Goal: Task Accomplishment & Management: Use online tool/utility

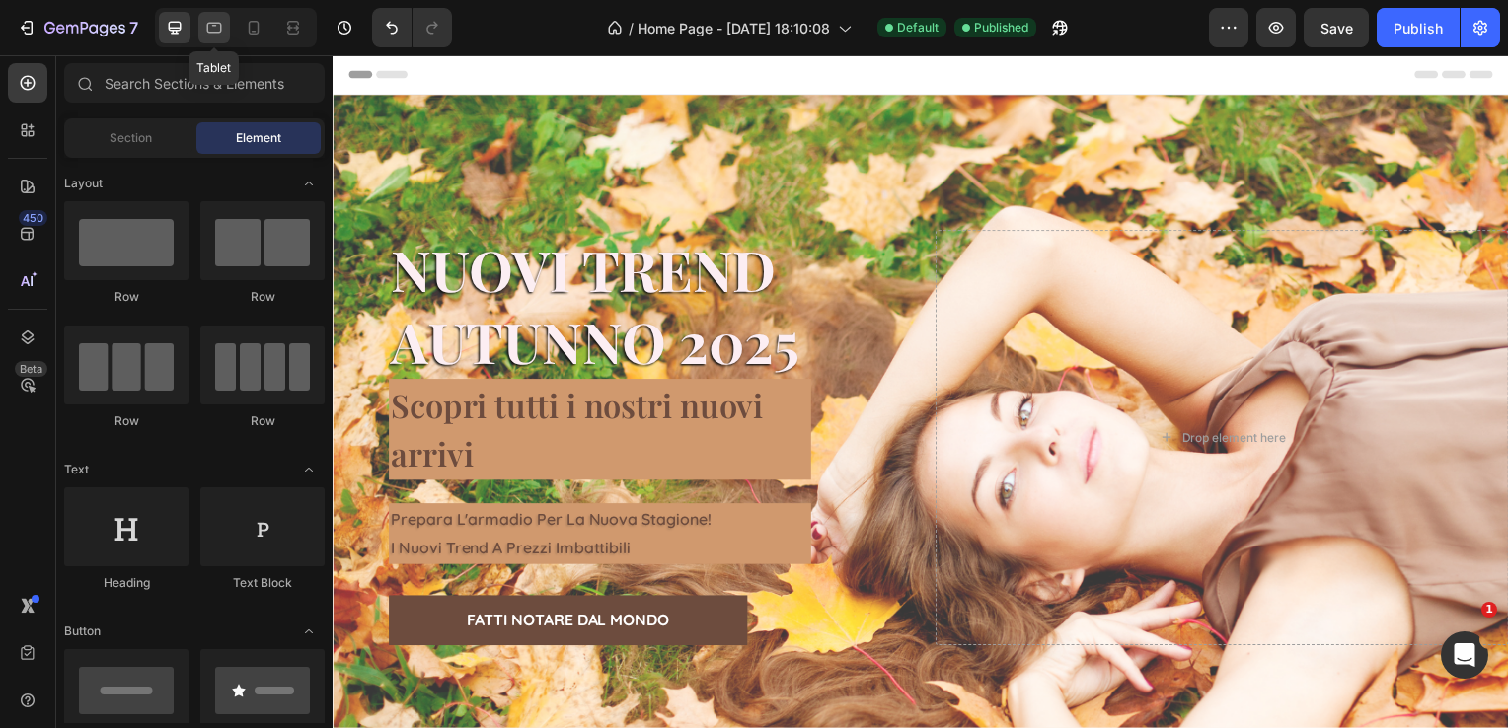
click at [207, 33] on icon at bounding box center [214, 28] width 20 height 20
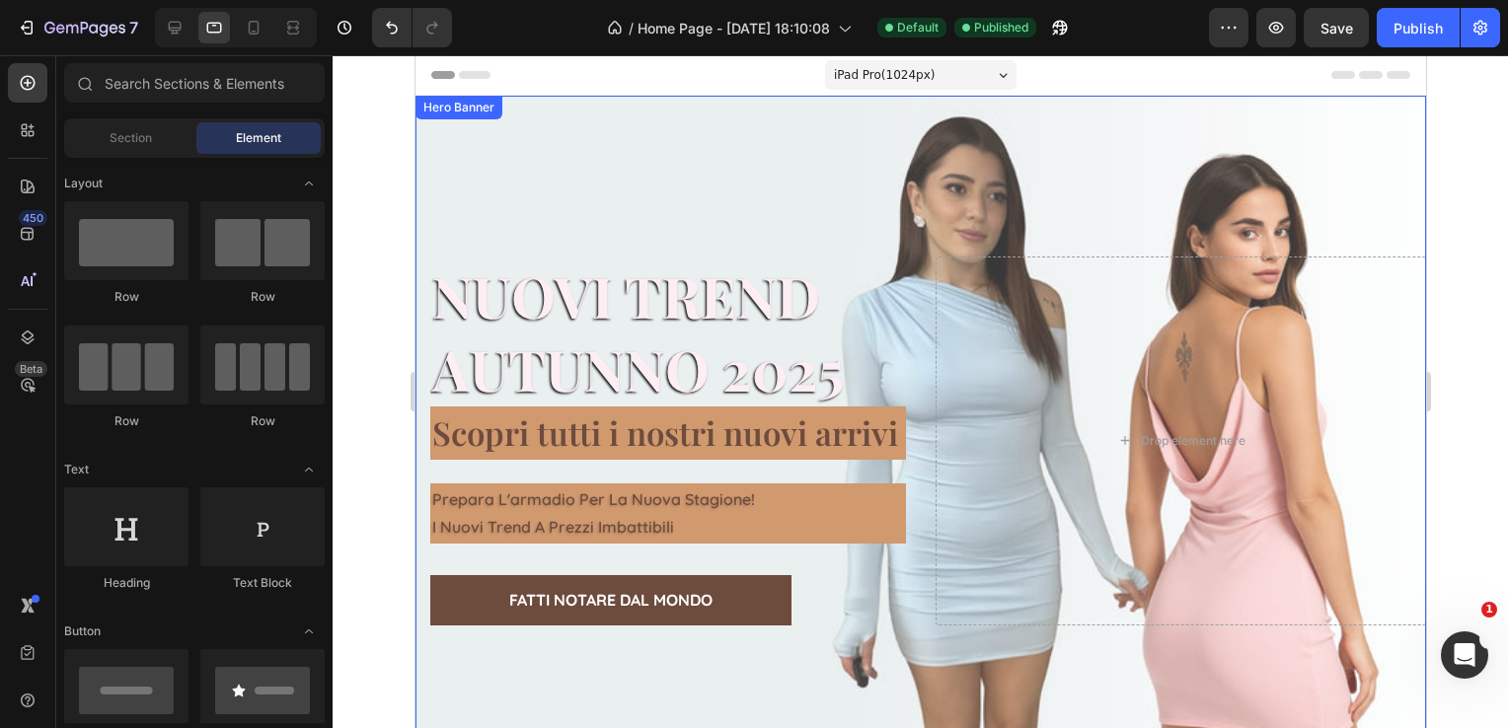
click at [565, 170] on div "Overlay" at bounding box center [920, 441] width 1011 height 691
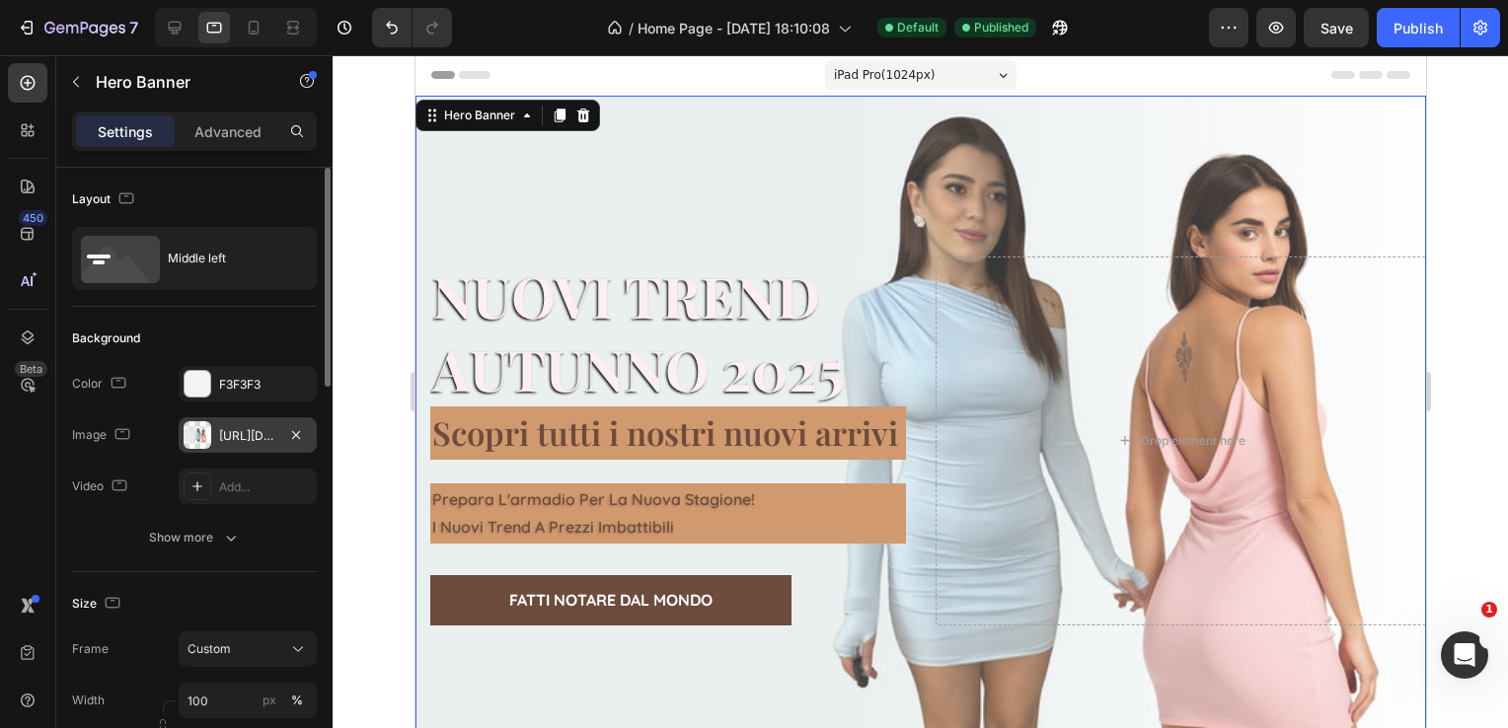
click at [274, 439] on div "[URL][DOMAIN_NAME]" at bounding box center [247, 436] width 57 height 18
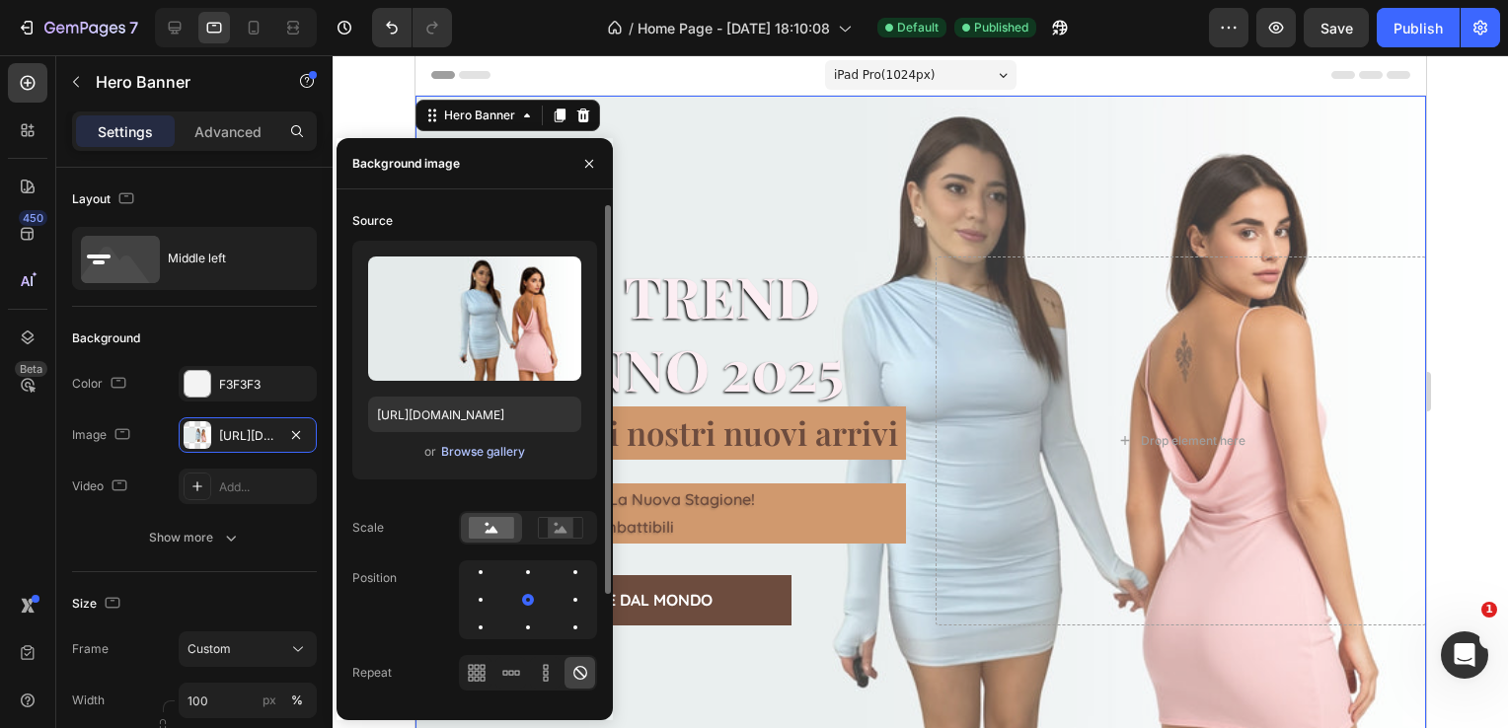
click at [474, 452] on div "Browse gallery" at bounding box center [483, 452] width 84 height 18
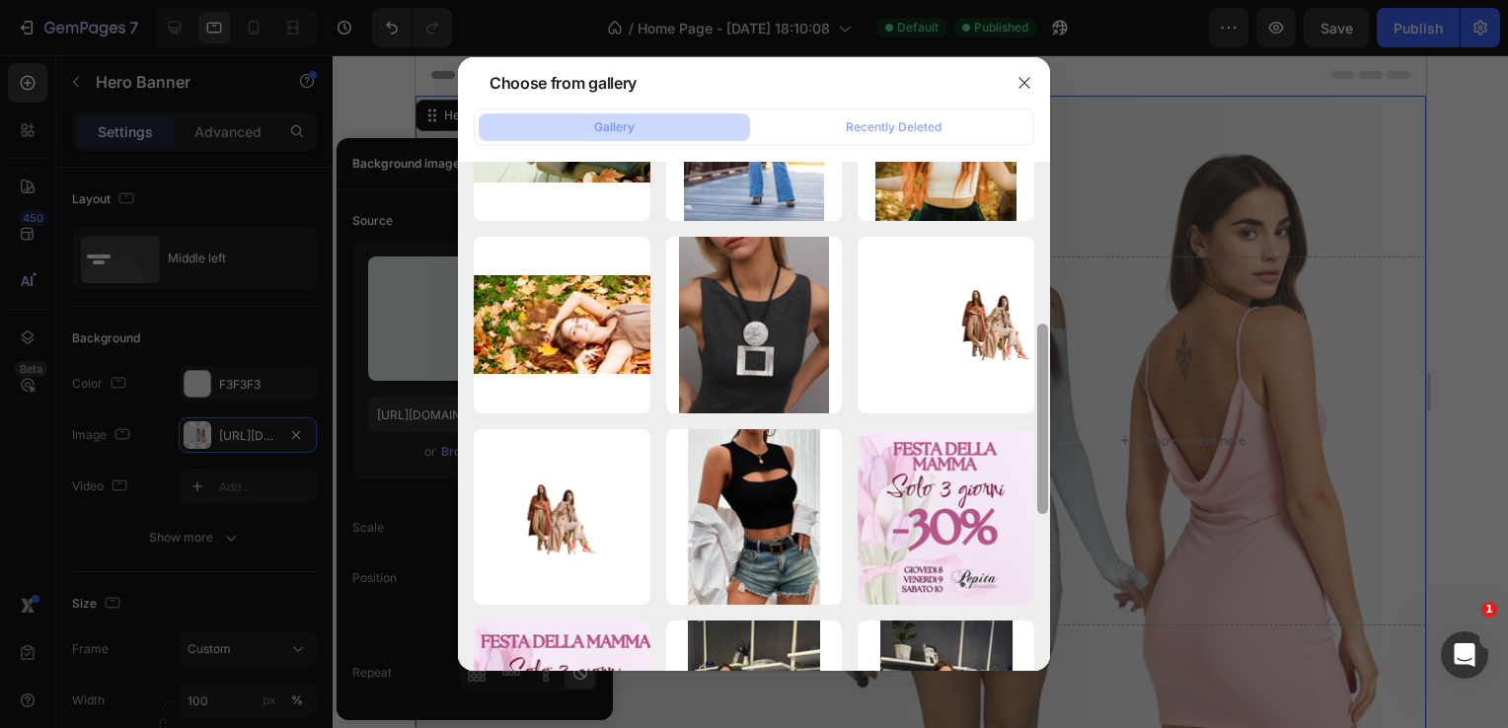
scroll to position [359, 0]
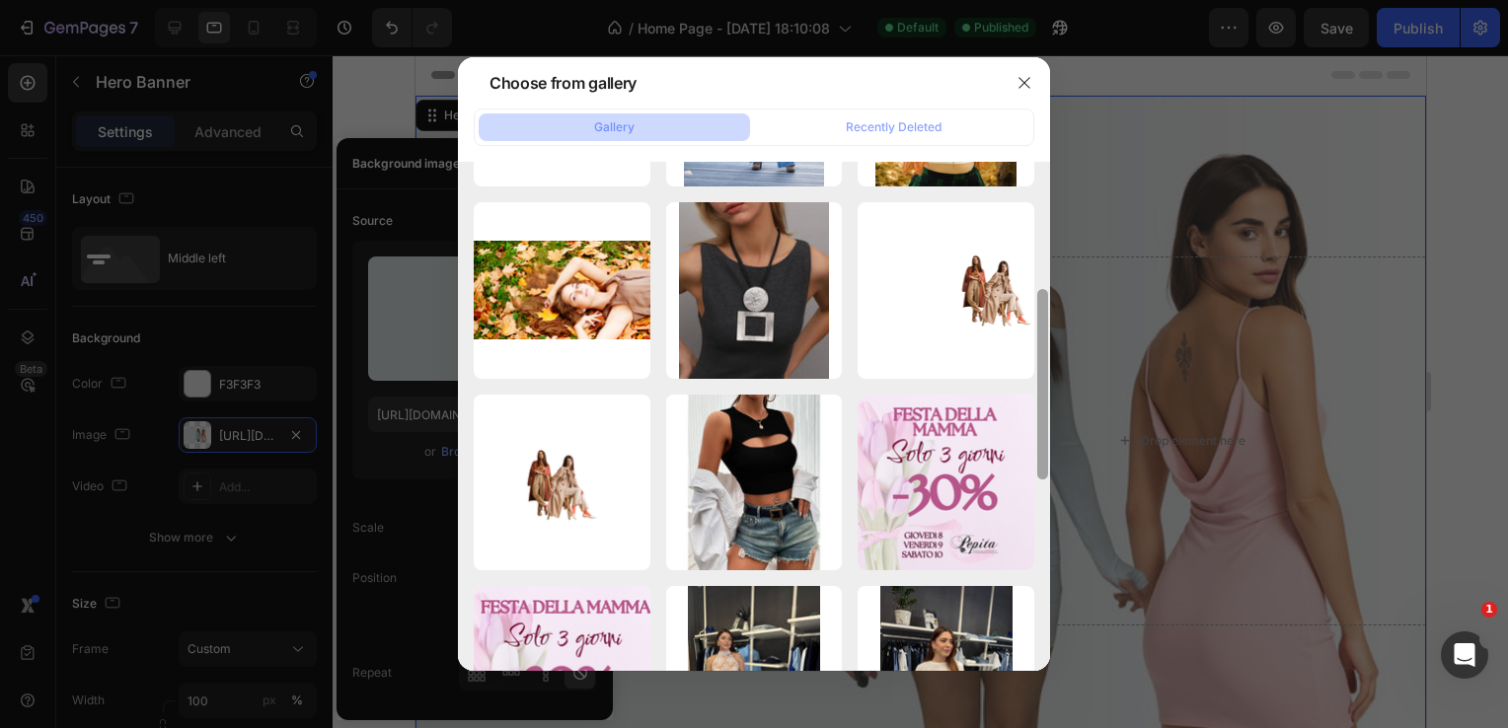
drag, startPoint x: 1040, startPoint y: 219, endPoint x: 1047, endPoint y: 354, distance: 135.4
click at [1047, 354] on div at bounding box center [1042, 384] width 11 height 190
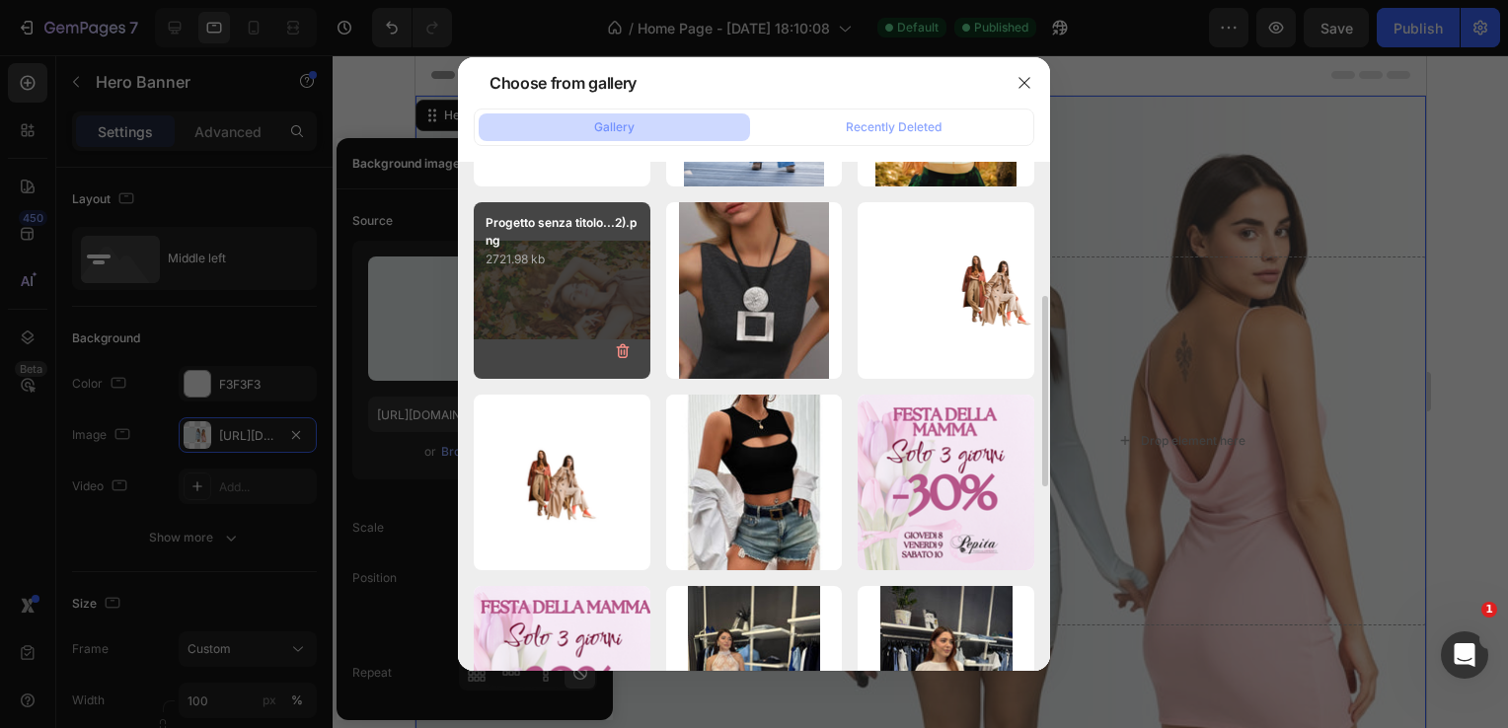
click at [582, 281] on div "Progetto senza titolo...2).png 2721.98 kb" at bounding box center [562, 290] width 177 height 177
type input "[URL][DOMAIN_NAME]"
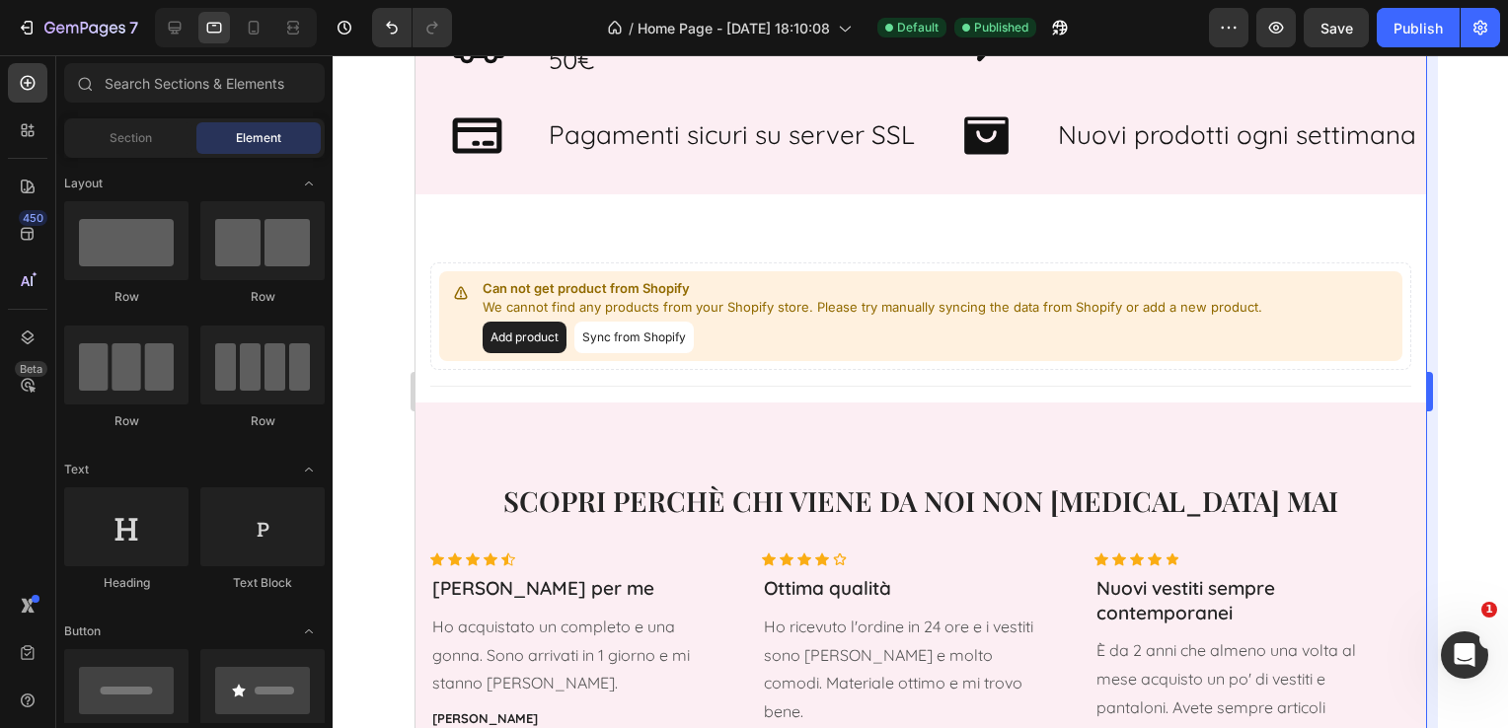
scroll to position [2460, 0]
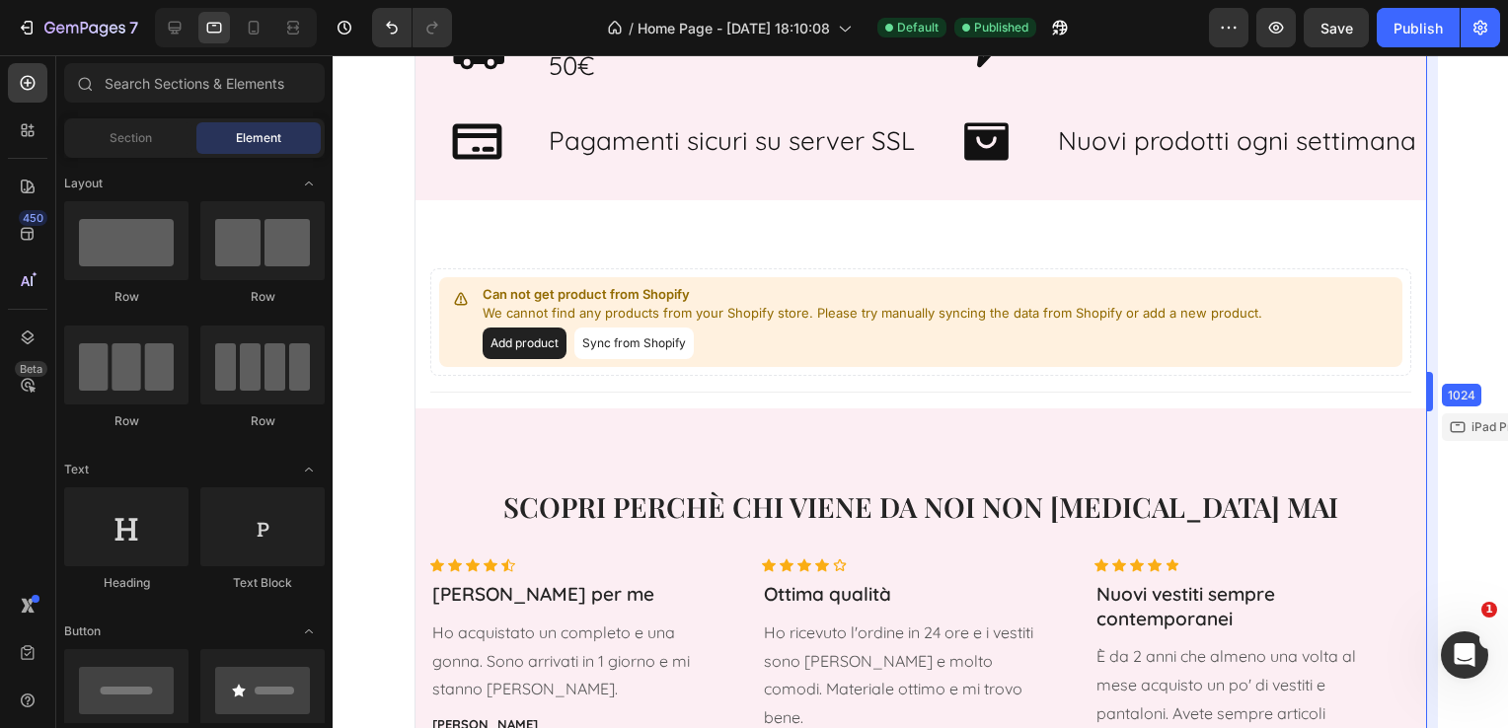
drag, startPoint x: 1425, startPoint y: 530, endPoint x: 1428, endPoint y: 615, distance: 84.9
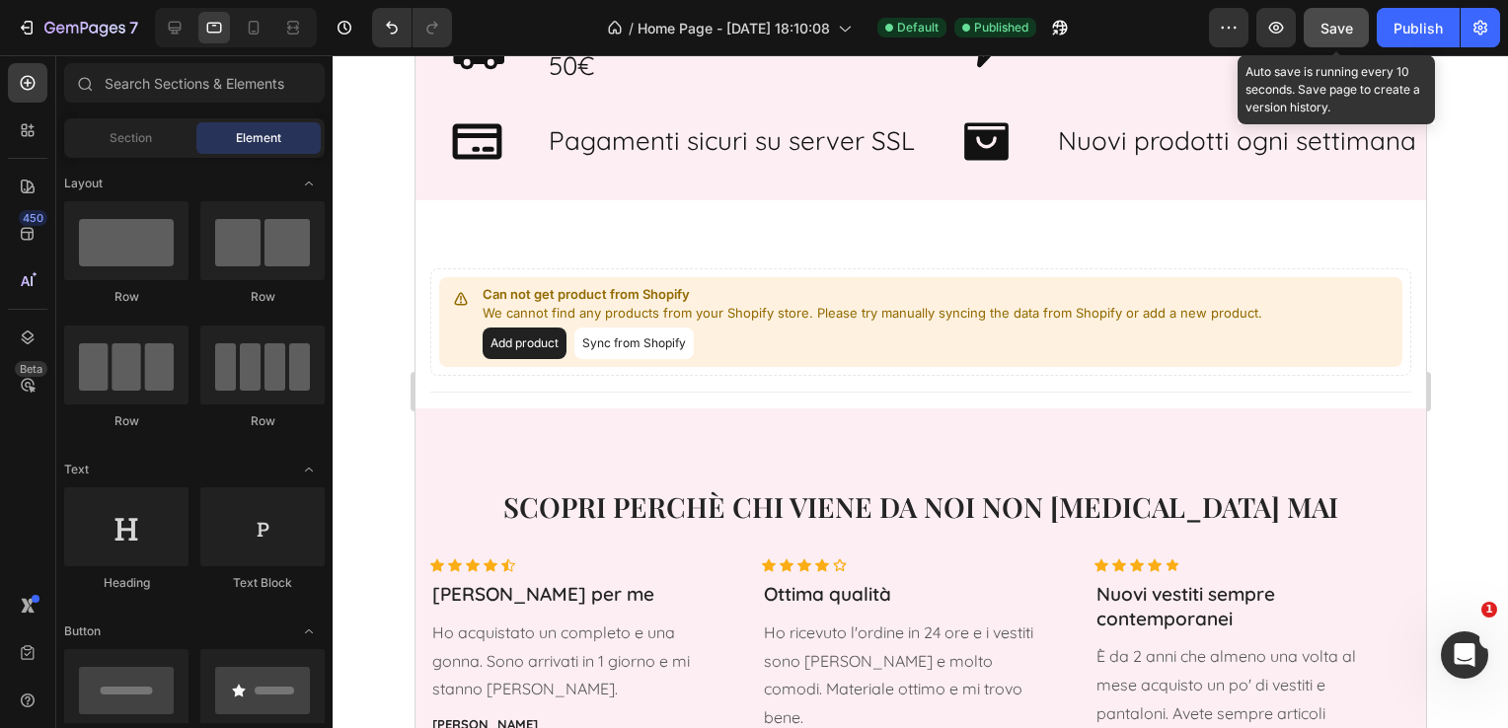
click at [1342, 29] on span "Save" at bounding box center [1337, 28] width 33 height 17
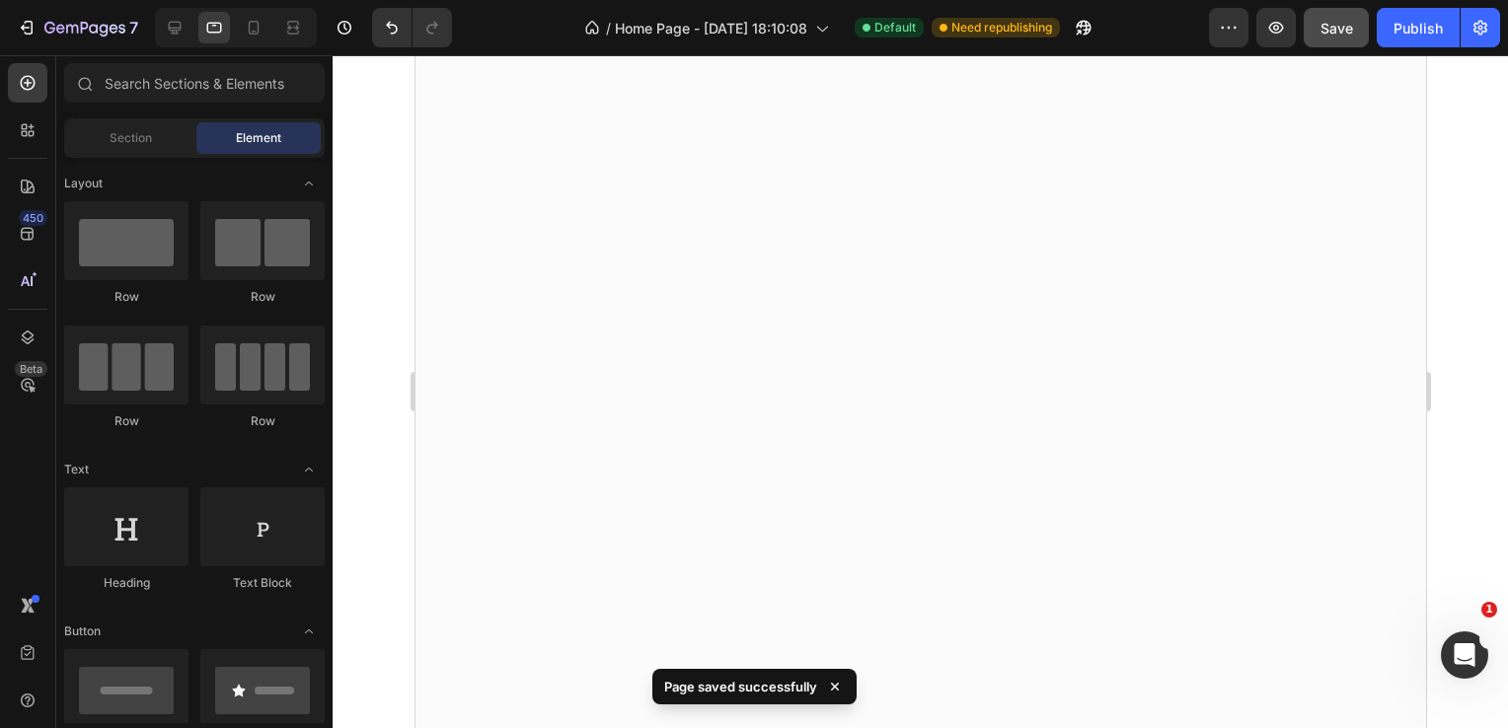
scroll to position [0, 0]
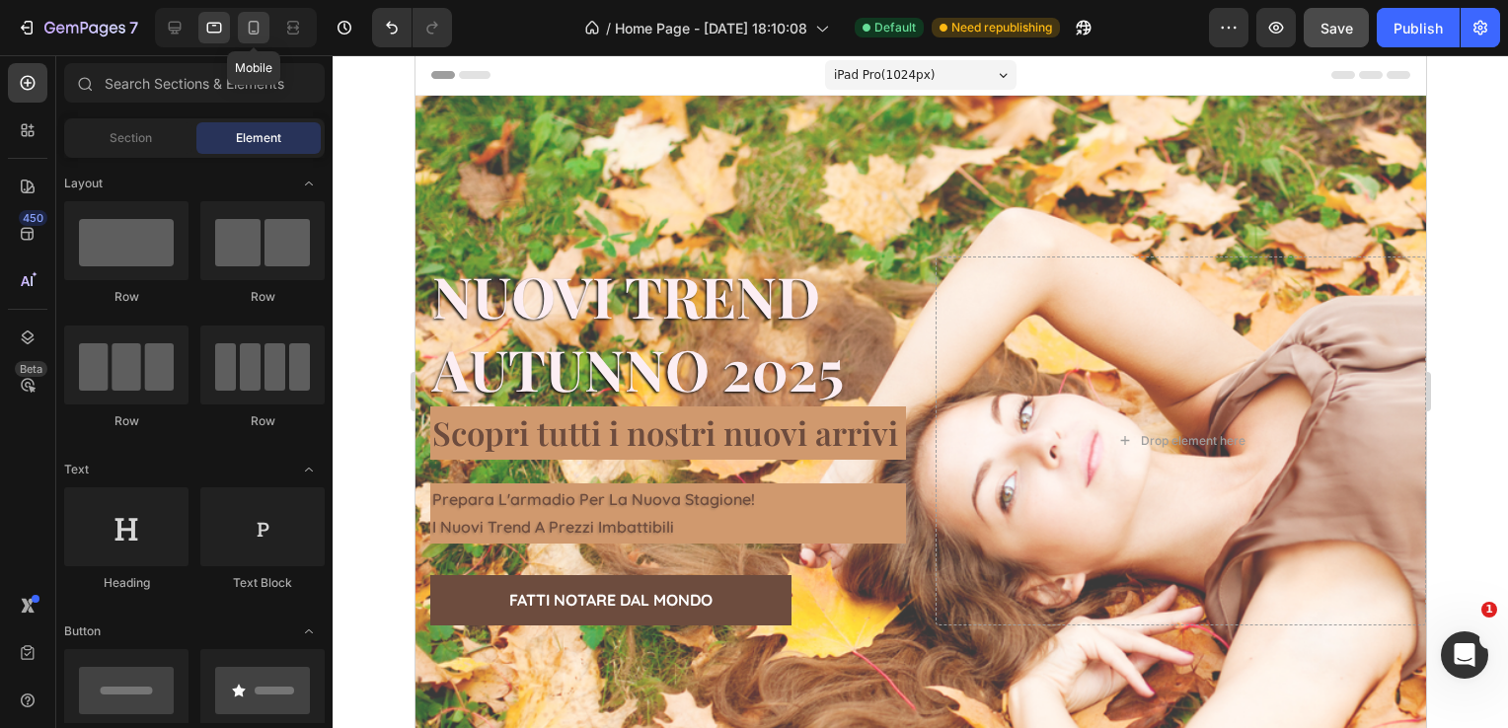
click at [258, 30] on icon at bounding box center [254, 28] width 11 height 14
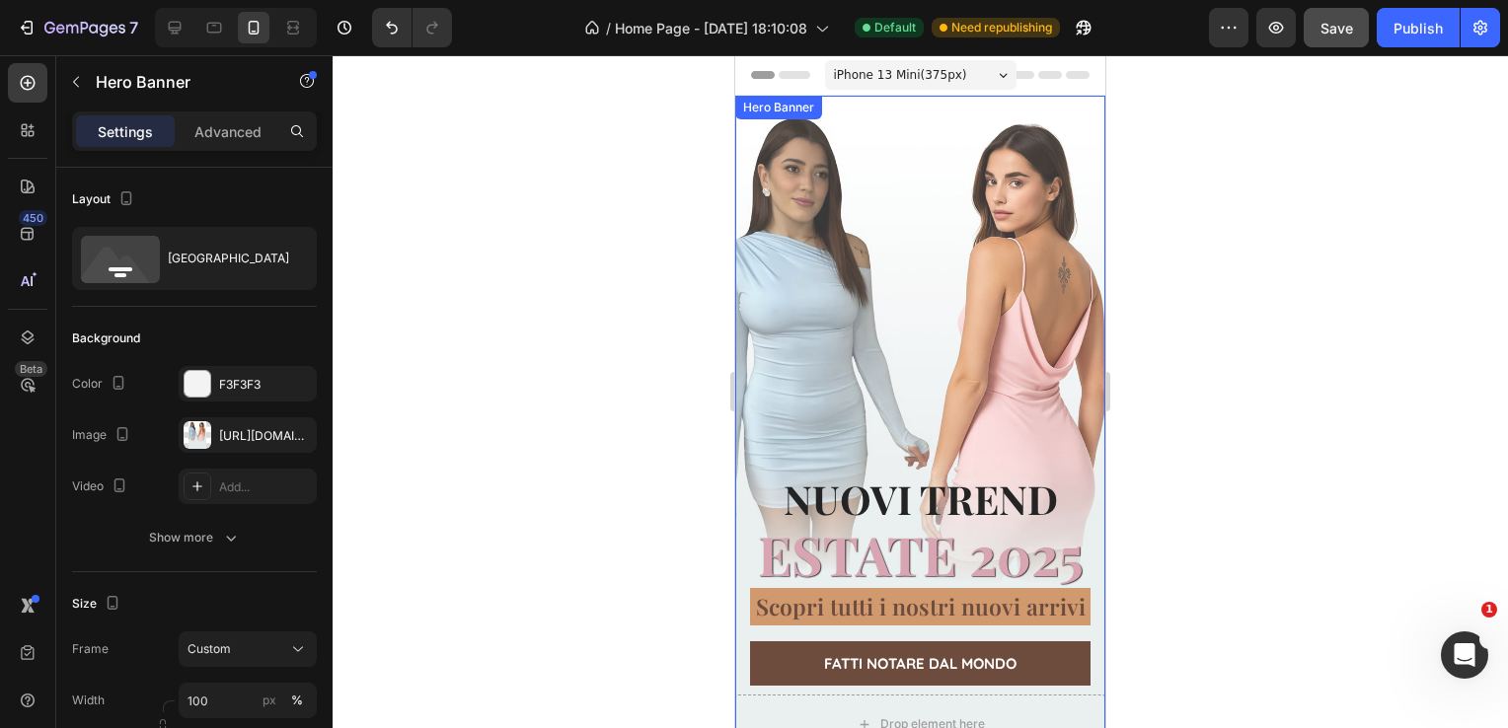
click at [979, 242] on div "Overlay" at bounding box center [920, 425] width 370 height 658
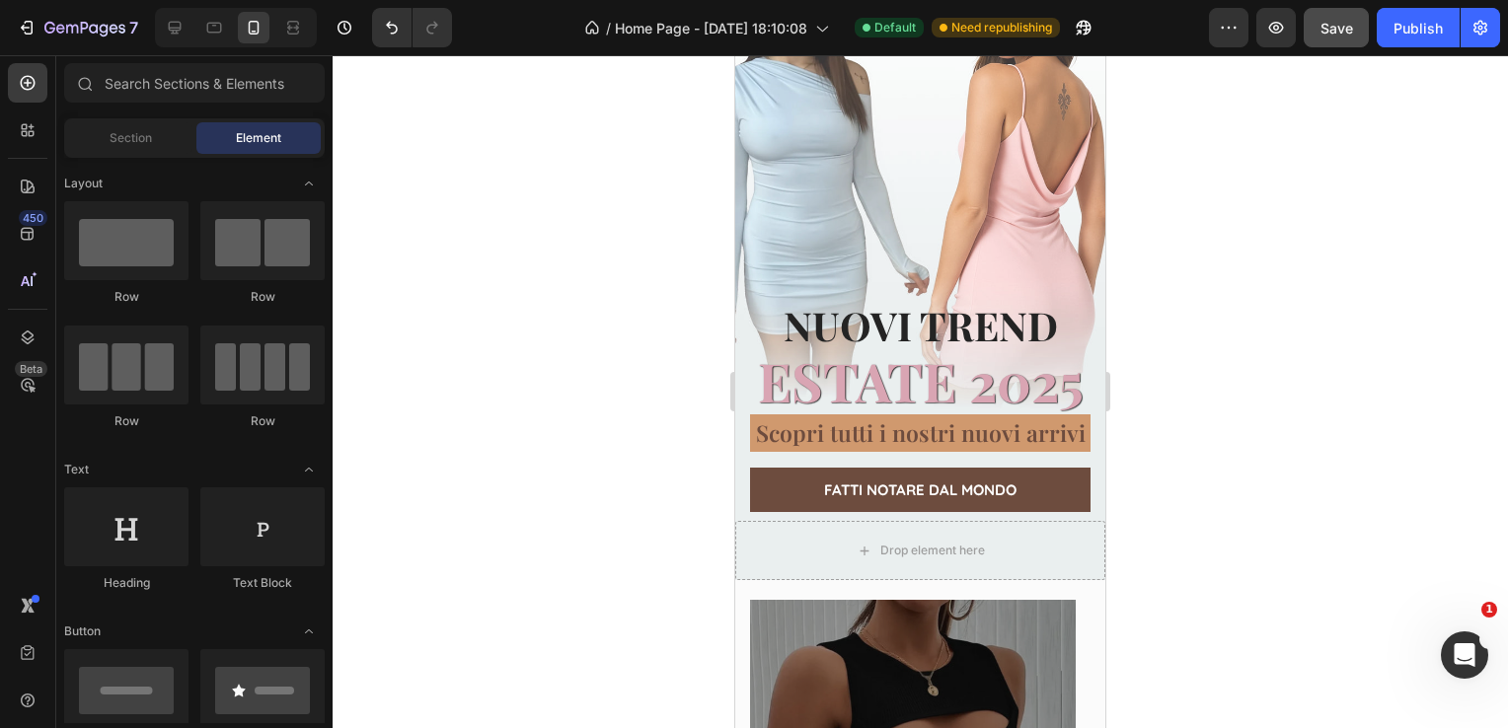
scroll to position [7, 0]
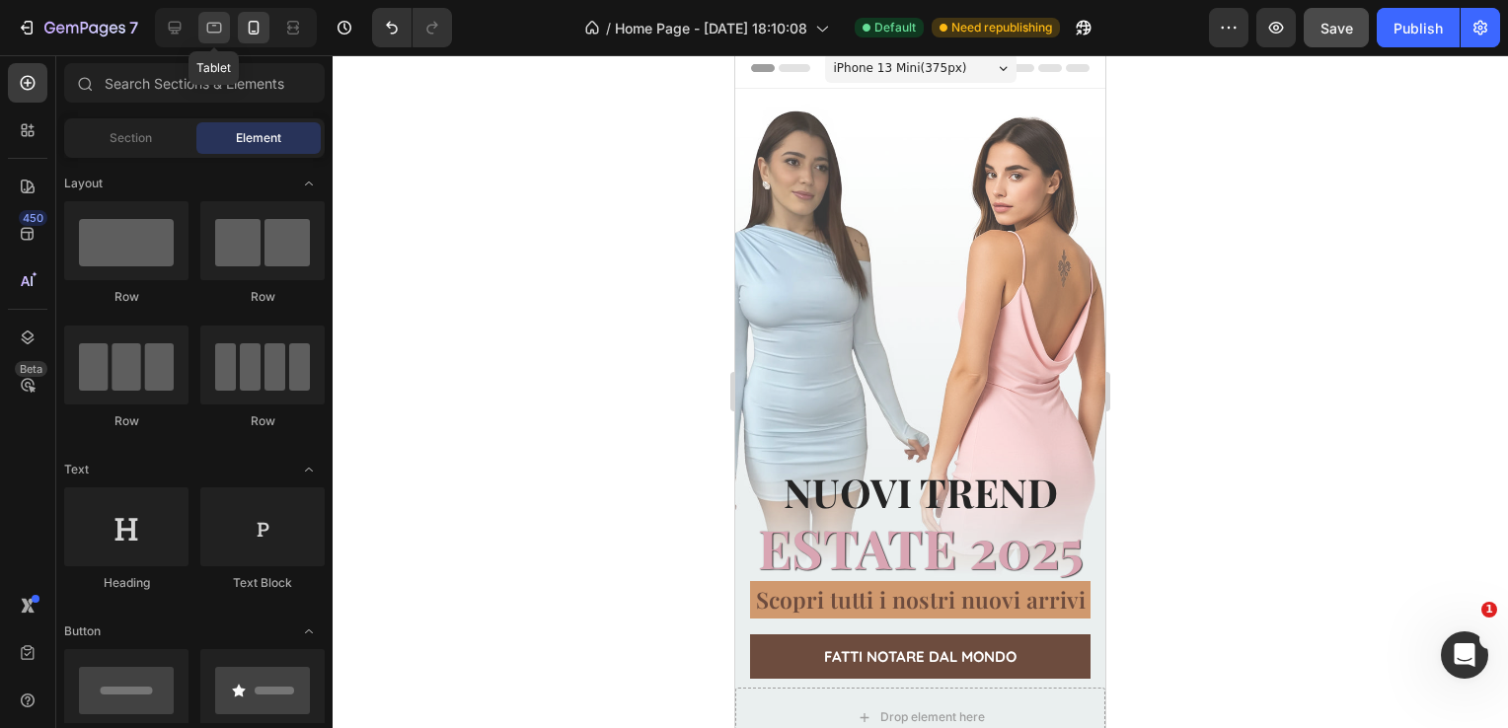
click at [205, 30] on icon at bounding box center [214, 28] width 20 height 20
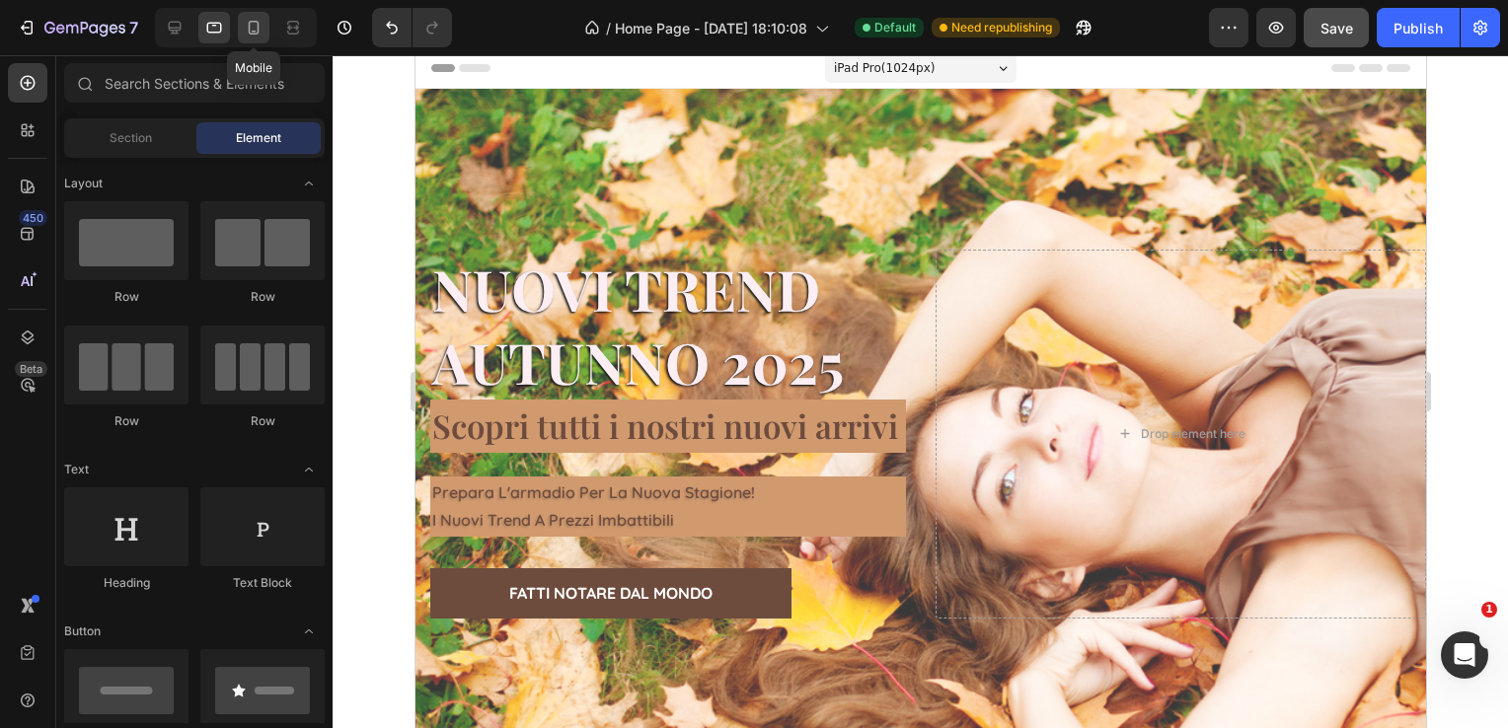
click at [249, 21] on icon at bounding box center [254, 28] width 20 height 20
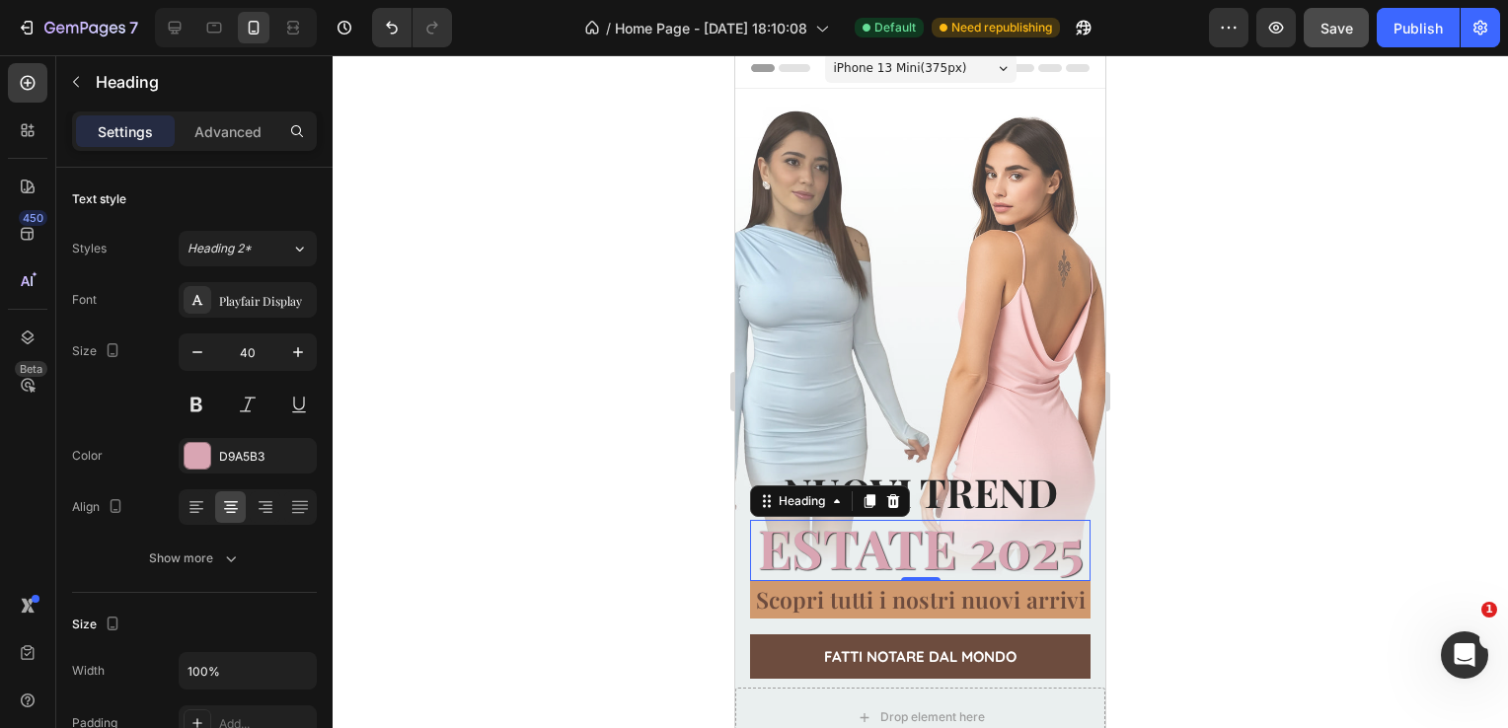
click at [896, 512] on span "ESTATE 2025" at bounding box center [921, 547] width 326 height 71
click at [975, 522] on p "ESTATE 2025" at bounding box center [920, 550] width 337 height 57
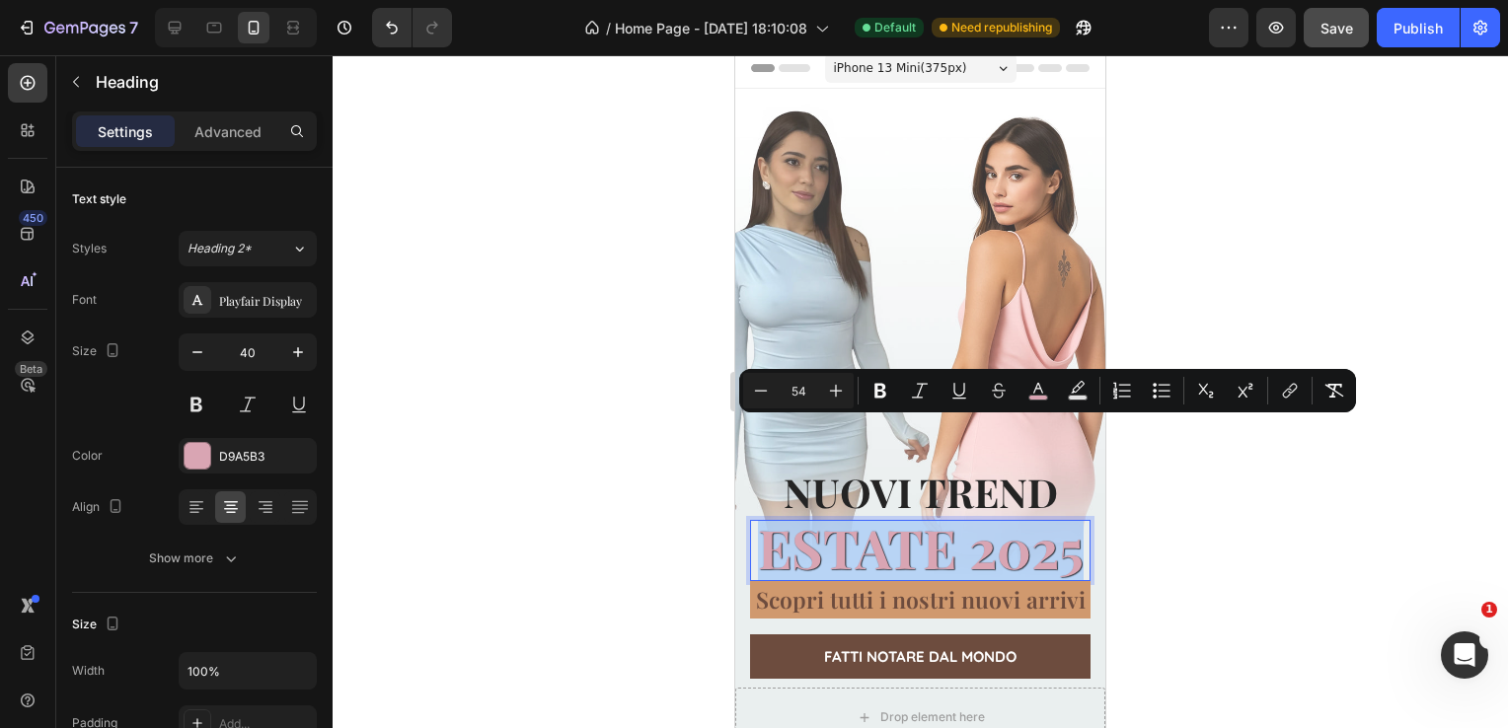
drag, startPoint x: 975, startPoint y: 518, endPoint x: 820, endPoint y: 474, distance: 161.2
click at [820, 522] on p "ESTATE 2025" at bounding box center [920, 550] width 337 height 57
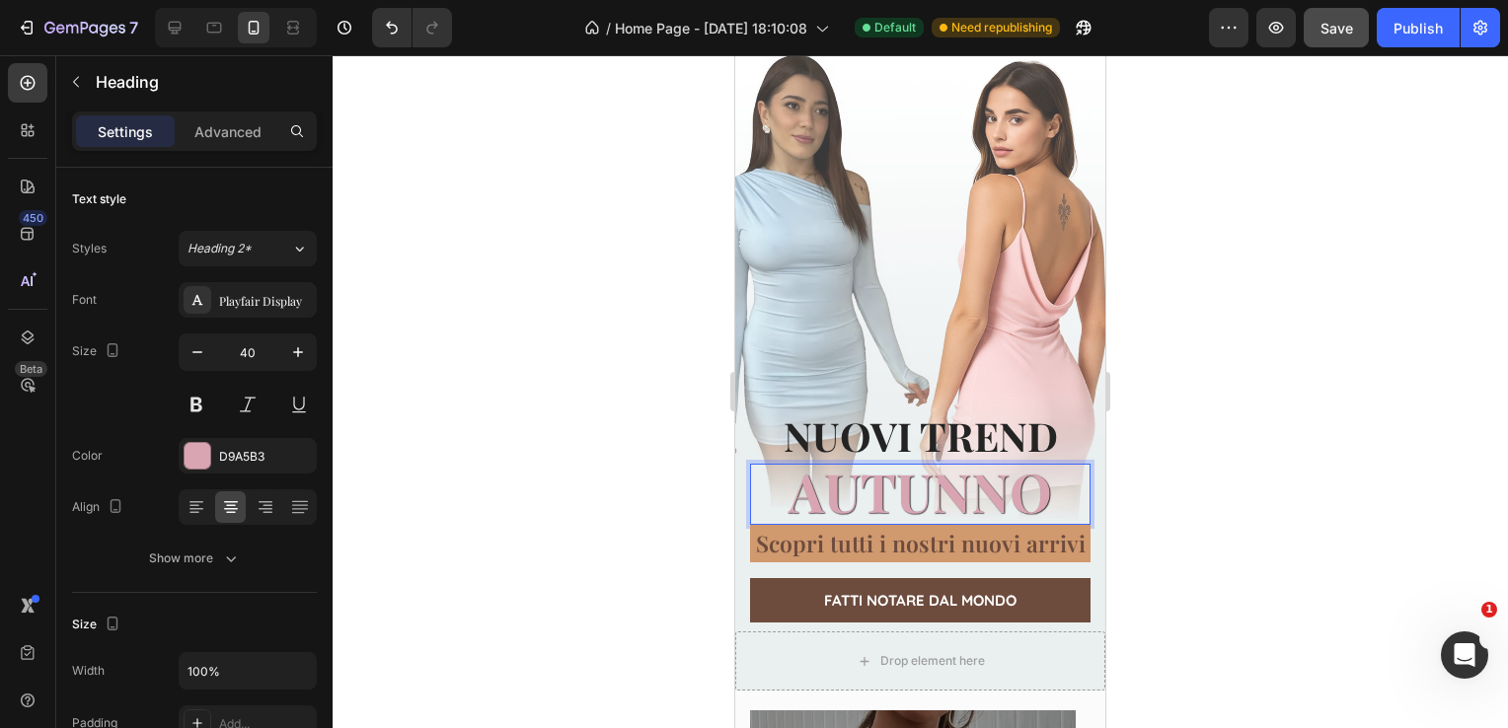
scroll to position [7, 0]
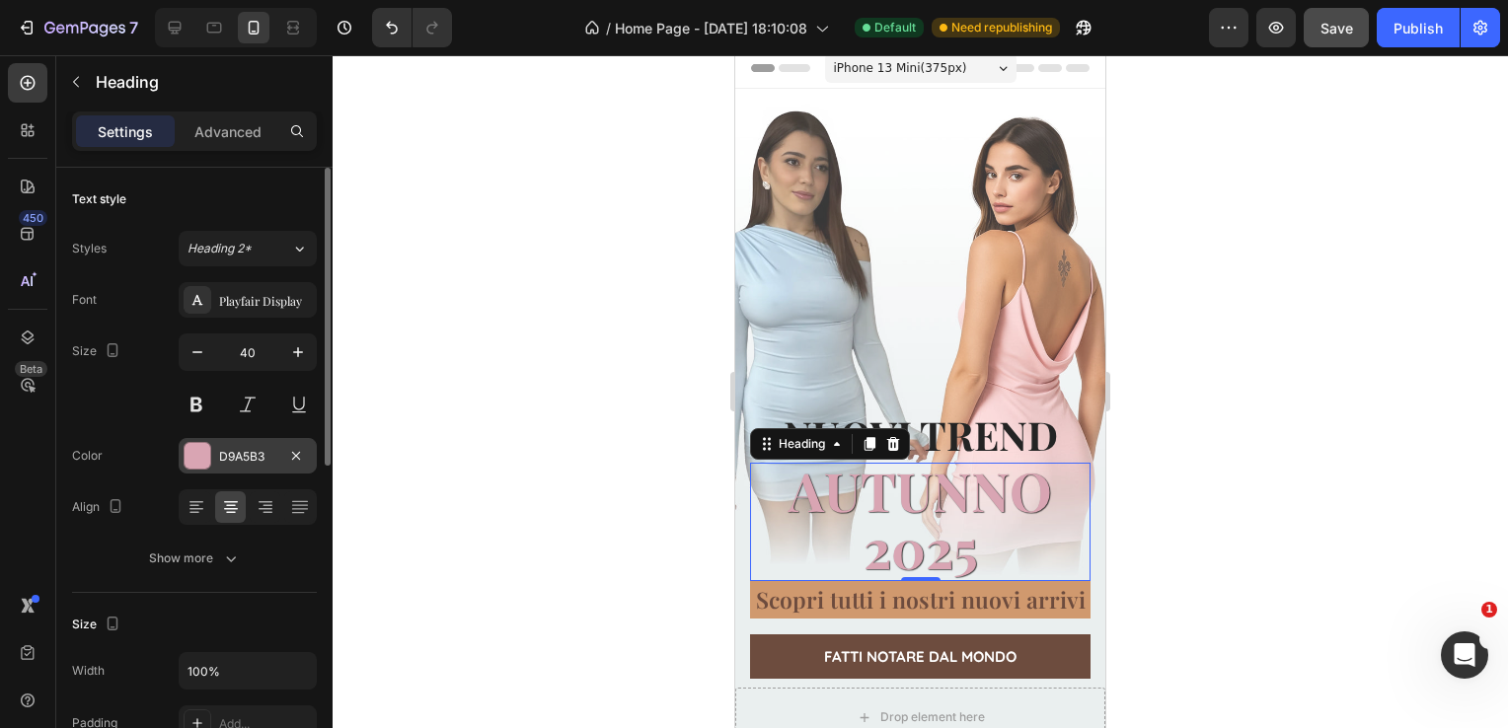
click at [235, 462] on div "D9A5B3" at bounding box center [247, 457] width 57 height 18
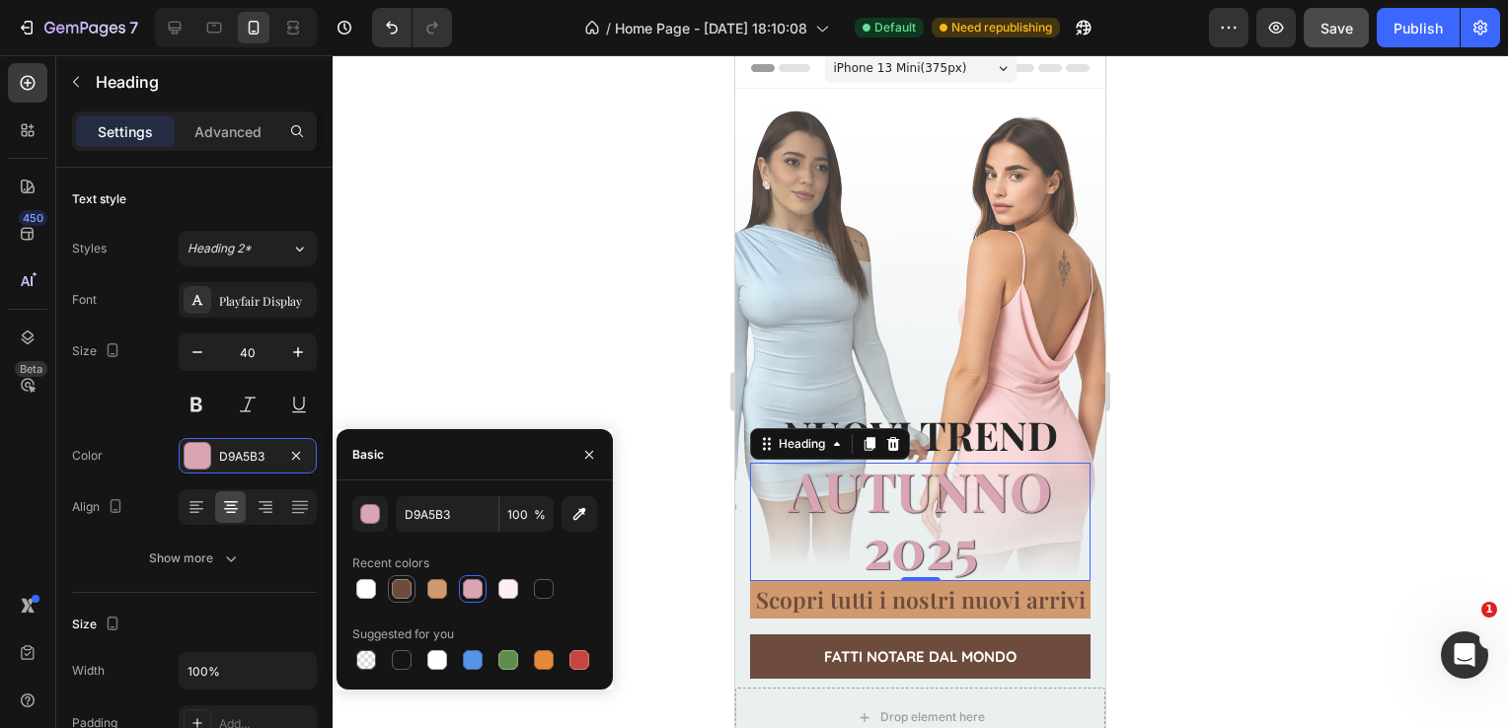
click at [395, 598] on div at bounding box center [402, 589] width 20 height 20
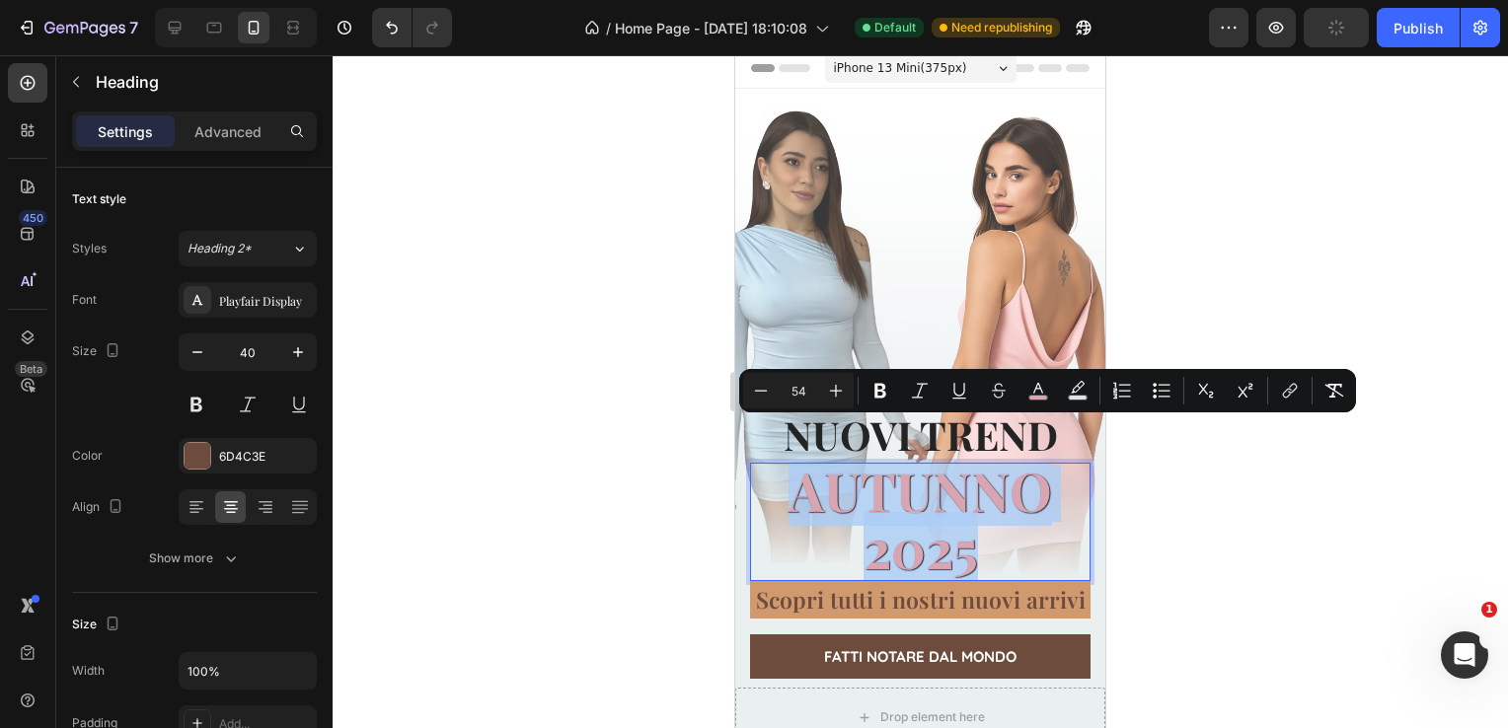
drag, startPoint x: 973, startPoint y: 521, endPoint x: 775, endPoint y: 479, distance: 202.9
click at [775, 479] on p "AUTUNNO 2025" at bounding box center [920, 522] width 337 height 114
click at [944, 512] on span "2025" at bounding box center [921, 547] width 114 height 71
drag, startPoint x: 975, startPoint y: 518, endPoint x: 772, endPoint y: 475, distance: 207.9
click at [772, 475] on p "AUTUNNO 2025" at bounding box center [920, 522] width 337 height 114
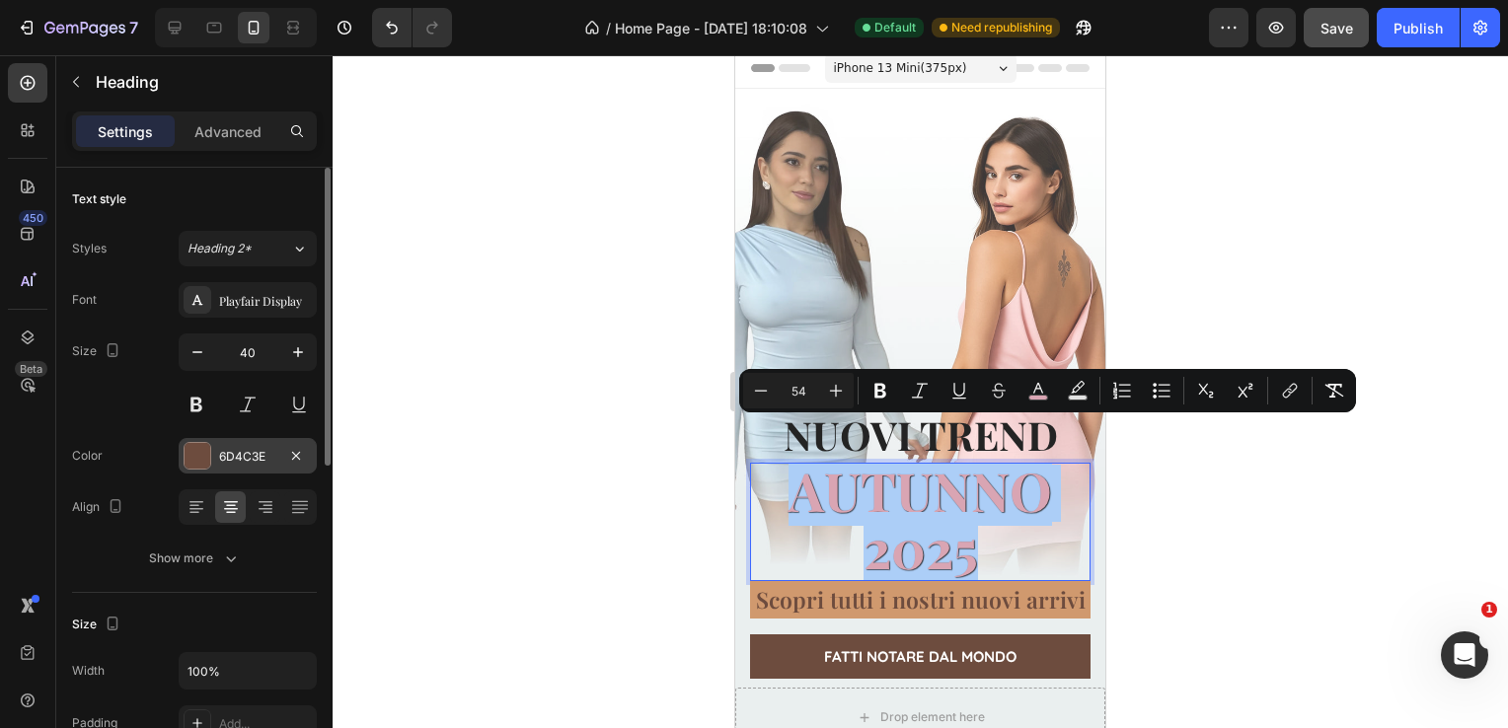
click at [232, 452] on div "6D4C3E" at bounding box center [247, 457] width 57 height 18
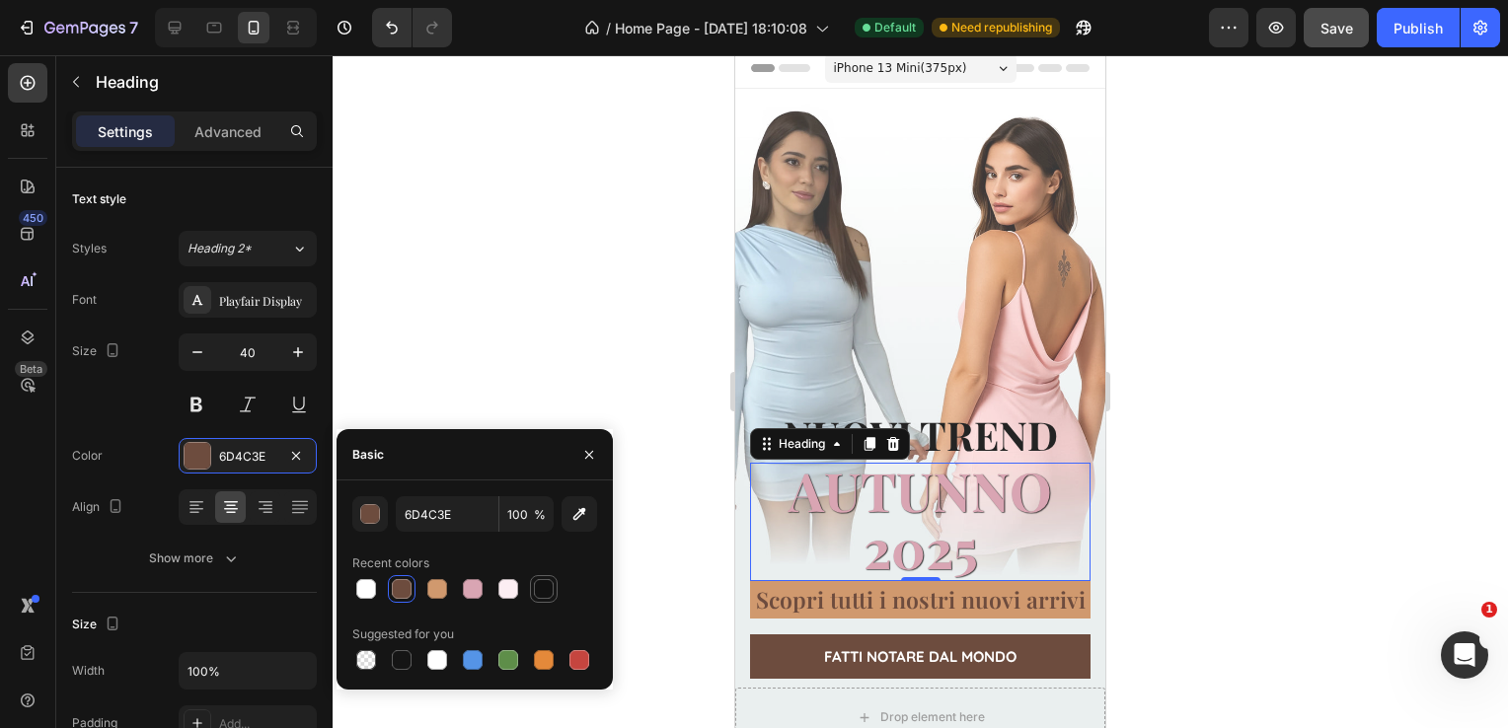
click at [541, 591] on div at bounding box center [544, 589] width 20 height 20
click at [387, 594] on div at bounding box center [474, 589] width 245 height 28
click at [407, 594] on div at bounding box center [402, 589] width 20 height 20
type input "6D4C3E"
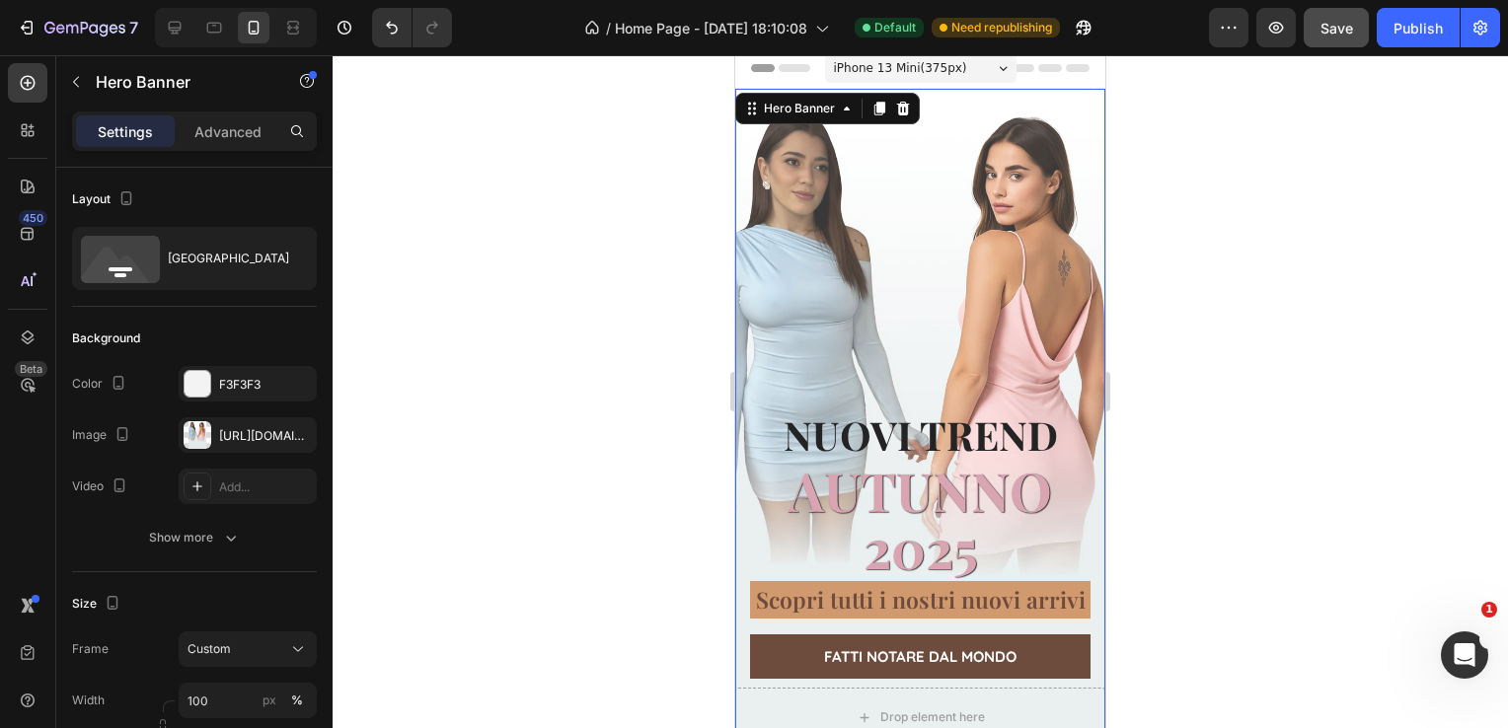
click at [921, 240] on div "Overlay" at bounding box center [920, 418] width 370 height 658
click at [261, 436] on div "[URL][DOMAIN_NAME]" at bounding box center [247, 436] width 57 height 18
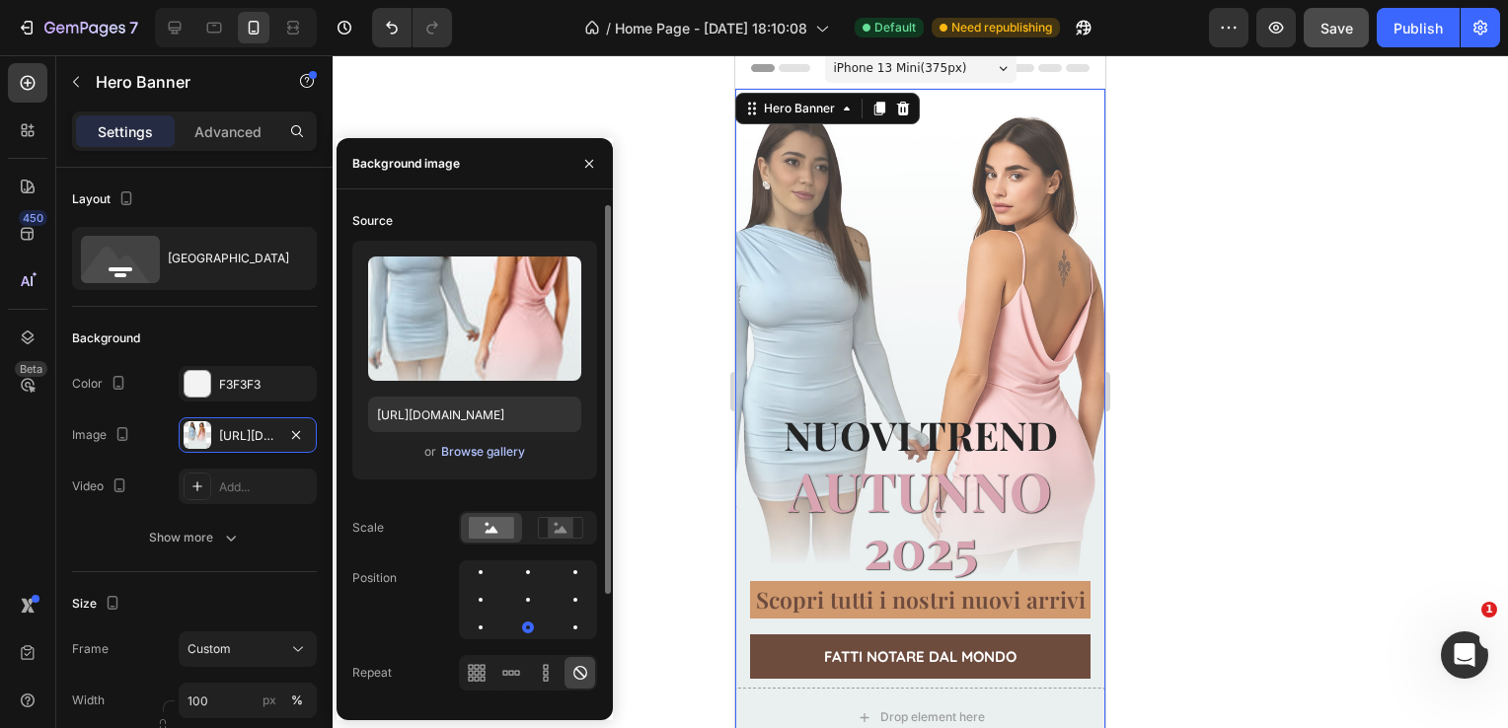
click at [502, 448] on div "Browse gallery" at bounding box center [483, 452] width 84 height 18
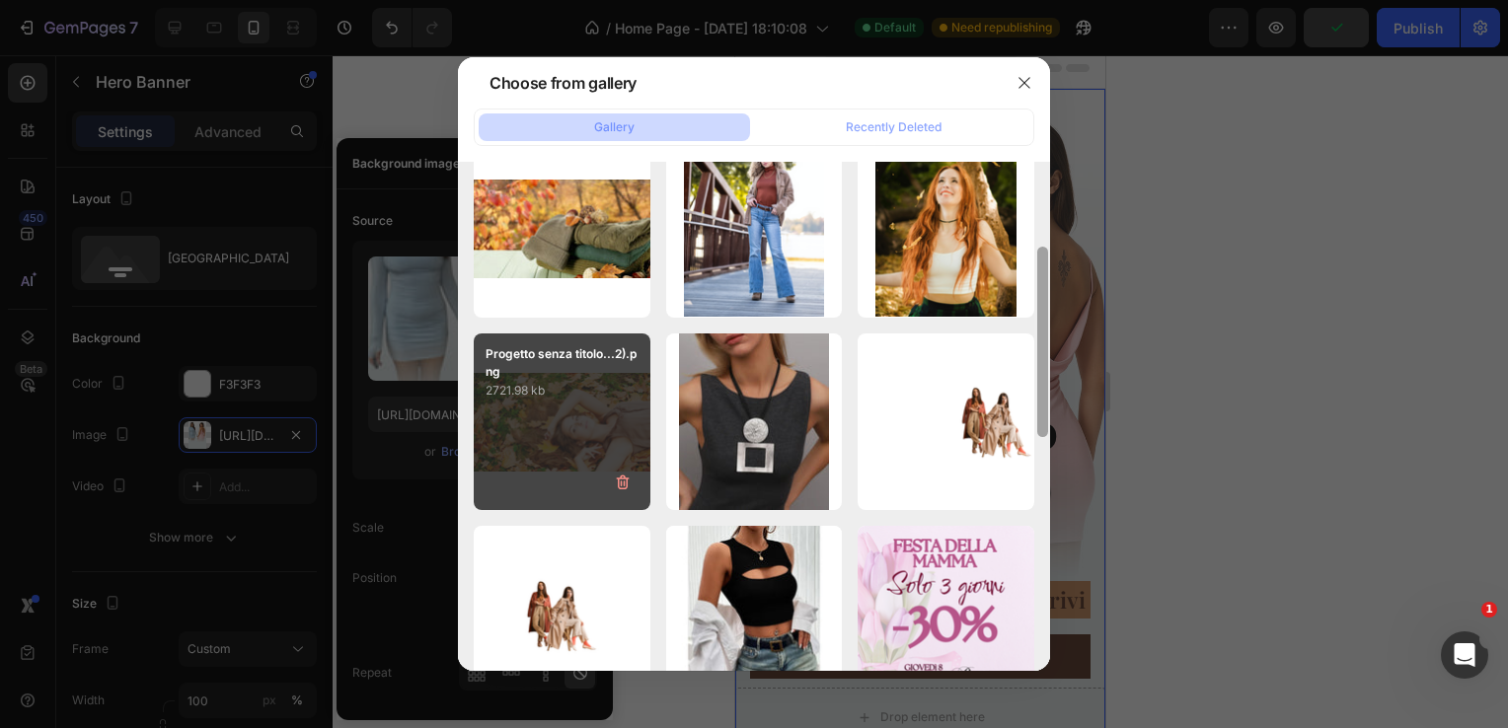
drag, startPoint x: 1042, startPoint y: 227, endPoint x: 648, endPoint y: 349, distance: 412.4
click at [1055, 314] on div "Choose from gallery Gallery Recently Deleted Immagine WhatsApp 202...ab.jpg 135…" at bounding box center [754, 364] width 1508 height 728
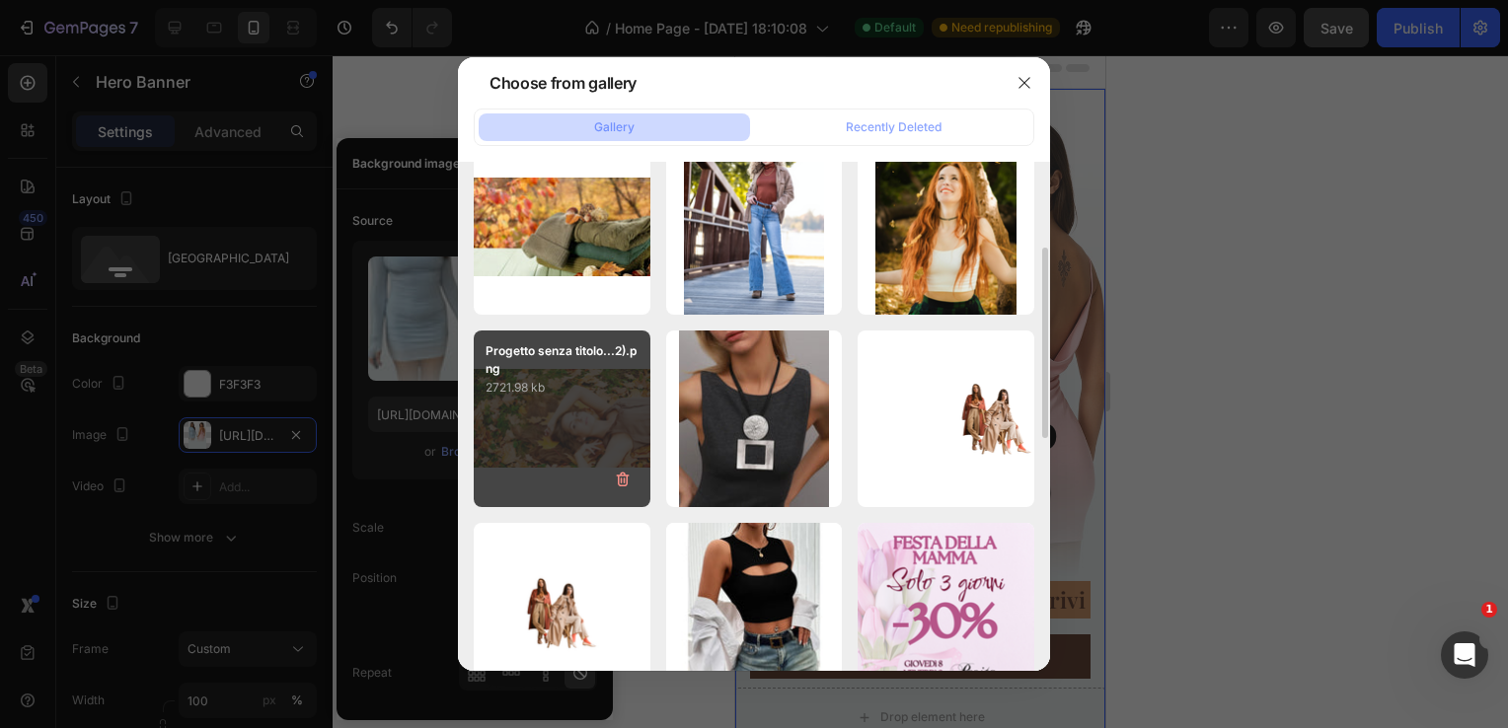
drag, startPoint x: 588, startPoint y: 367, endPoint x: 510, endPoint y: 415, distance: 91.2
click at [510, 415] on div "Progetto senza titolo...2).png 2721.98 kb" at bounding box center [562, 419] width 177 height 177
type input "[URL][DOMAIN_NAME]"
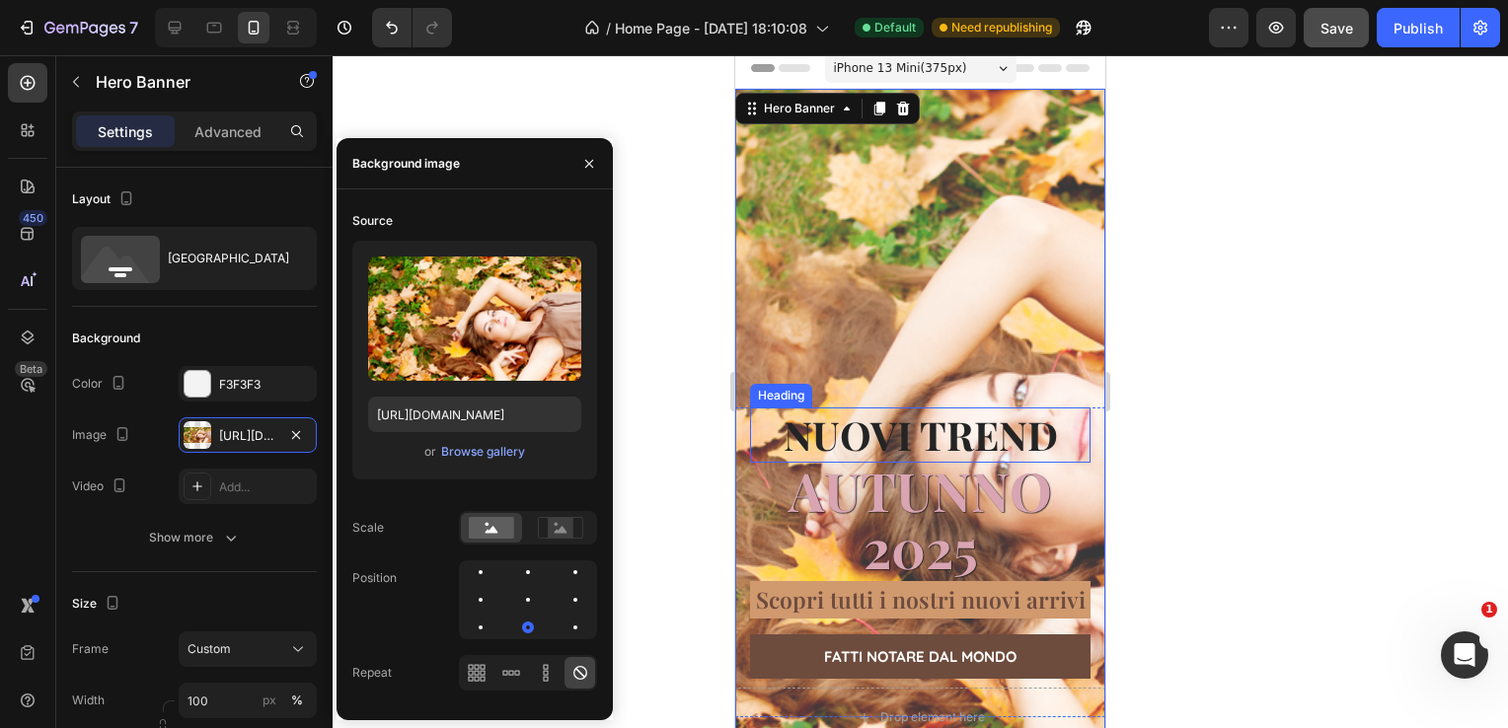
click at [891, 408] on h2 "NUOVI TREND" at bounding box center [920, 435] width 341 height 55
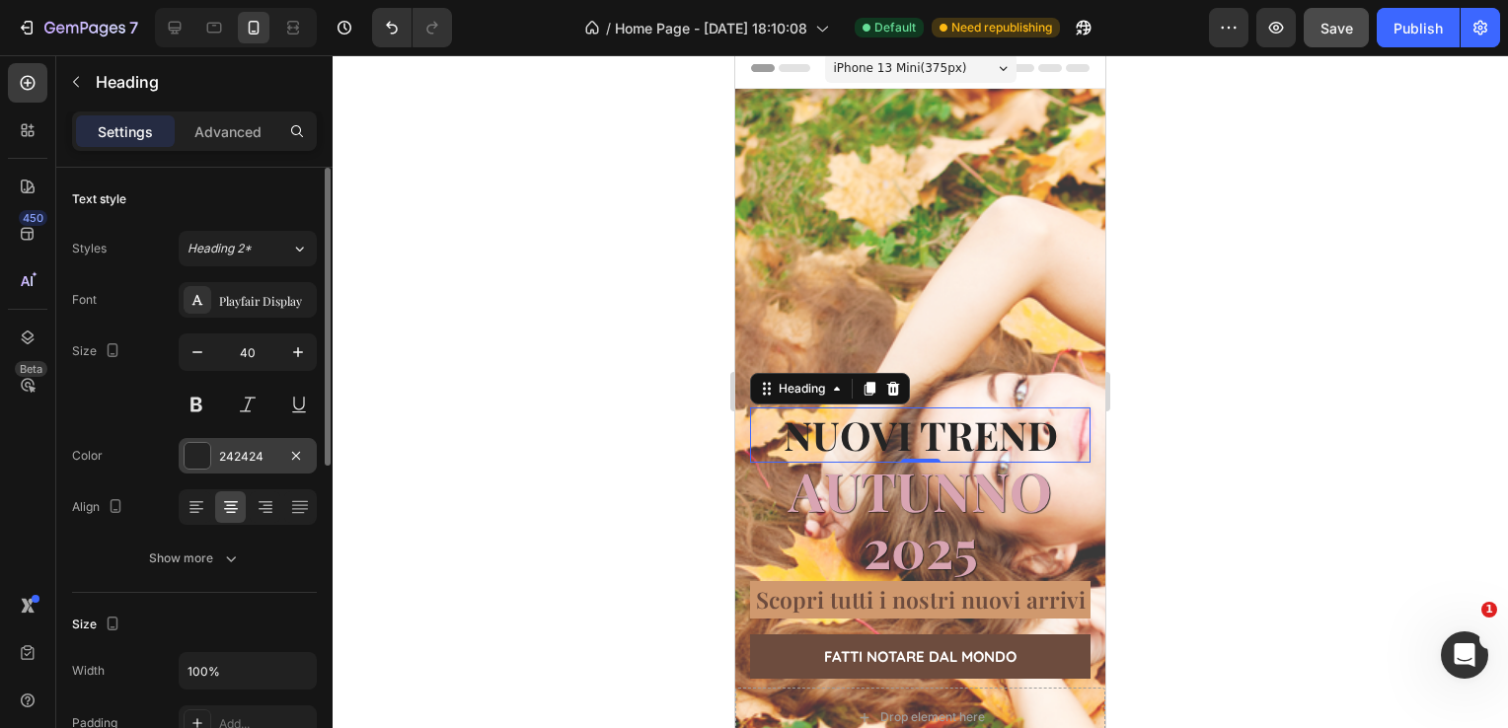
click at [275, 460] on div "242424" at bounding box center [247, 457] width 57 height 18
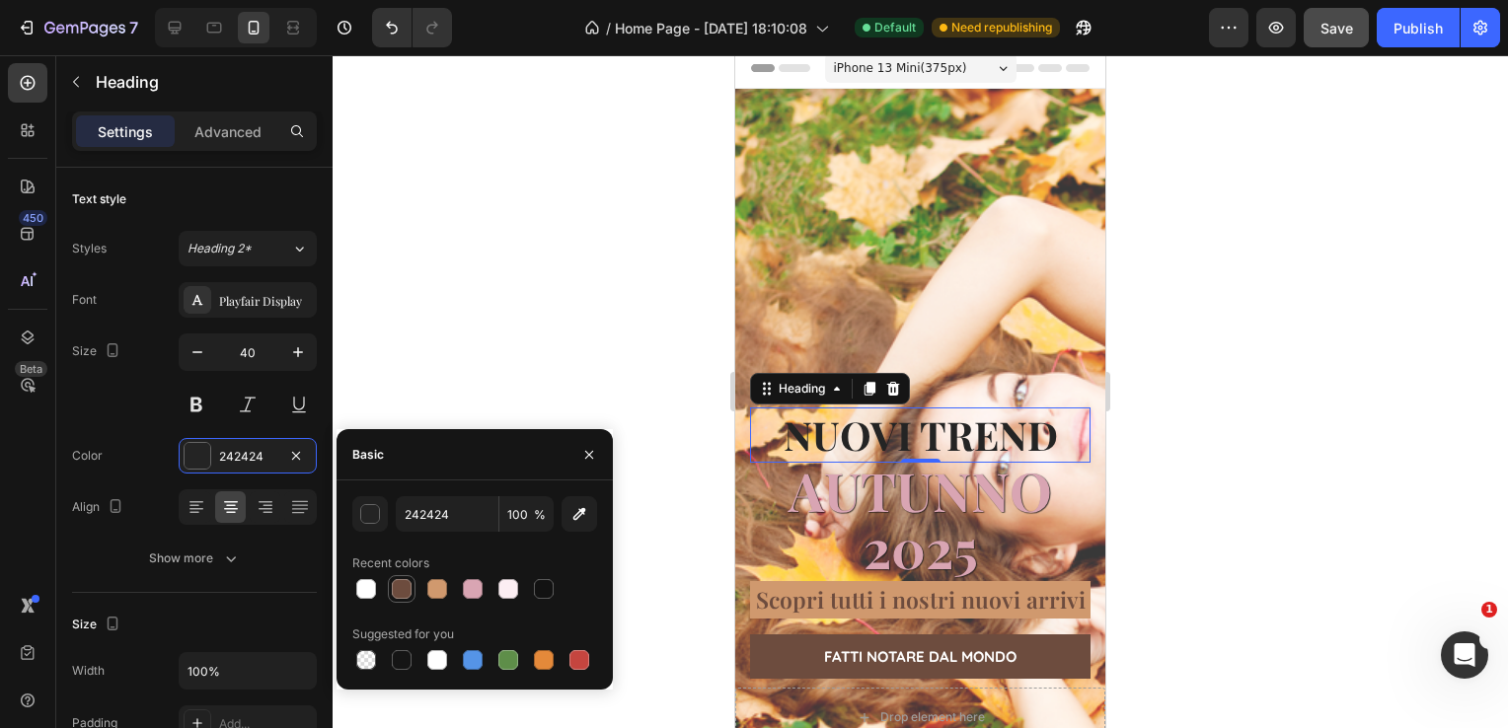
click at [405, 581] on div at bounding box center [402, 589] width 20 height 20
type input "6D4C3E"
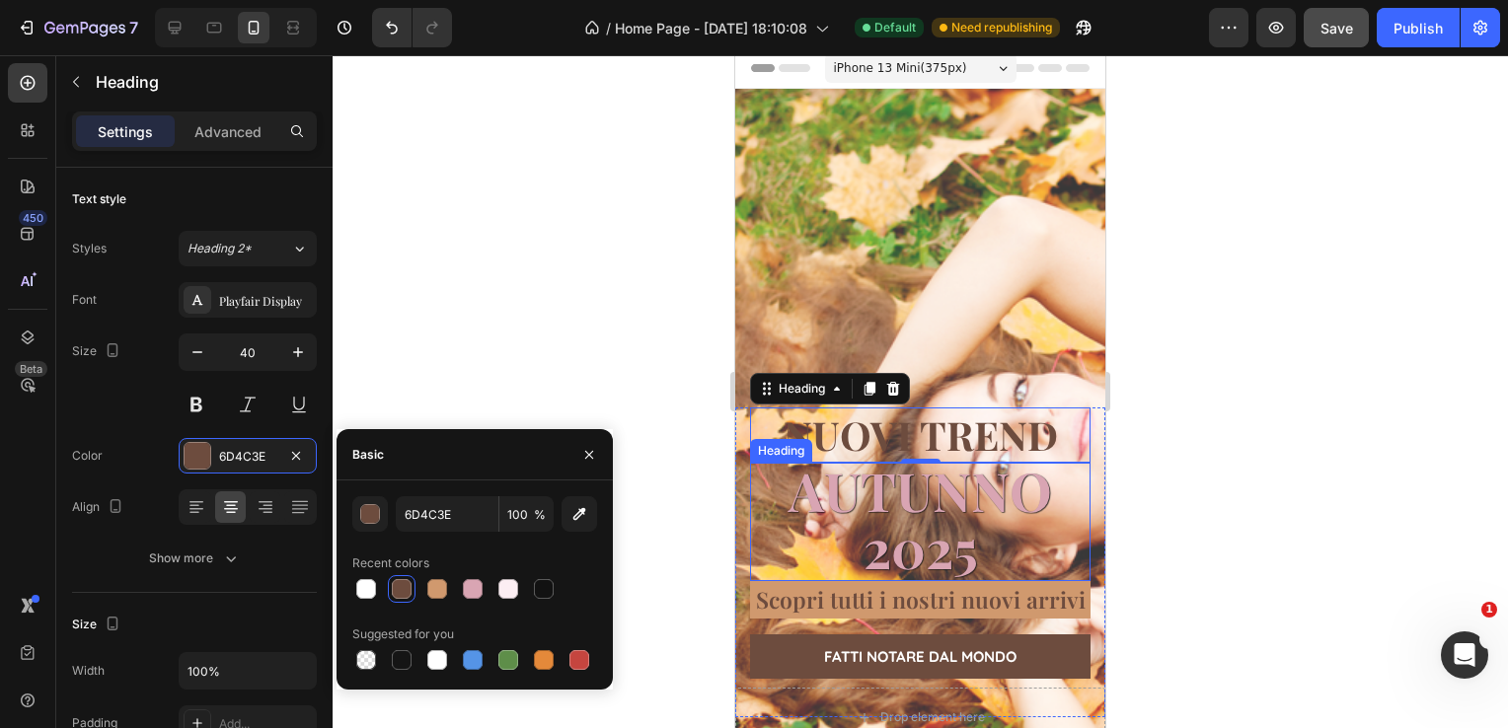
click at [897, 475] on span "AUTUNNO" at bounding box center [921, 490] width 264 height 71
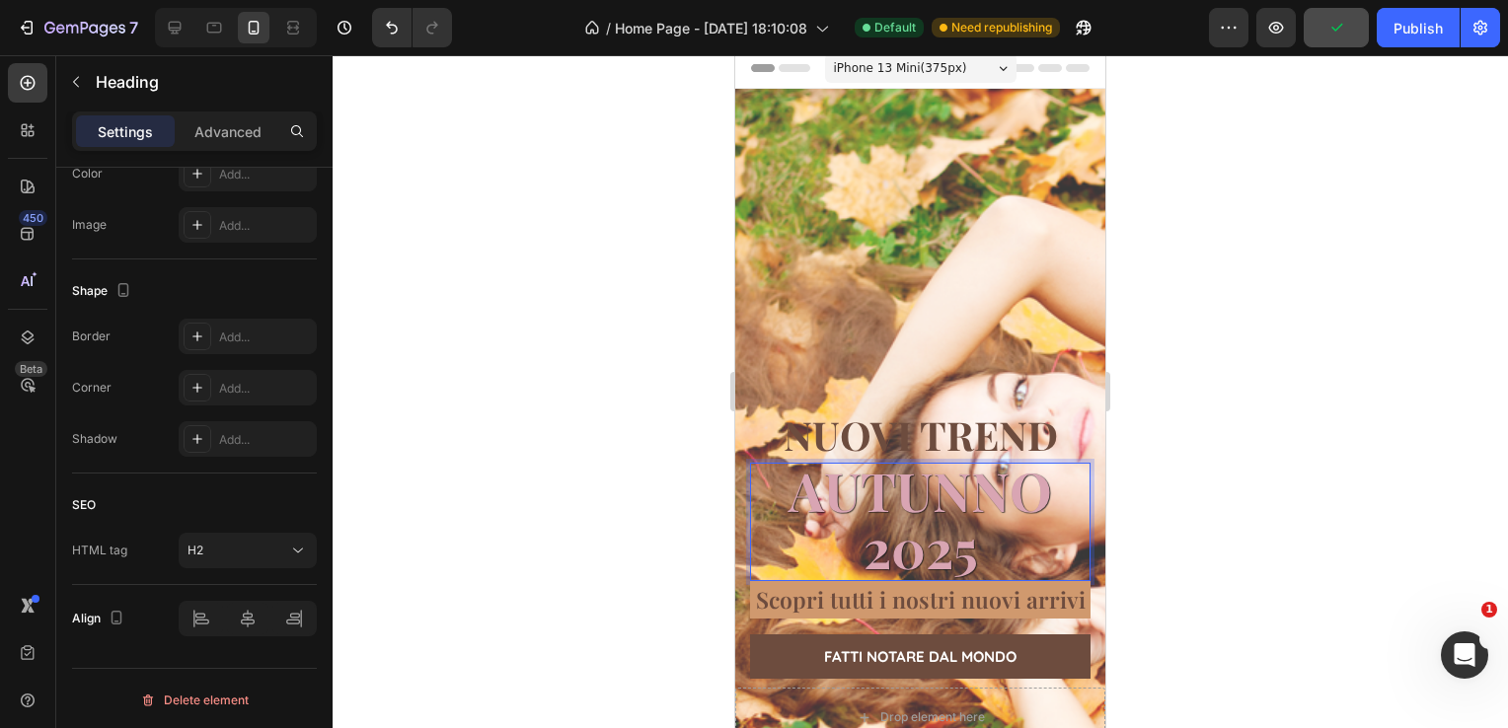
click at [874, 468] on span "AUTUNNO" at bounding box center [921, 490] width 264 height 71
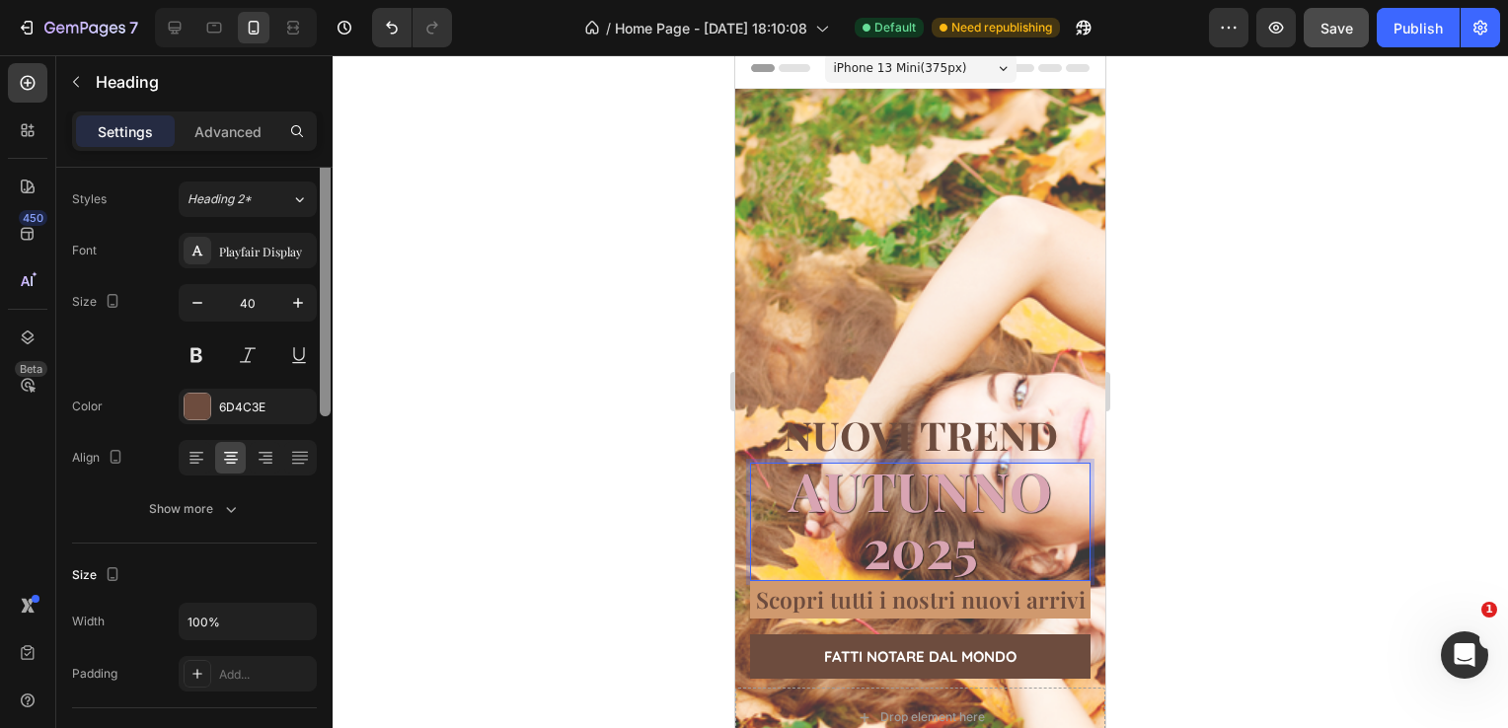
scroll to position [0, 0]
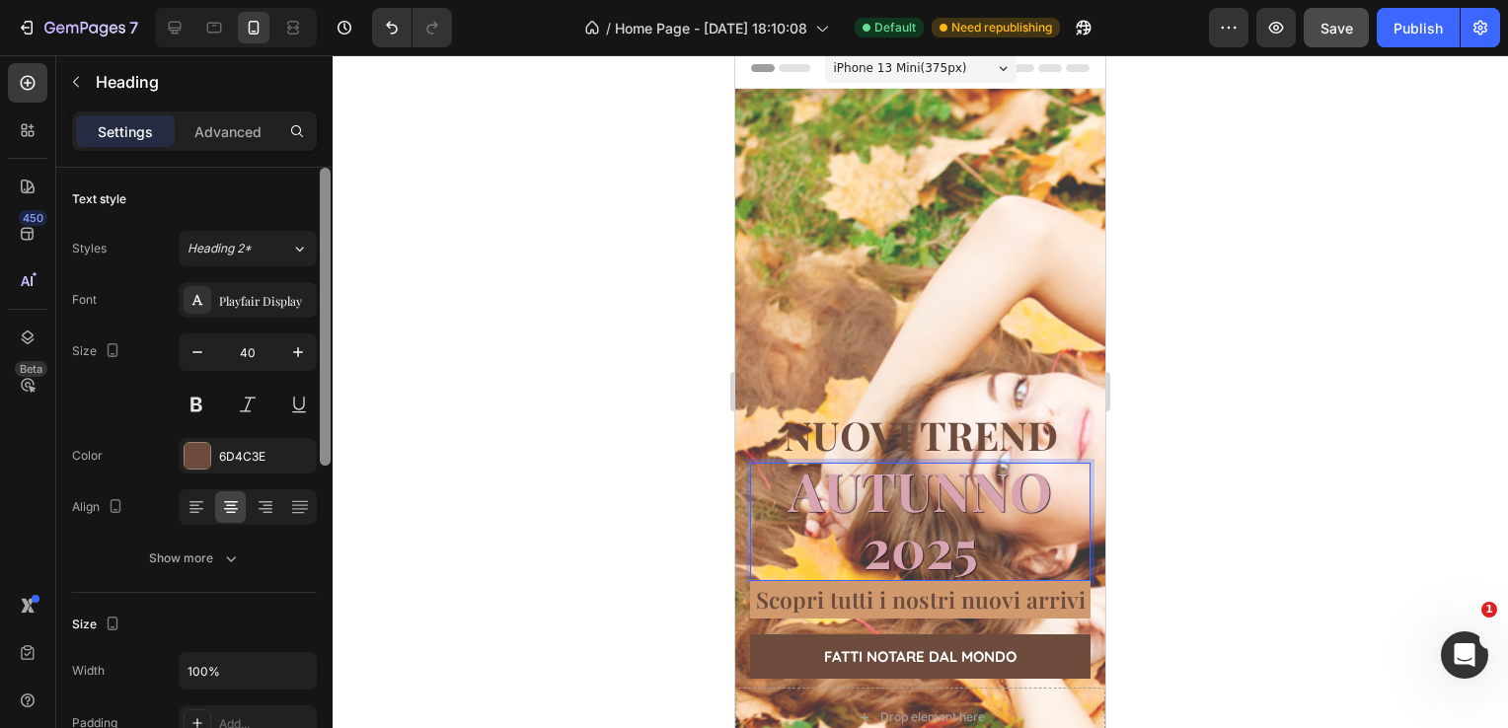
drag, startPoint x: 328, startPoint y: 503, endPoint x: 319, endPoint y: 160, distance: 343.6
click at [319, 160] on div "Settings Advanced Text style Styles Heading 2* Font Playfair Display Size 40 Co…" at bounding box center [194, 448] width 276 height 673
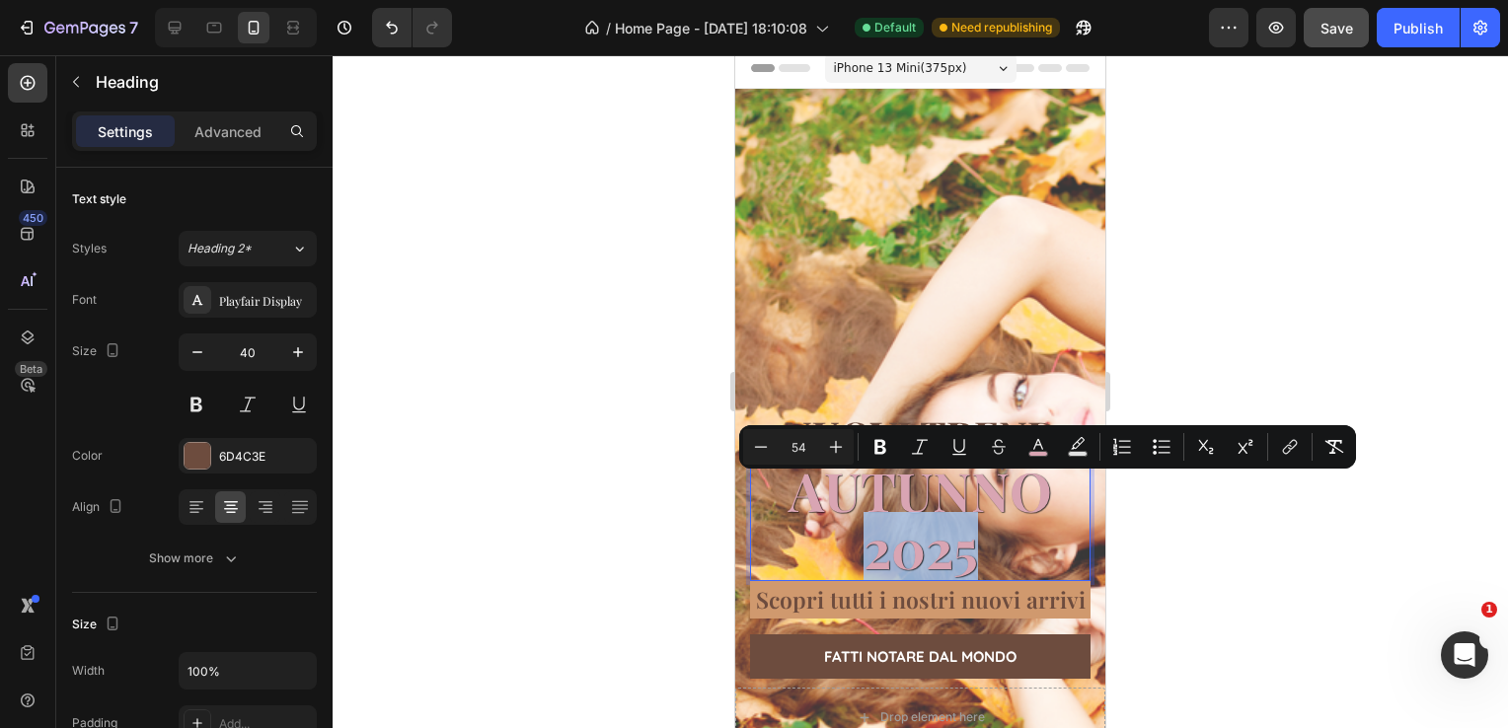
drag, startPoint x: 995, startPoint y: 515, endPoint x: 796, endPoint y: 523, distance: 198.5
click at [796, 523] on p "AUTUNNO 2025" at bounding box center [920, 522] width 337 height 114
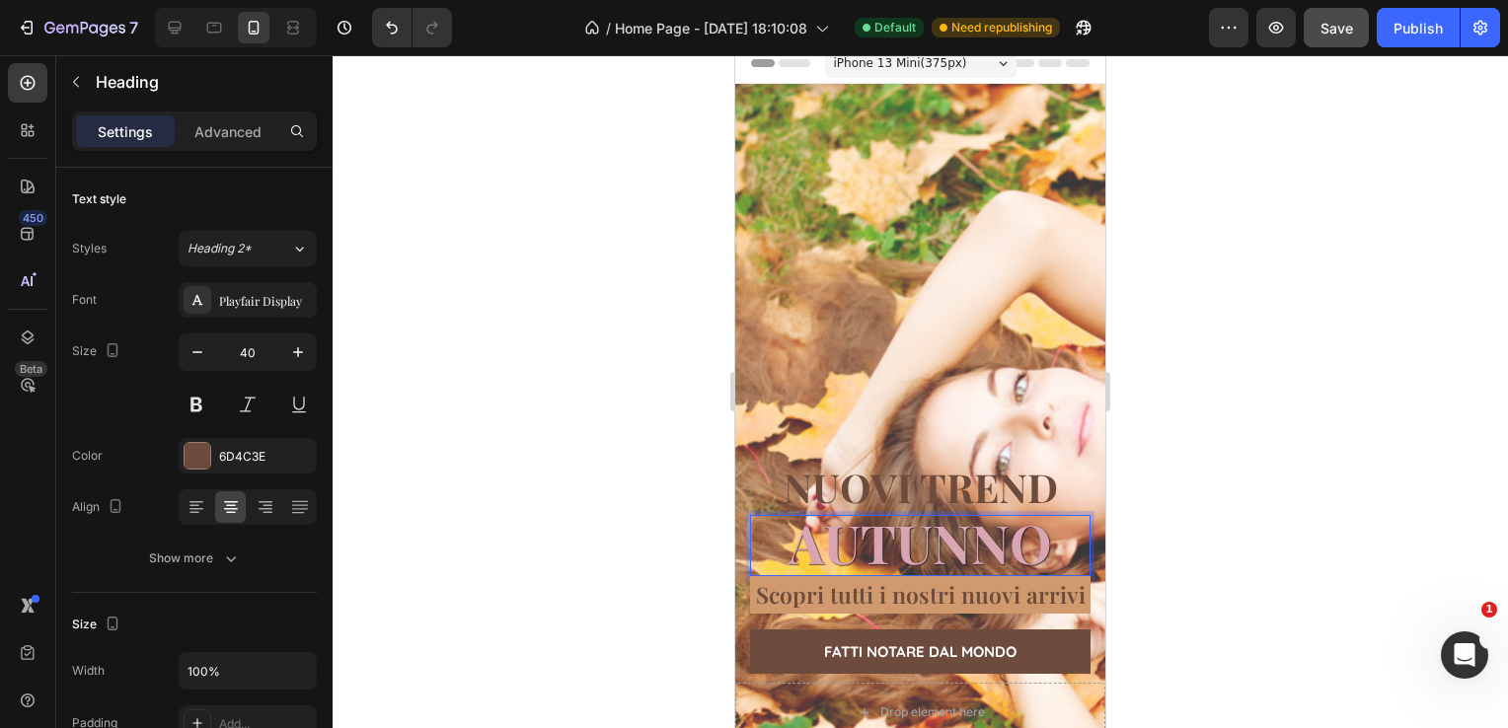
scroll to position [63, 0]
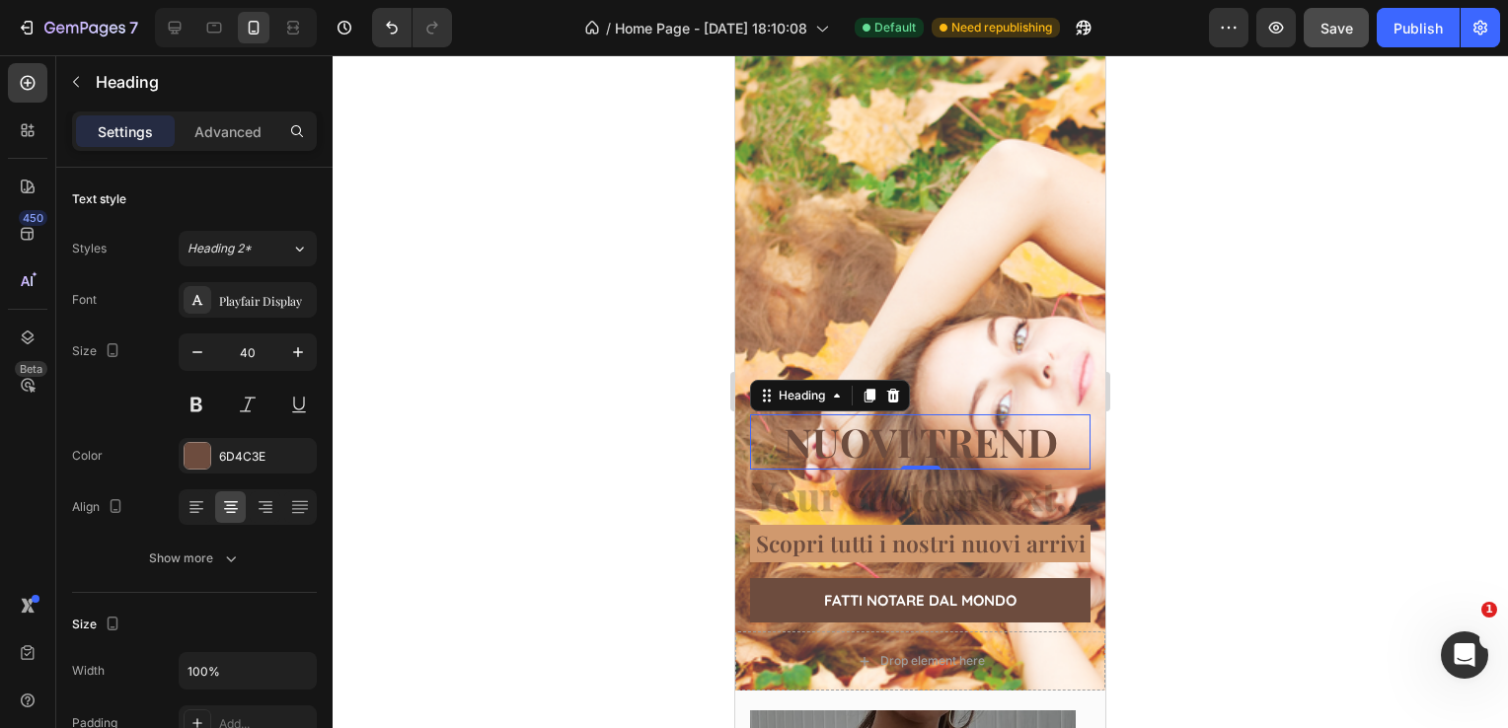
click at [909, 415] on h2 "NUOVI TREND" at bounding box center [920, 442] width 341 height 55
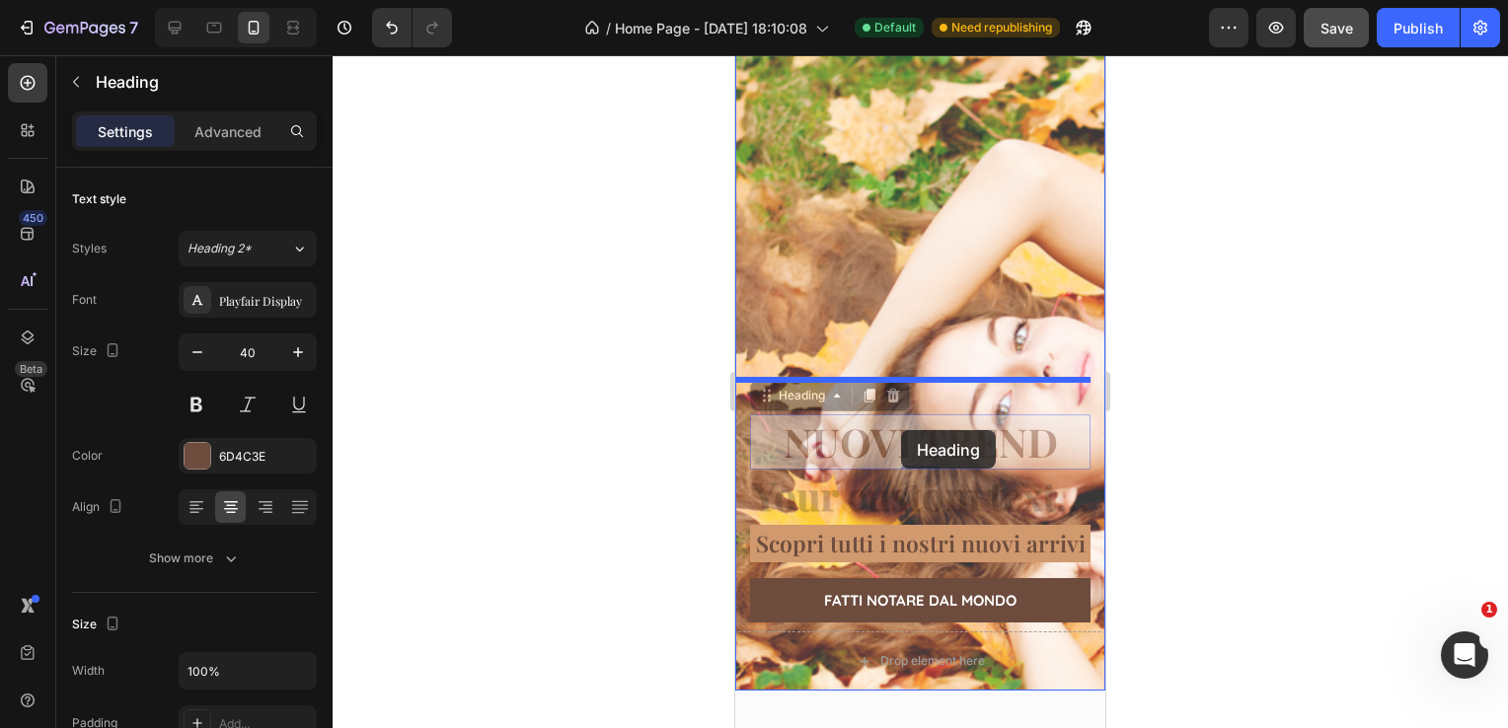
scroll to position [8, 0]
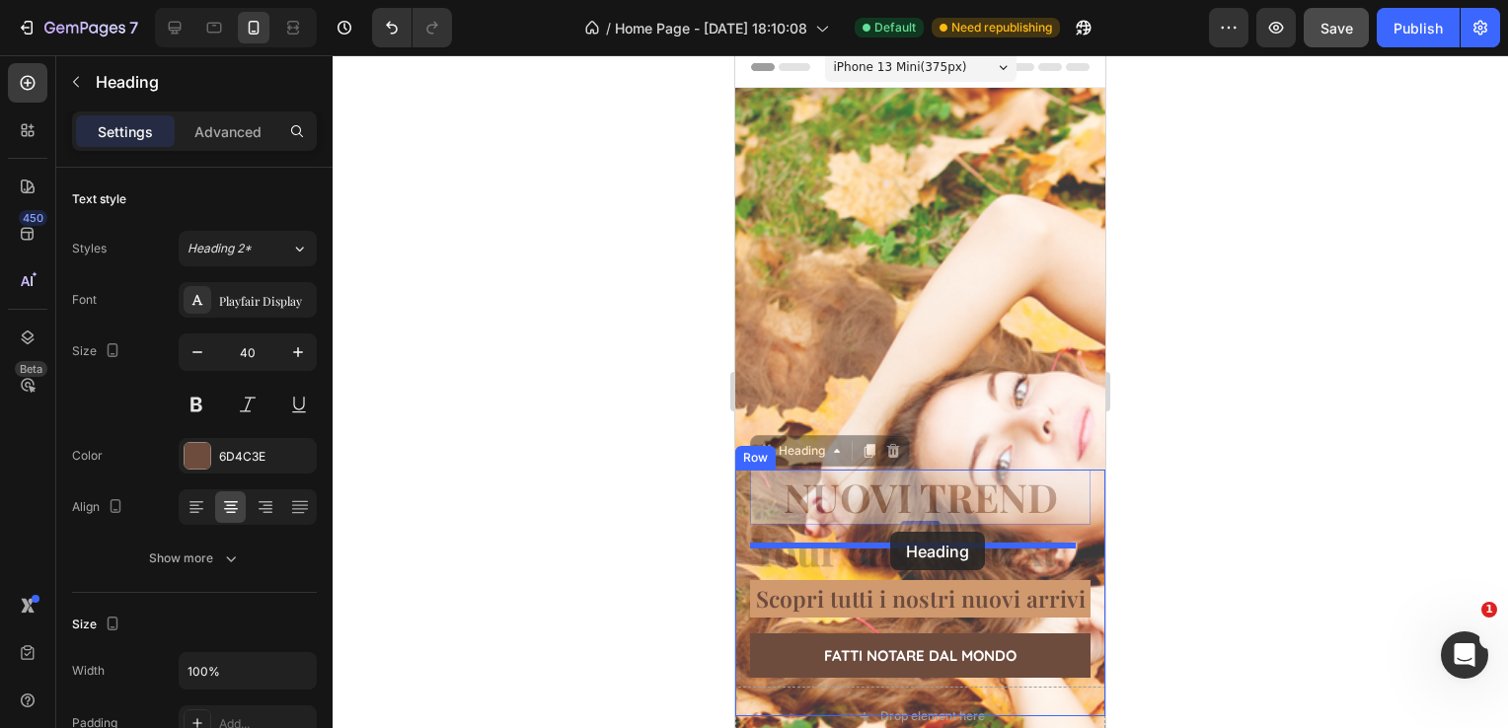
drag, startPoint x: 906, startPoint y: 402, endPoint x: 890, endPoint y: 532, distance: 131.2
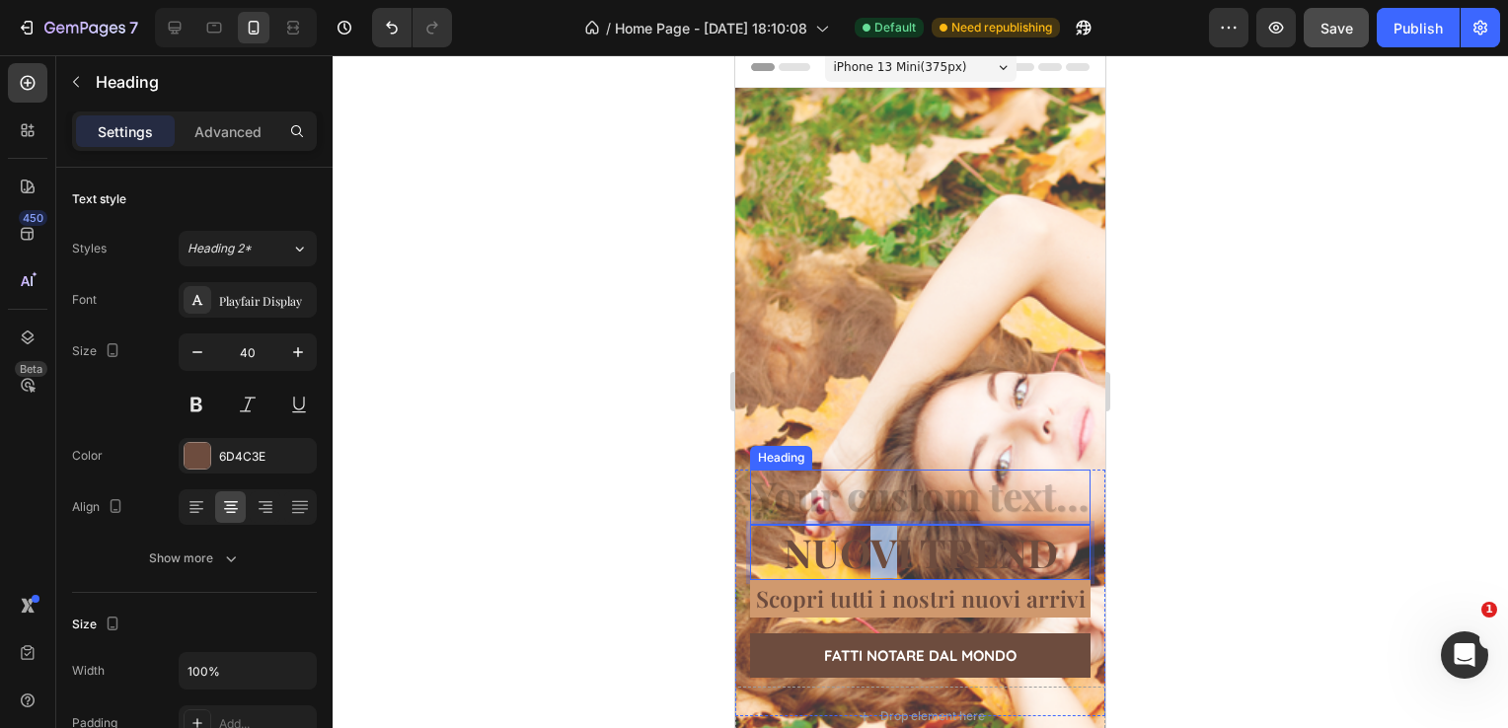
drag, startPoint x: 884, startPoint y: 516, endPoint x: 872, endPoint y: 447, distance: 70.1
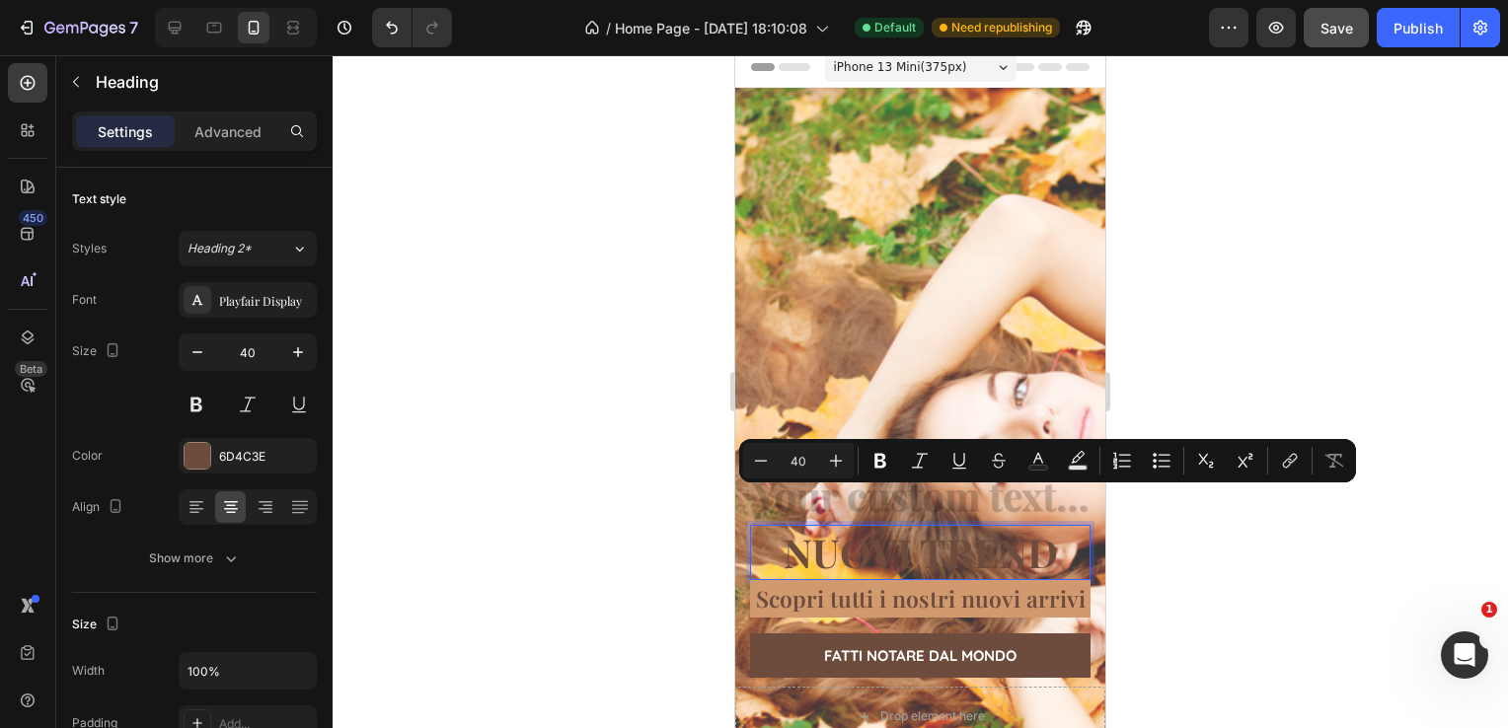
click at [954, 527] on p "NUOVI TREND" at bounding box center [920, 552] width 337 height 51
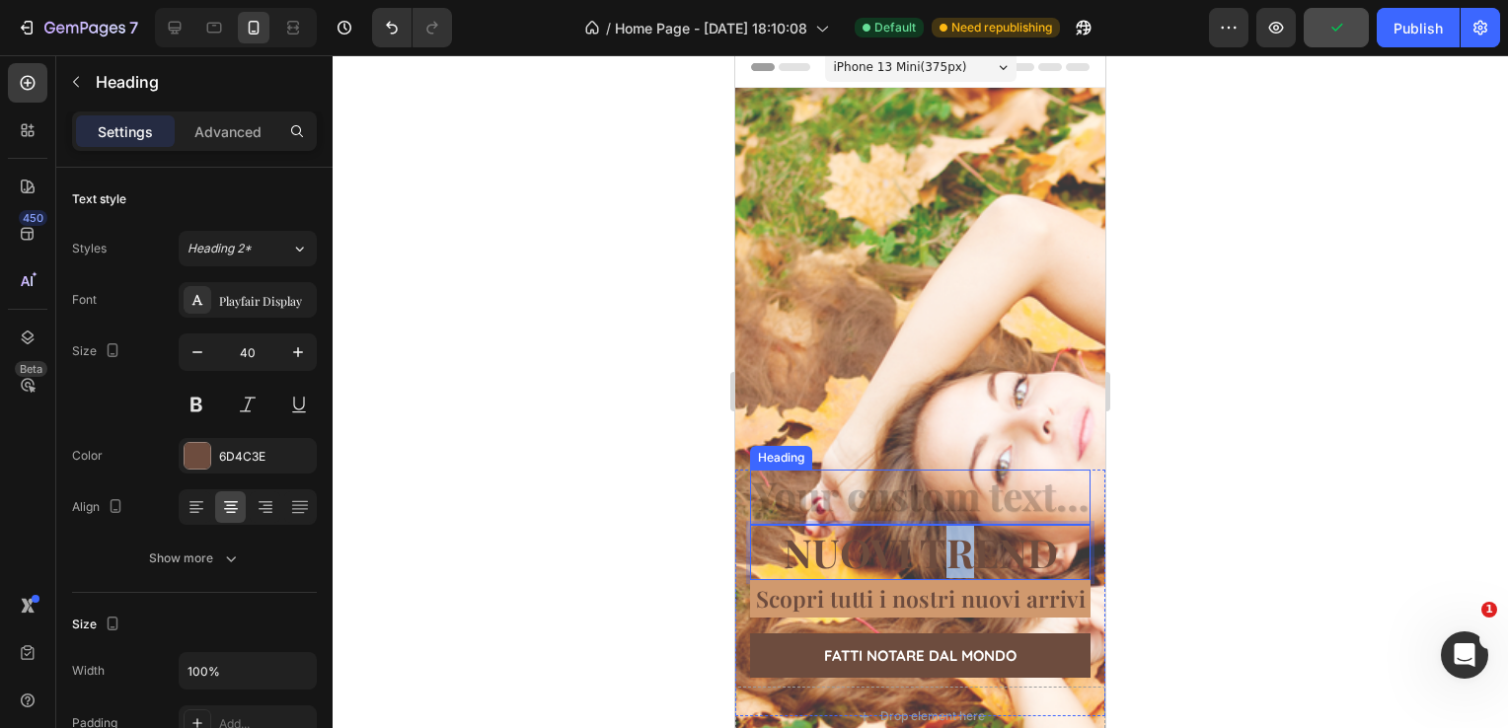
drag, startPoint x: 954, startPoint y: 517, endPoint x: 950, endPoint y: 456, distance: 61.3
click at [950, 470] on div "NUOVI TREND AUTUNNO 2025 Heading Heading NUOVI TREND Heading 0 Scopri tutti i n…" at bounding box center [920, 578] width 341 height 216
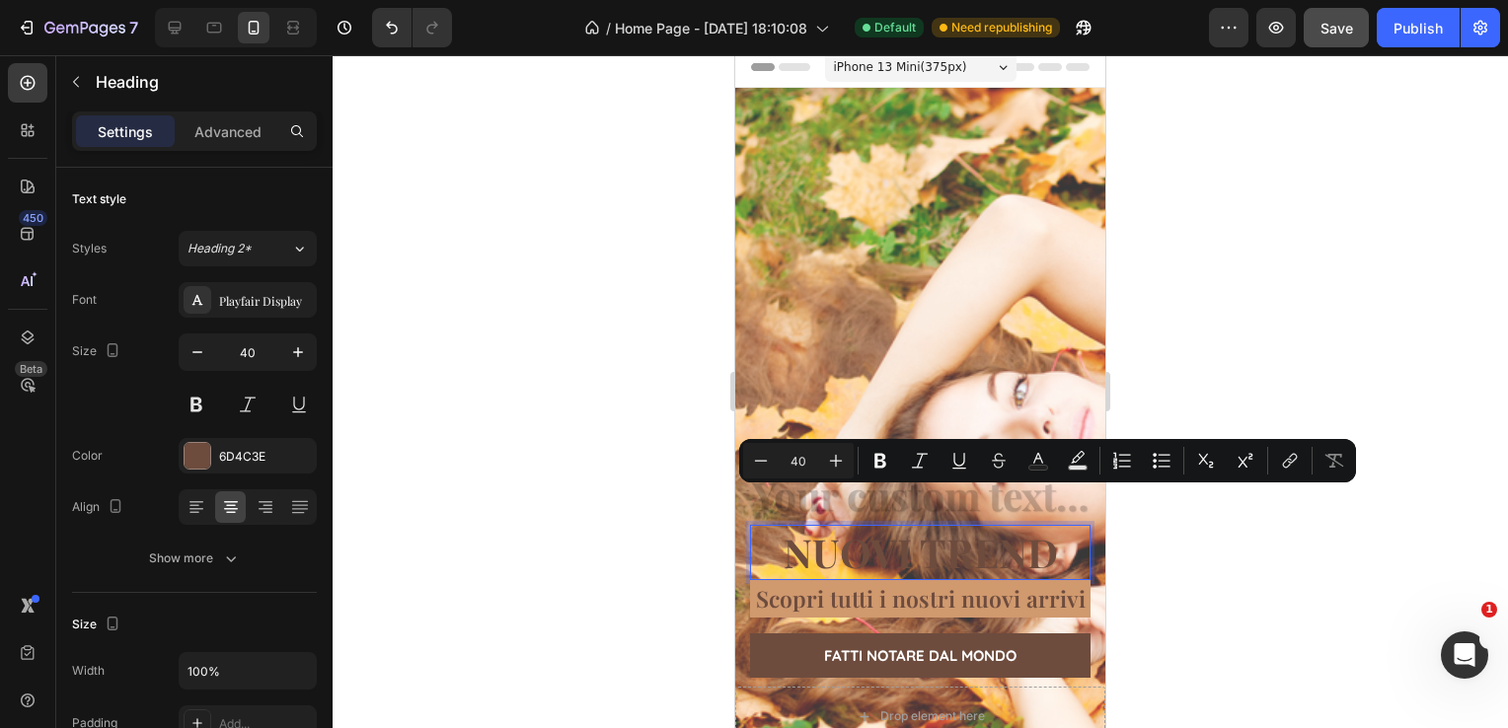
click at [1064, 527] on p "NUOVI TREND" at bounding box center [920, 552] width 337 height 51
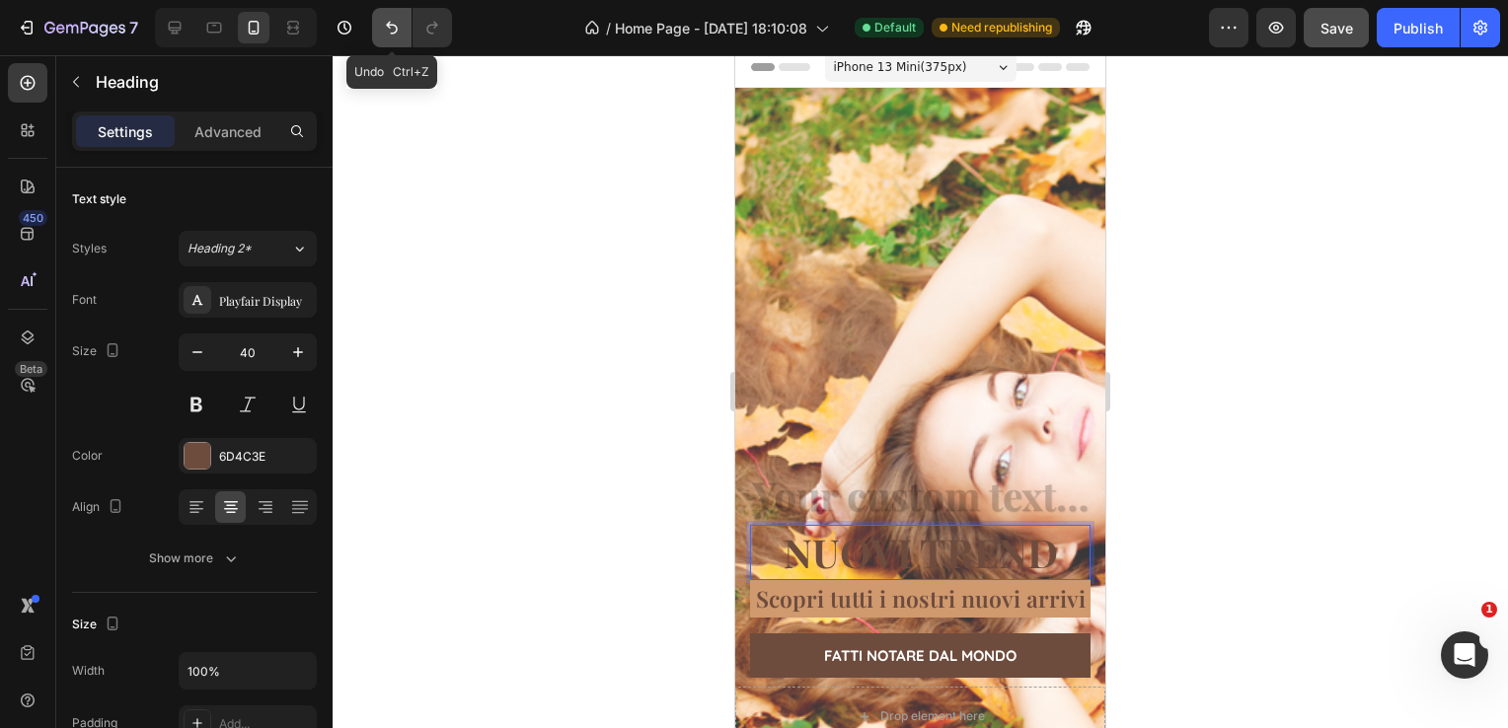
click at [382, 28] on icon "Undo/Redo" at bounding box center [392, 28] width 20 height 20
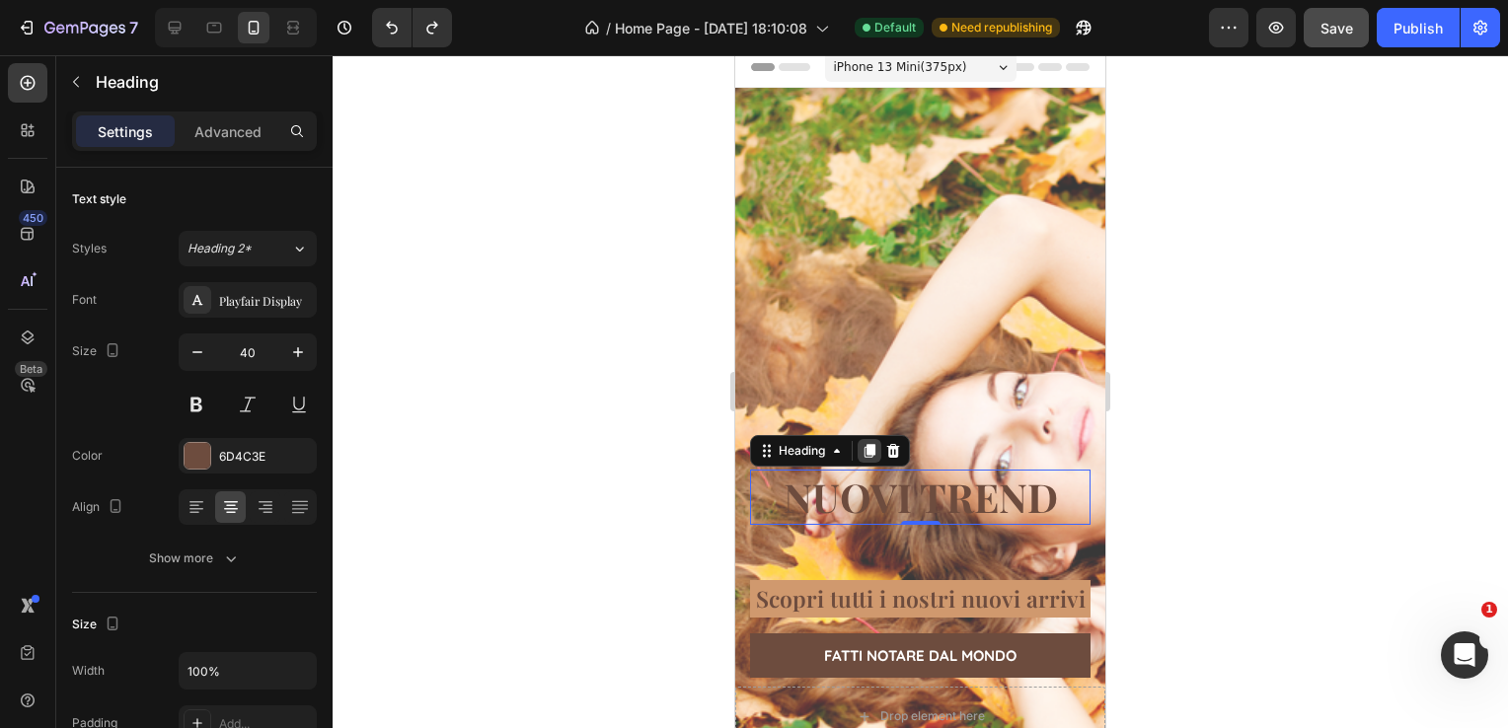
click at [871, 444] on icon at bounding box center [870, 451] width 11 height 14
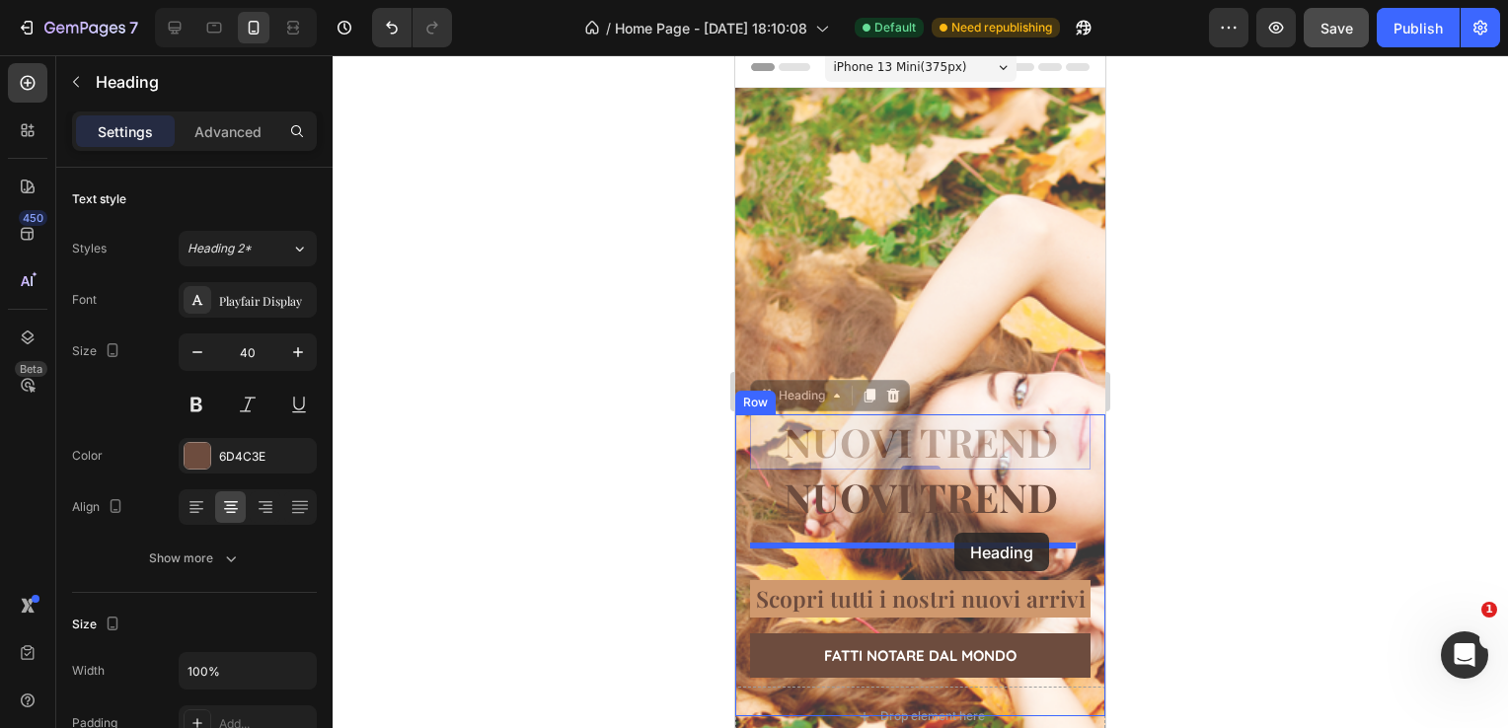
drag, startPoint x: 968, startPoint y: 411, endPoint x: 955, endPoint y: 537, distance: 127.0
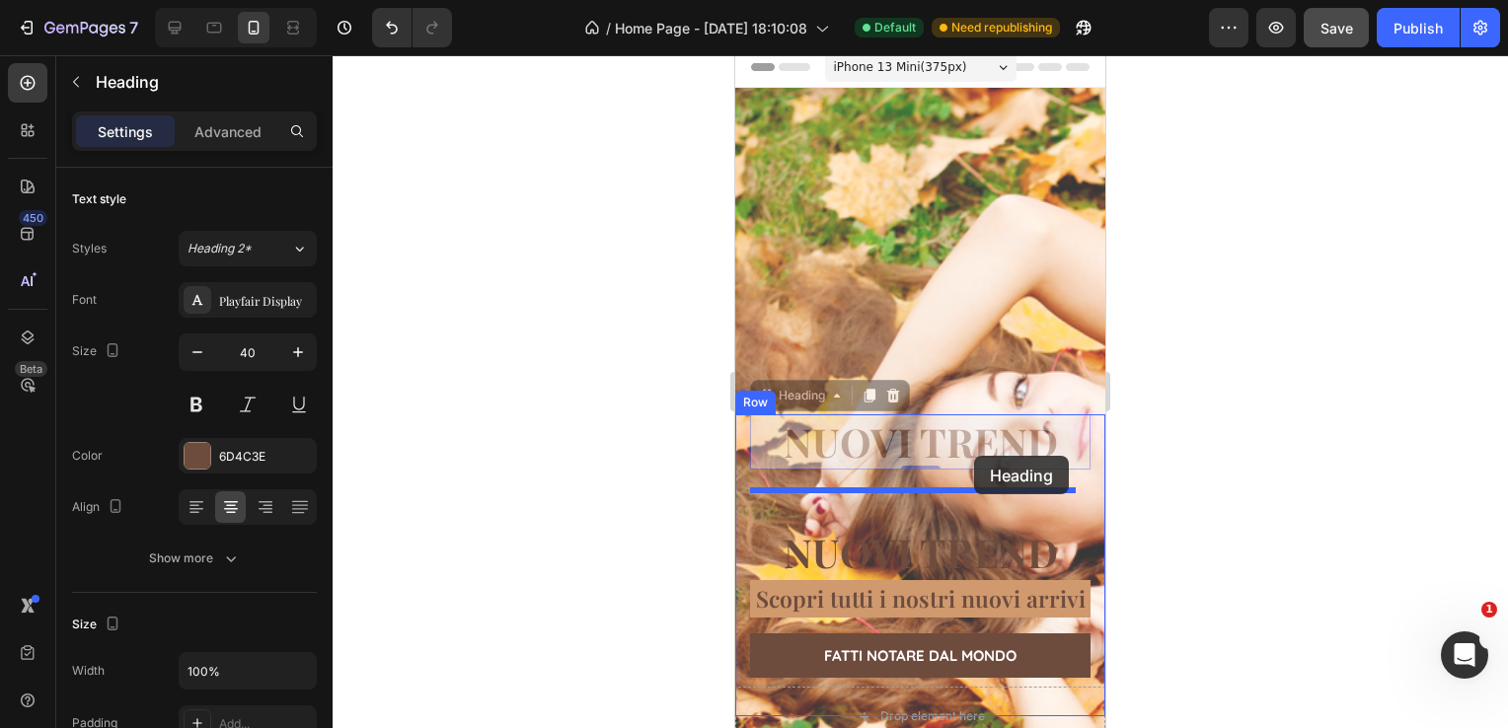
drag, startPoint x: 973, startPoint y: 411, endPoint x: 972, endPoint y: 457, distance: 46.4
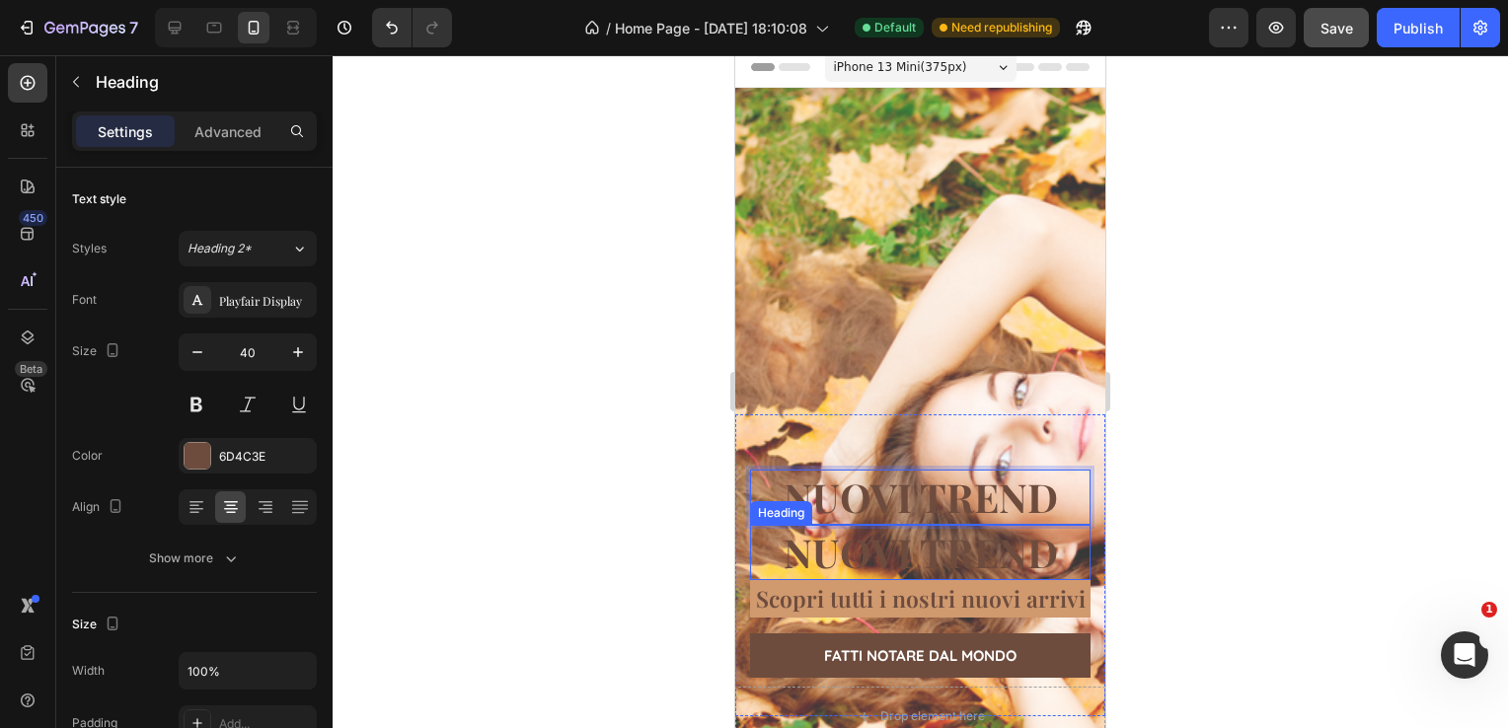
click at [910, 534] on p "NUOVI TREND" at bounding box center [920, 552] width 337 height 51
click at [1062, 527] on p "NUOVI TREND" at bounding box center [920, 552] width 337 height 51
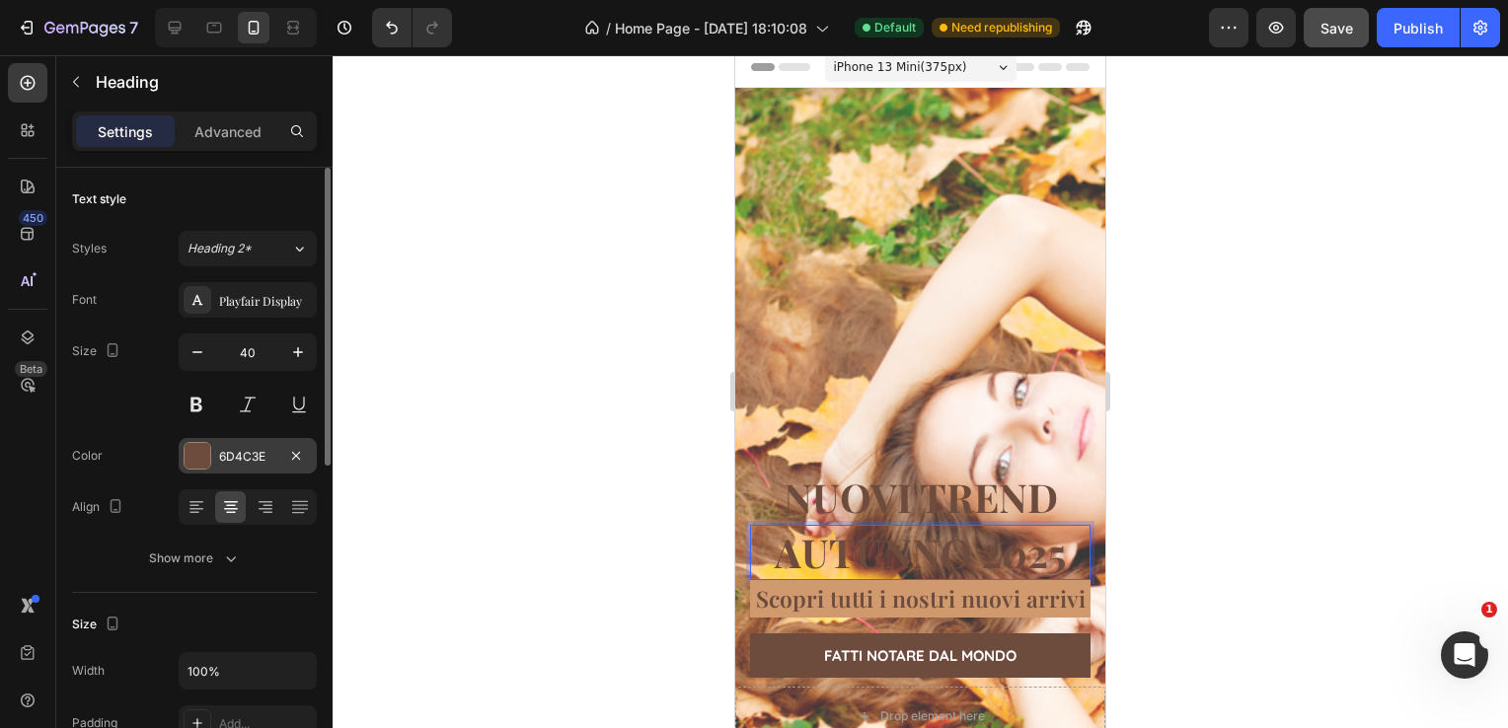
click at [195, 448] on div at bounding box center [198, 456] width 26 height 26
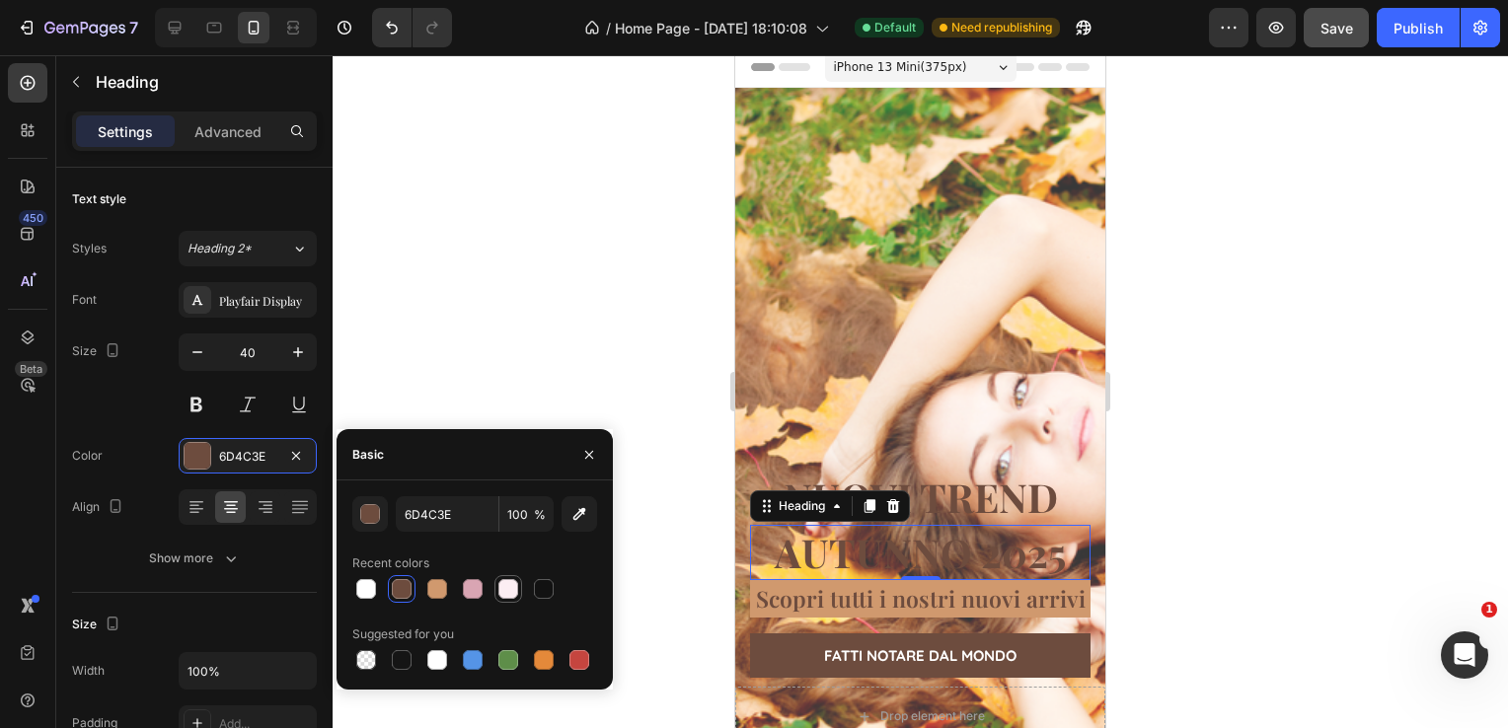
click at [516, 592] on div at bounding box center [508, 589] width 20 height 20
type input "FCEEF3"
click at [1216, 447] on div at bounding box center [920, 391] width 1175 height 673
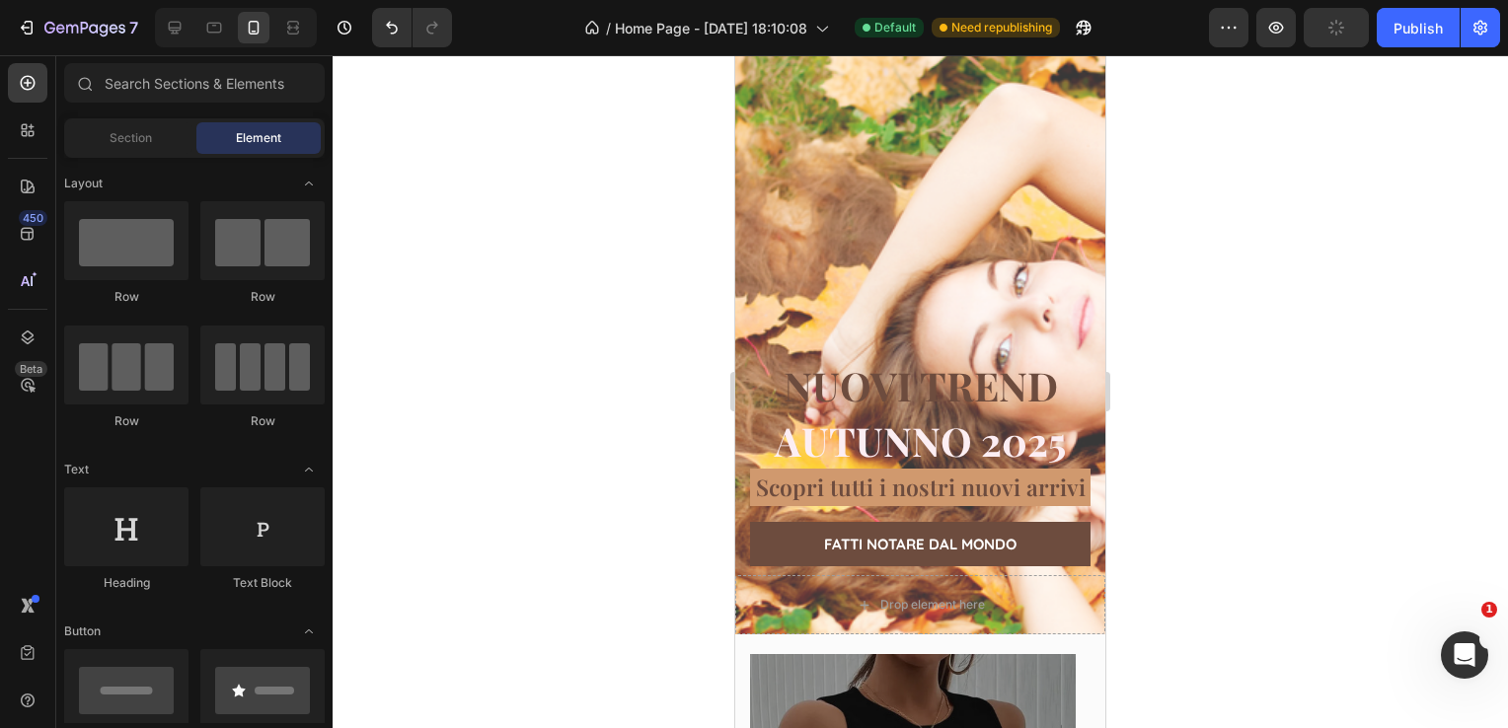
scroll to position [0, 0]
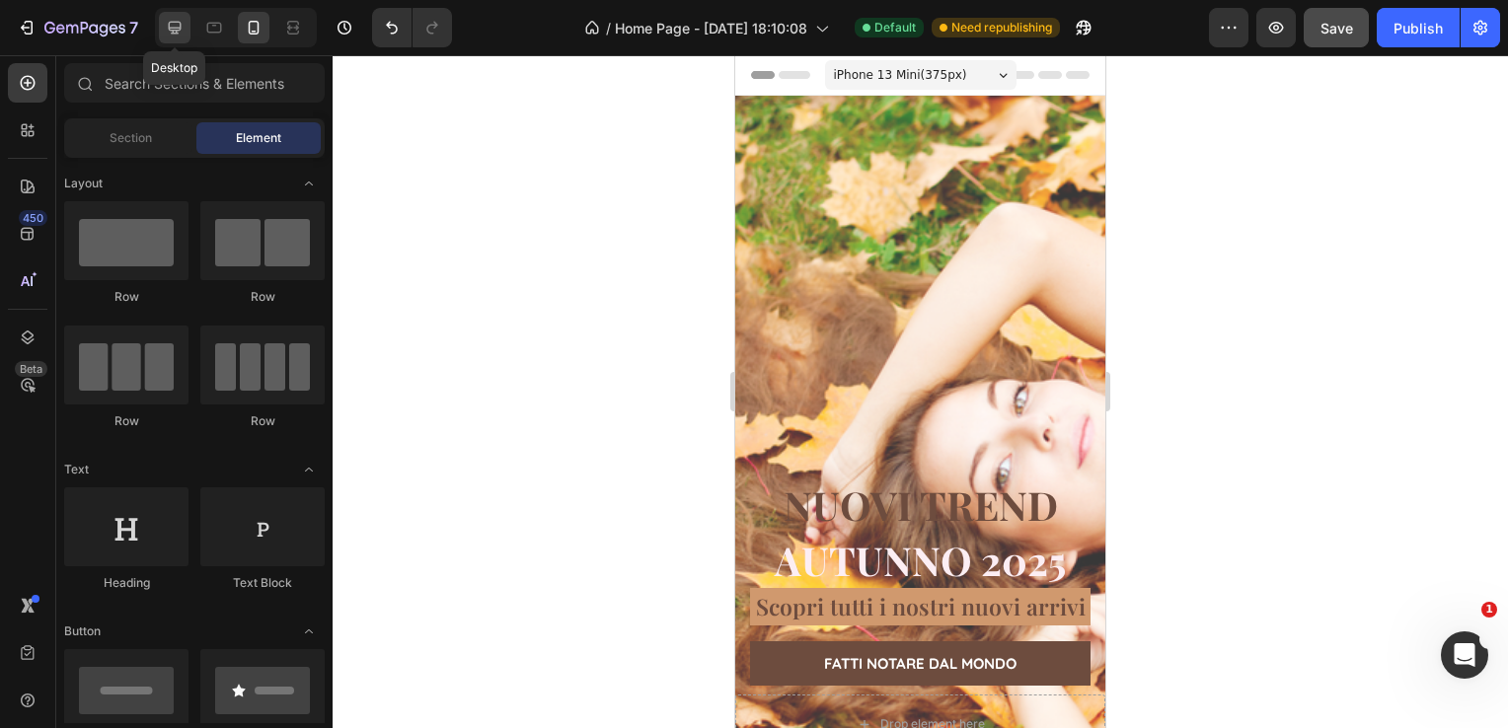
click at [185, 24] on div at bounding box center [175, 28] width 32 height 32
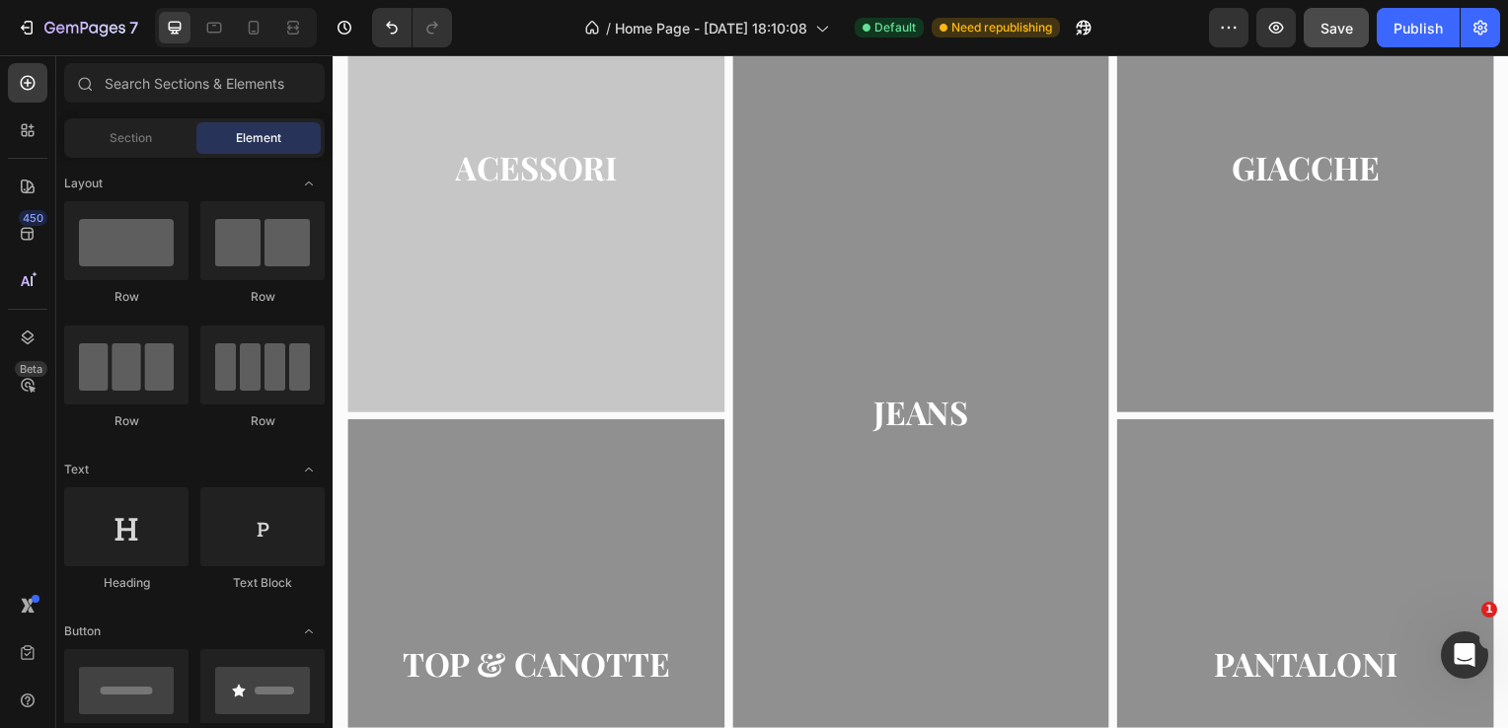
scroll to position [928, 0]
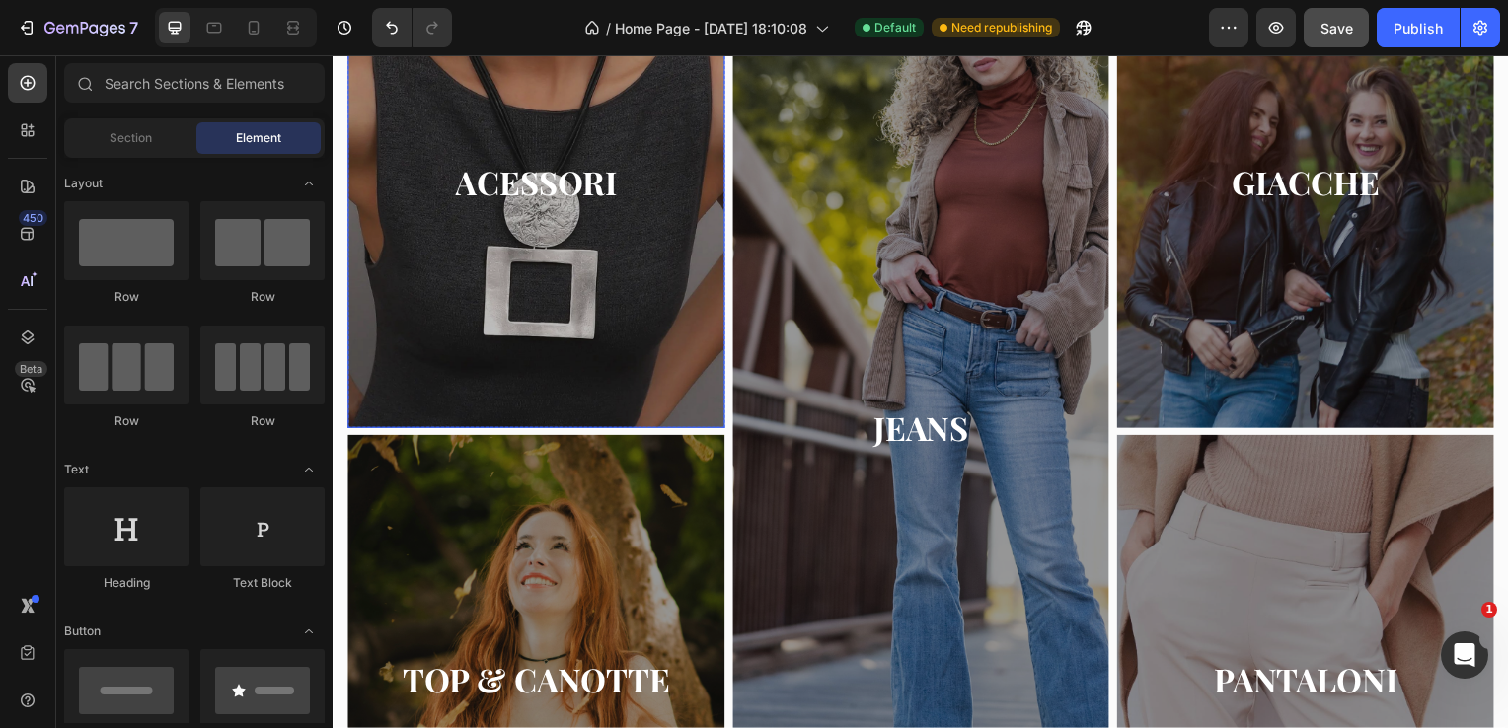
click at [516, 254] on div "Overlay" at bounding box center [537, 184] width 380 height 493
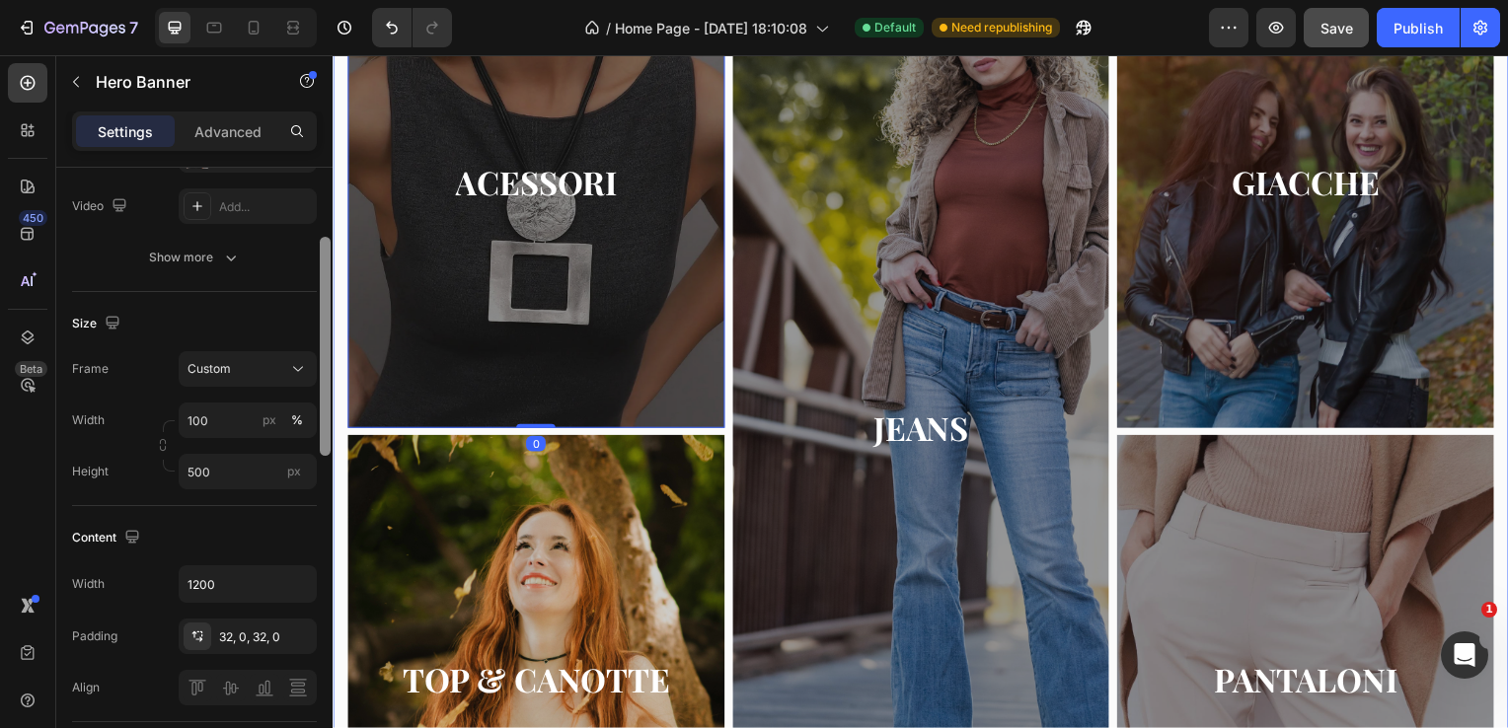
scroll to position [308, 0]
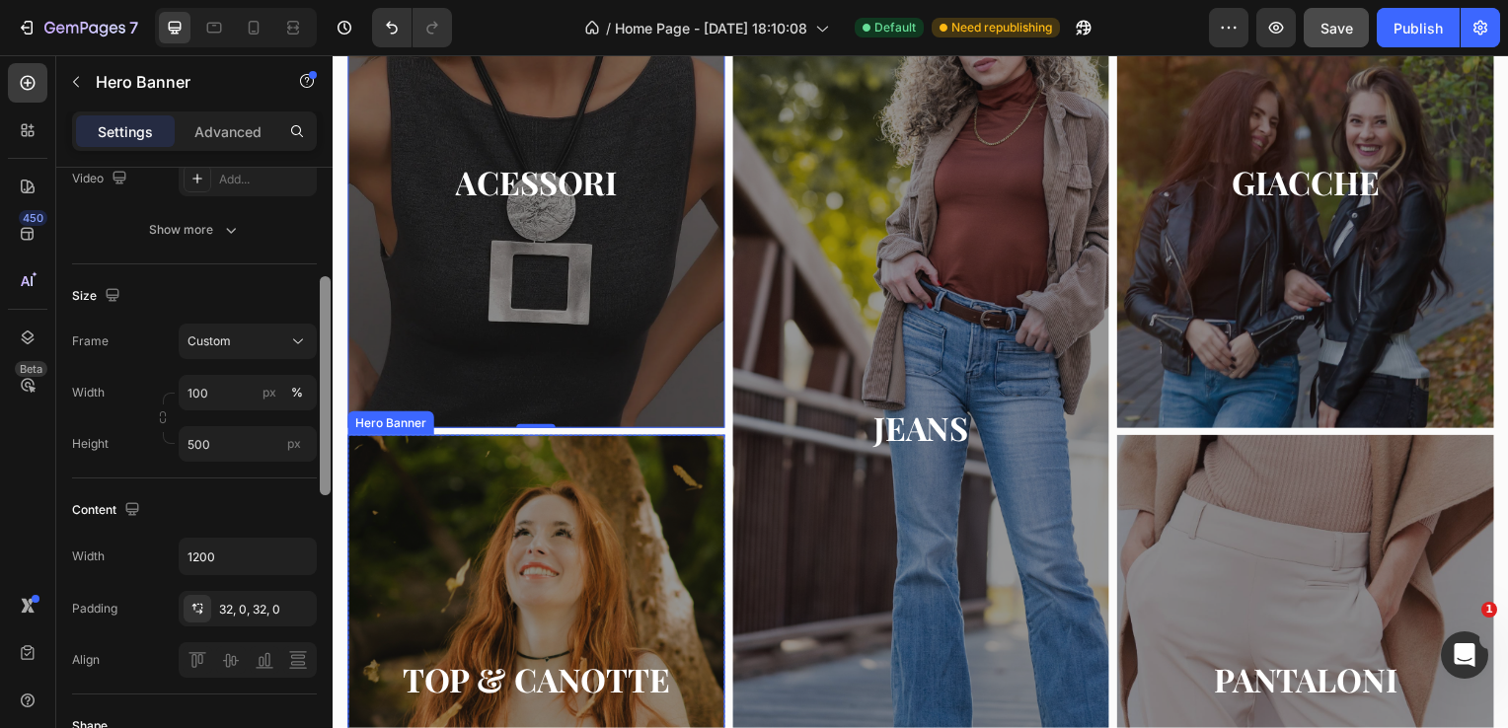
drag, startPoint x: 654, startPoint y: 351, endPoint x: 343, endPoint y: 499, distance: 344.3
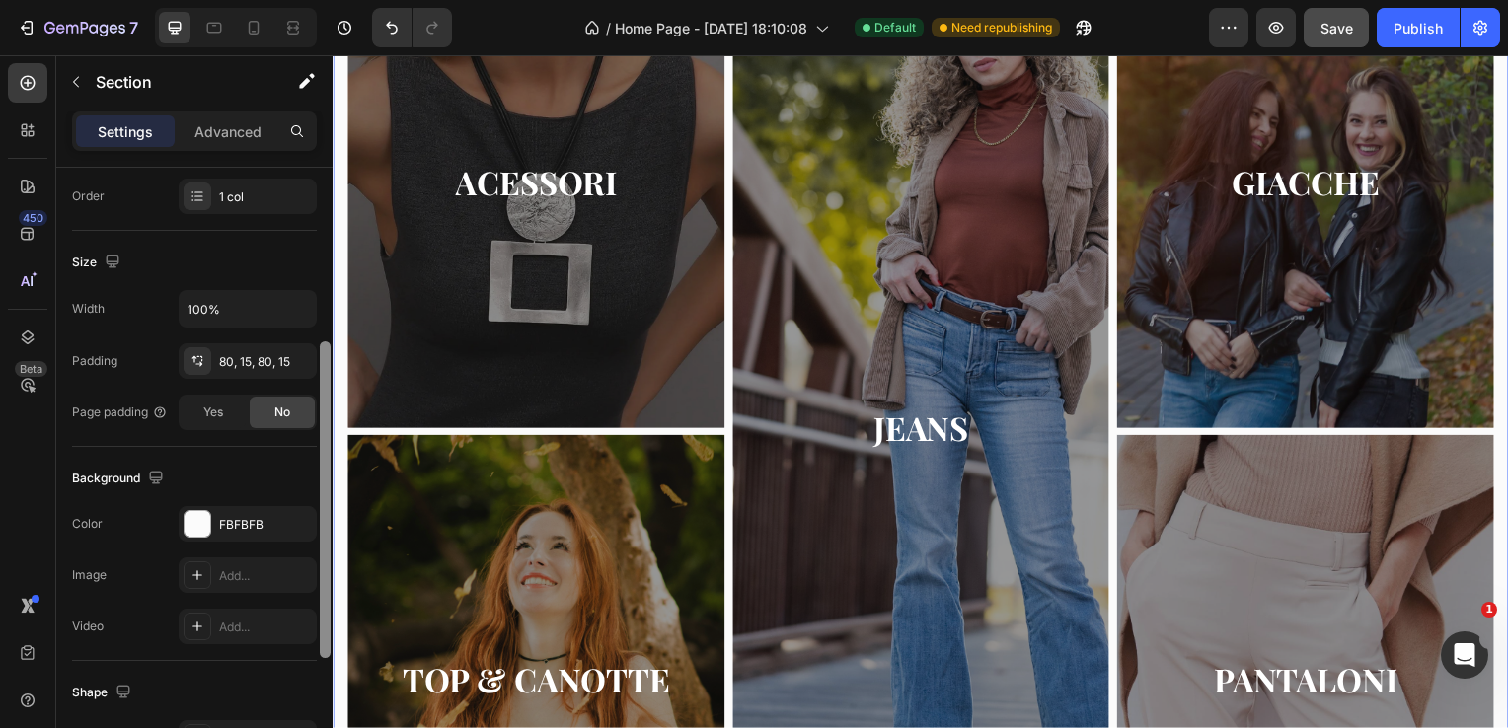
scroll to position [354, 0]
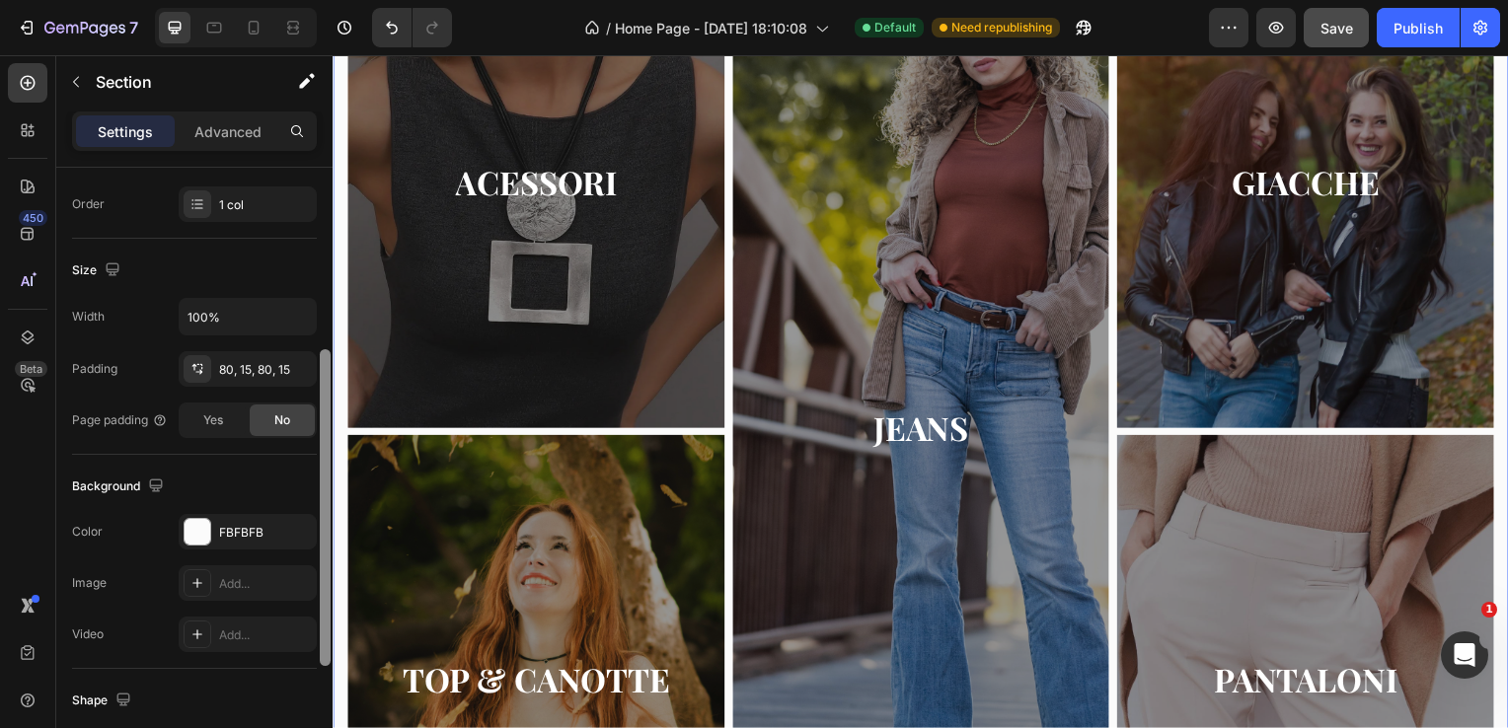
drag, startPoint x: 656, startPoint y: 559, endPoint x: 335, endPoint y: 243, distance: 450.9
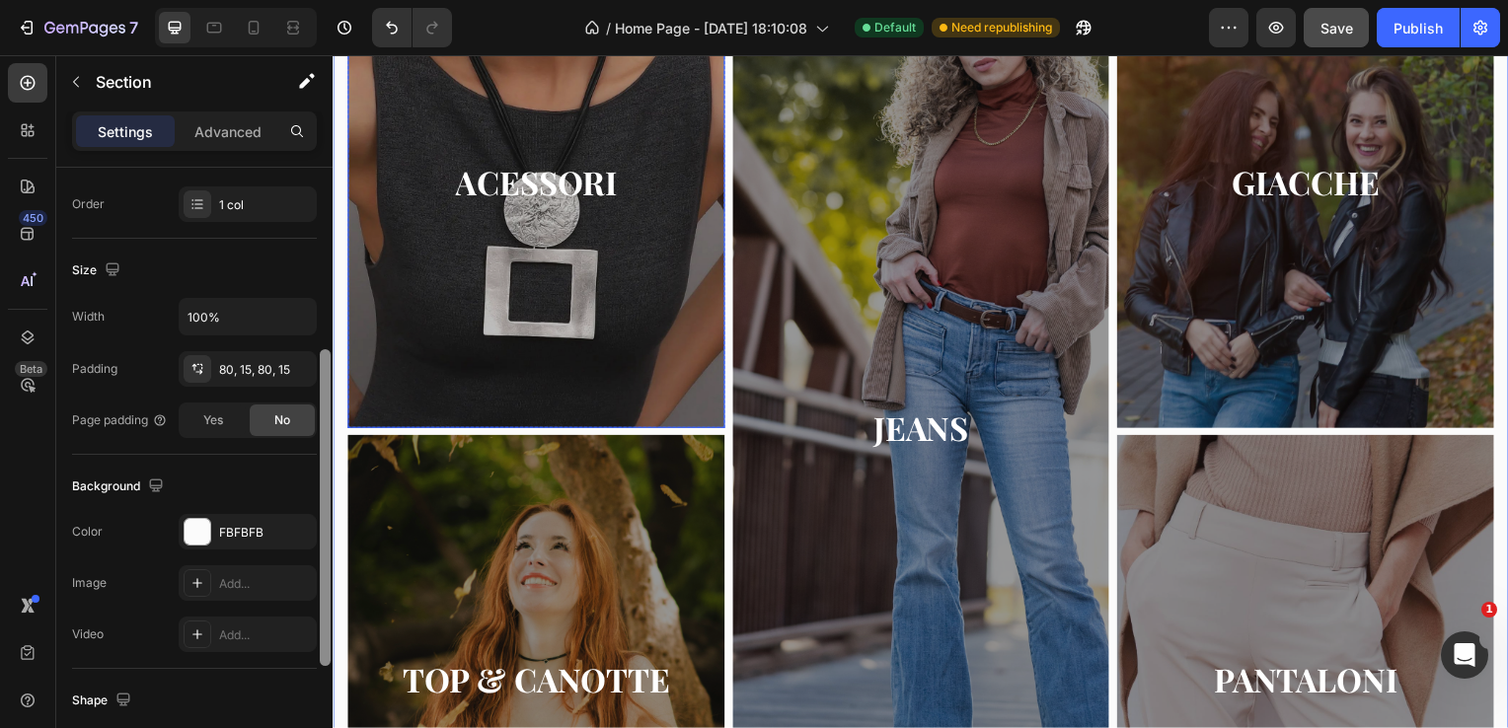
click at [398, 110] on div "Overlay" at bounding box center [537, 184] width 380 height 493
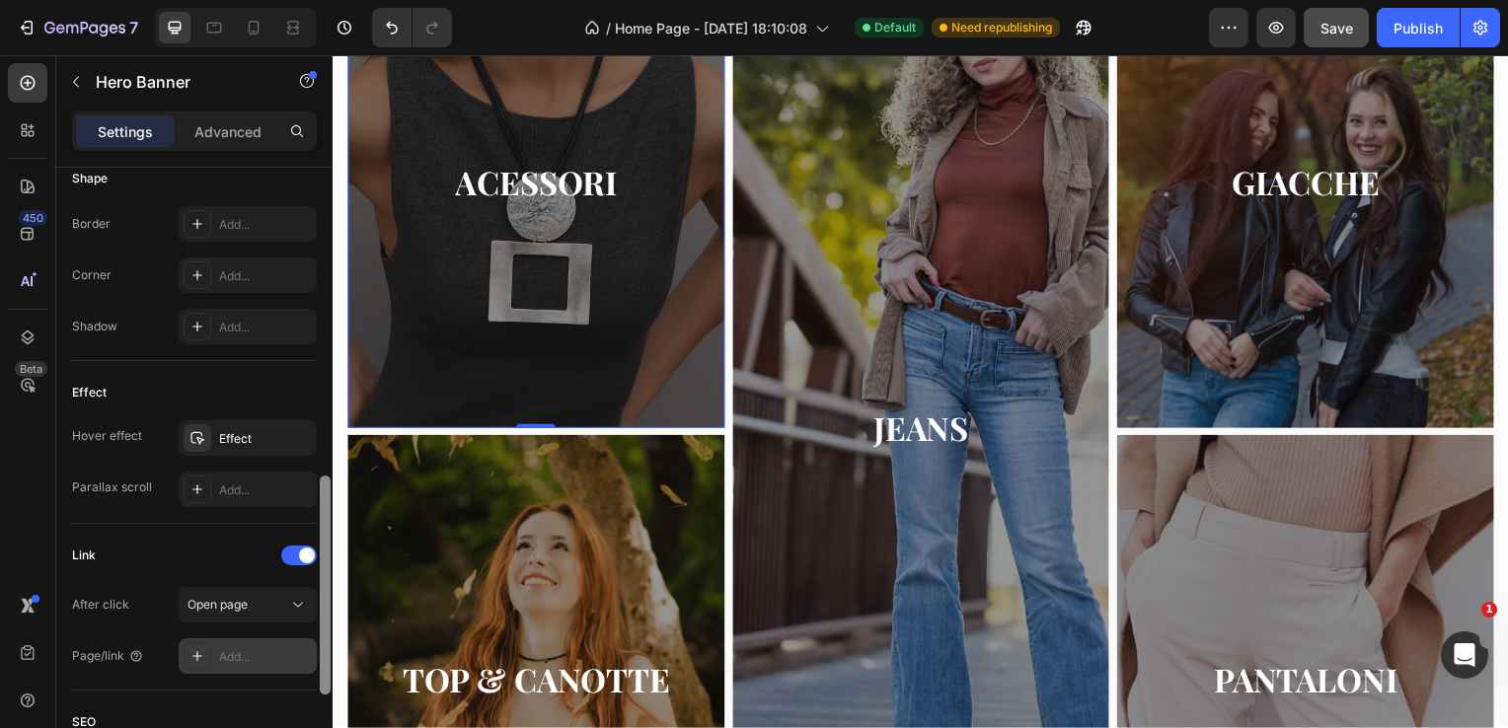
scroll to position [861, 0]
click at [198, 645] on icon at bounding box center [197, 652] width 16 height 16
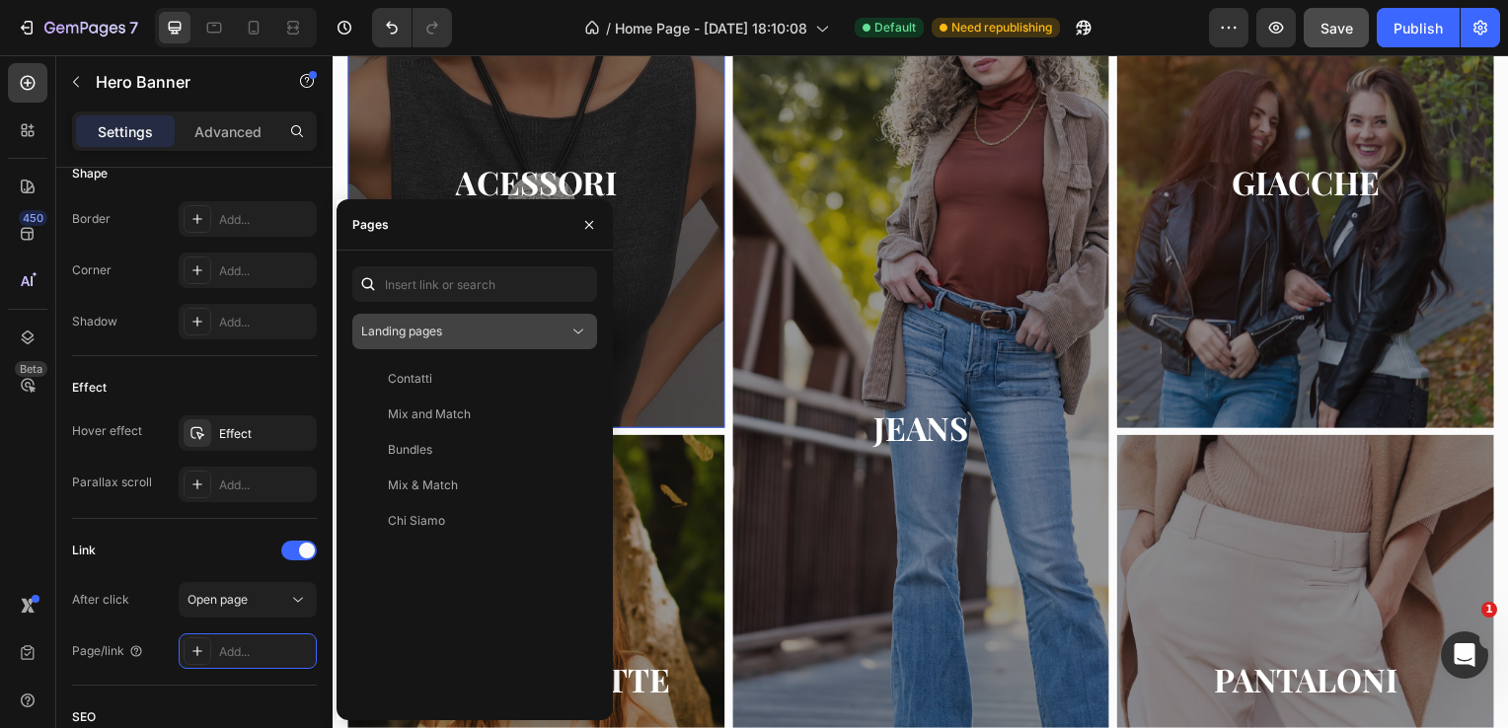
click at [439, 328] on span "Landing pages" at bounding box center [401, 331] width 81 height 15
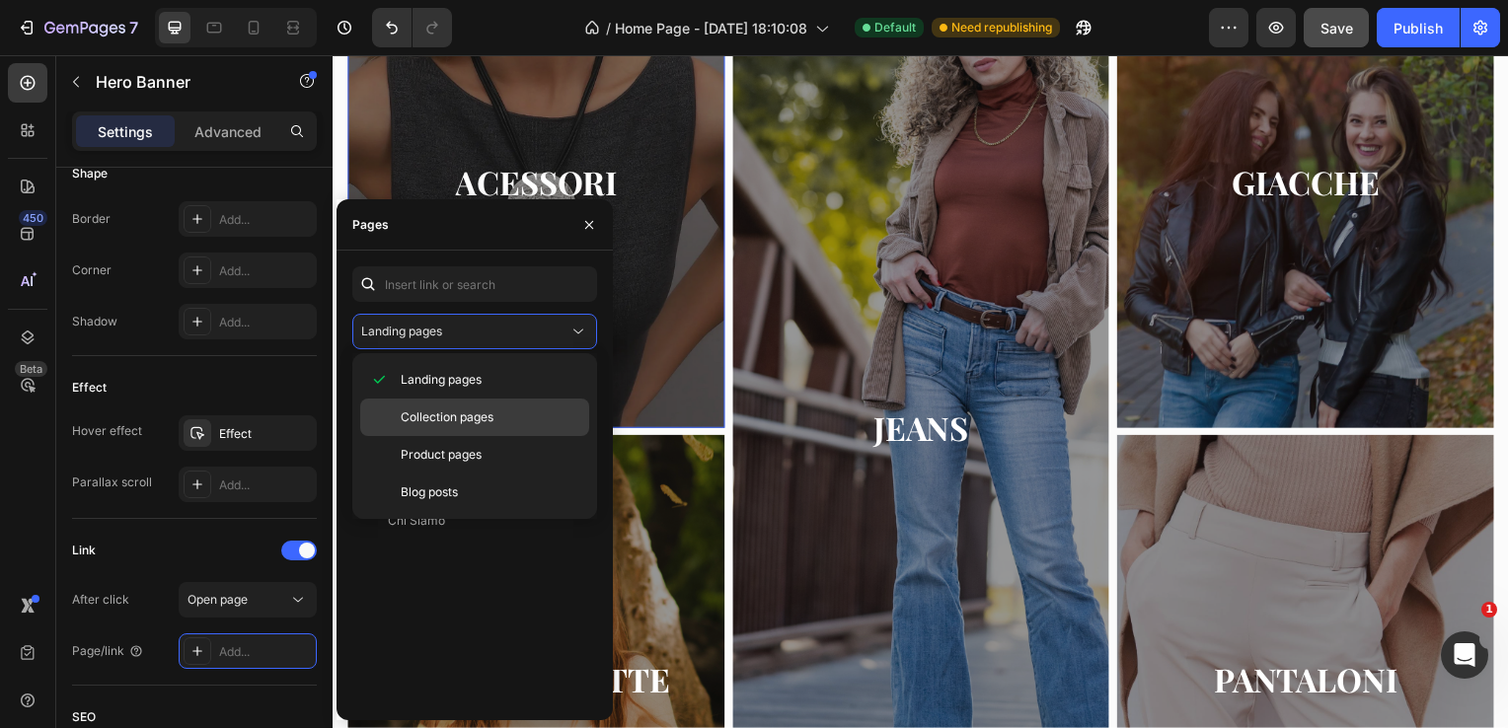
click at [449, 436] on div "Collection pages" at bounding box center [474, 455] width 229 height 38
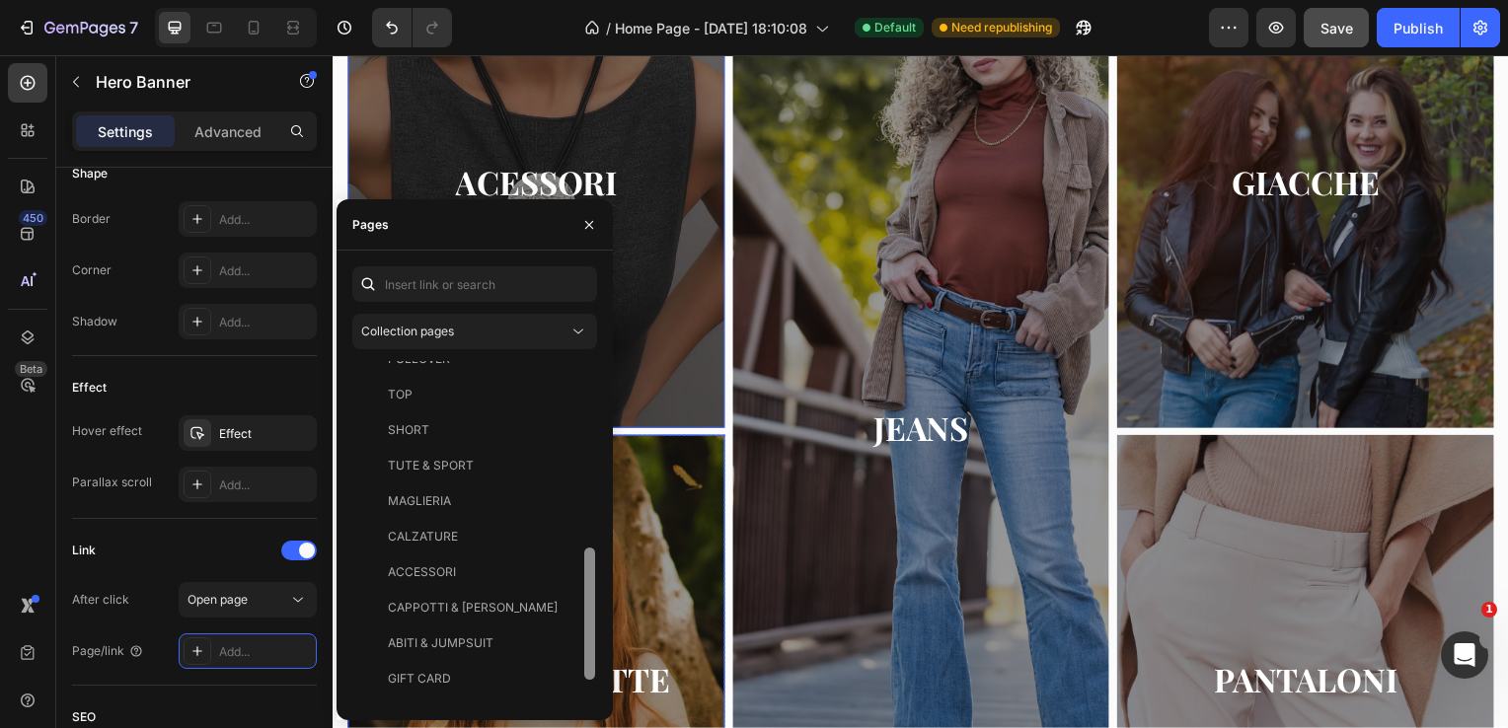
drag, startPoint x: 933, startPoint y: 480, endPoint x: 605, endPoint y: 727, distance: 410.8
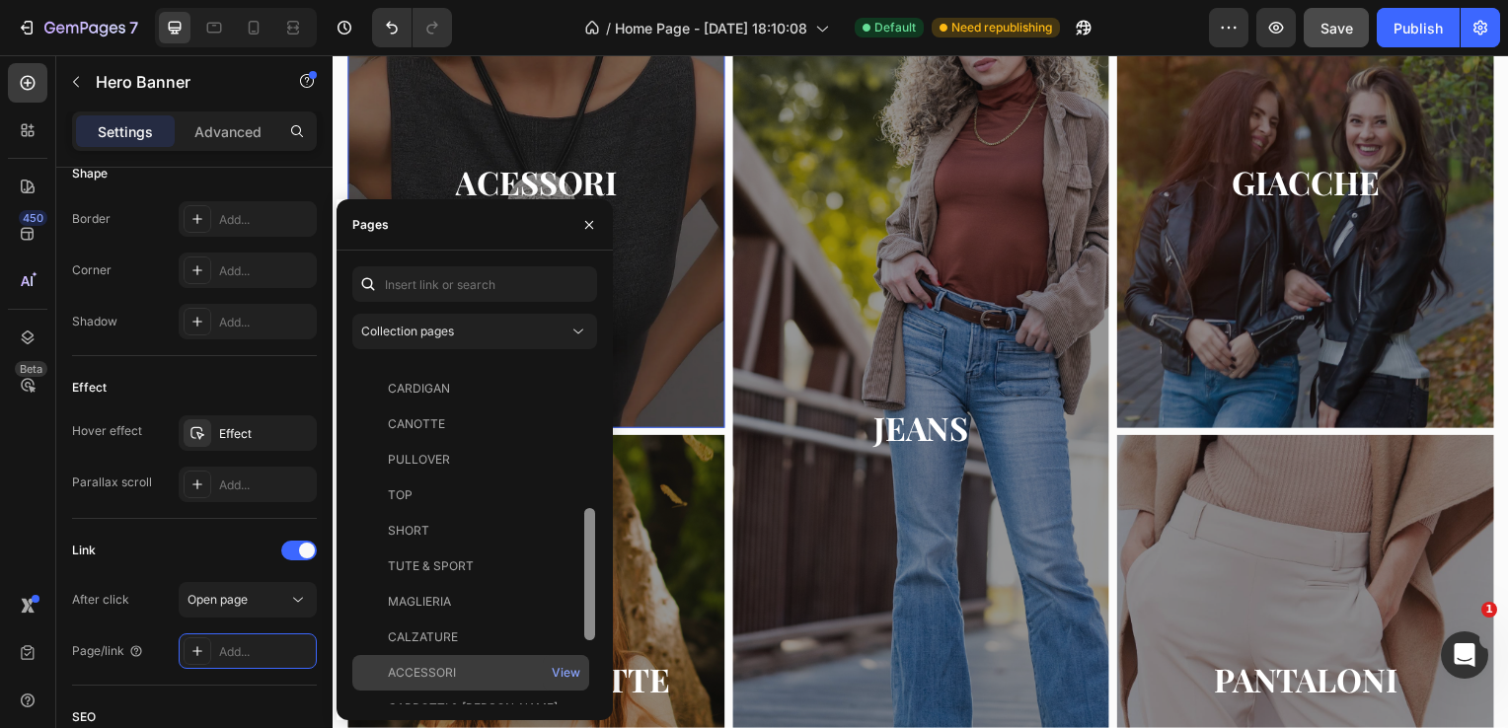
scroll to position [384, 0]
click at [524, 661] on div "ACCESSORI" at bounding box center [470, 670] width 221 height 18
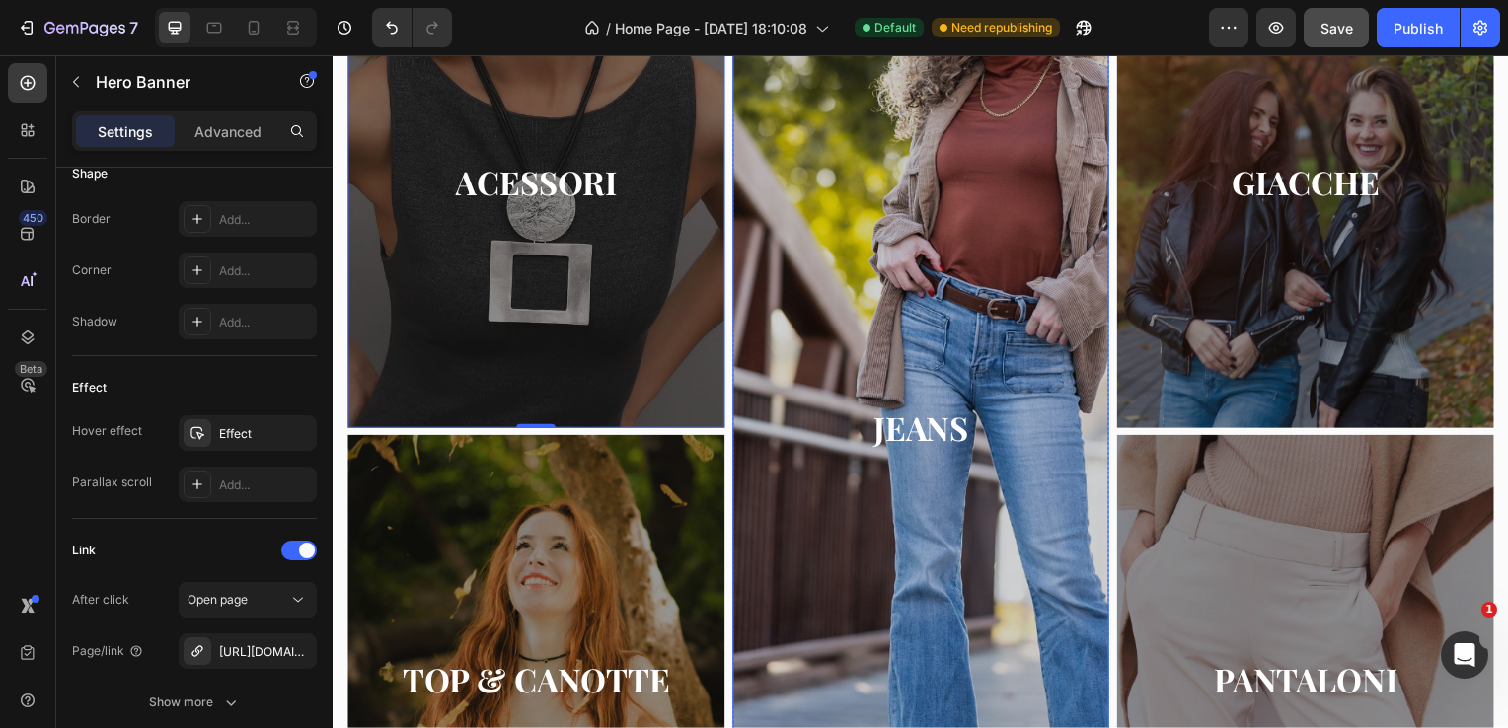
click at [869, 289] on div "Overlay" at bounding box center [925, 431] width 380 height 987
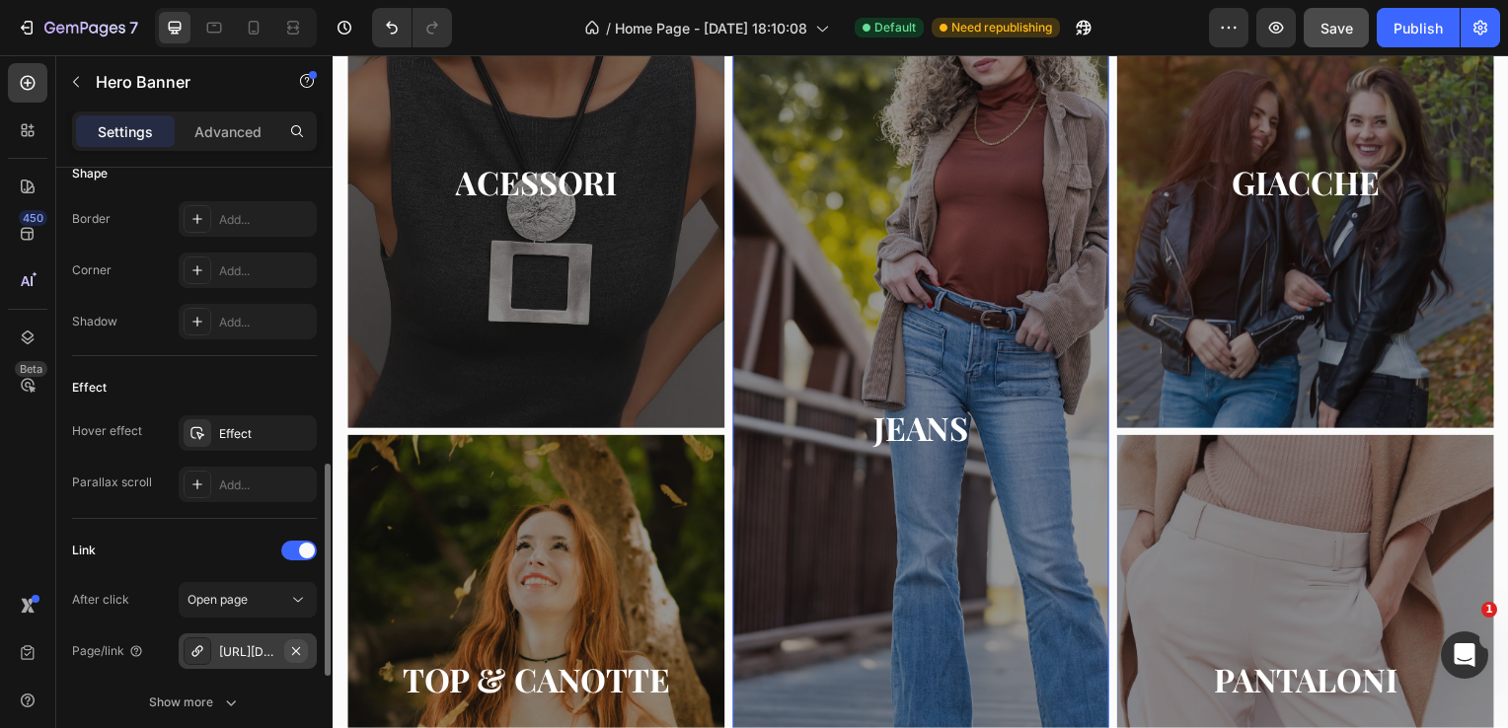
click at [298, 654] on icon "button" at bounding box center [296, 652] width 16 height 16
click at [266, 648] on div "Add..." at bounding box center [265, 653] width 93 height 18
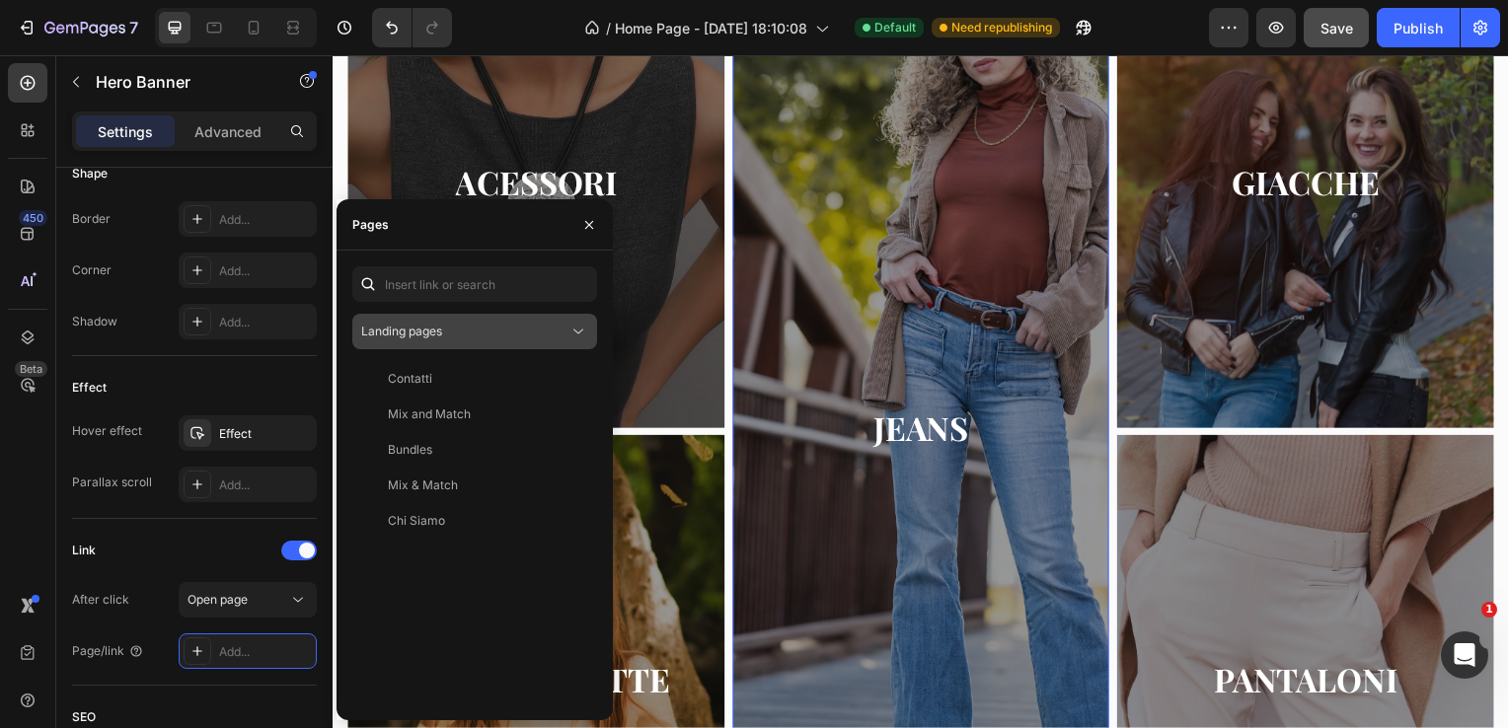
click at [471, 335] on div "Landing pages" at bounding box center [464, 332] width 207 height 18
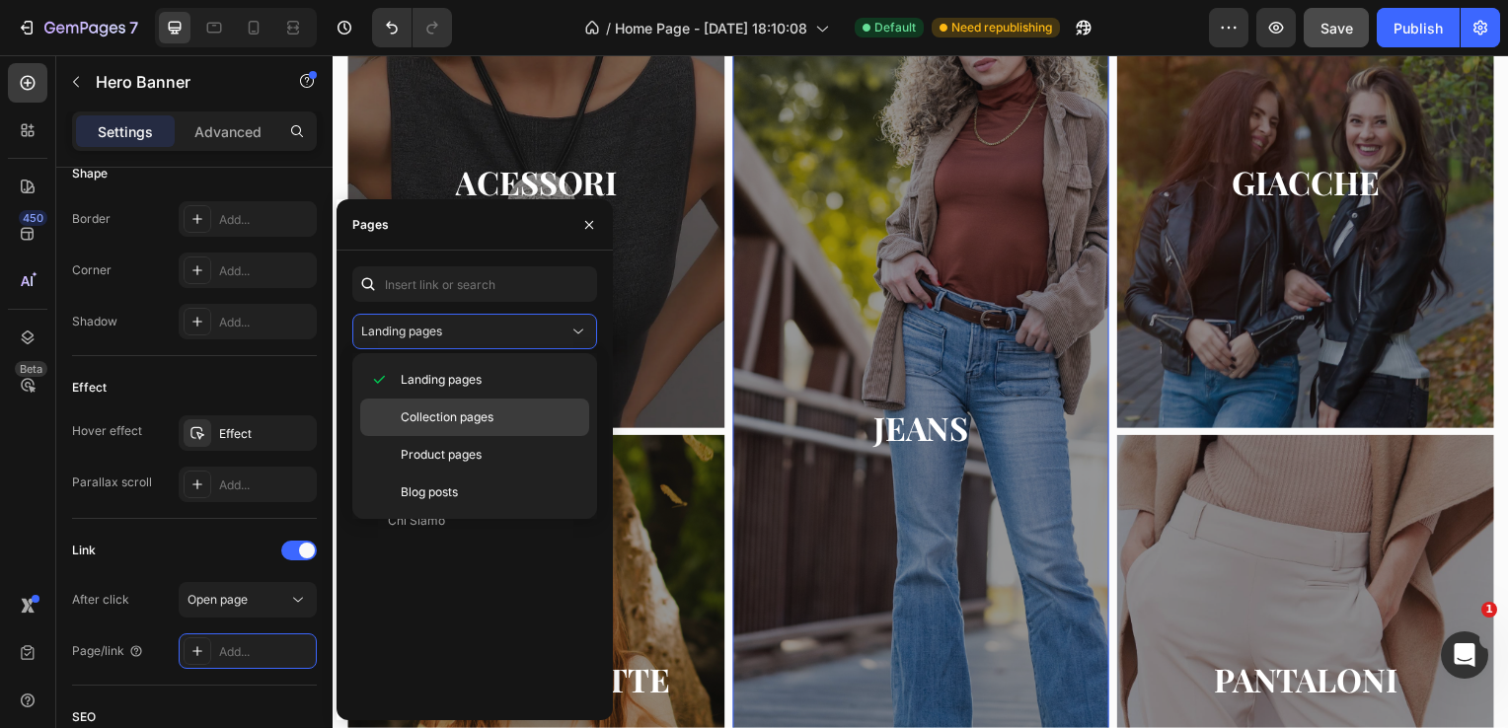
click at [470, 418] on span "Collection pages" at bounding box center [447, 418] width 93 height 18
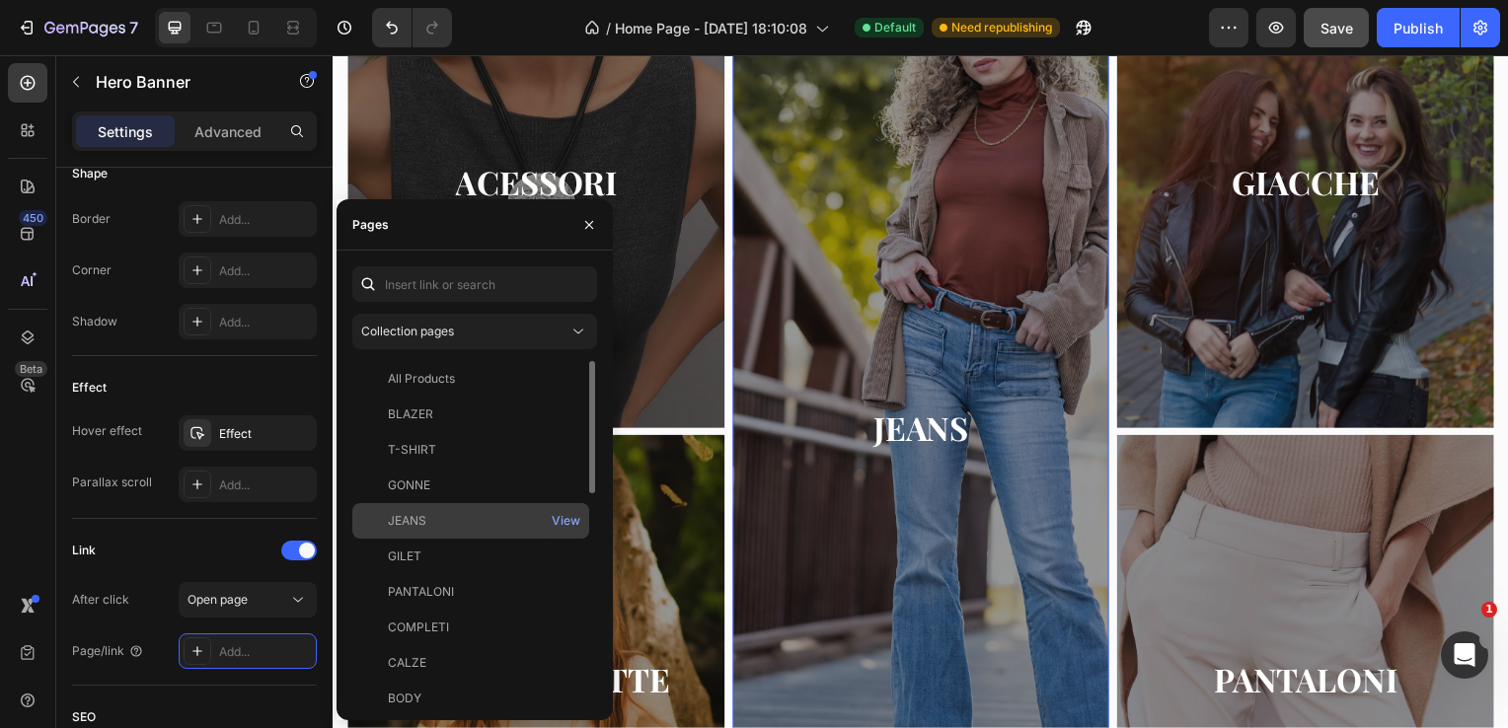
click at [513, 539] on div "JEANS View" at bounding box center [470, 557] width 237 height 36
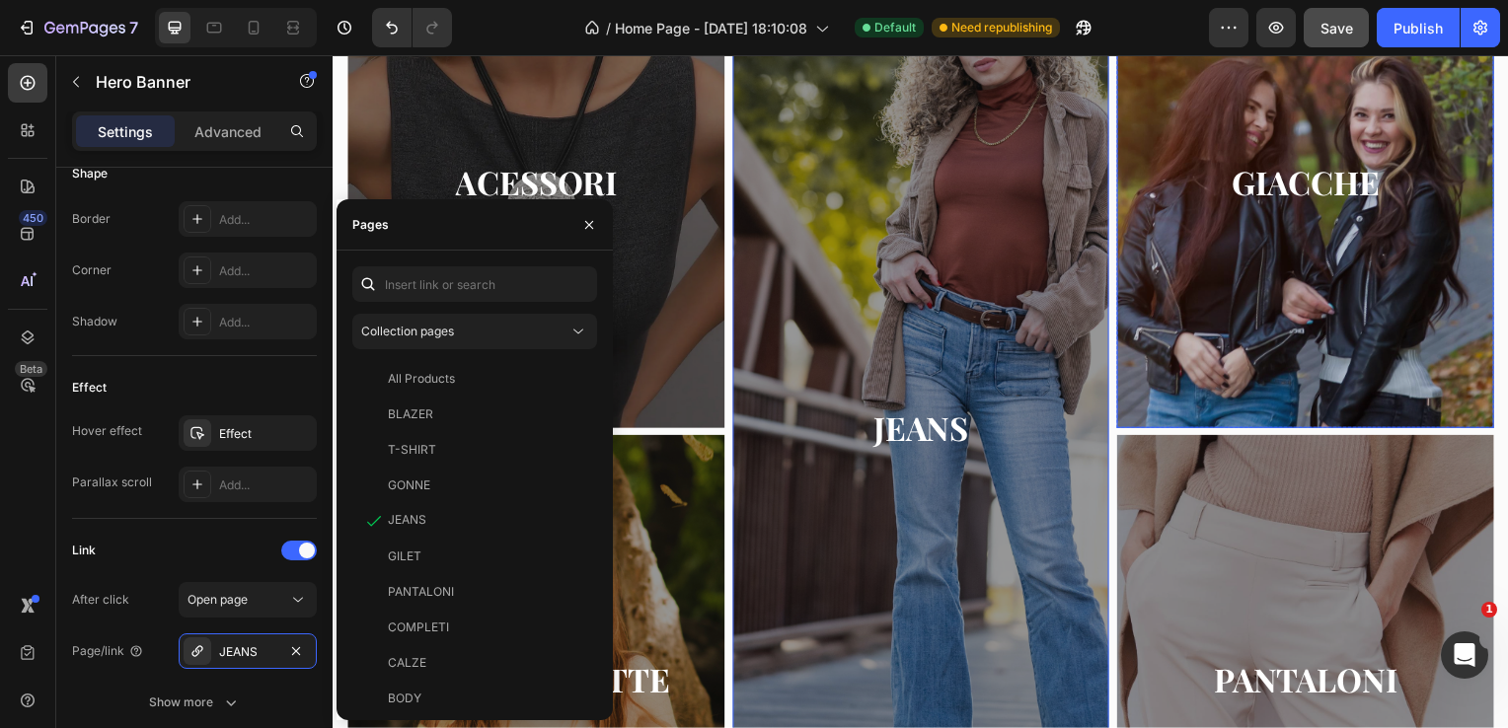
click at [1246, 262] on div "Overlay" at bounding box center [1312, 184] width 380 height 493
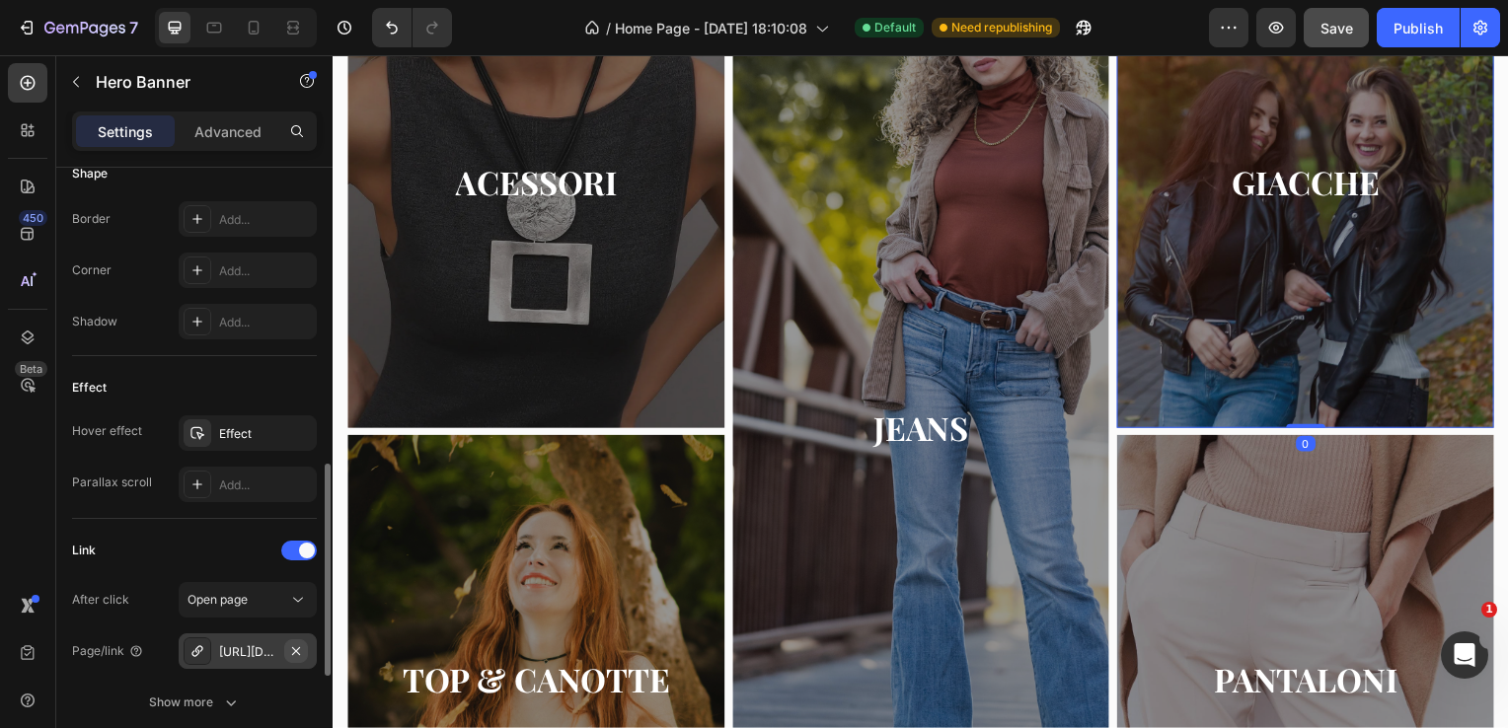
click at [295, 657] on button "button" at bounding box center [296, 652] width 24 height 24
click at [269, 651] on div "Add..." at bounding box center [265, 653] width 93 height 18
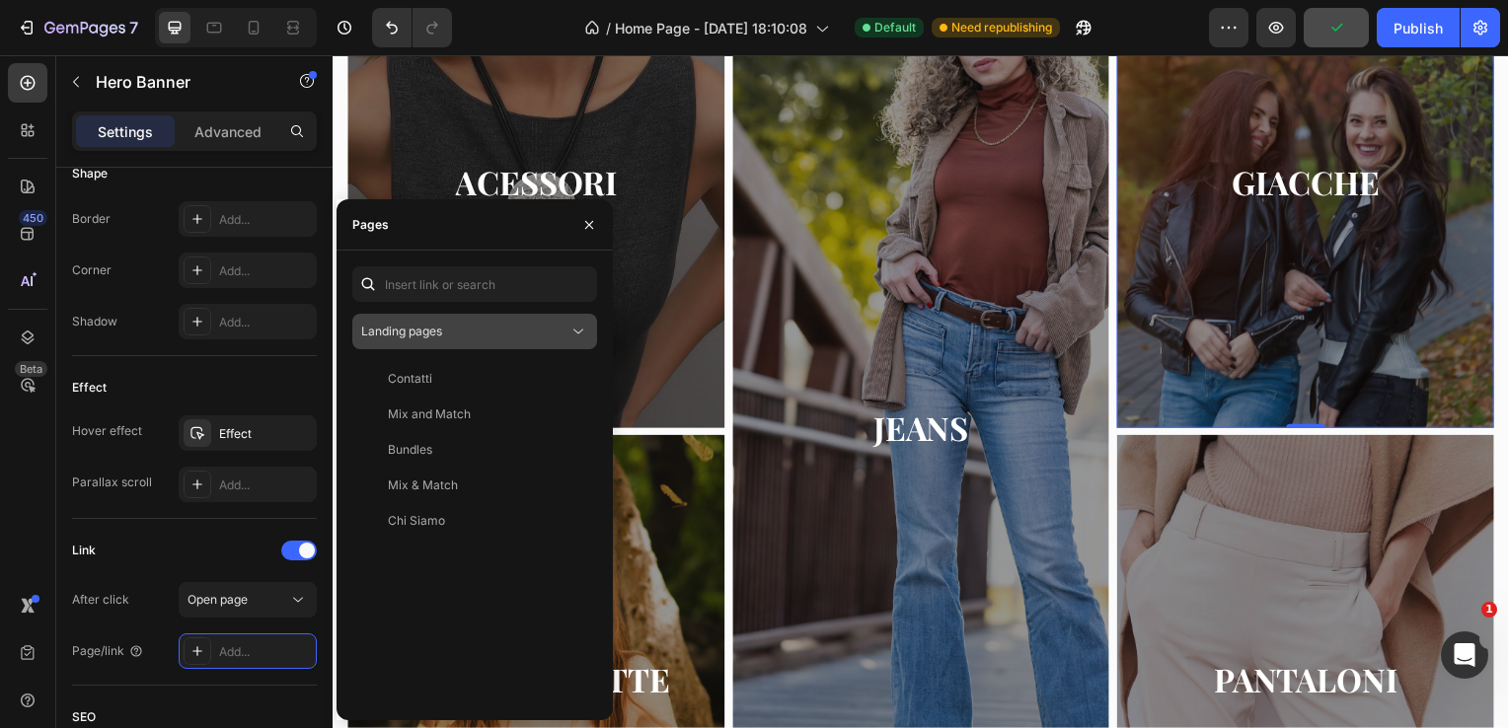
click at [442, 341] on div "Landing pages" at bounding box center [474, 332] width 227 height 20
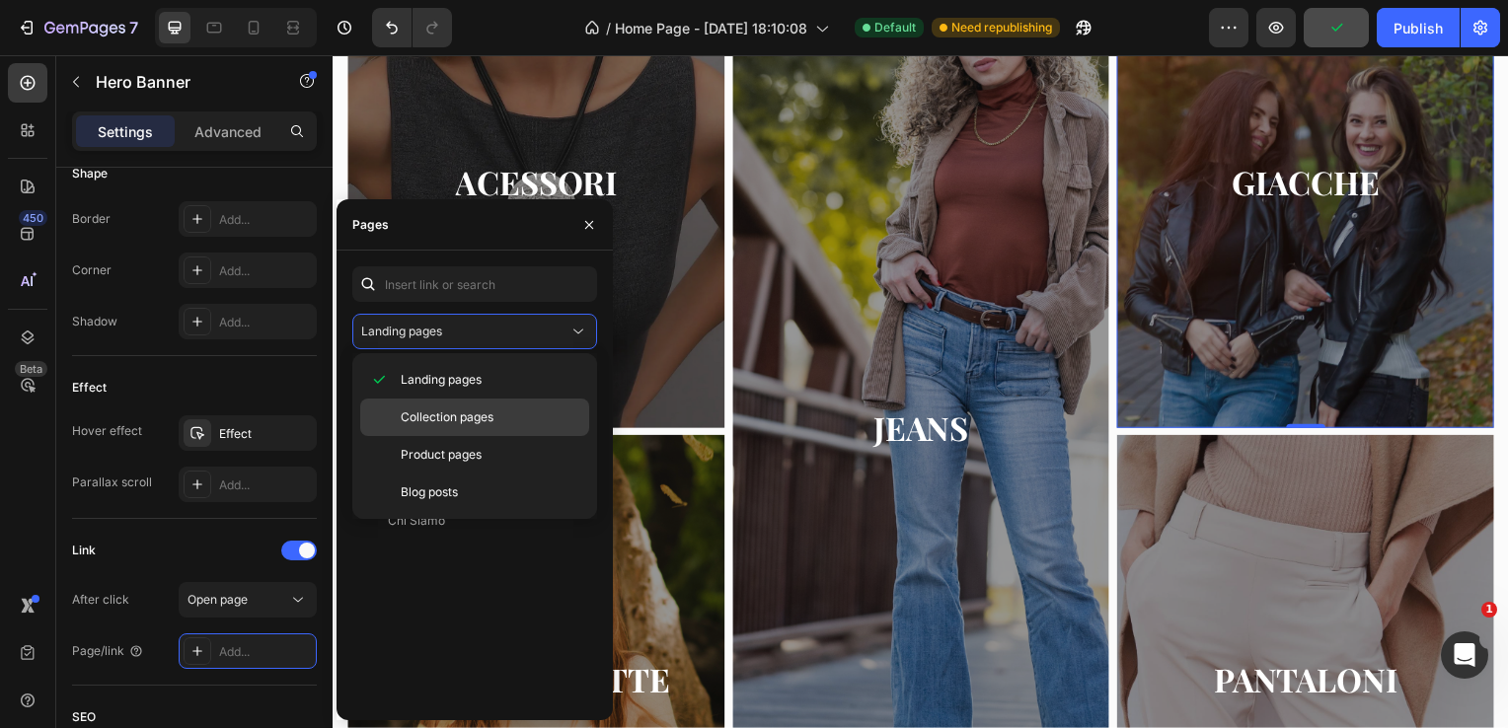
click at [450, 409] on span "Collection pages" at bounding box center [447, 418] width 93 height 18
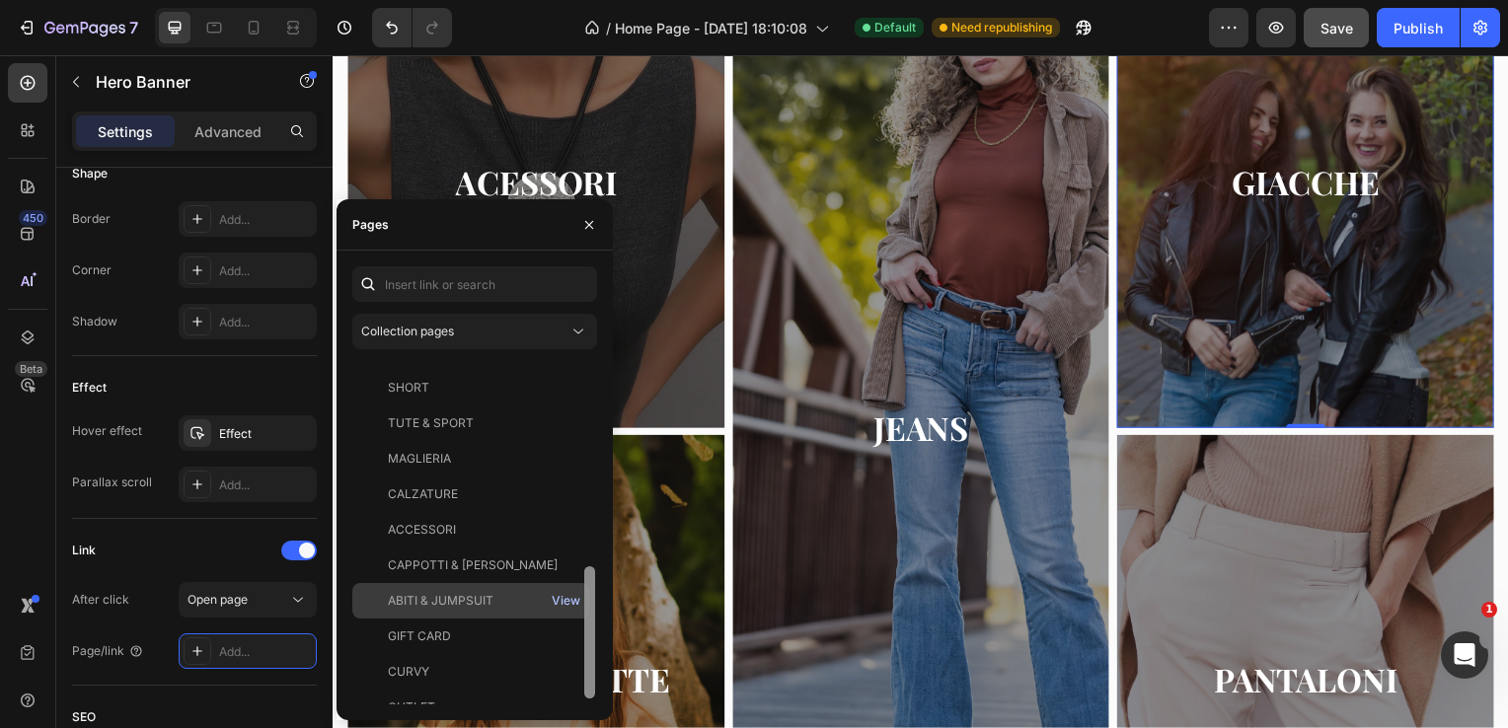
scroll to position [519, 0]
drag, startPoint x: 590, startPoint y: 406, endPoint x: 561, endPoint y: 607, distance: 203.5
click at [561, 607] on div "All Products View BLAZER View T-SHIRT View GONNE View JEANS View GILET View PAN…" at bounding box center [474, 532] width 245 height 343
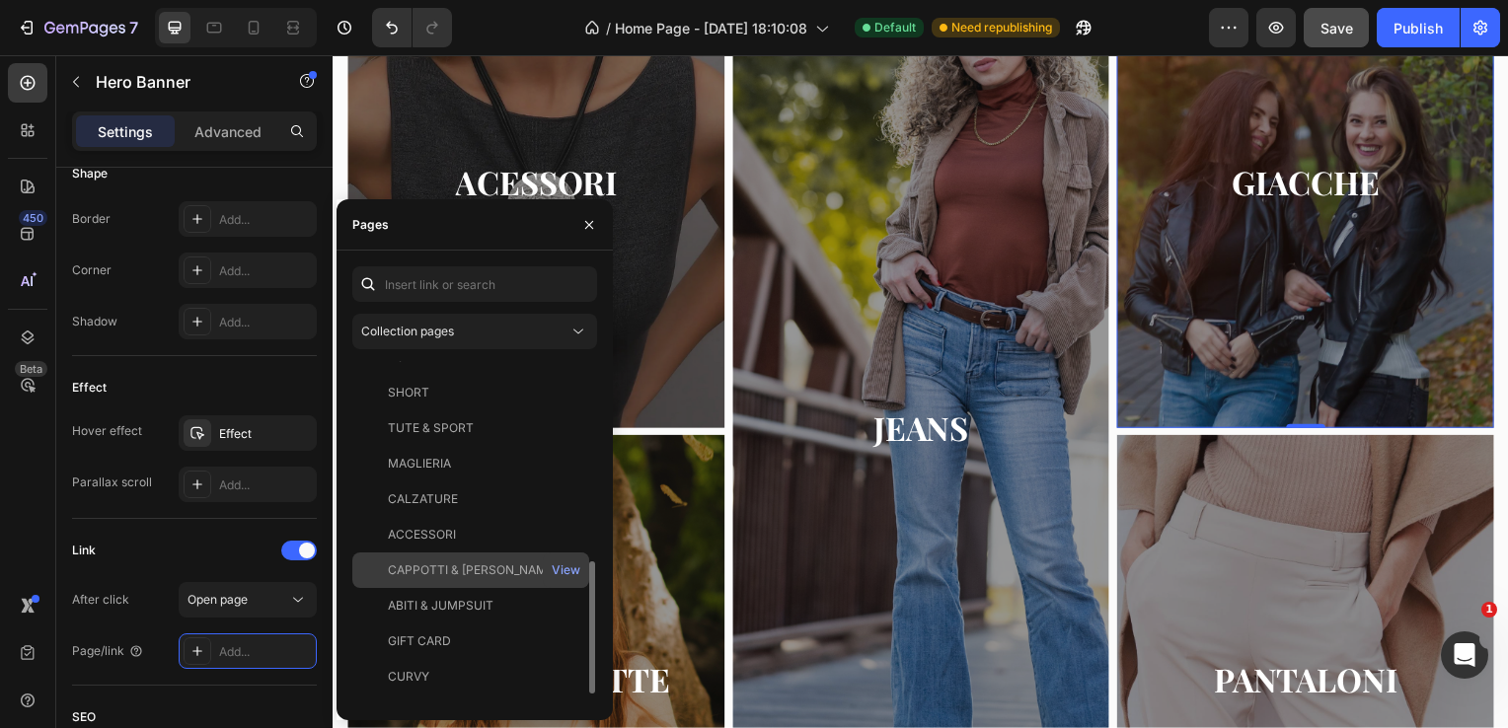
click at [501, 574] on div "CAPPOTTI & [PERSON_NAME]" at bounding box center [473, 571] width 170 height 18
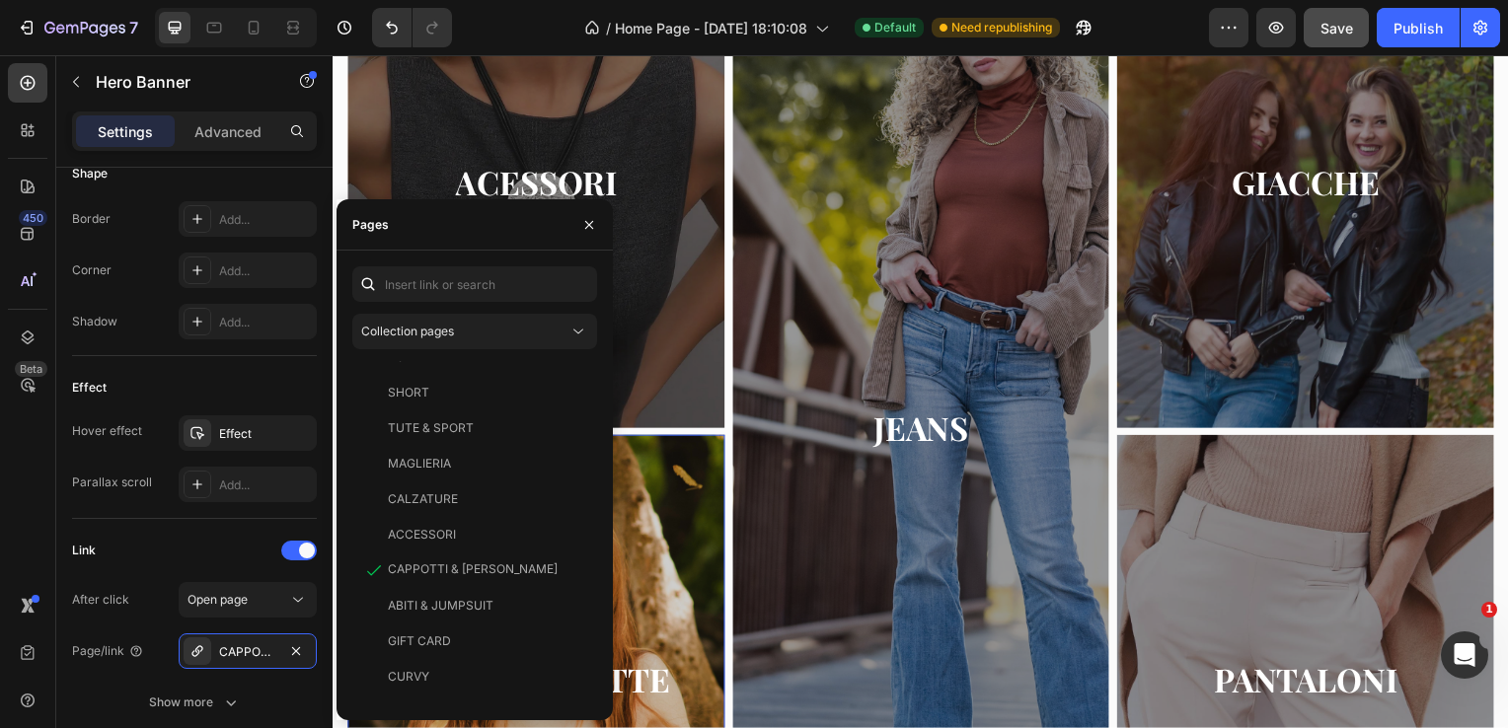
click at [672, 589] on div "Overlay" at bounding box center [537, 684] width 380 height 493
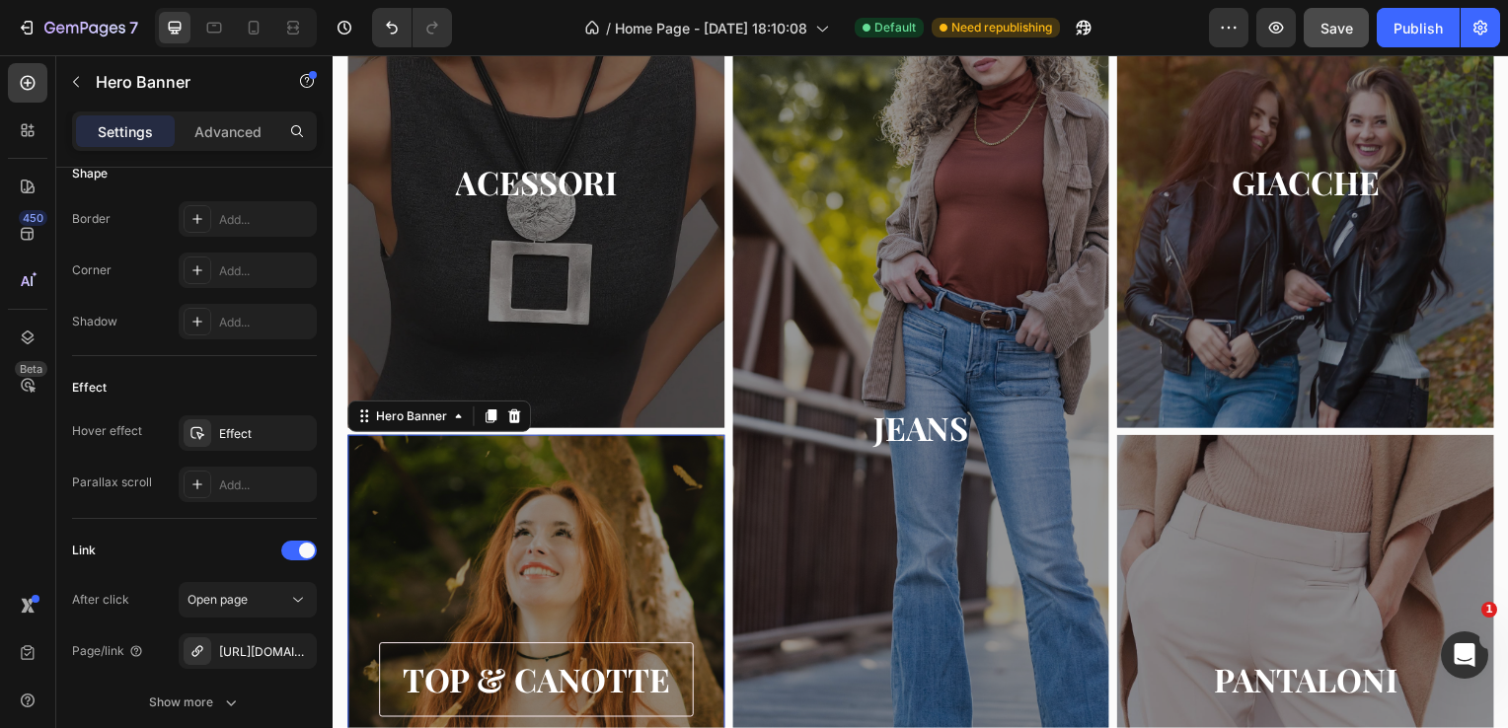
click at [462, 648] on link "TOP & CANOTTE" at bounding box center [537, 684] width 317 height 74
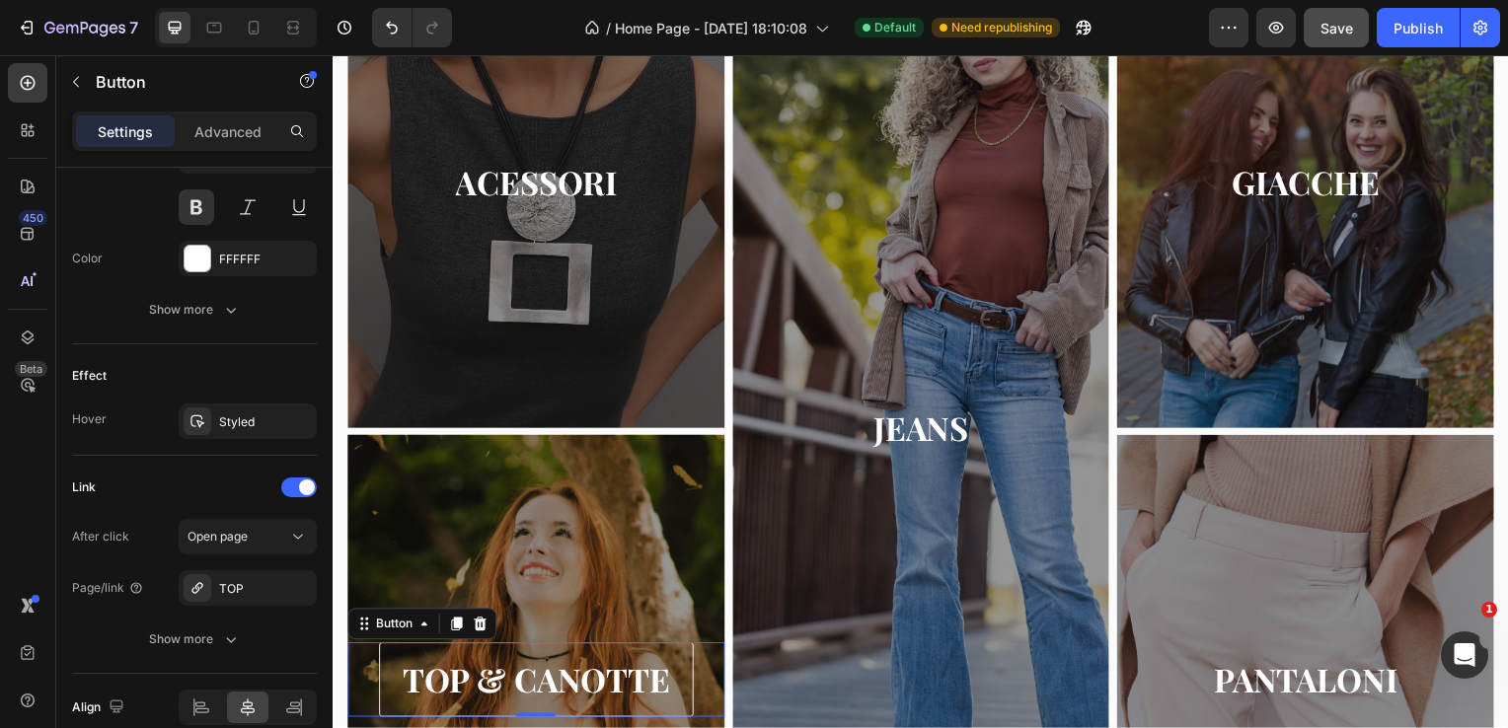
scroll to position [0, 0]
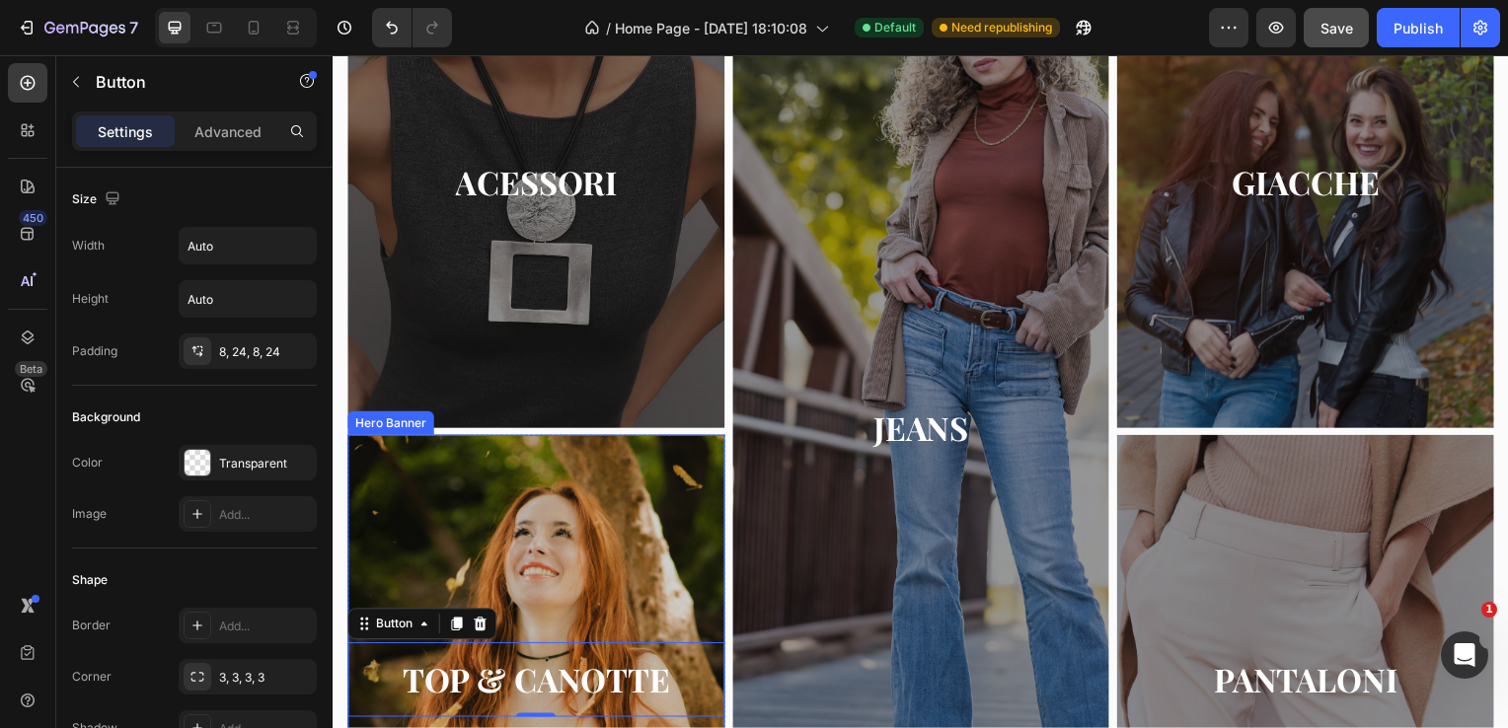
click at [562, 550] on div "Overlay" at bounding box center [537, 684] width 380 height 493
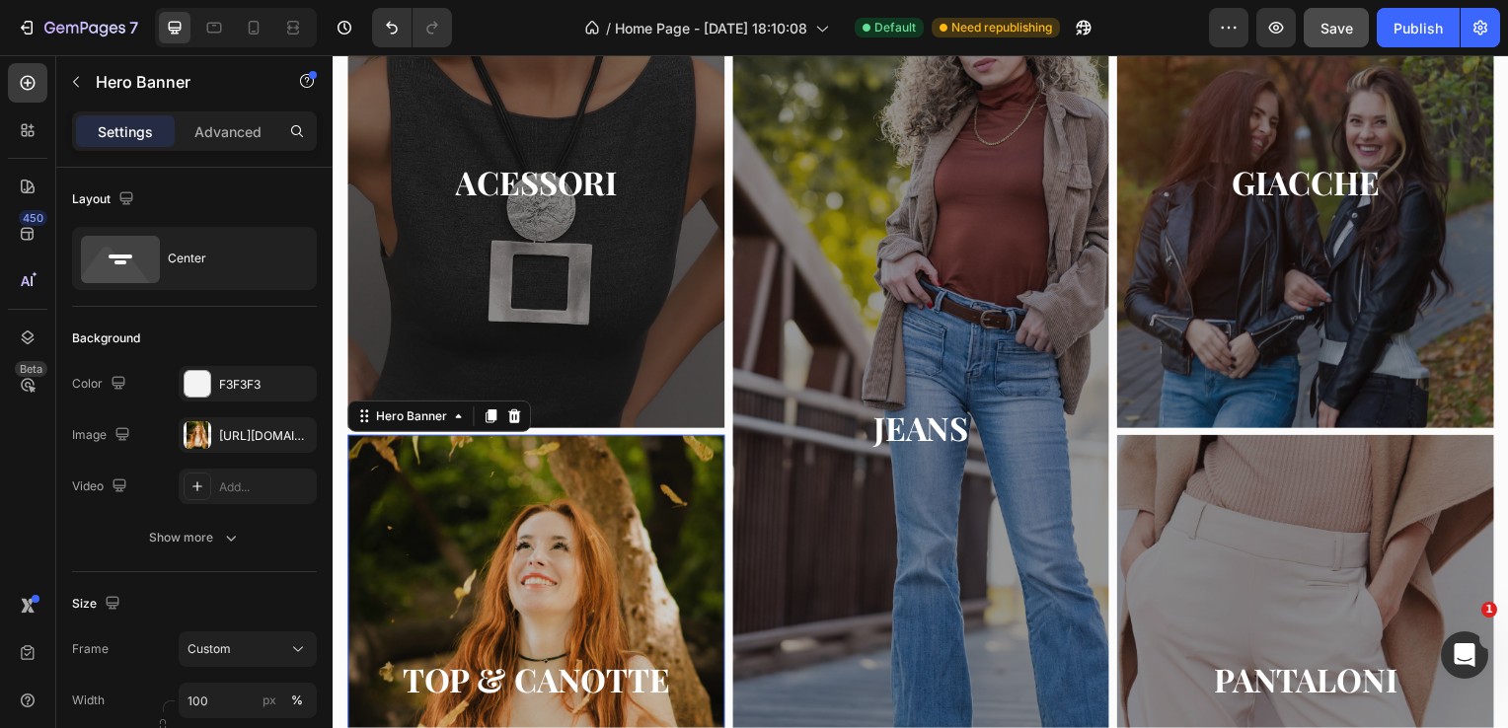
scroll to position [117, 0]
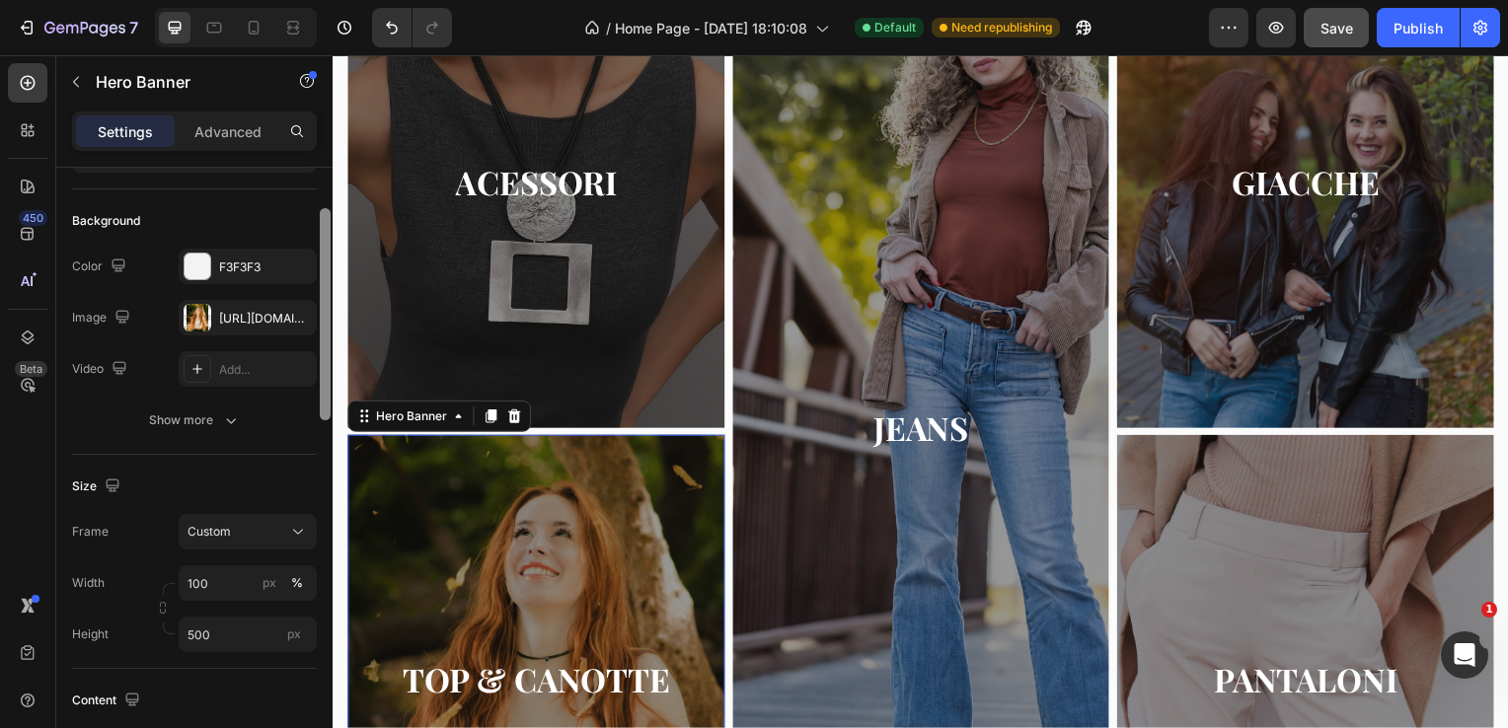
drag, startPoint x: 656, startPoint y: 392, endPoint x: 341, endPoint y: 591, distance: 373.5
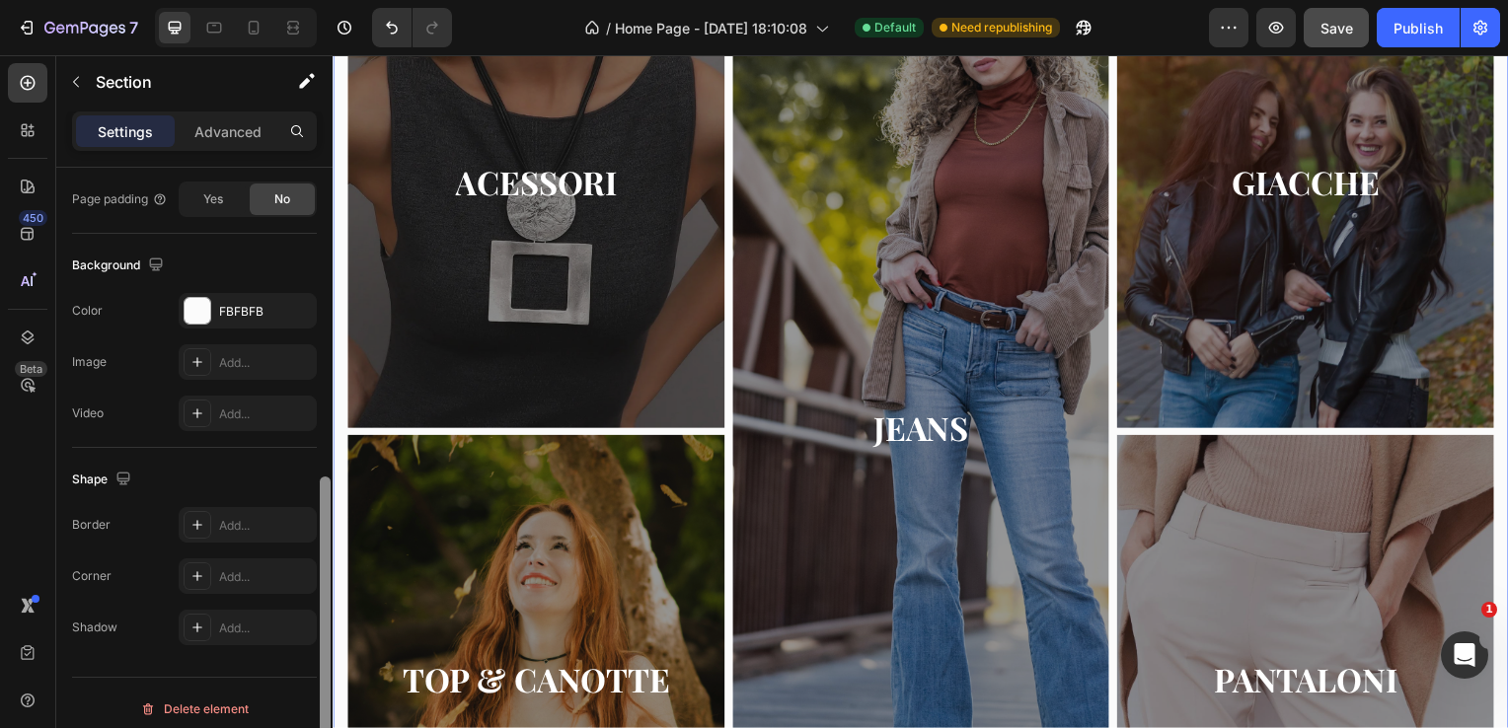
scroll to position [584, 0]
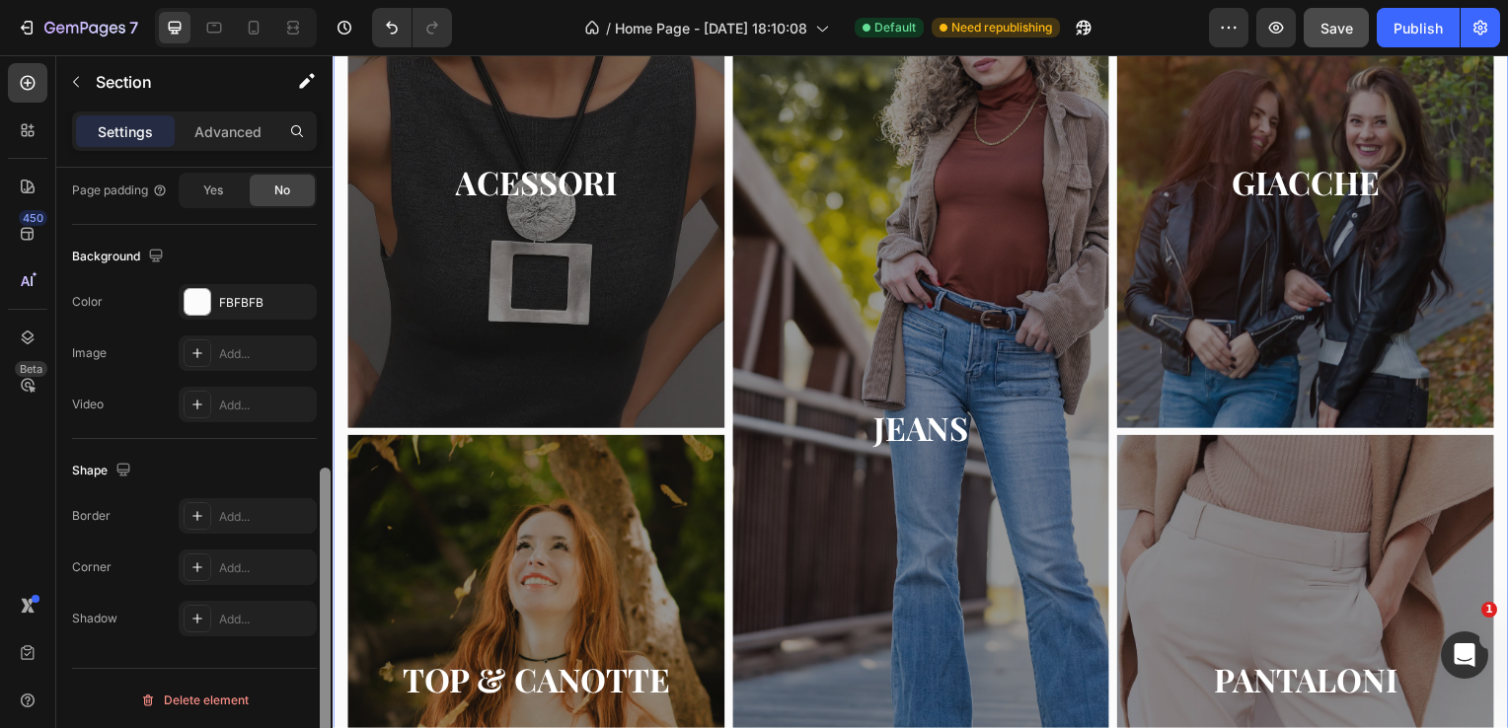
drag, startPoint x: 326, startPoint y: 397, endPoint x: 324, endPoint y: 653, distance: 256.6
click at [324, 653] on div at bounding box center [325, 626] width 11 height 317
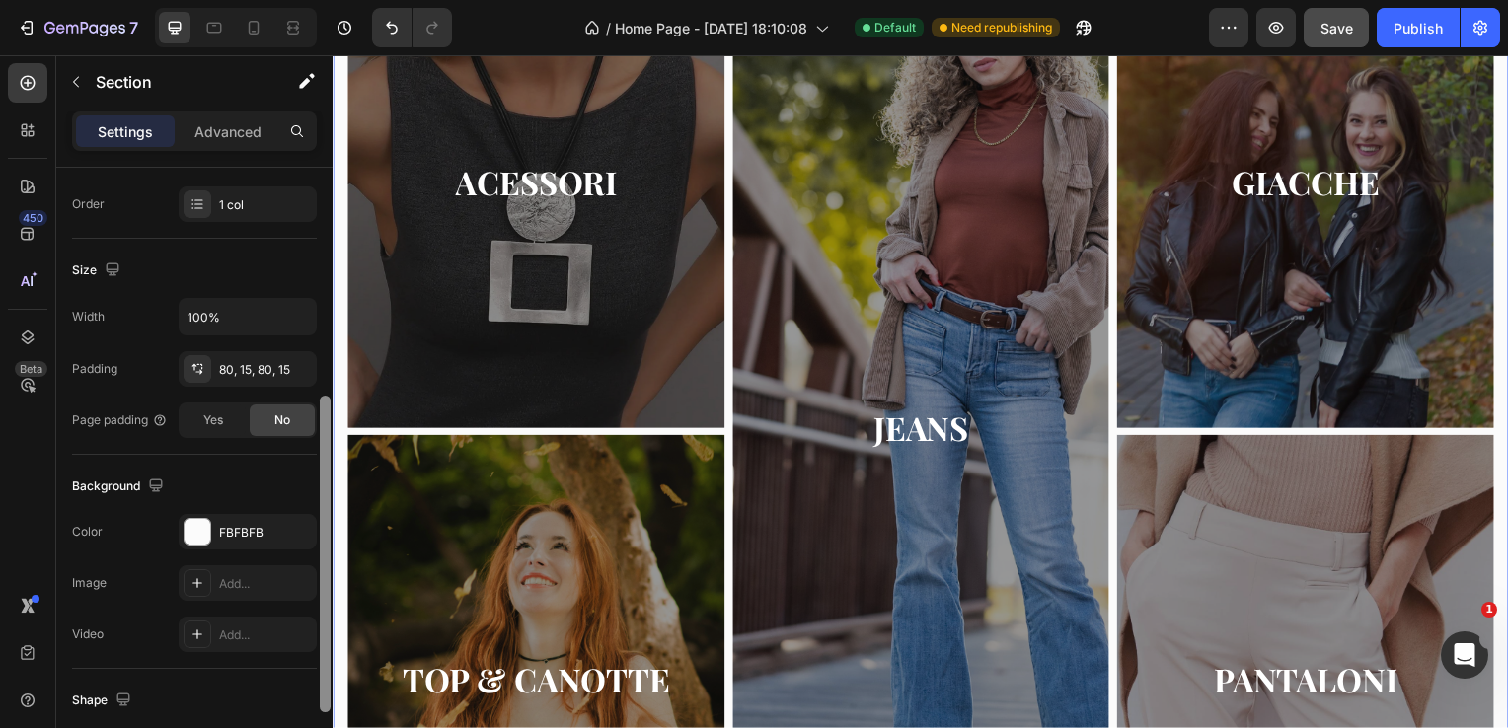
scroll to position [326, 0]
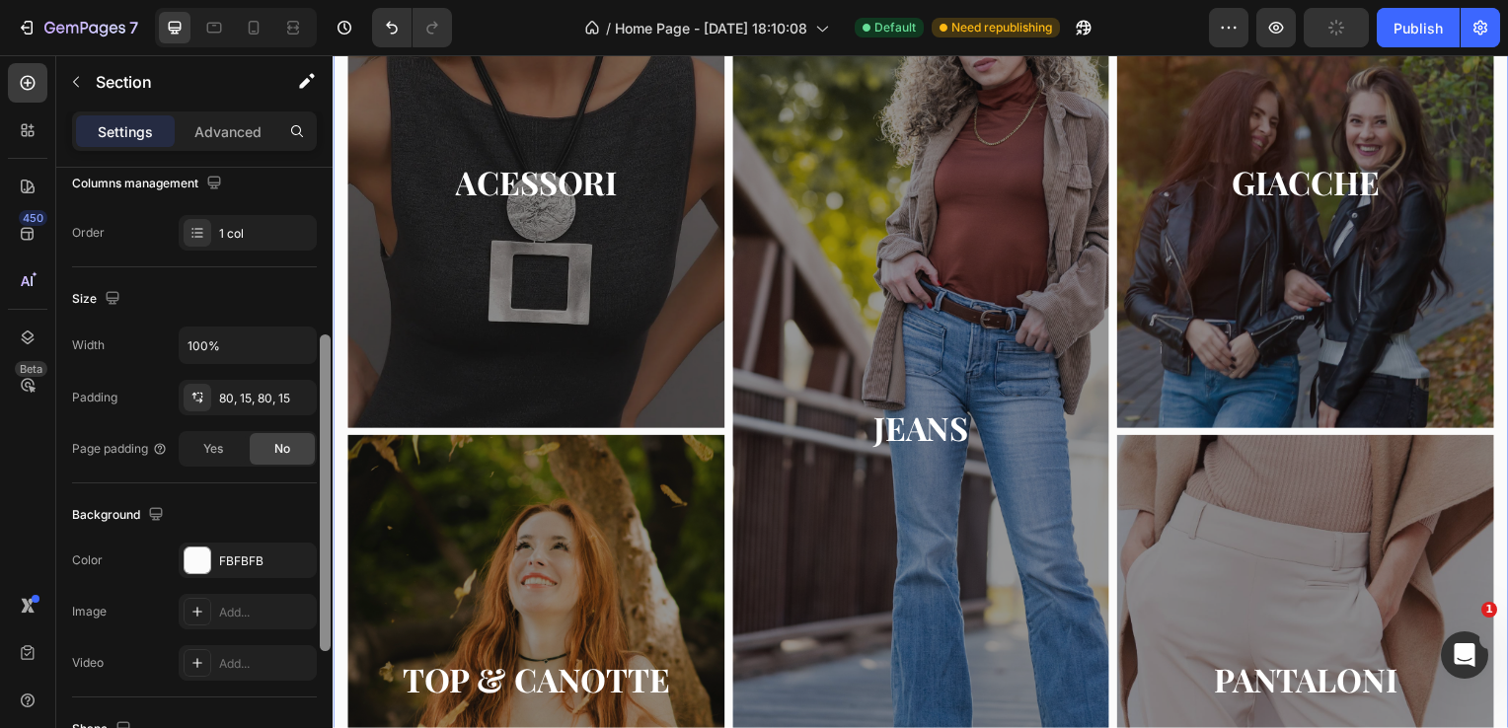
drag, startPoint x: 656, startPoint y: 614, endPoint x: 338, endPoint y: 371, distance: 400.7
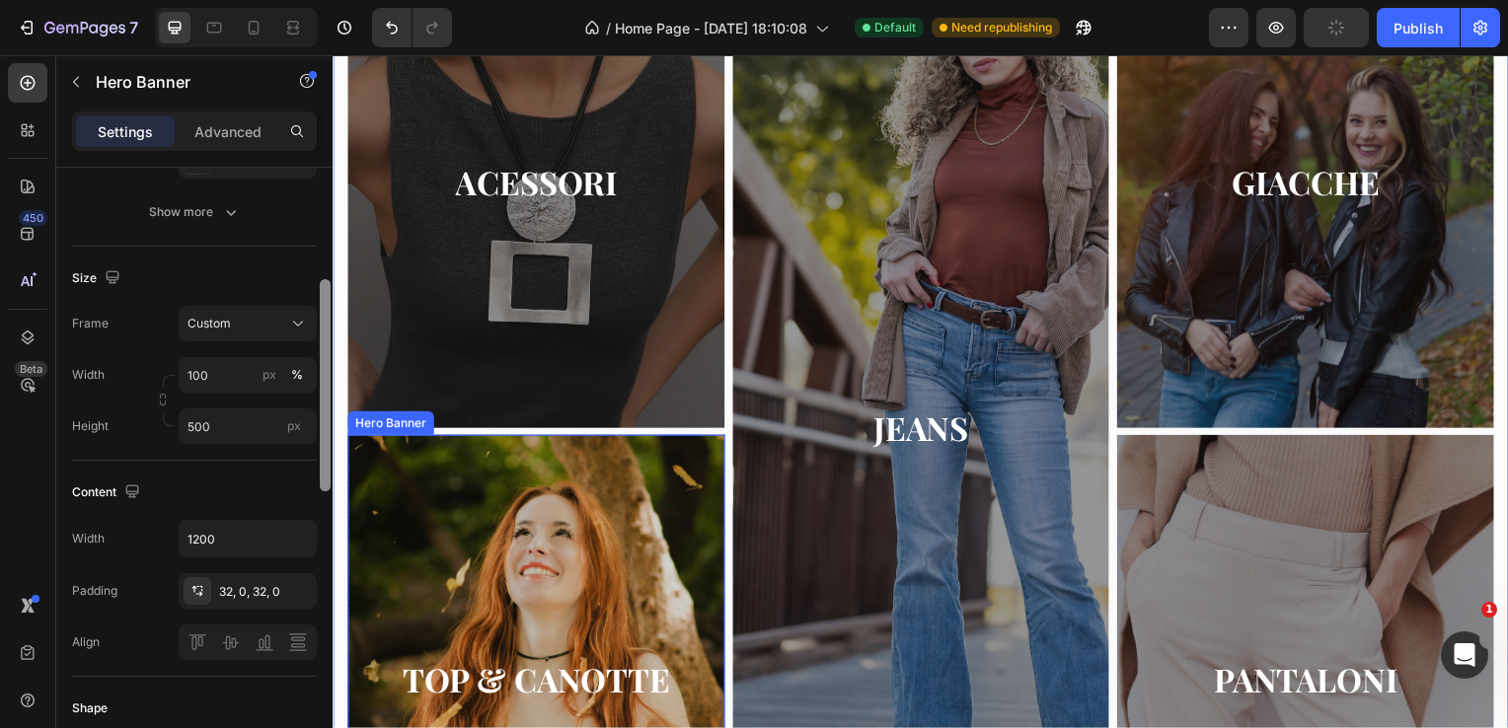
click at [484, 501] on div "Overlay" at bounding box center [537, 684] width 380 height 493
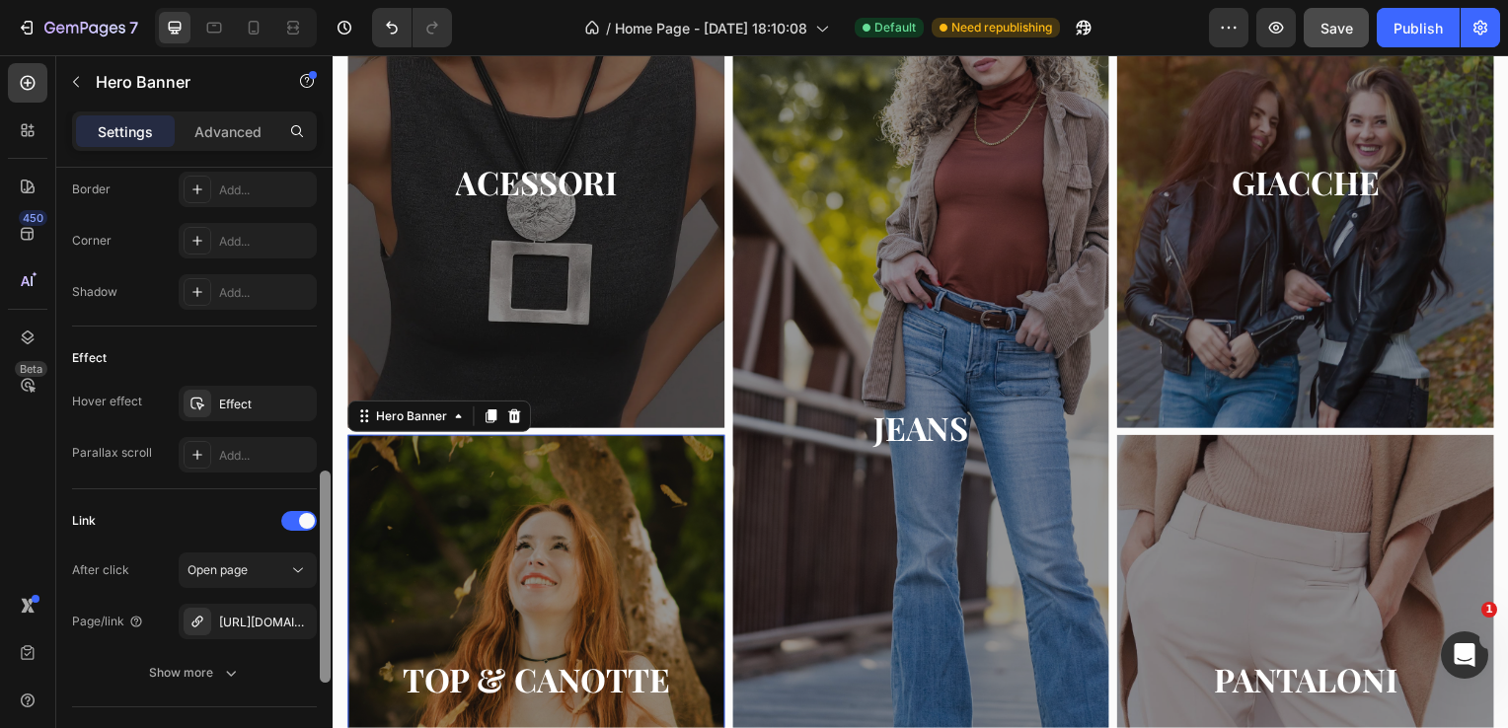
scroll to position [896, 0]
drag, startPoint x: 322, startPoint y: 338, endPoint x: 324, endPoint y: 593, distance: 255.6
click at [324, 593] on div at bounding box center [325, 583] width 11 height 212
click at [299, 611] on icon "button" at bounding box center [296, 615] width 8 height 8
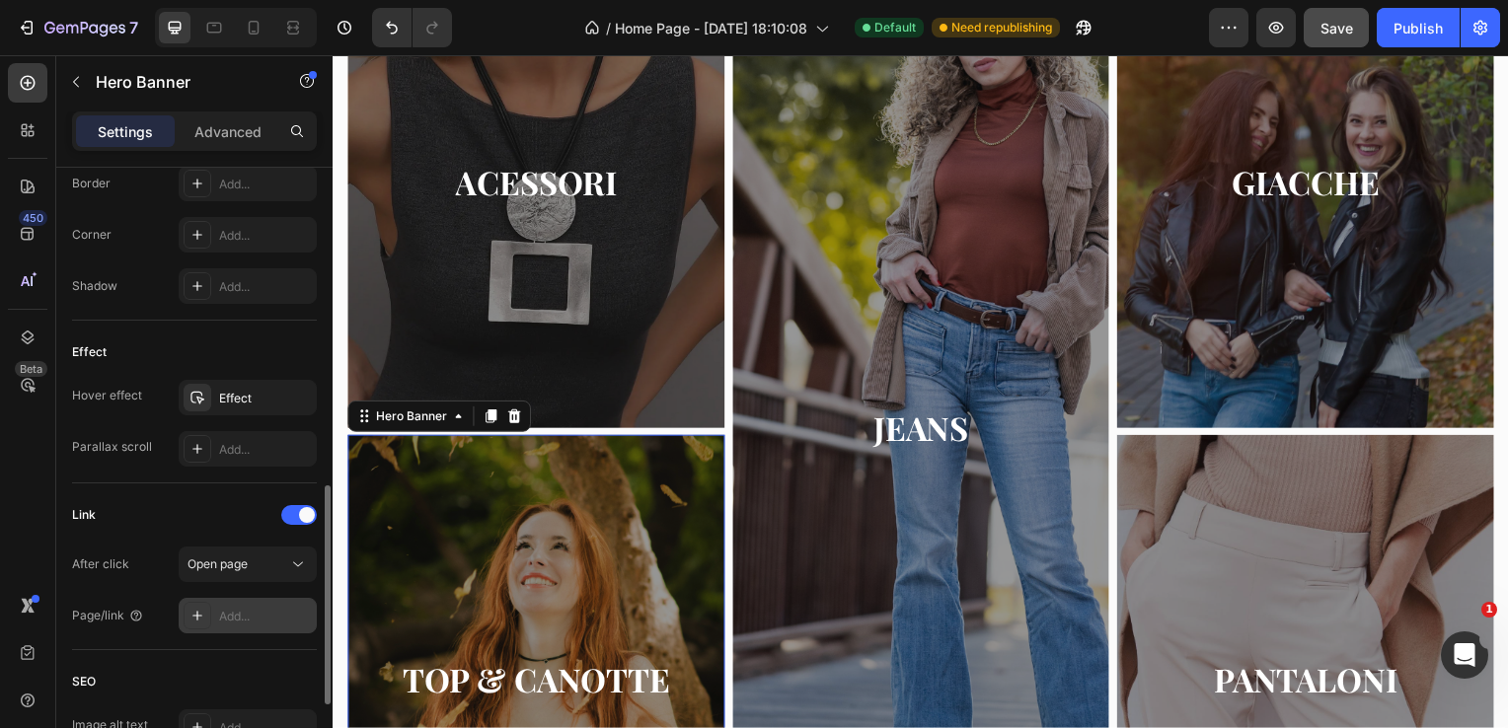
click at [276, 610] on div "Add..." at bounding box center [265, 617] width 93 height 18
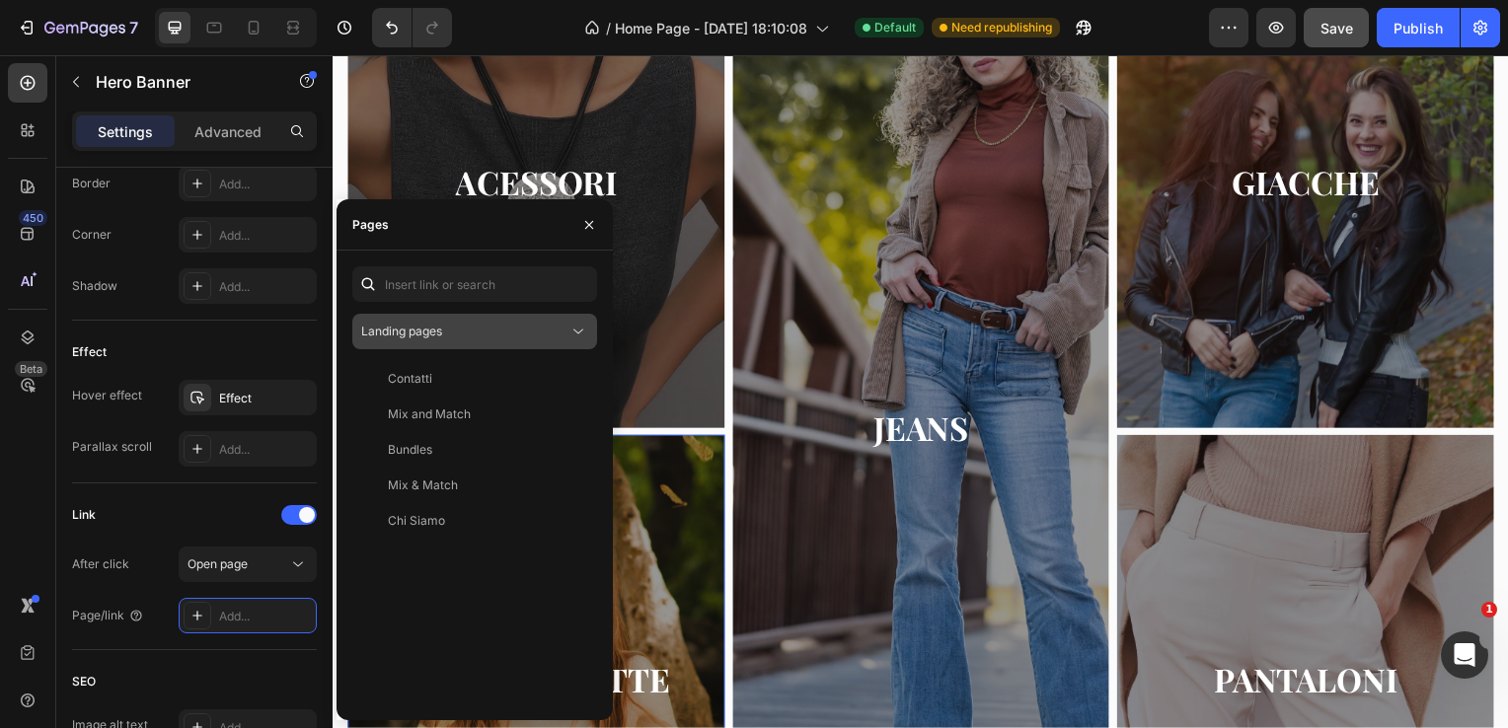
click at [442, 316] on button "Landing pages" at bounding box center [474, 332] width 245 height 36
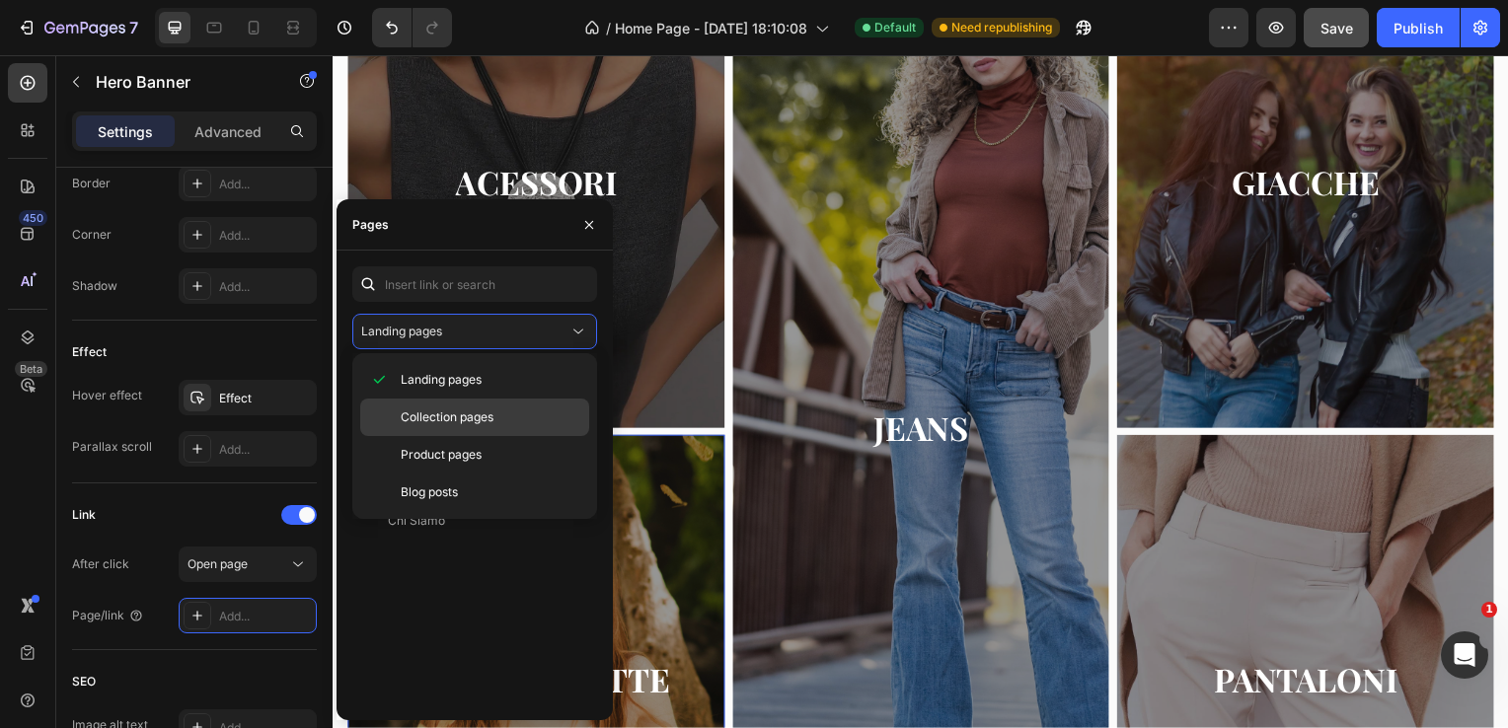
click at [453, 417] on span "Collection pages" at bounding box center [447, 418] width 93 height 18
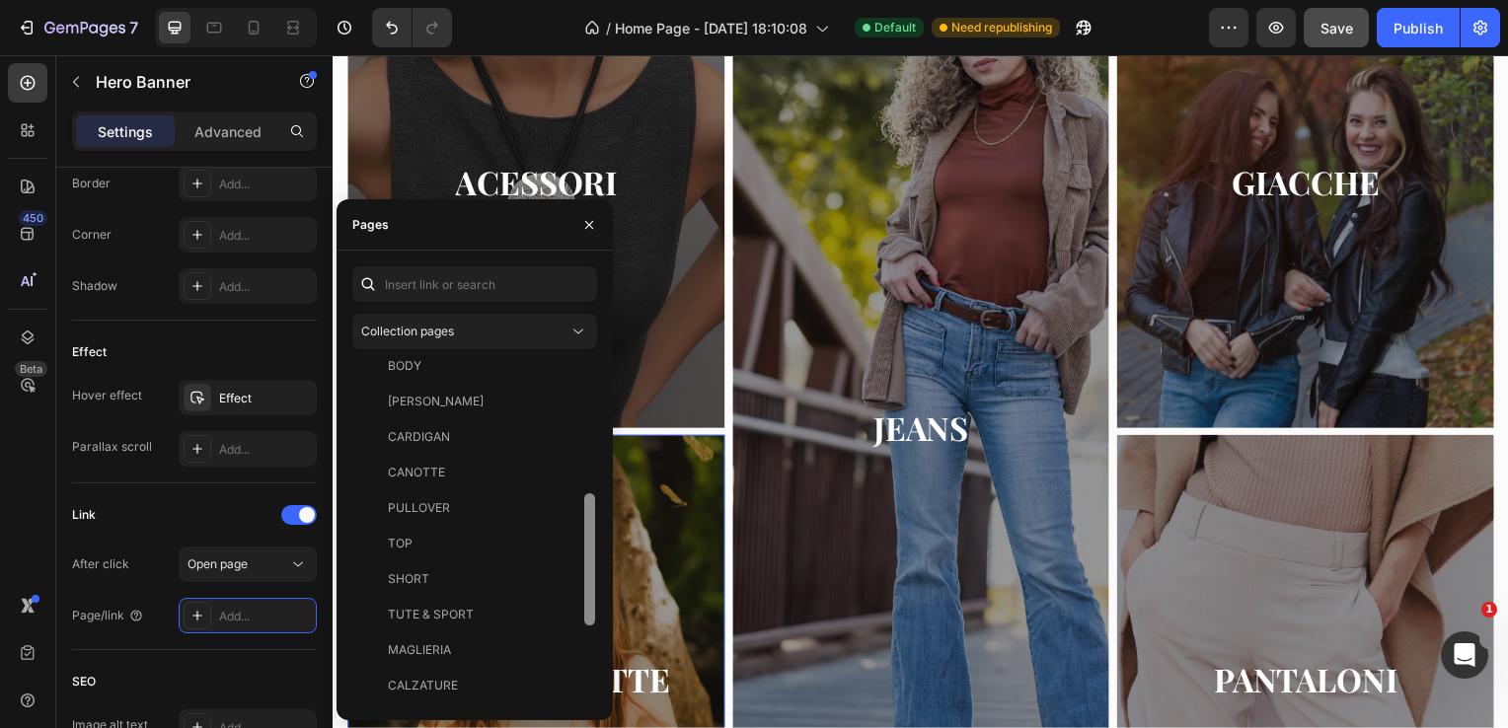
drag, startPoint x: 587, startPoint y: 412, endPoint x: 587, endPoint y: 542, distance: 130.3
click at [587, 542] on div at bounding box center [589, 559] width 11 height 132
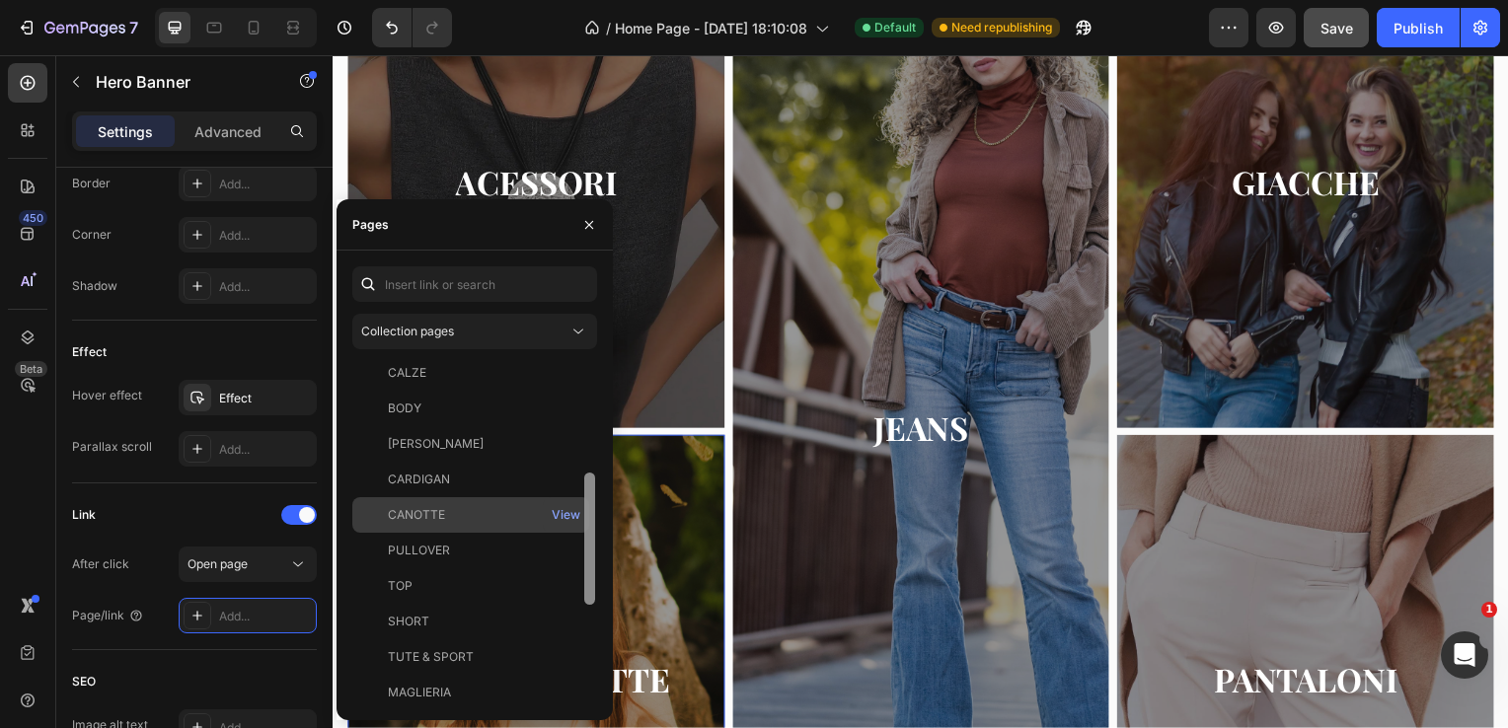
scroll to position [285, 0]
drag, startPoint x: 589, startPoint y: 547, endPoint x: 519, endPoint y: 527, distance: 72.8
click at [519, 527] on div "All Products View BLAZER View T-SHIRT View GONNE View JEANS View GILET View PAN…" at bounding box center [474, 532] width 245 height 343
click at [519, 527] on div "CANOTTE" at bounding box center [470, 520] width 221 height 18
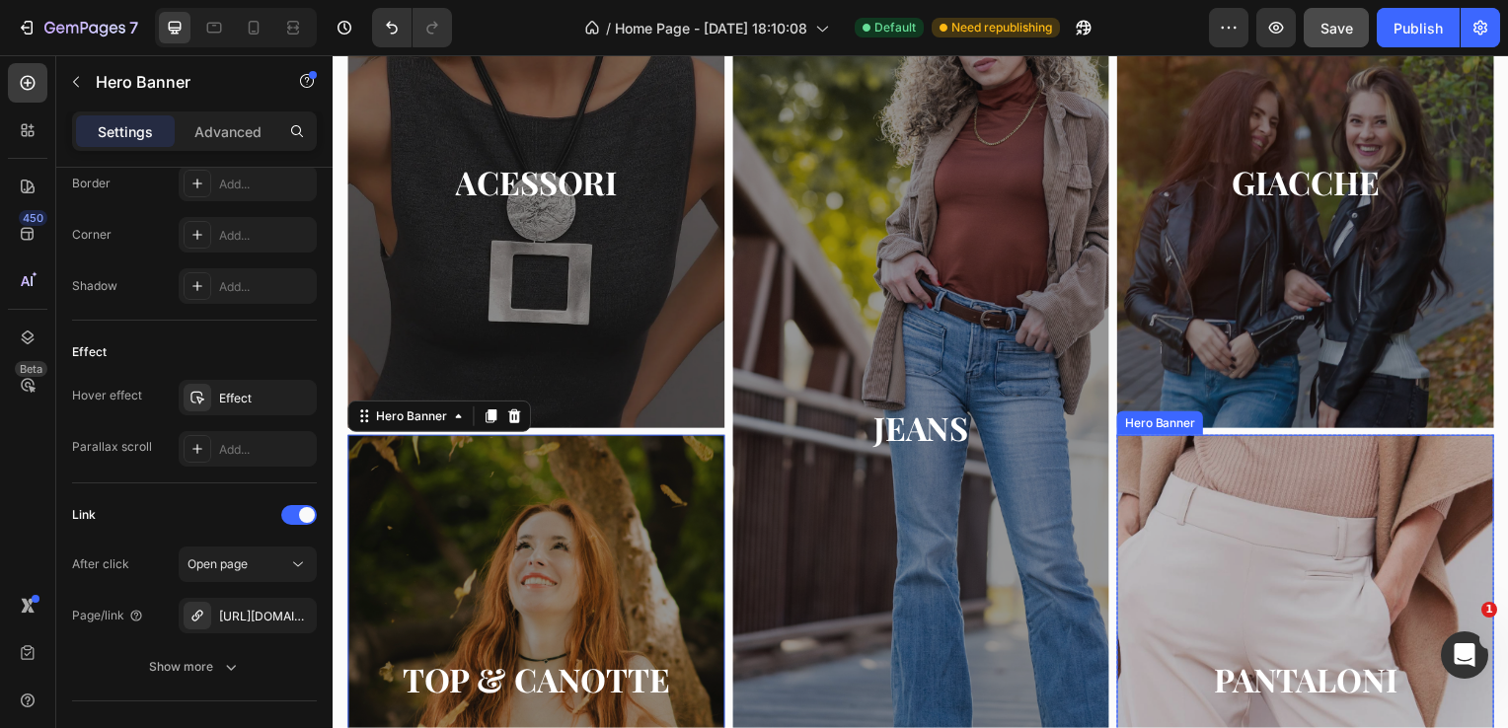
click at [1221, 569] on div "Overlay" at bounding box center [1312, 684] width 380 height 493
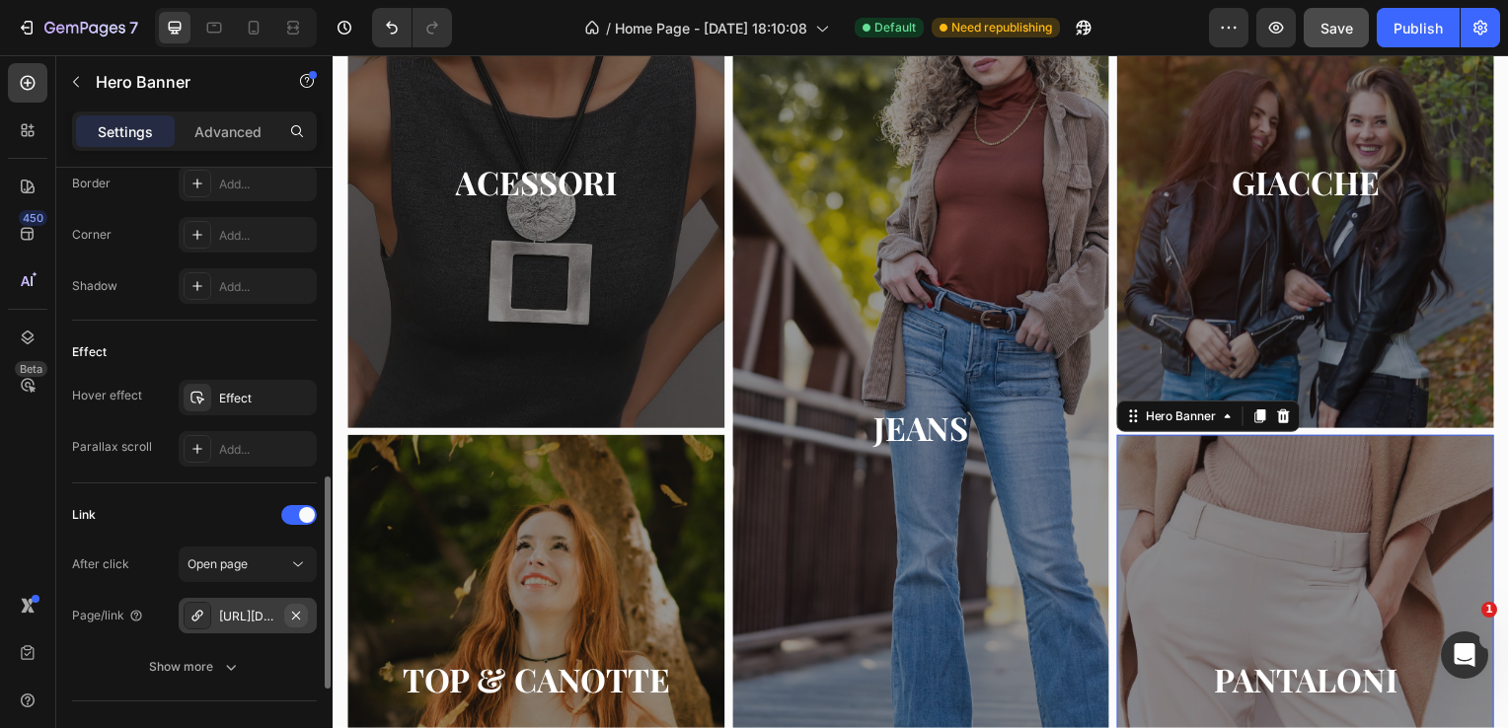
click at [297, 614] on icon "button" at bounding box center [296, 615] width 8 height 8
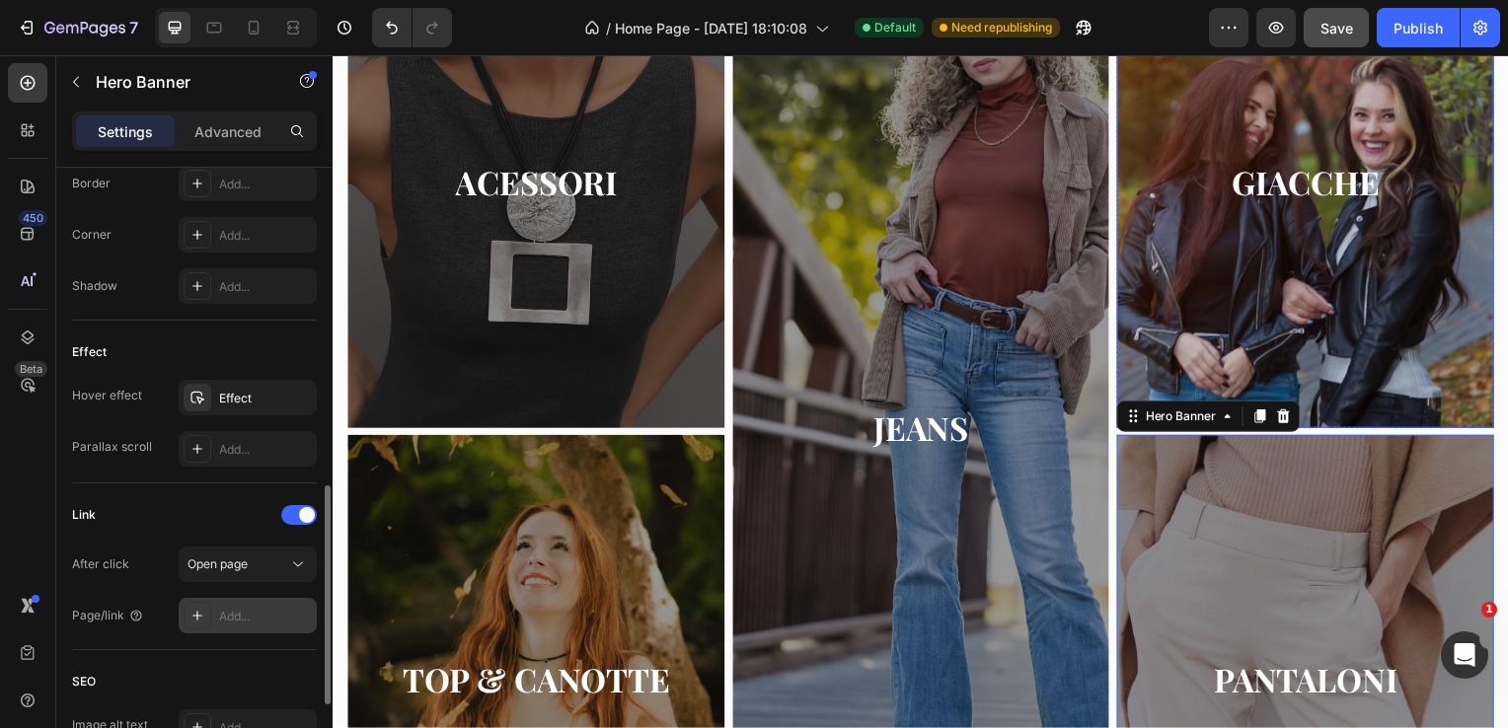
click at [1319, 315] on div "Overlay" at bounding box center [1312, 184] width 380 height 493
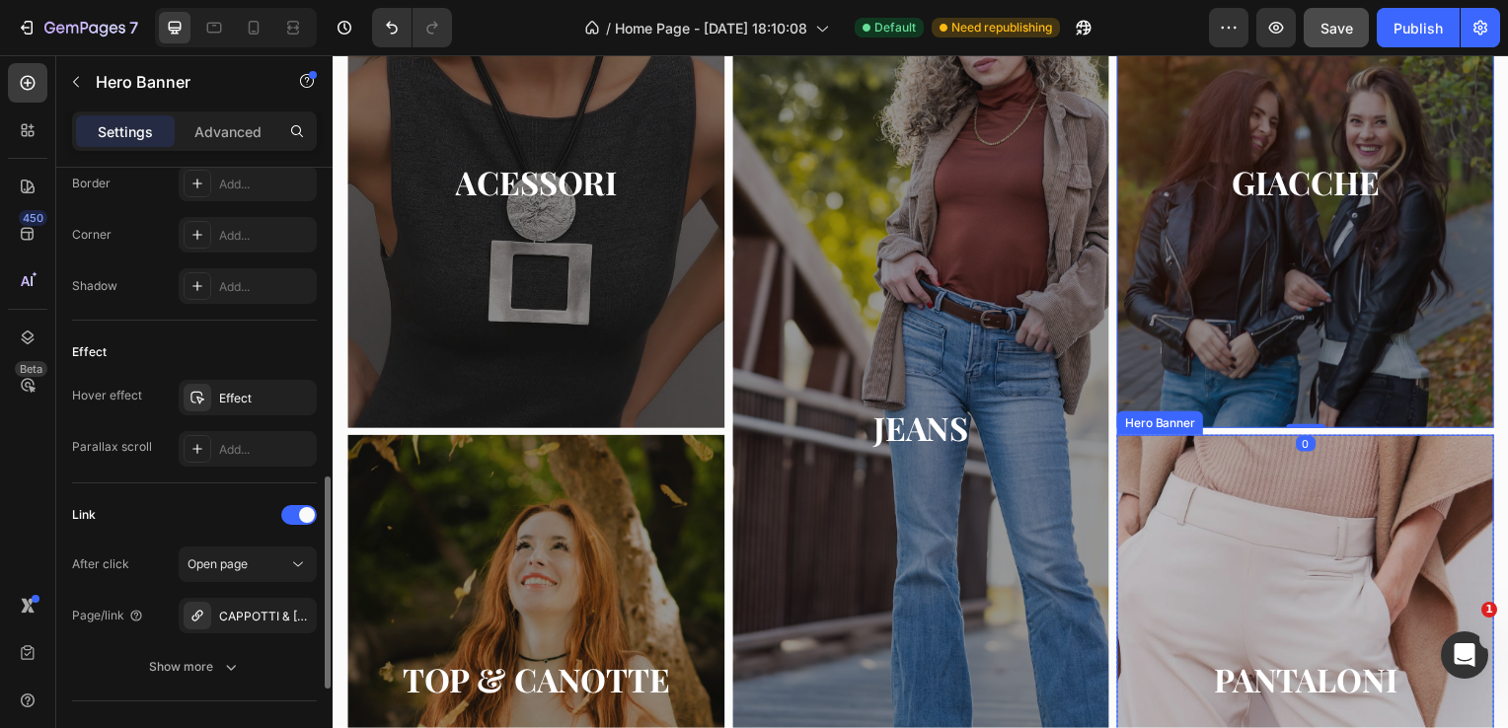
click at [1325, 573] on div "Overlay" at bounding box center [1312, 684] width 380 height 493
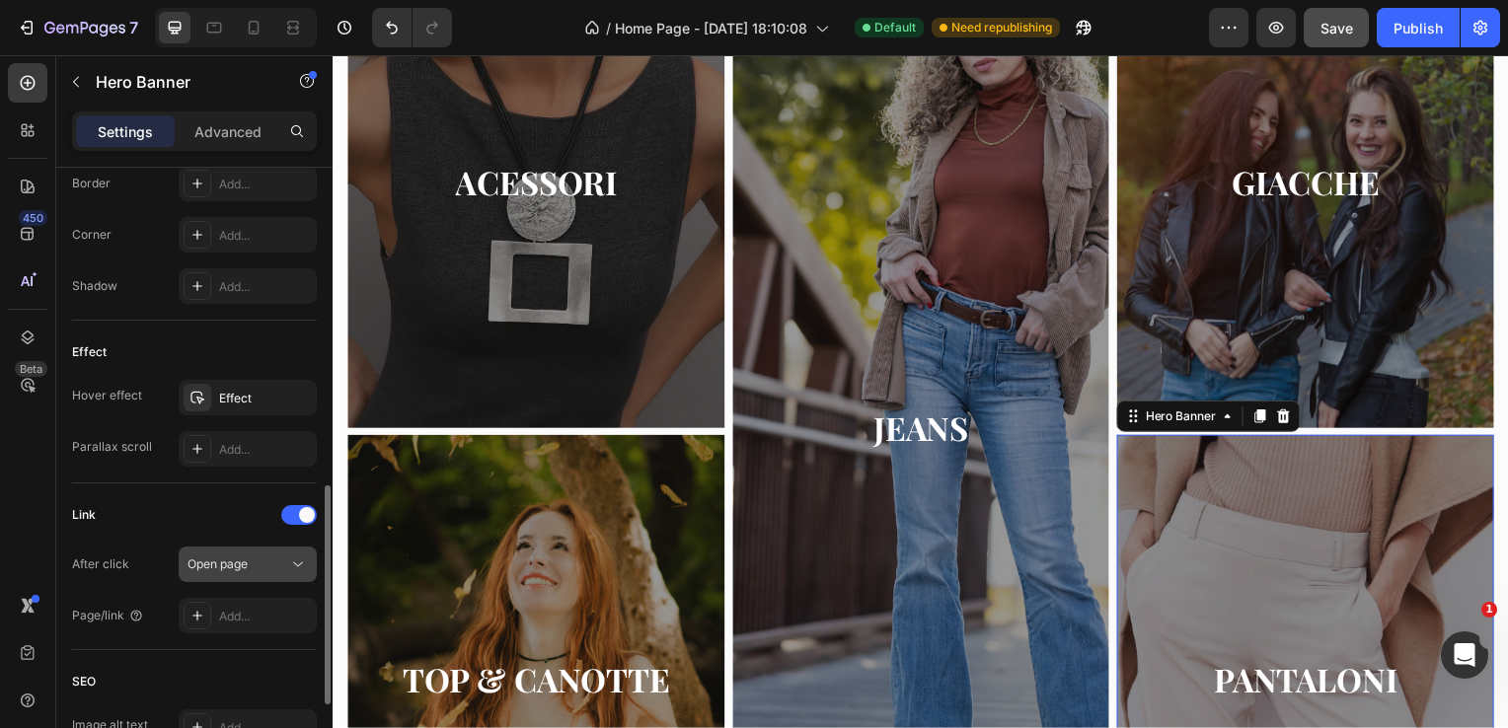
click at [231, 571] on div "Open page" at bounding box center [248, 565] width 120 height 20
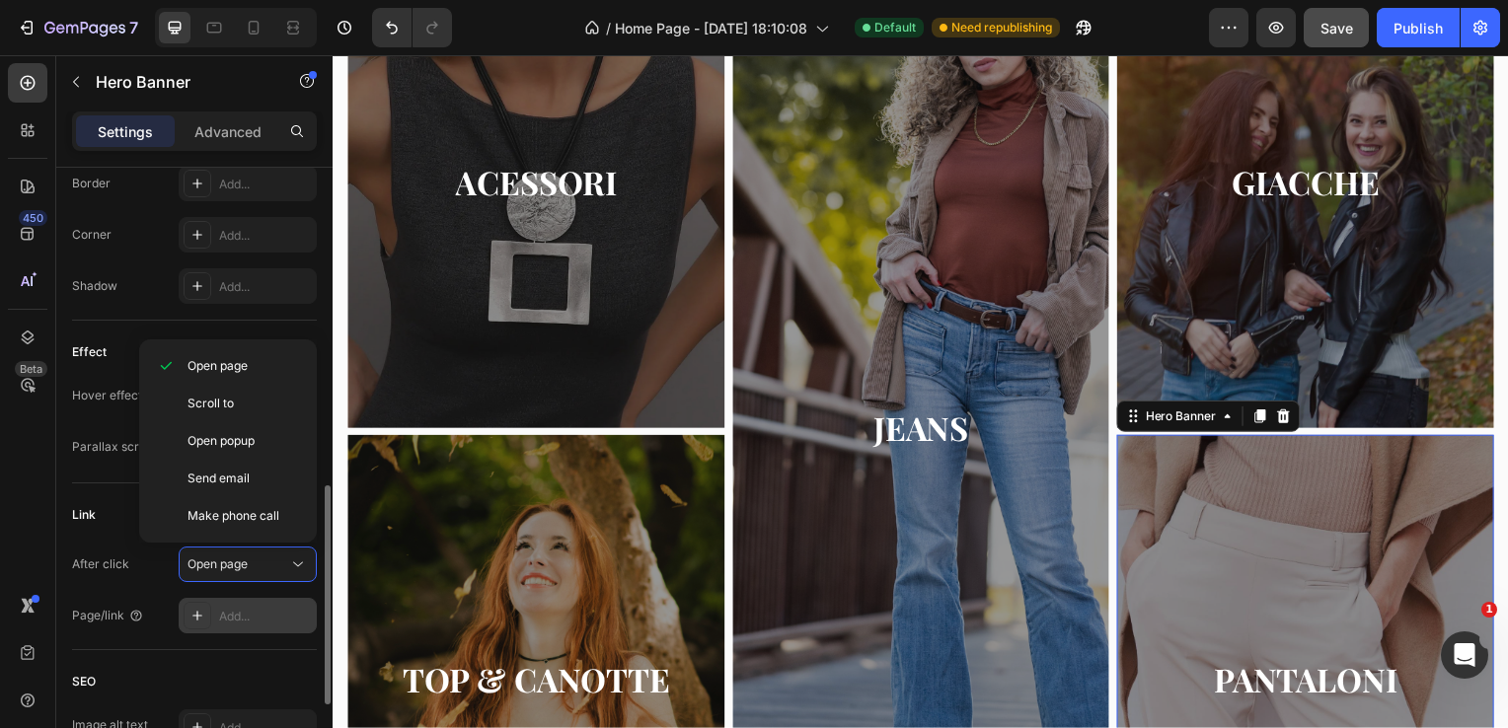
click at [245, 615] on div "Add..." at bounding box center [265, 617] width 93 height 18
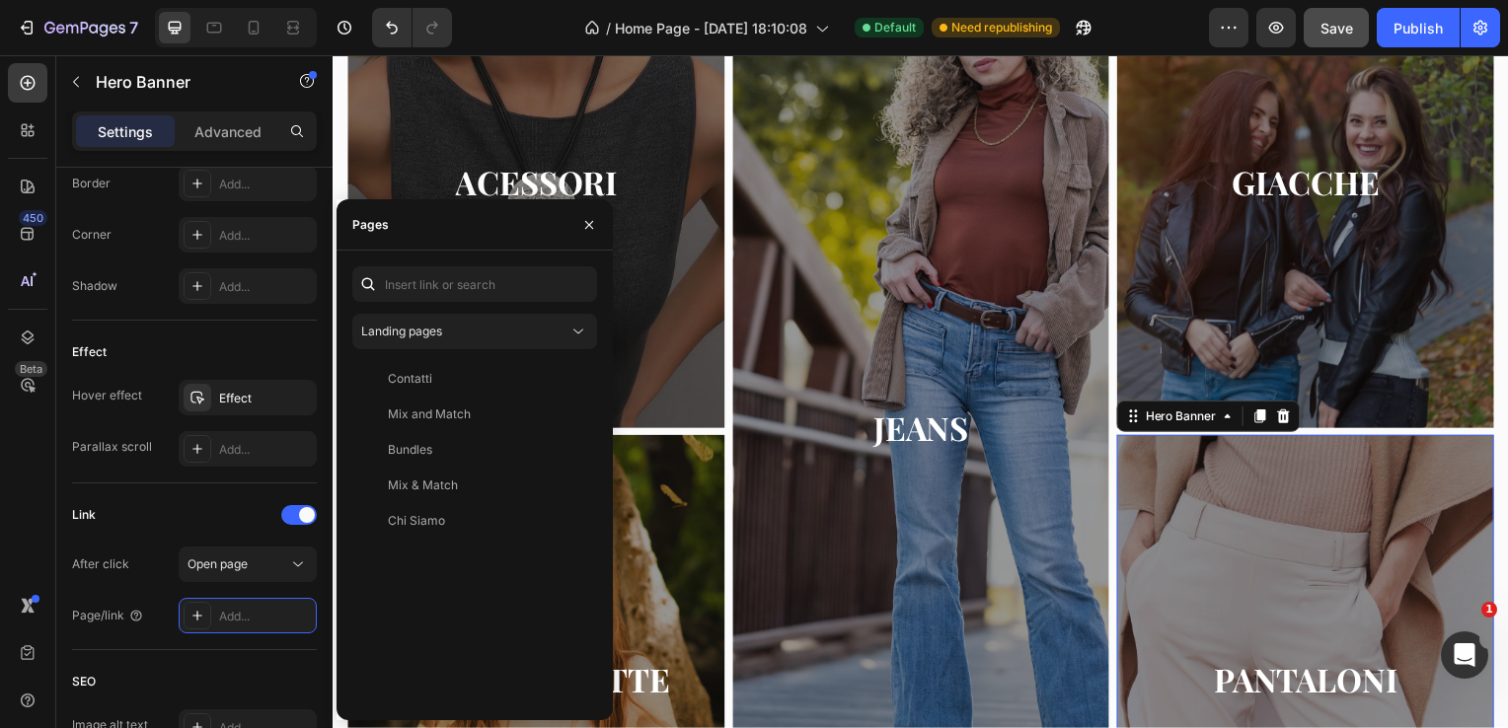
click at [466, 350] on div "Landing pages Contatti View Mix and Match View Bundles View Mix & Match View Ch…" at bounding box center [474, 485] width 245 height 438
click at [458, 349] on div "Landing pages Contatti View Mix and Match View Bundles View Mix & Match View Ch…" at bounding box center [474, 485] width 245 height 438
click at [457, 342] on button "Landing pages" at bounding box center [474, 332] width 245 height 36
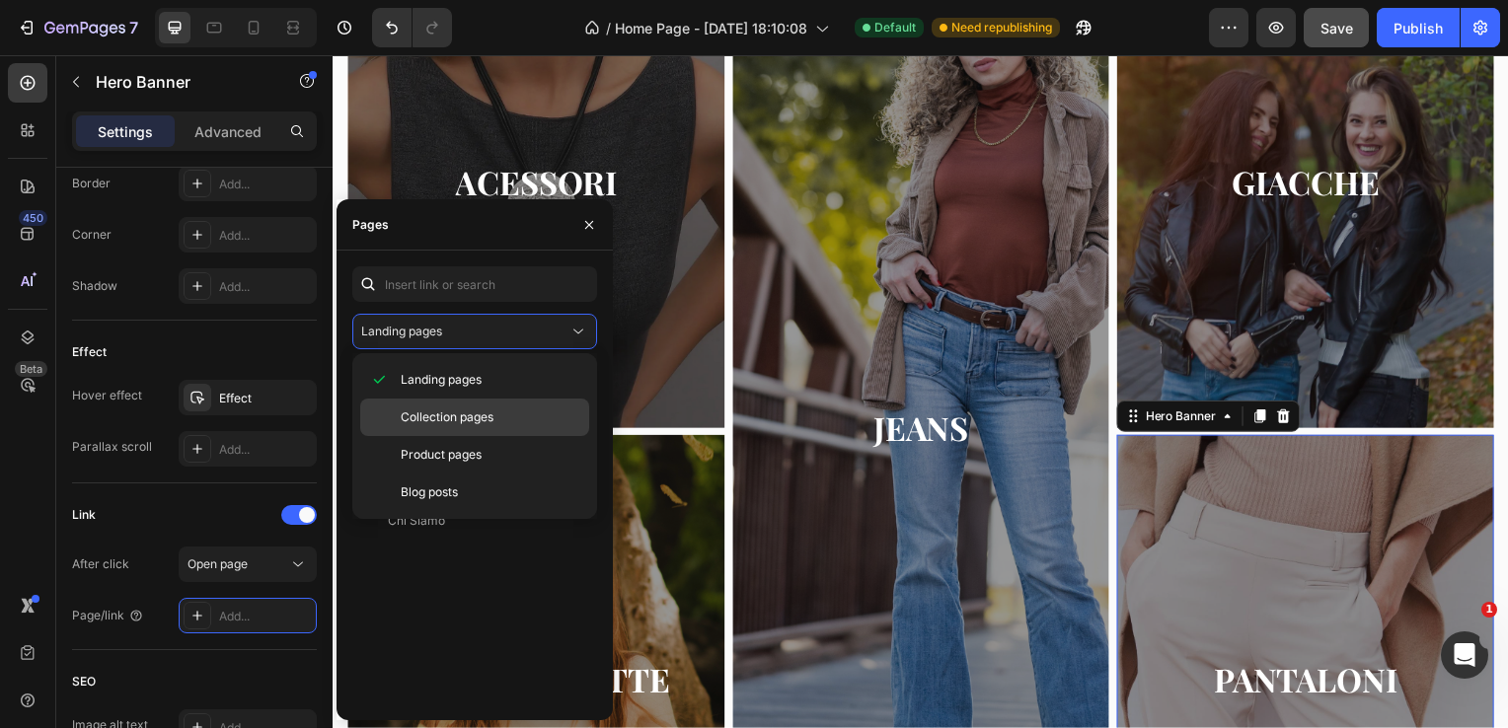
click at [463, 416] on span "Collection pages" at bounding box center [447, 418] width 93 height 18
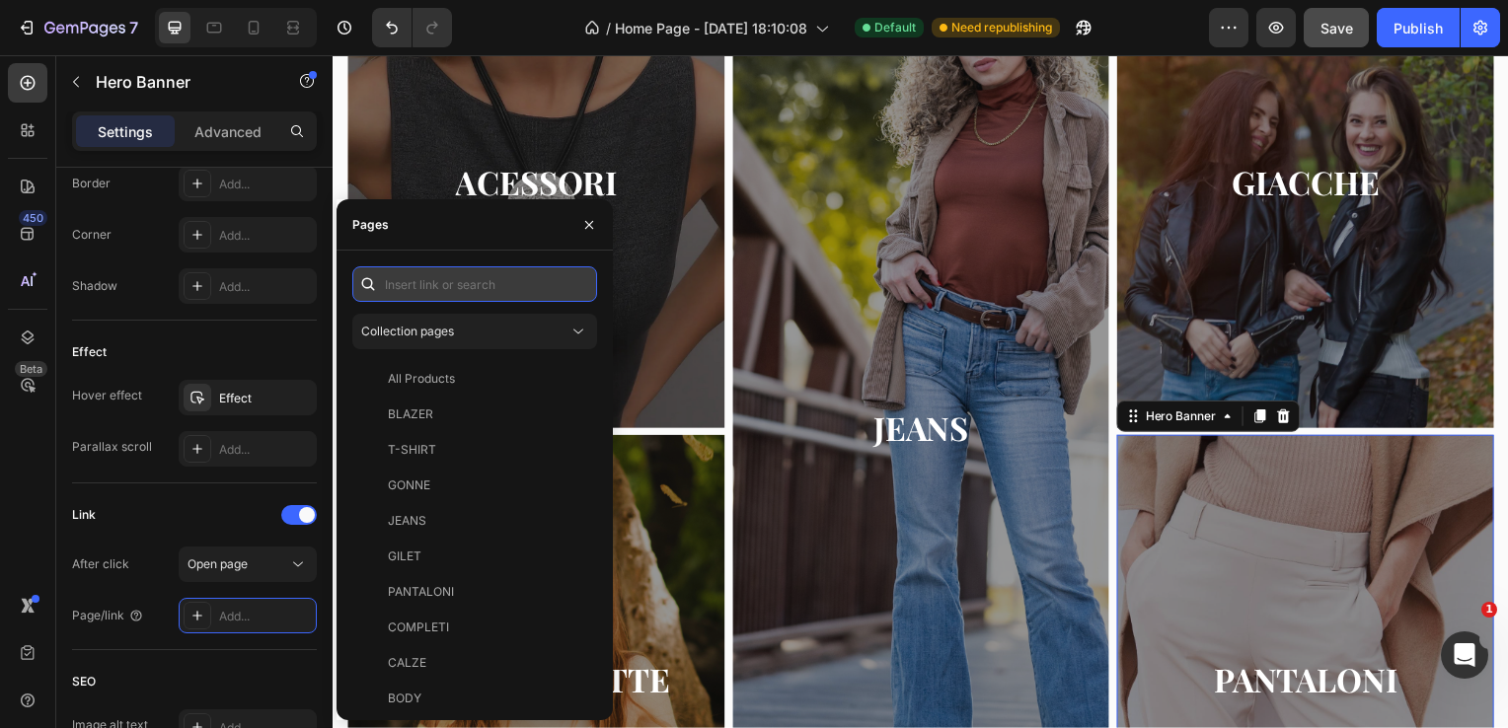
click at [440, 290] on input "text" at bounding box center [474, 284] width 245 height 36
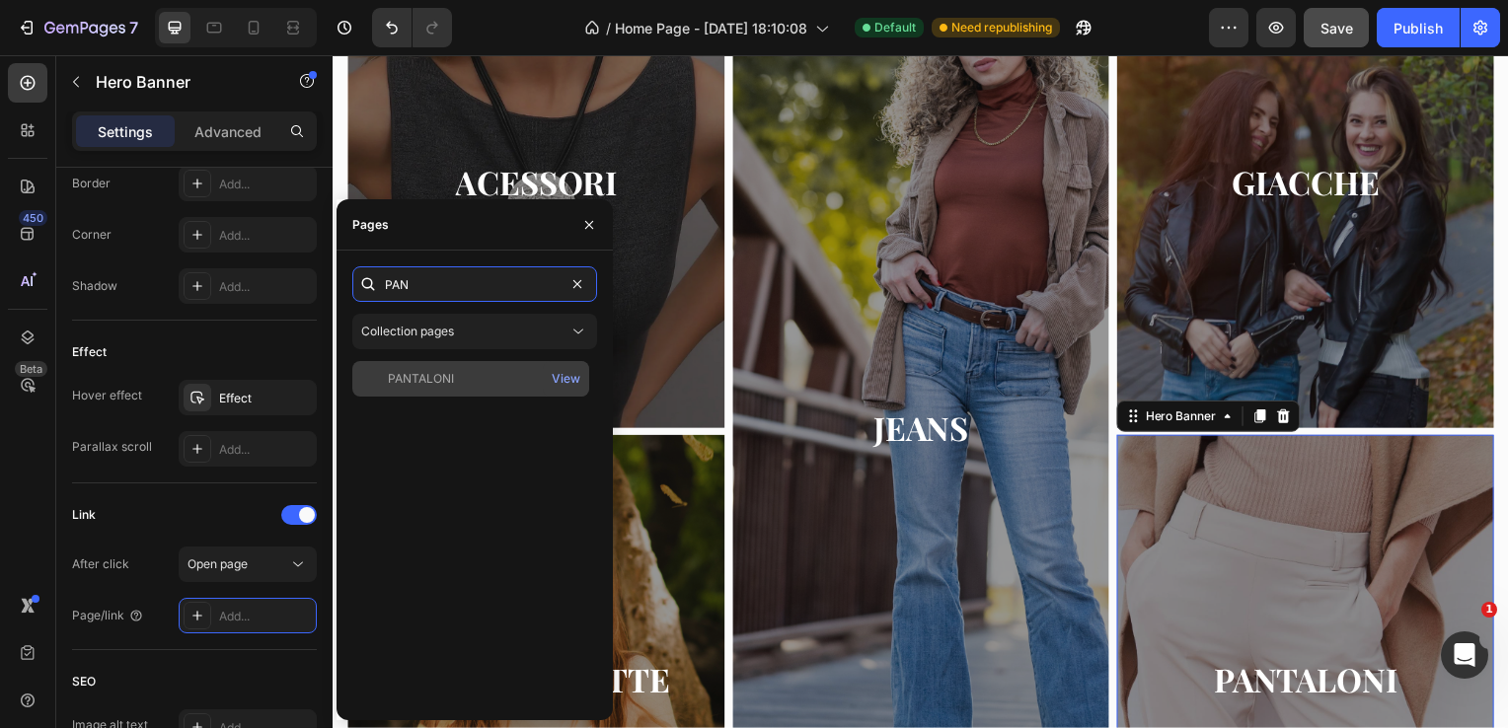
type input "PAN"
click at [425, 373] on div "PANTALONI" at bounding box center [421, 379] width 66 height 18
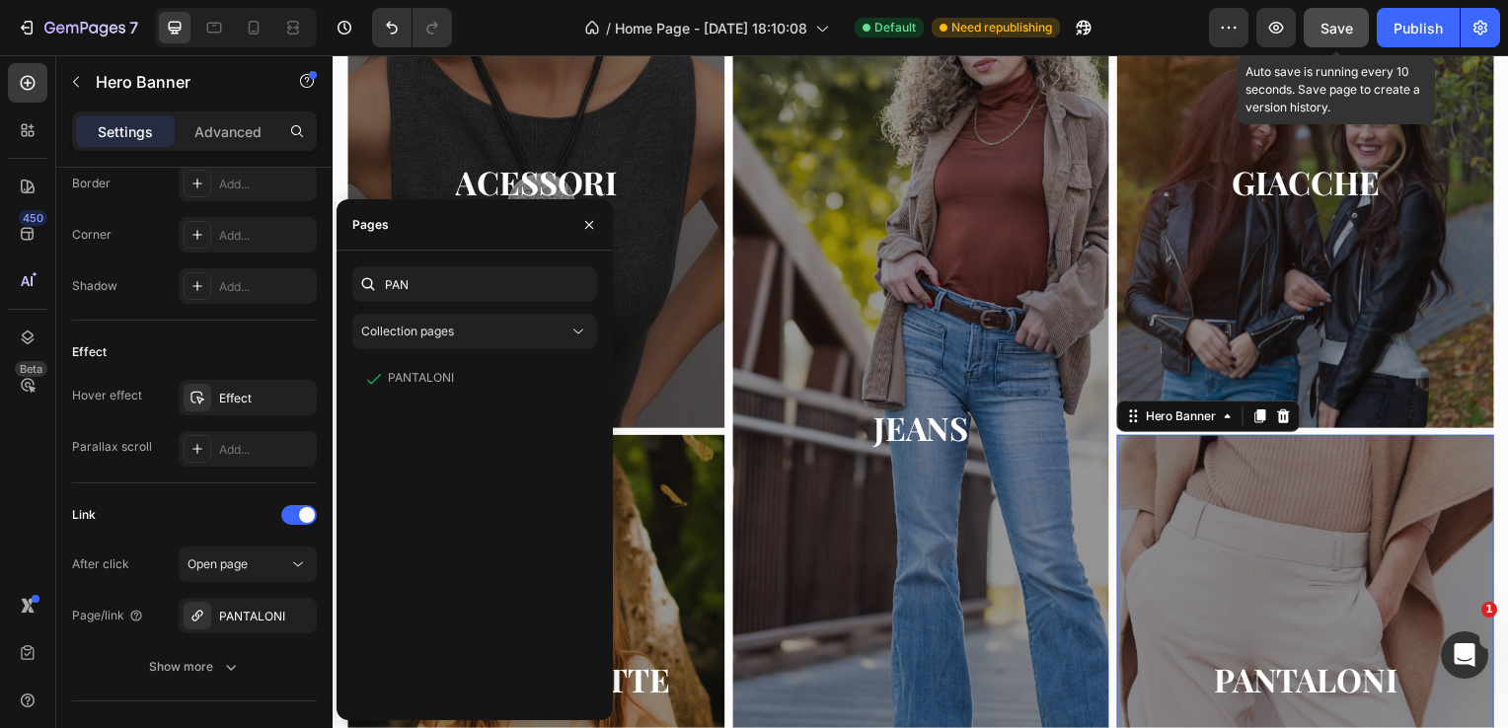
click at [1339, 28] on span "Save" at bounding box center [1337, 28] width 33 height 17
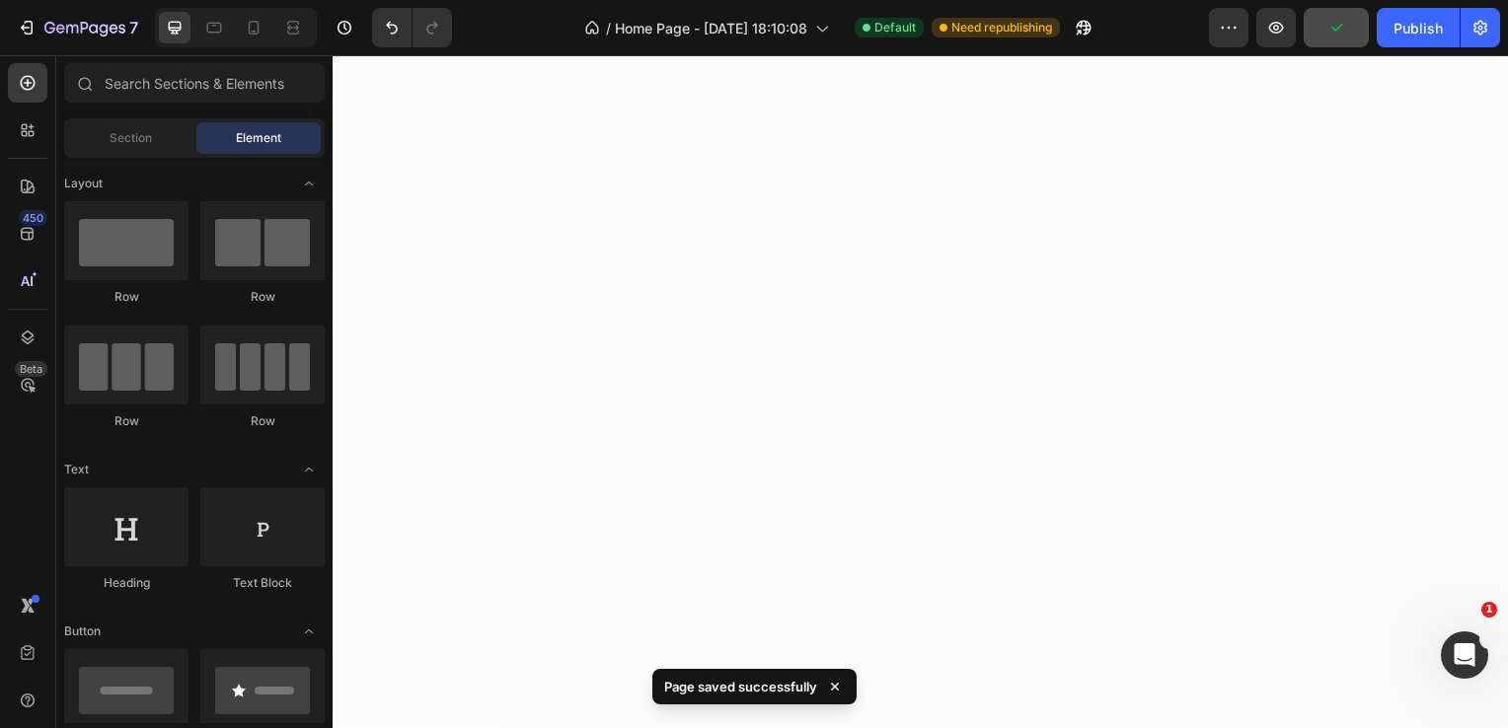
scroll to position [0, 0]
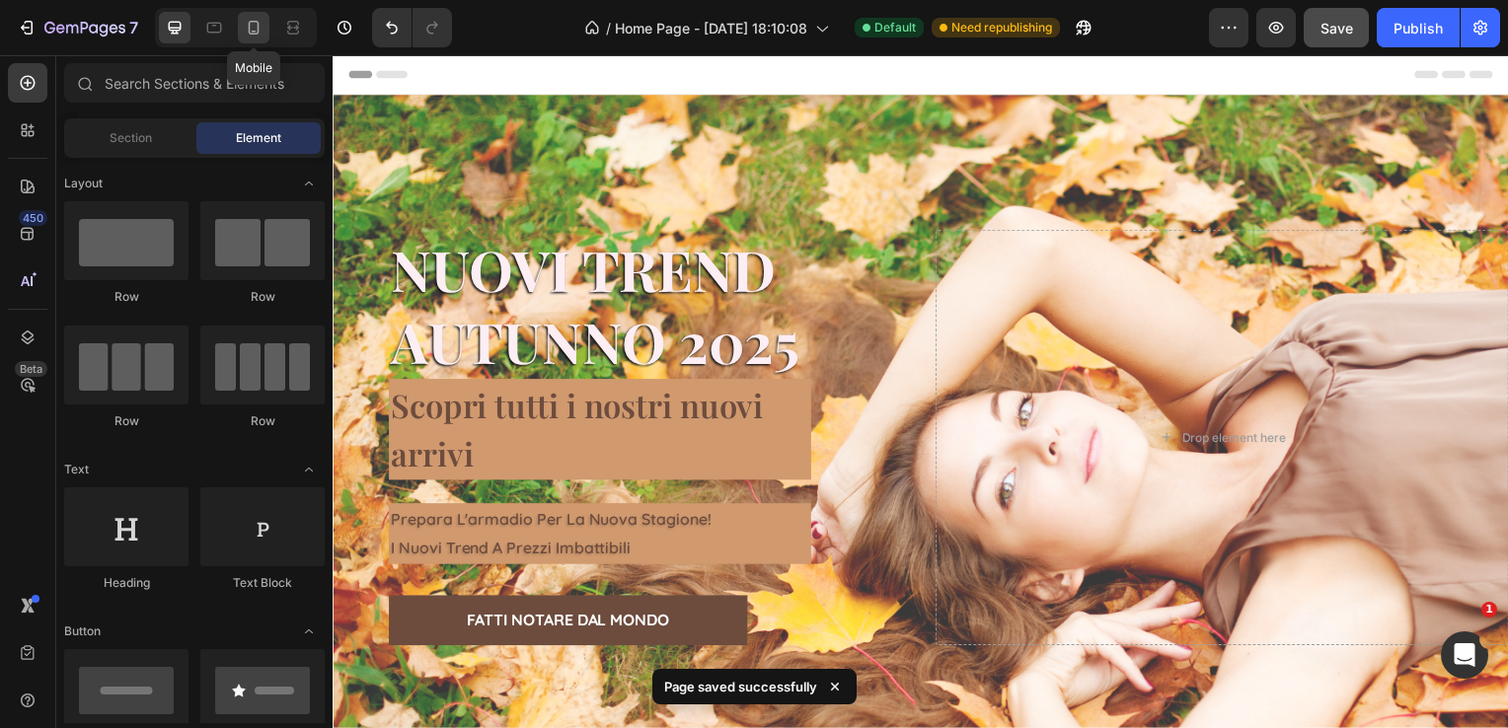
click at [256, 28] on icon at bounding box center [254, 28] width 20 height 20
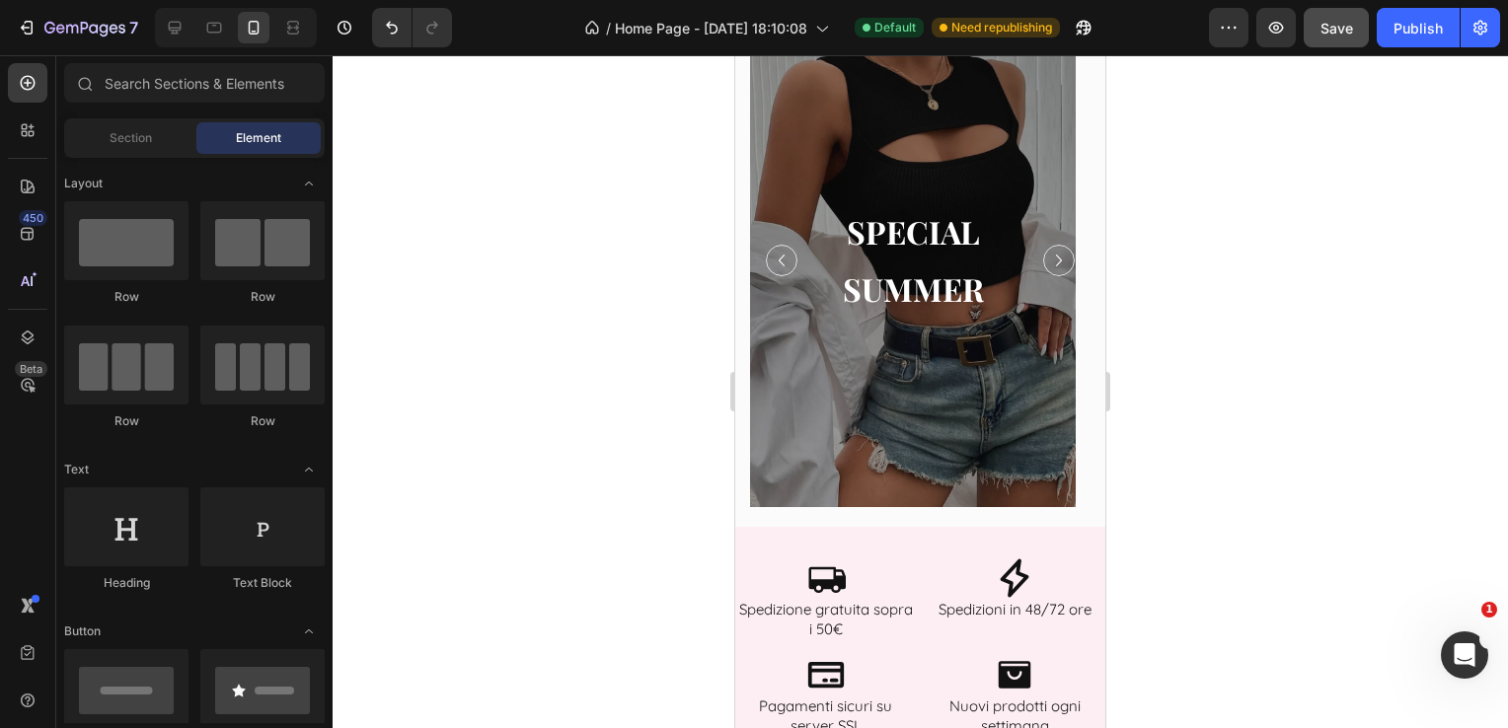
scroll to position [680, 0]
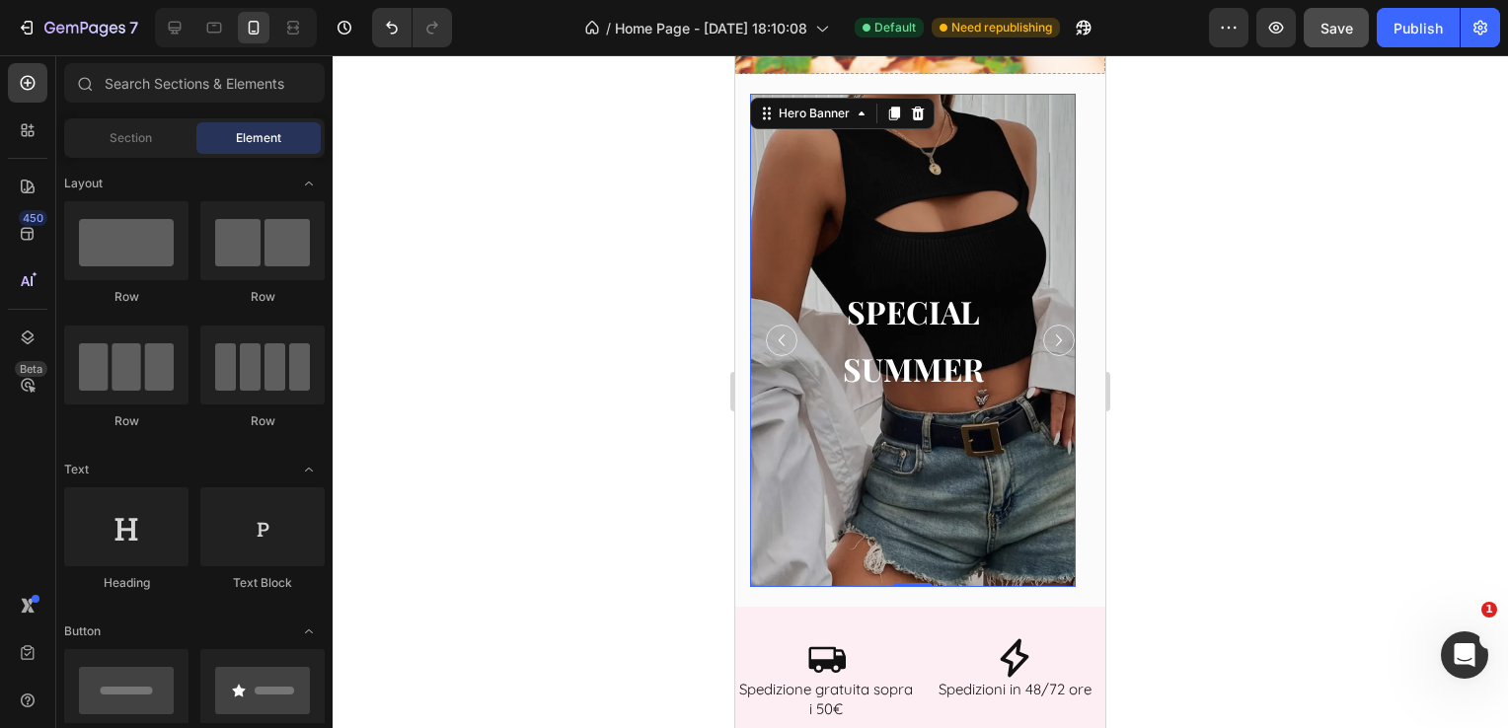
click at [967, 210] on div "Overlay" at bounding box center [913, 340] width 326 height 493
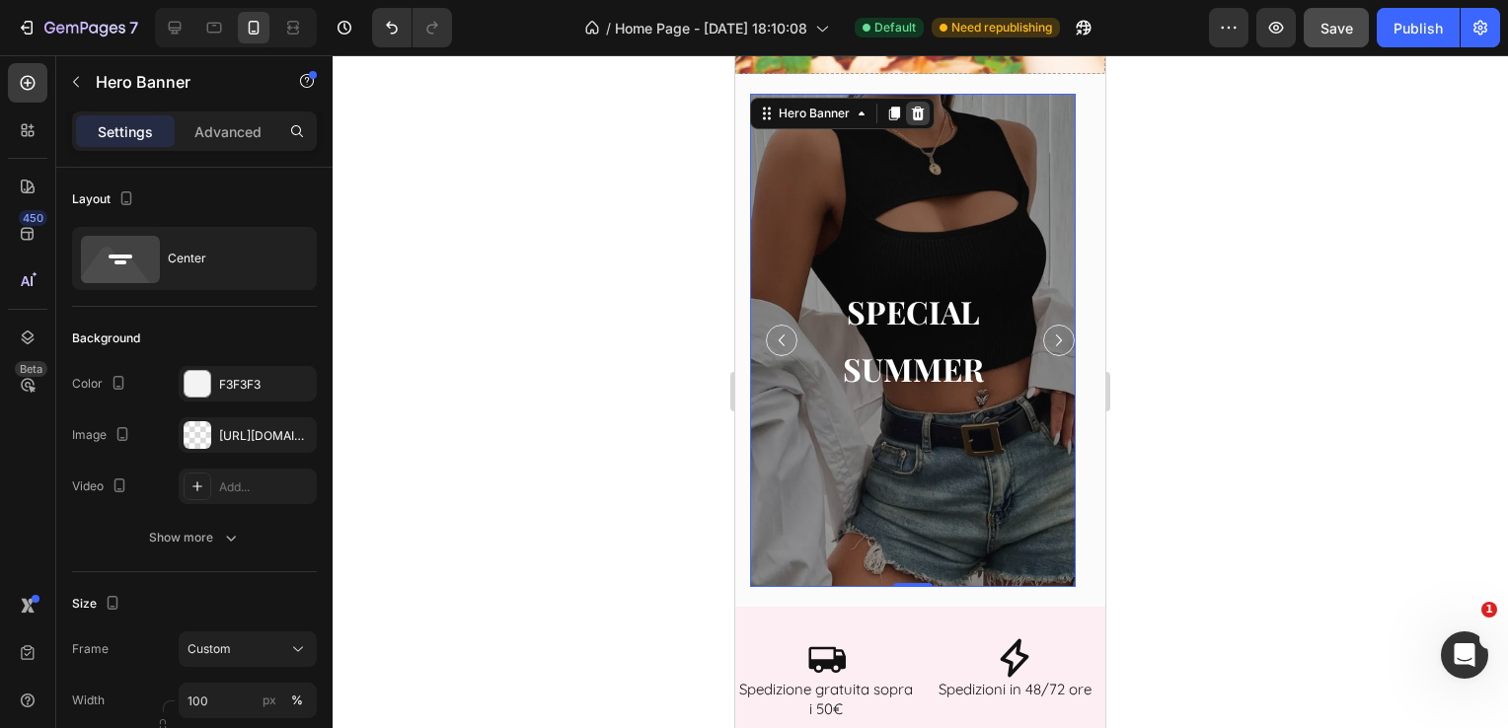
click at [922, 114] on icon at bounding box center [918, 114] width 13 height 14
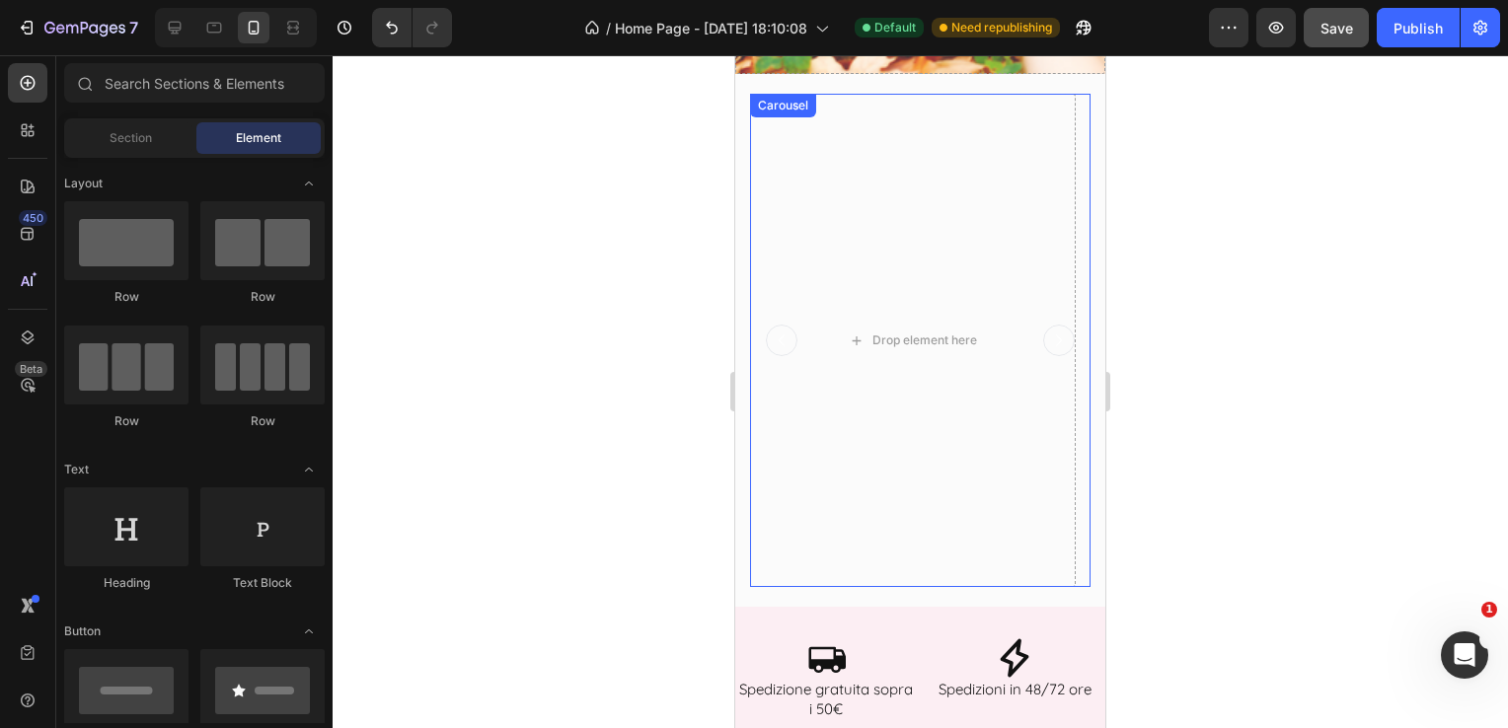
click at [1047, 338] on icon "Carousel Next Arrow" at bounding box center [1059, 341] width 24 height 24
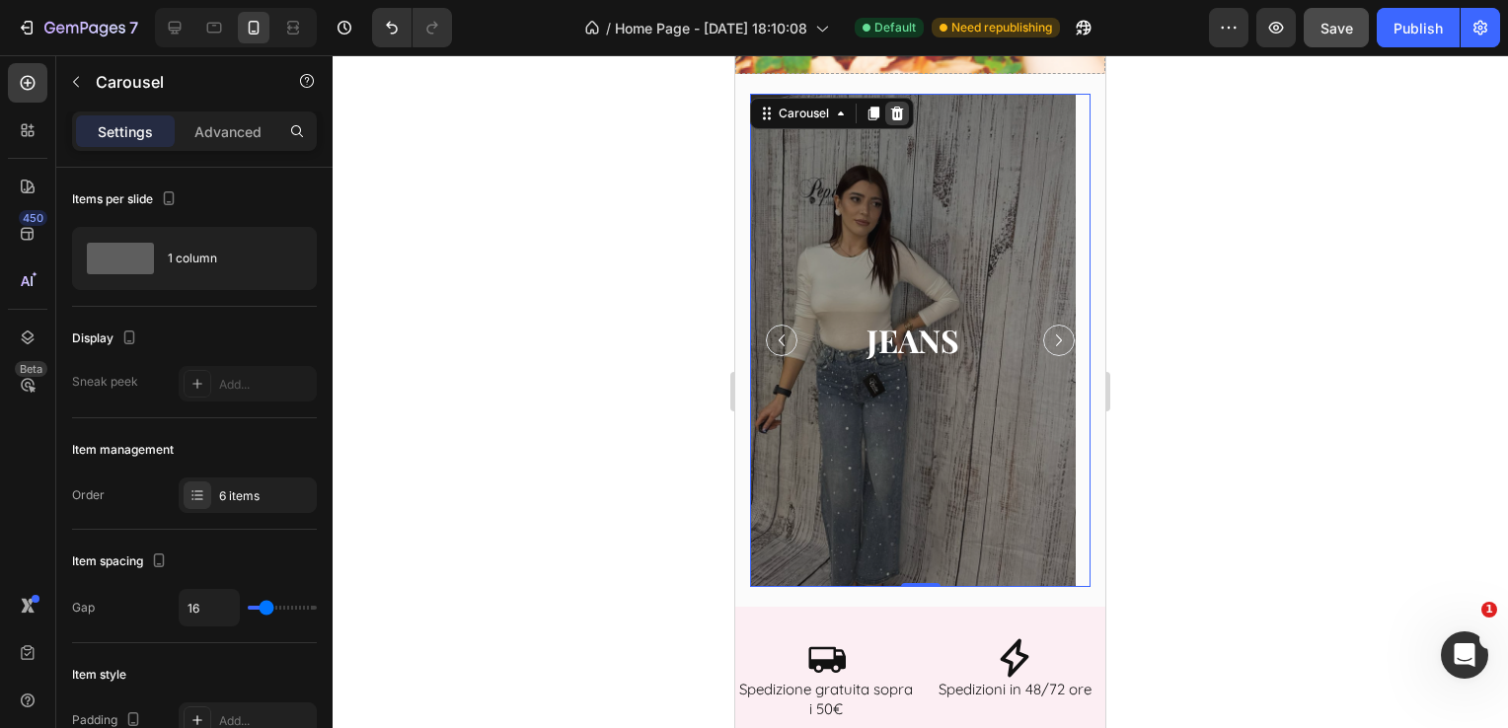
click at [898, 113] on icon at bounding box center [897, 114] width 16 height 16
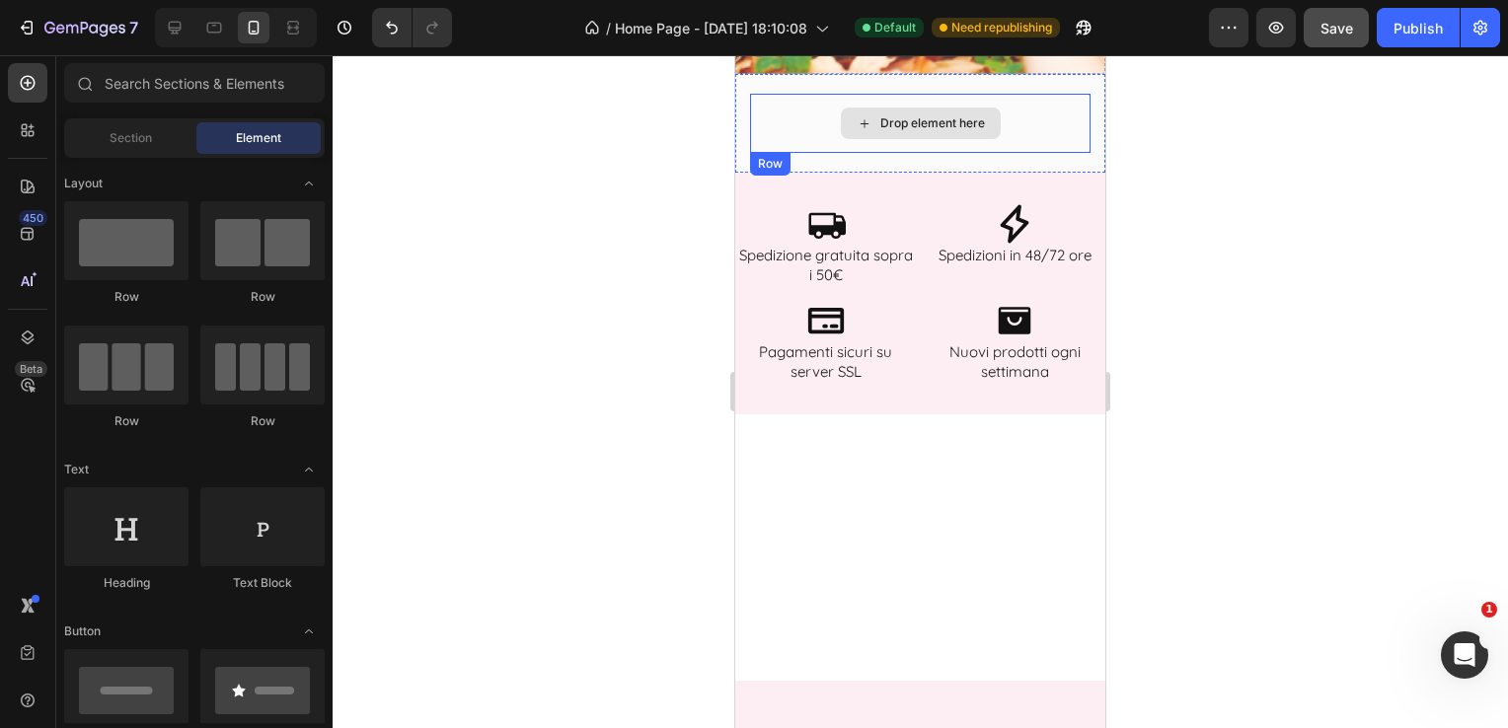
click at [921, 128] on div "Drop element here" at bounding box center [932, 123] width 105 height 16
click at [865, 117] on div "Drop element here" at bounding box center [921, 124] width 160 height 32
click at [853, 130] on div "Drop element here" at bounding box center [921, 124] width 160 height 32
click at [963, 113] on div "Drop element here" at bounding box center [921, 124] width 160 height 32
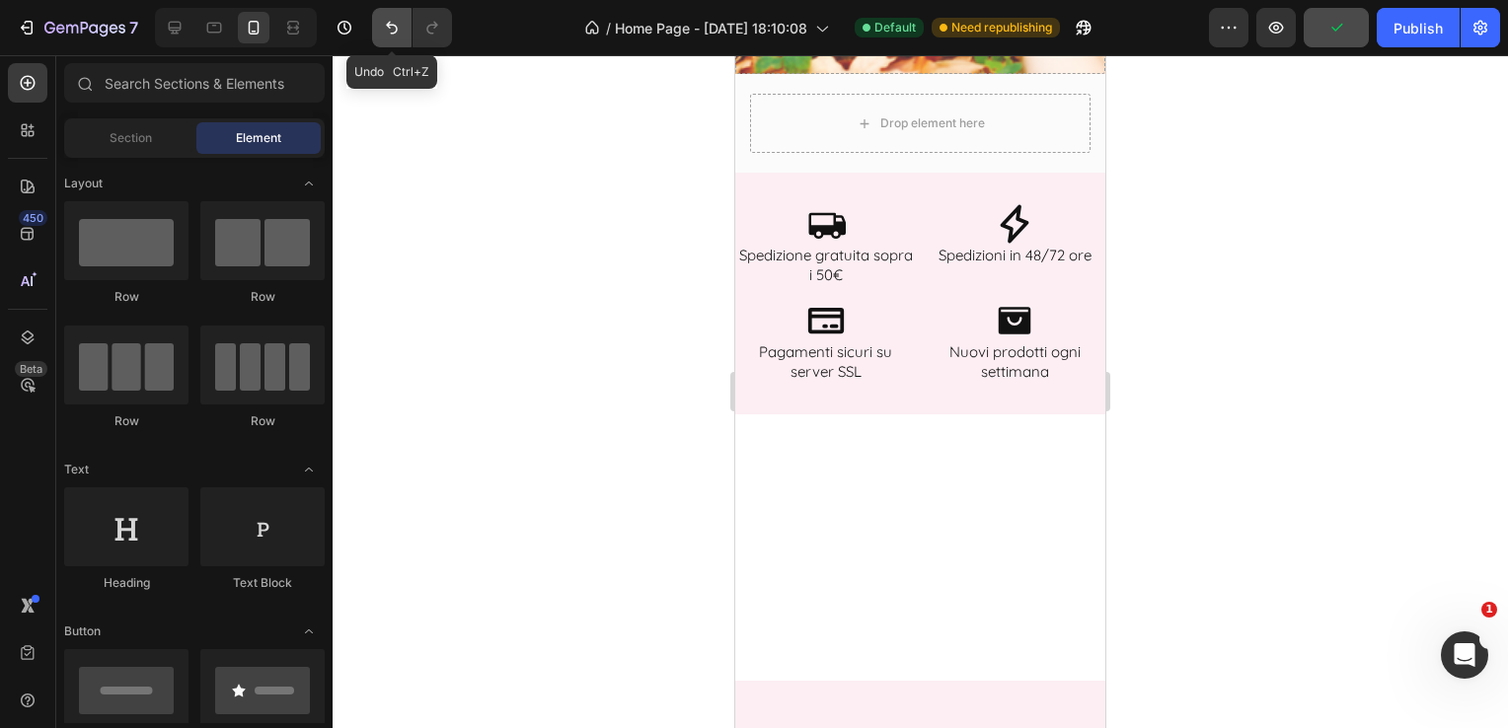
click at [384, 30] on icon "Undo/Redo" at bounding box center [392, 28] width 20 height 20
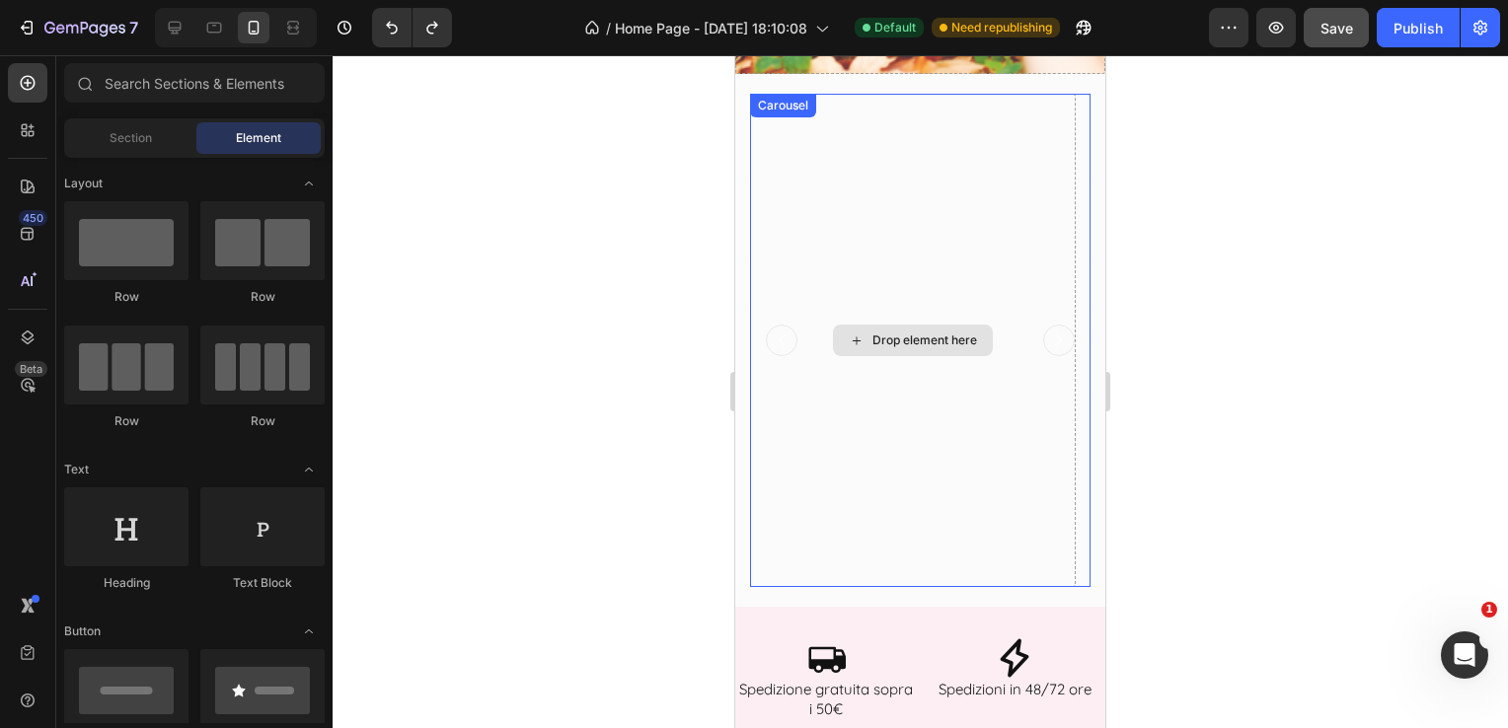
click at [861, 334] on icon at bounding box center [857, 341] width 16 height 17
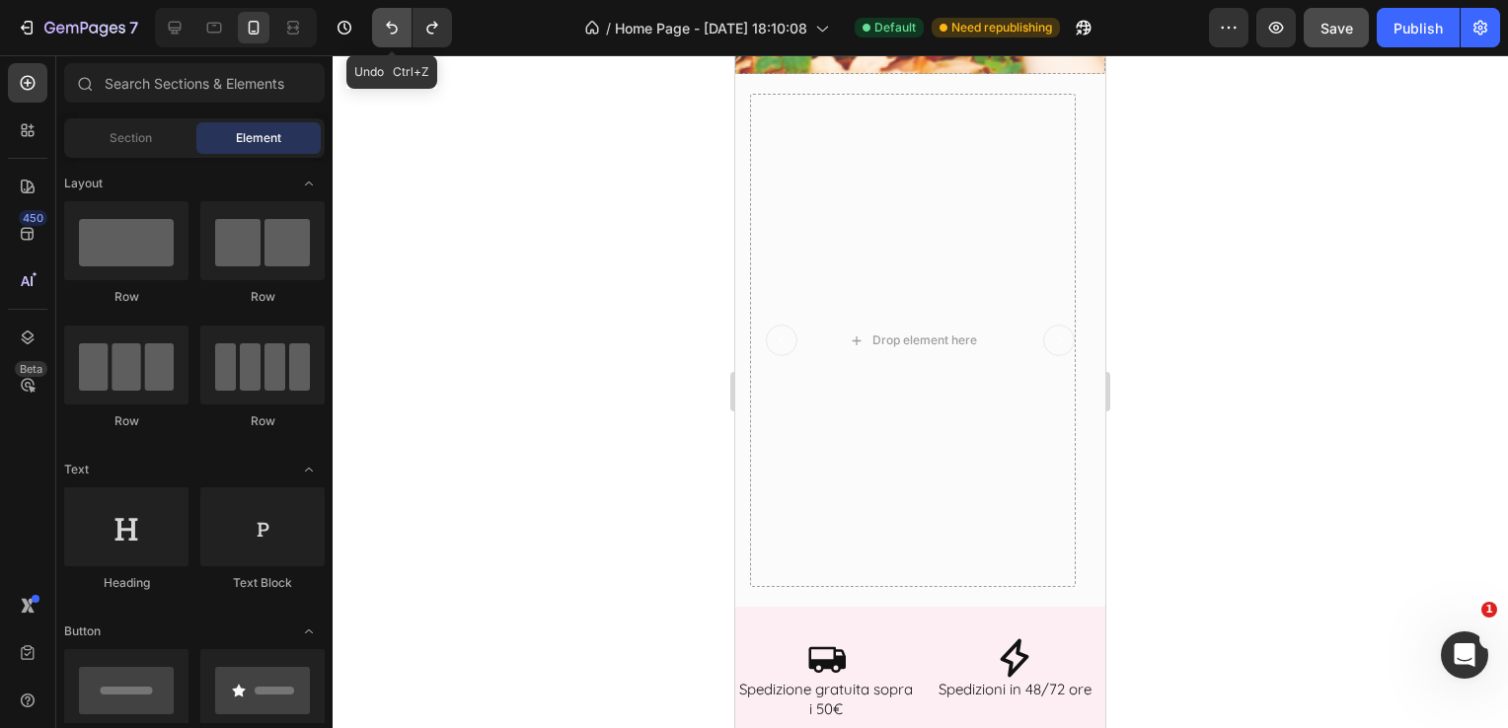
click at [383, 29] on icon "Undo/Redo" at bounding box center [392, 28] width 20 height 20
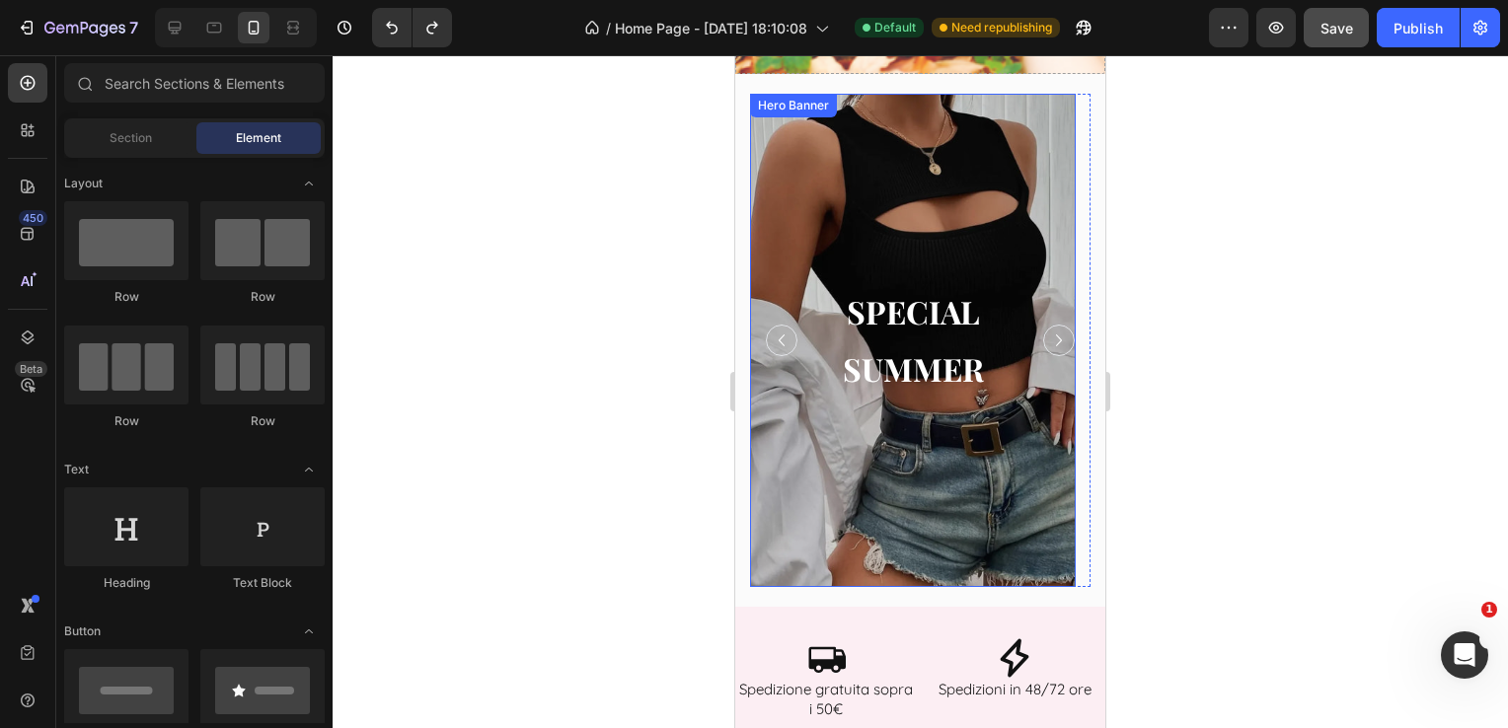
click at [979, 156] on div "Overlay" at bounding box center [913, 340] width 326 height 493
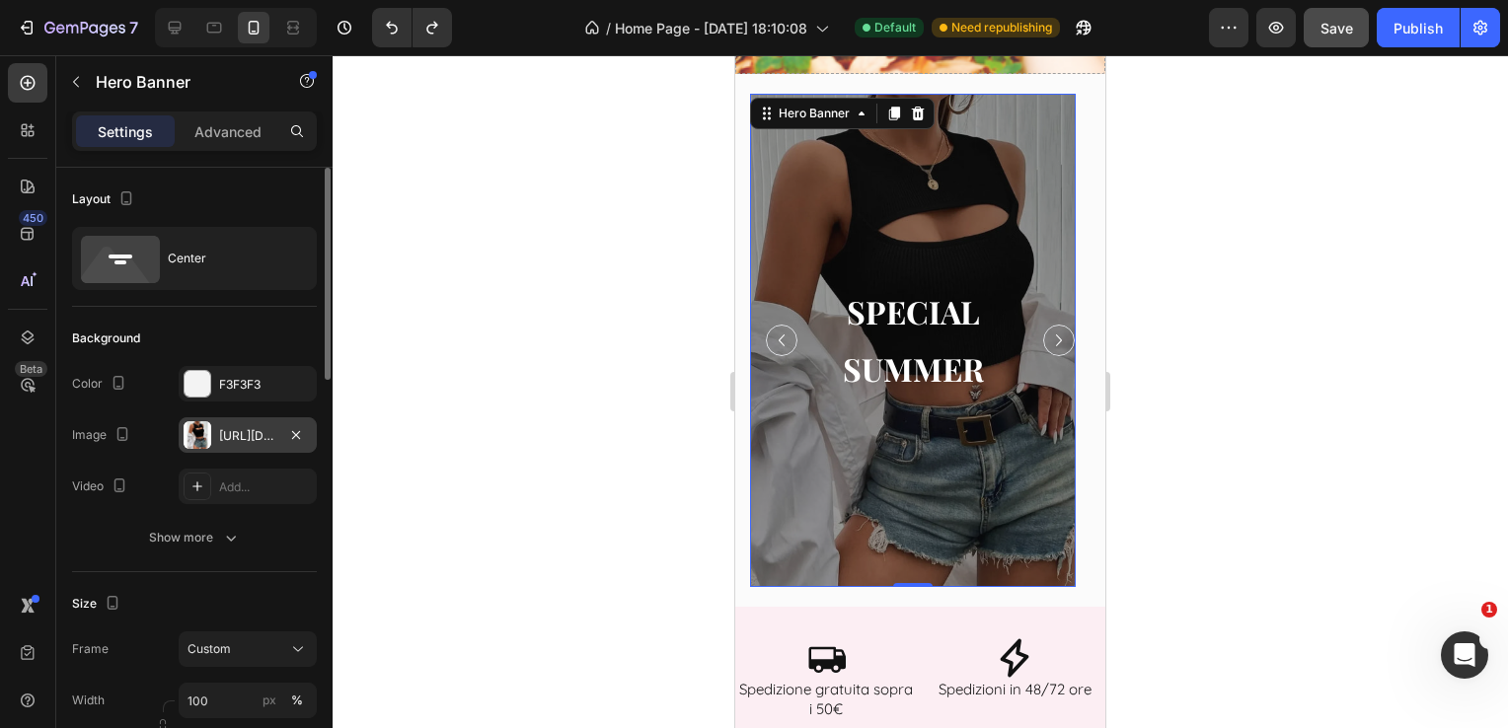
click at [271, 437] on div "[URL][DOMAIN_NAME]" at bounding box center [247, 436] width 57 height 18
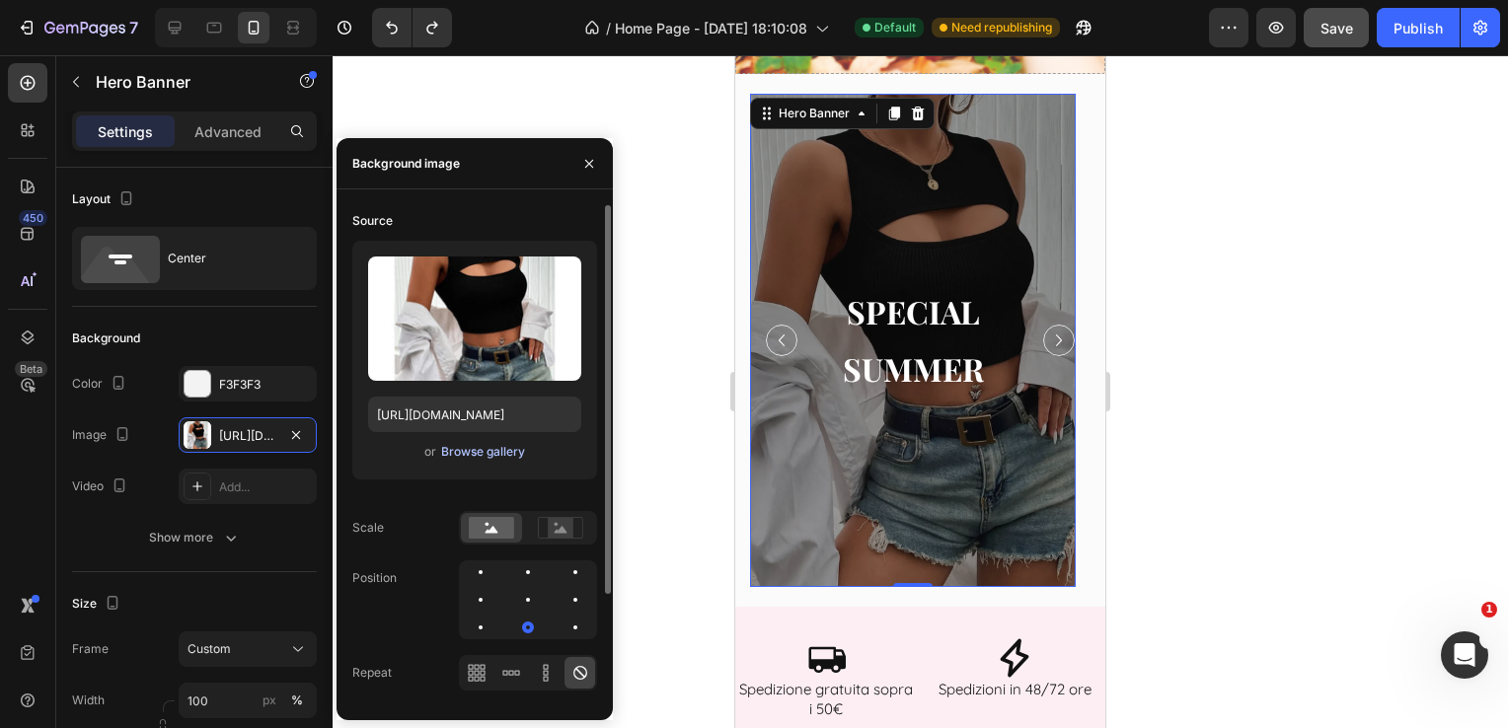
click at [473, 453] on div "Browse gallery" at bounding box center [483, 452] width 84 height 18
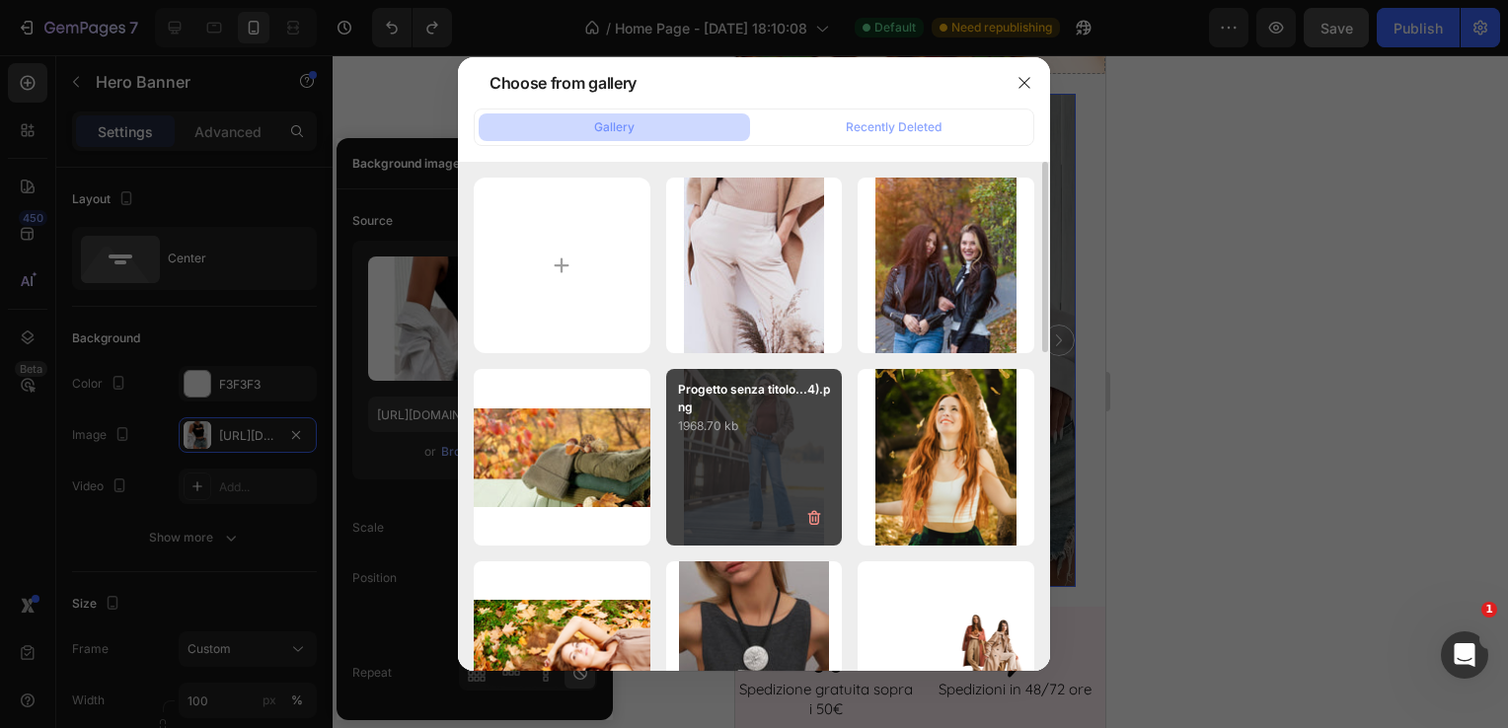
click at [759, 468] on div "Progetto senza titolo...4).png 1968.70 kb" at bounding box center [754, 457] width 177 height 177
type input "[URL][DOMAIN_NAME]"
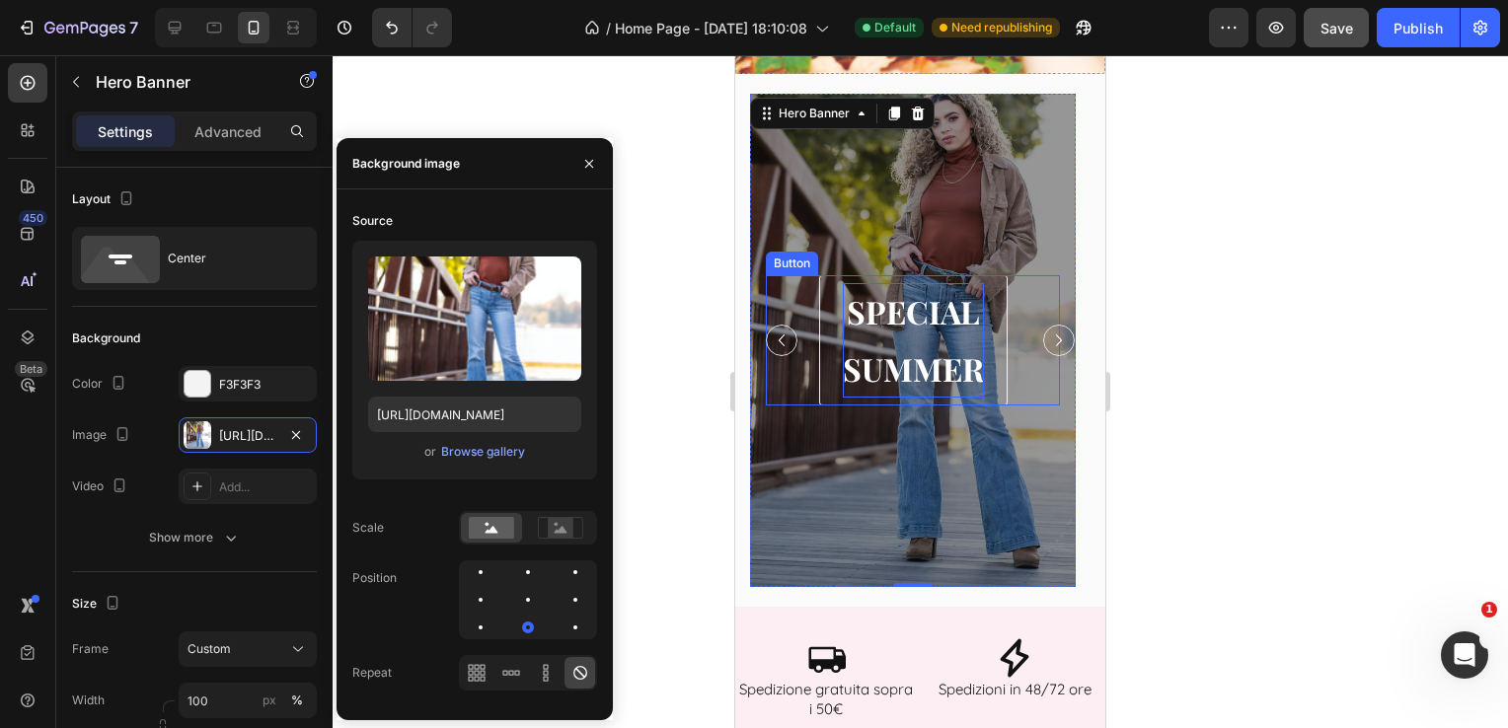
click at [942, 328] on p "SPECIAL SUMMER" at bounding box center [913, 340] width 141 height 114
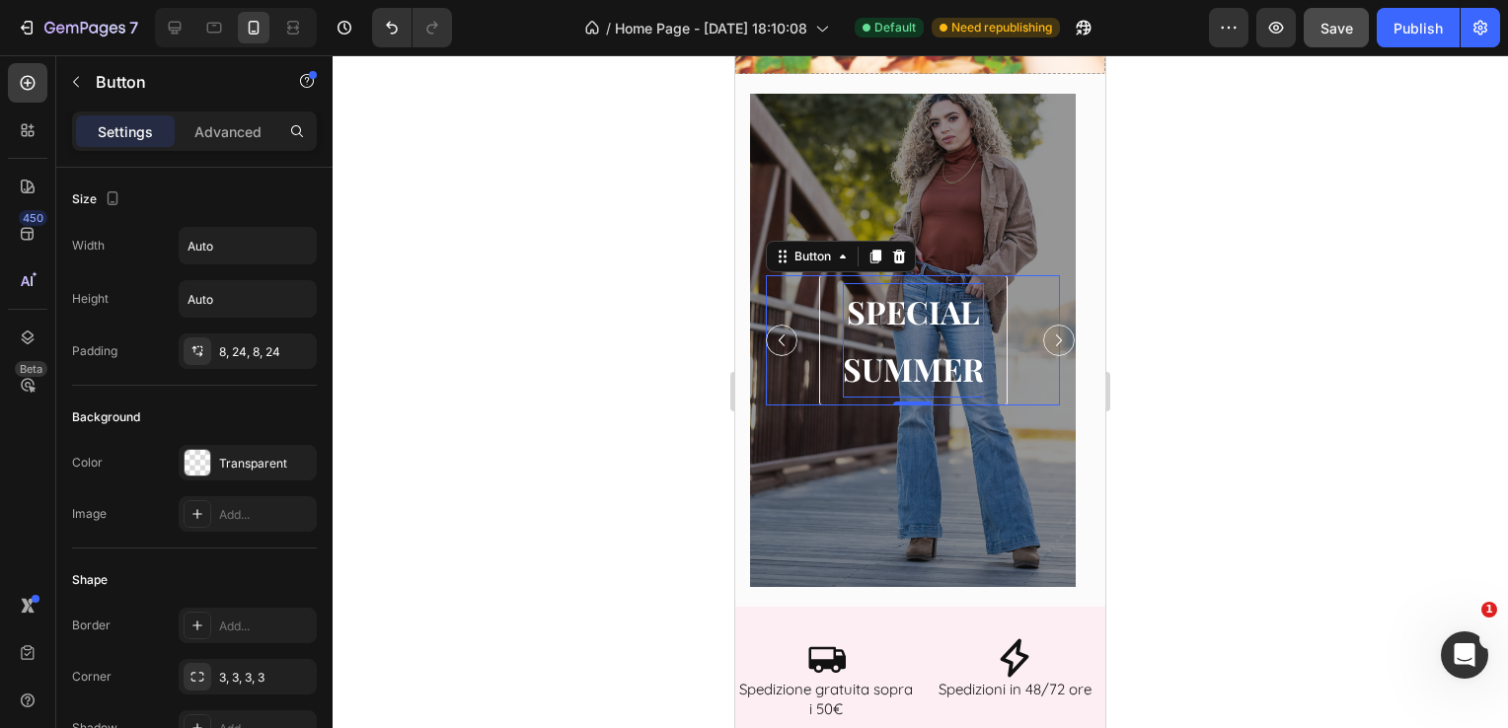
click at [978, 369] on p "SPECIAL SUMMER" at bounding box center [913, 340] width 141 height 114
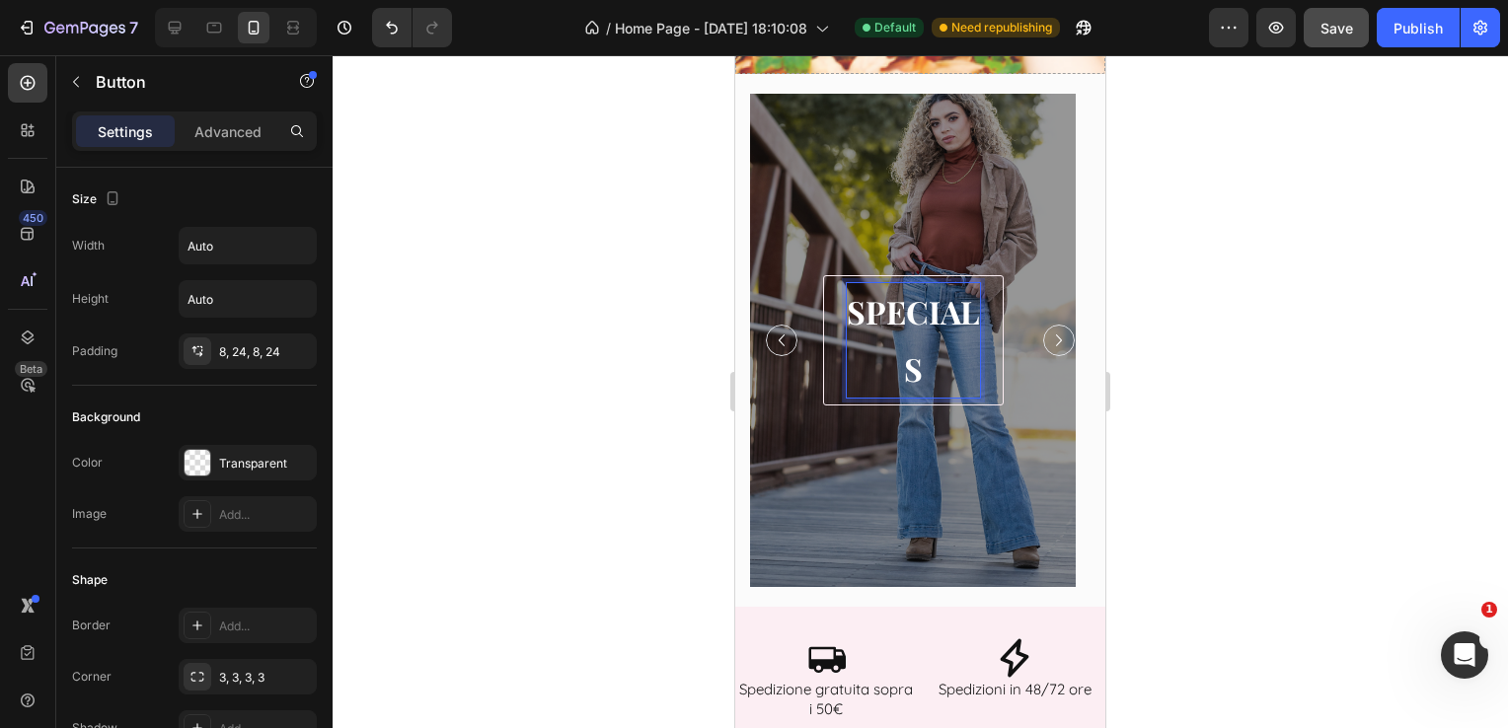
scroll to position [709, 0]
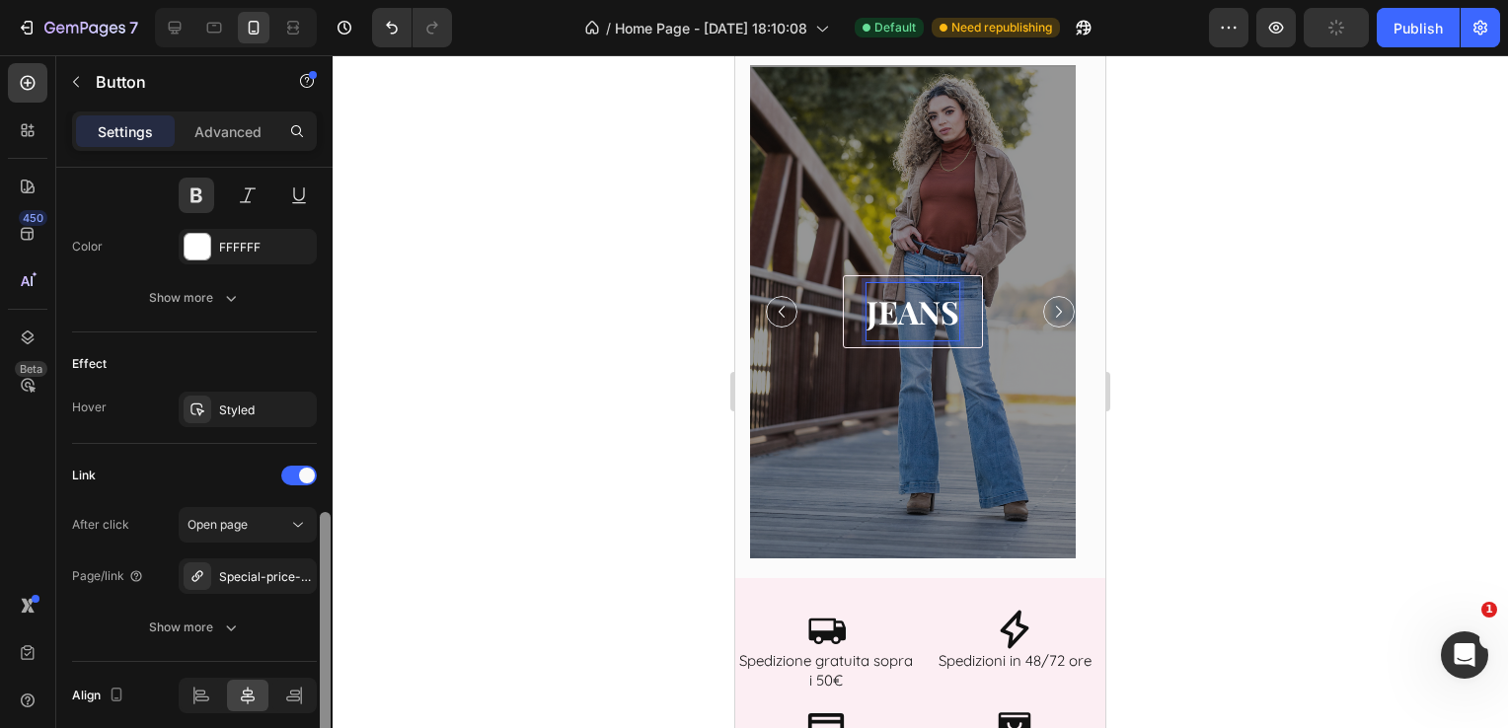
drag, startPoint x: 325, startPoint y: 363, endPoint x: 348, endPoint y: 711, distance: 348.2
click at [348, 0] on div "7 Version history / Home Page - [DATE] 18:10:08 Default Need republishing Previ…" at bounding box center [754, 0] width 1508 height 0
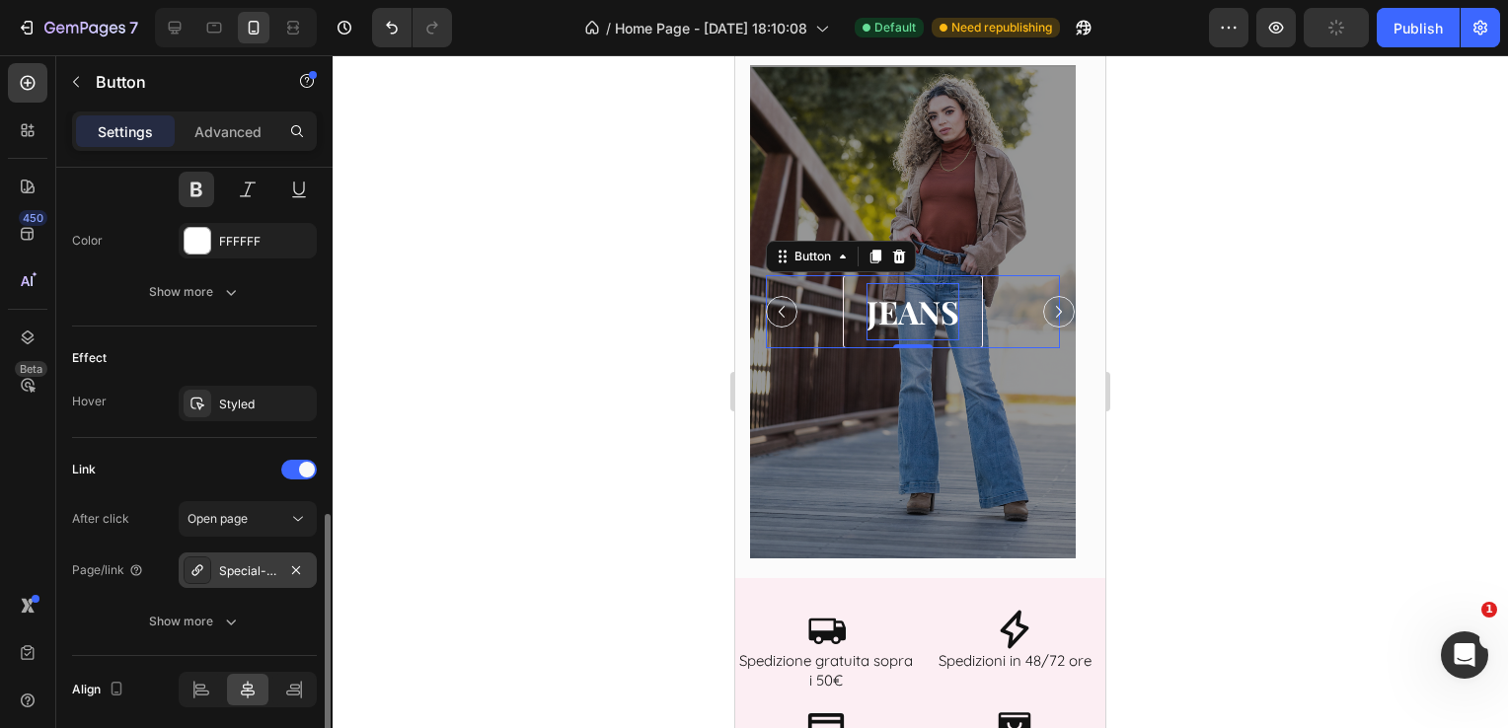
click at [278, 563] on div "Special-price-summer" at bounding box center [248, 571] width 138 height 36
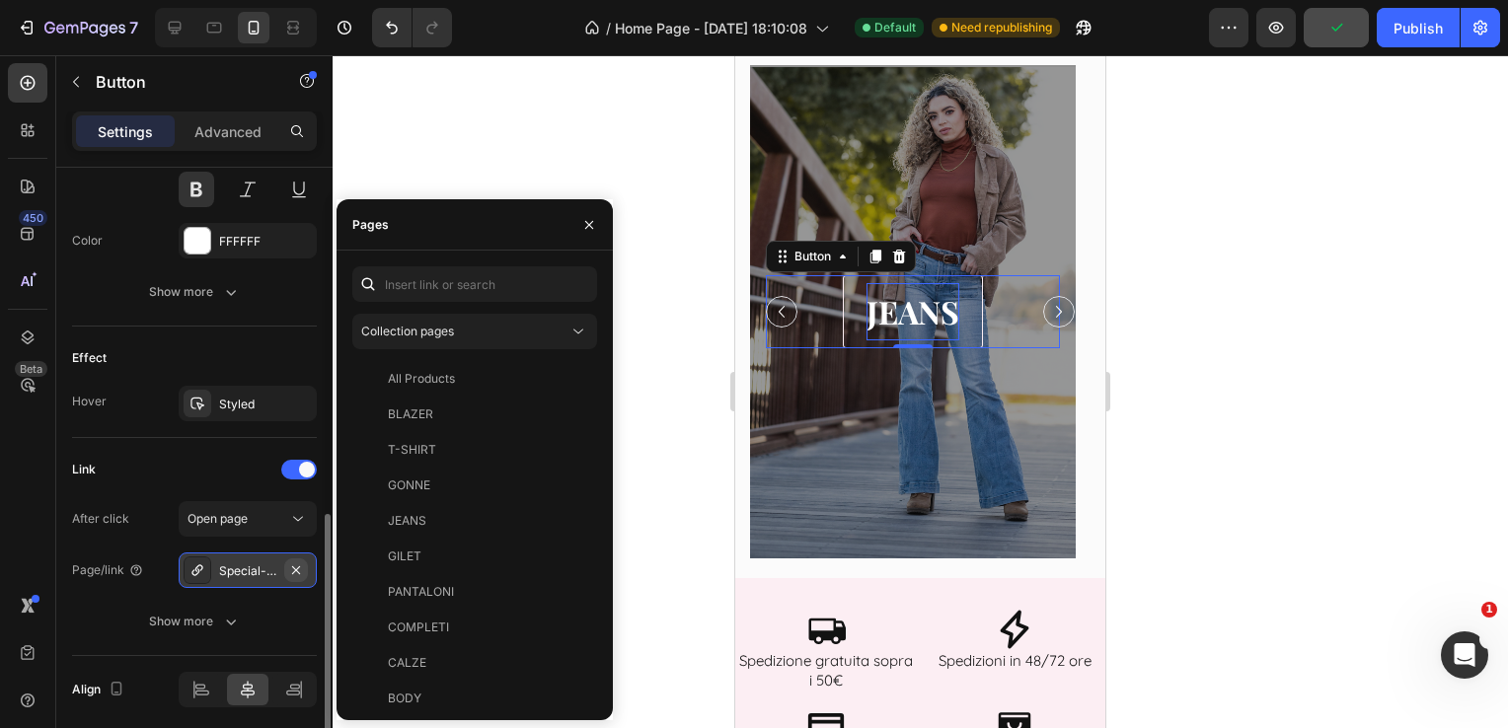
click at [295, 567] on icon "button" at bounding box center [296, 570] width 8 height 8
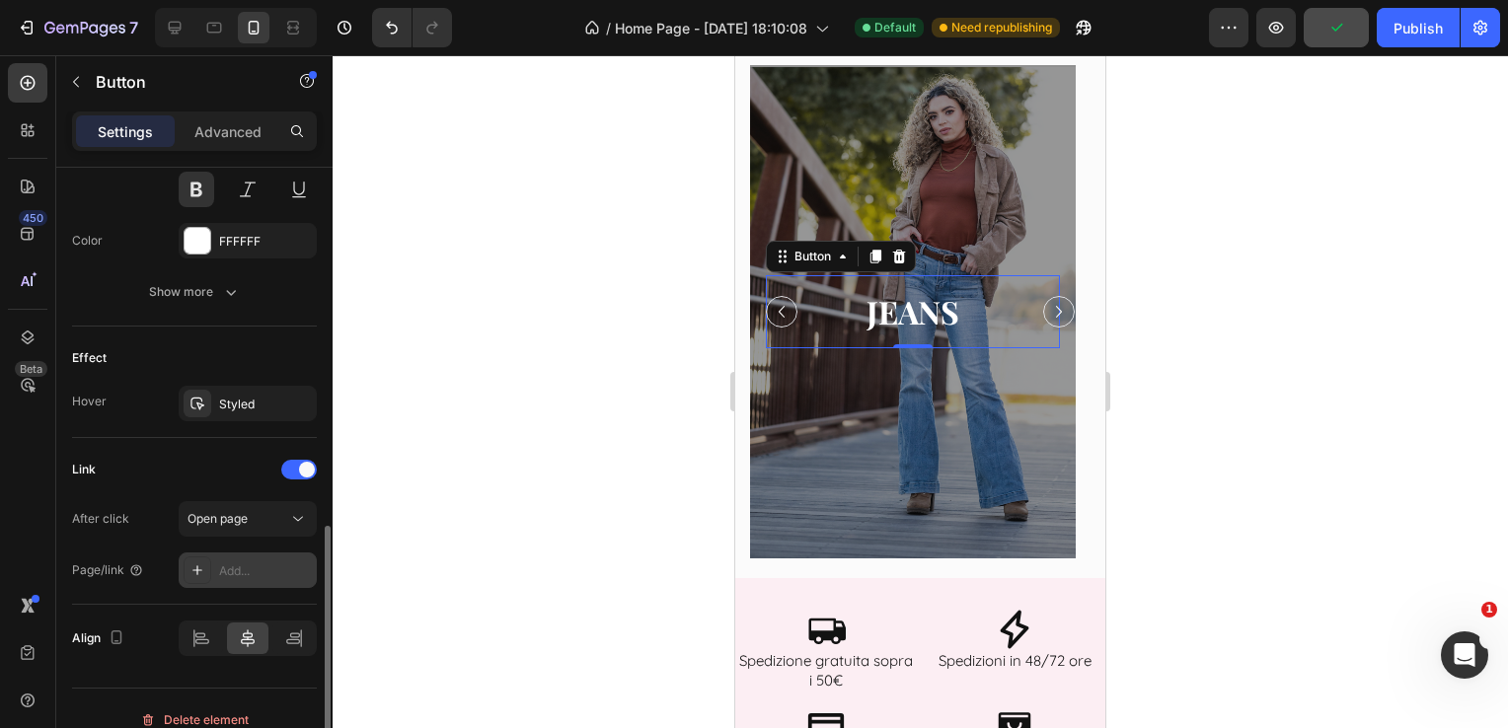
click at [258, 564] on div "Add..." at bounding box center [265, 572] width 93 height 18
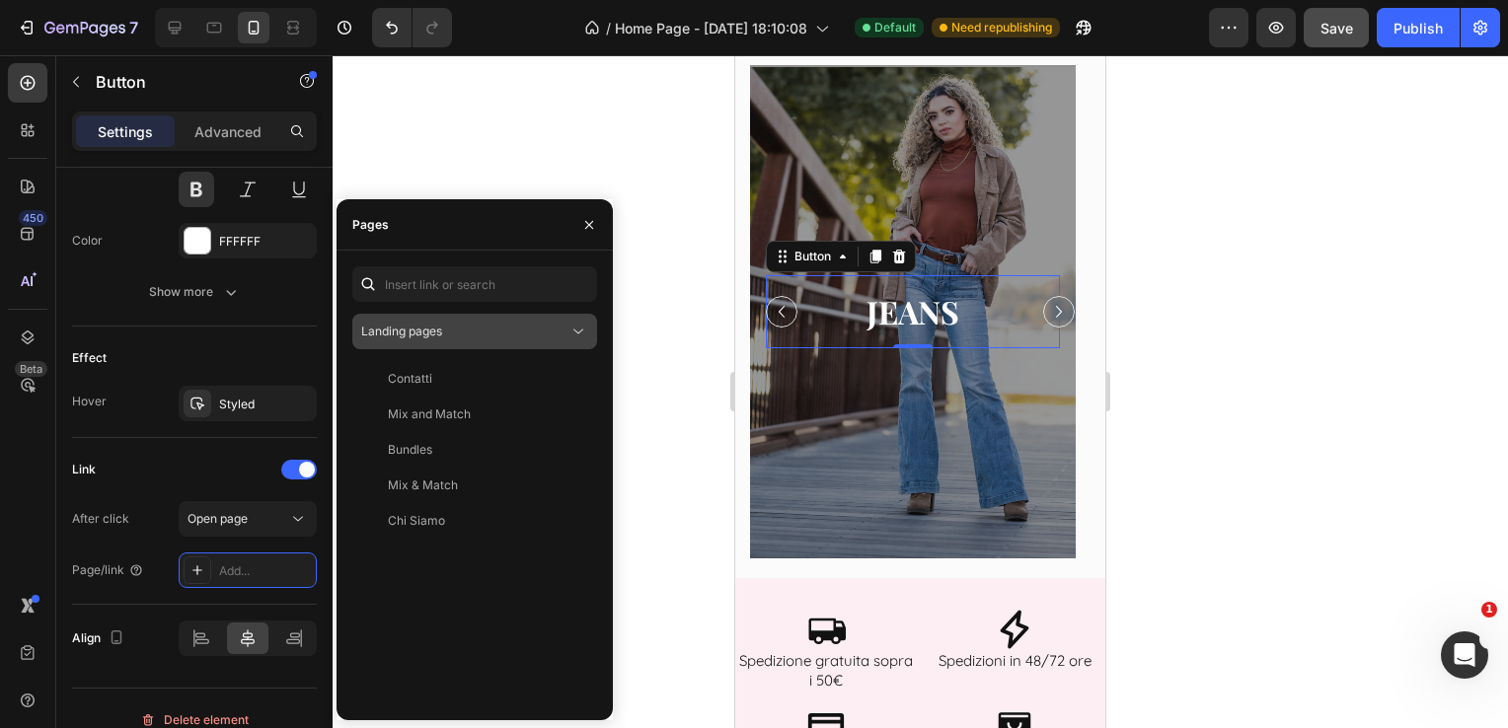
click at [447, 336] on div "Landing pages" at bounding box center [464, 332] width 207 height 18
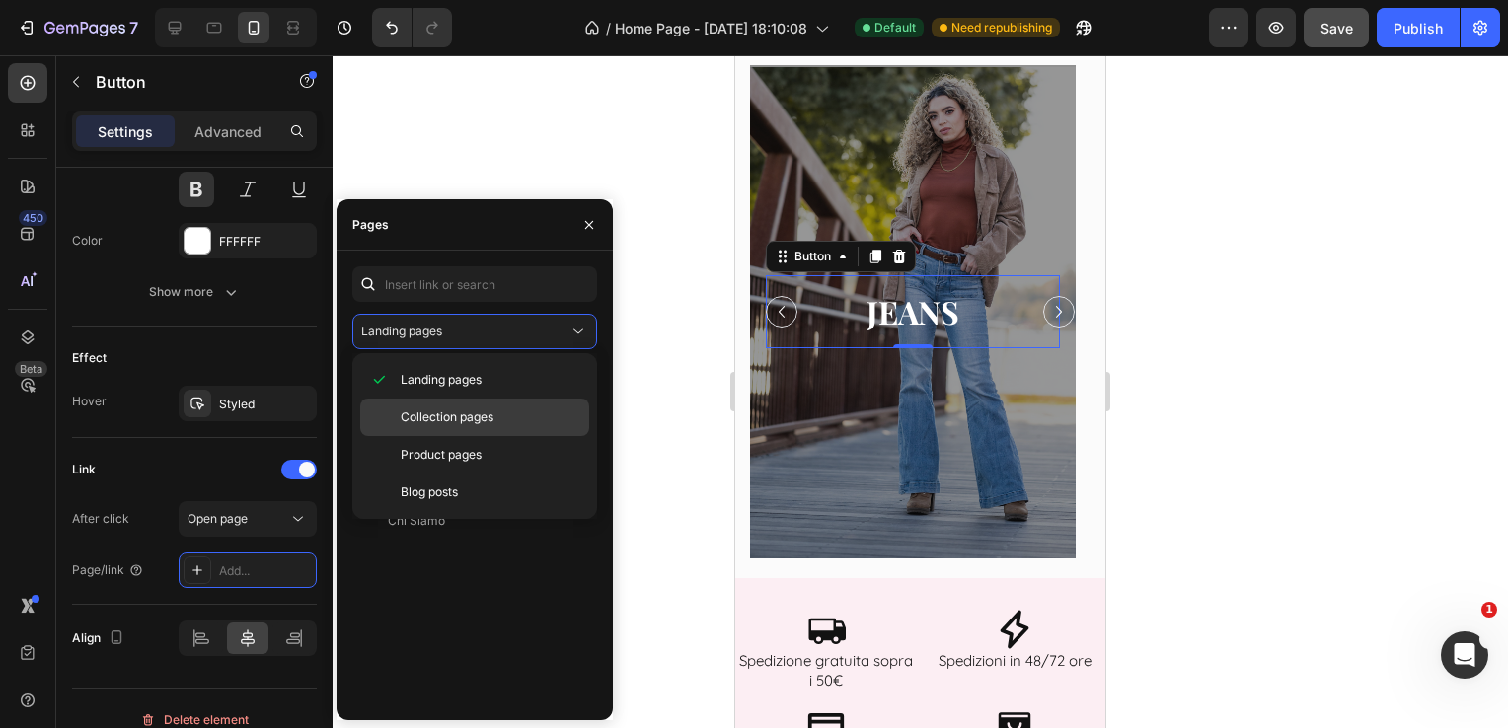
click at [469, 436] on div "Collection pages" at bounding box center [474, 455] width 229 height 38
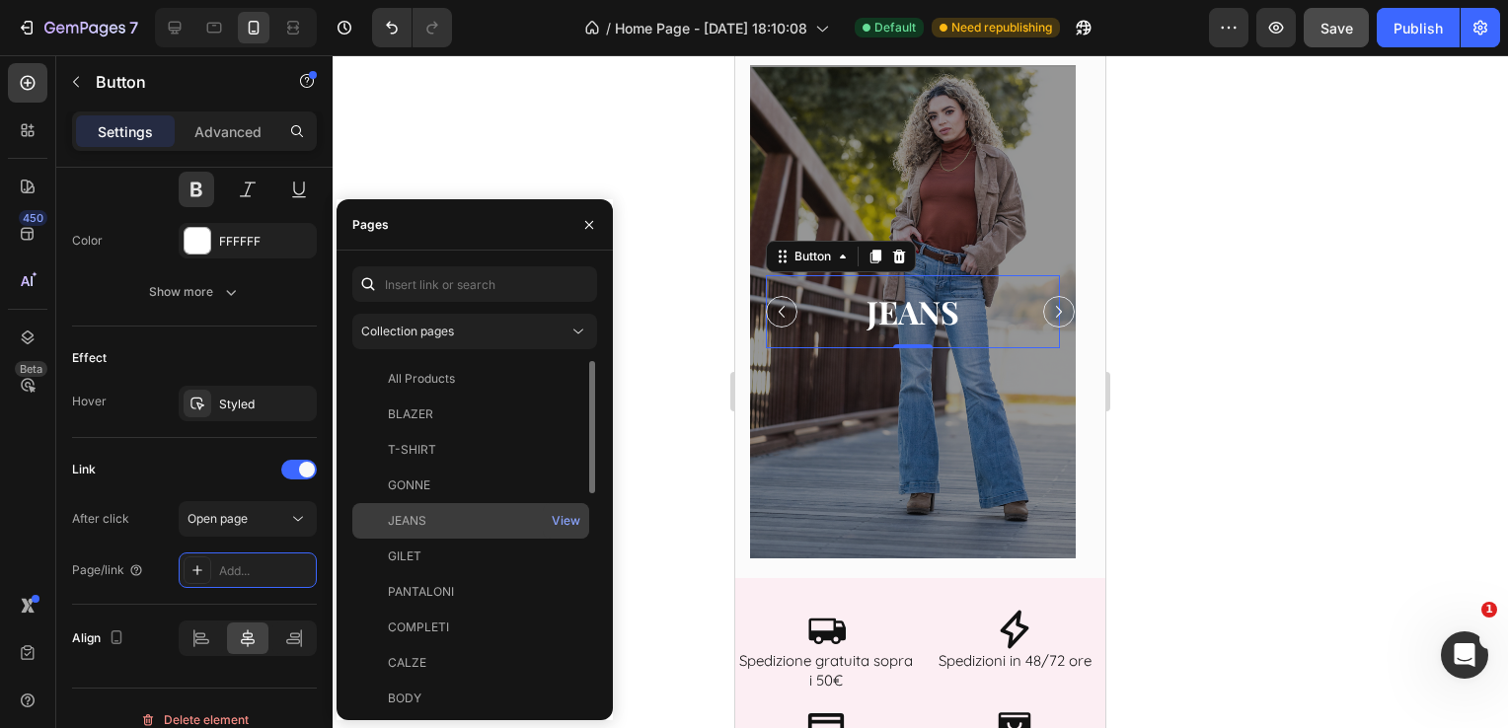
click at [493, 516] on div "JEANS" at bounding box center [470, 521] width 221 height 18
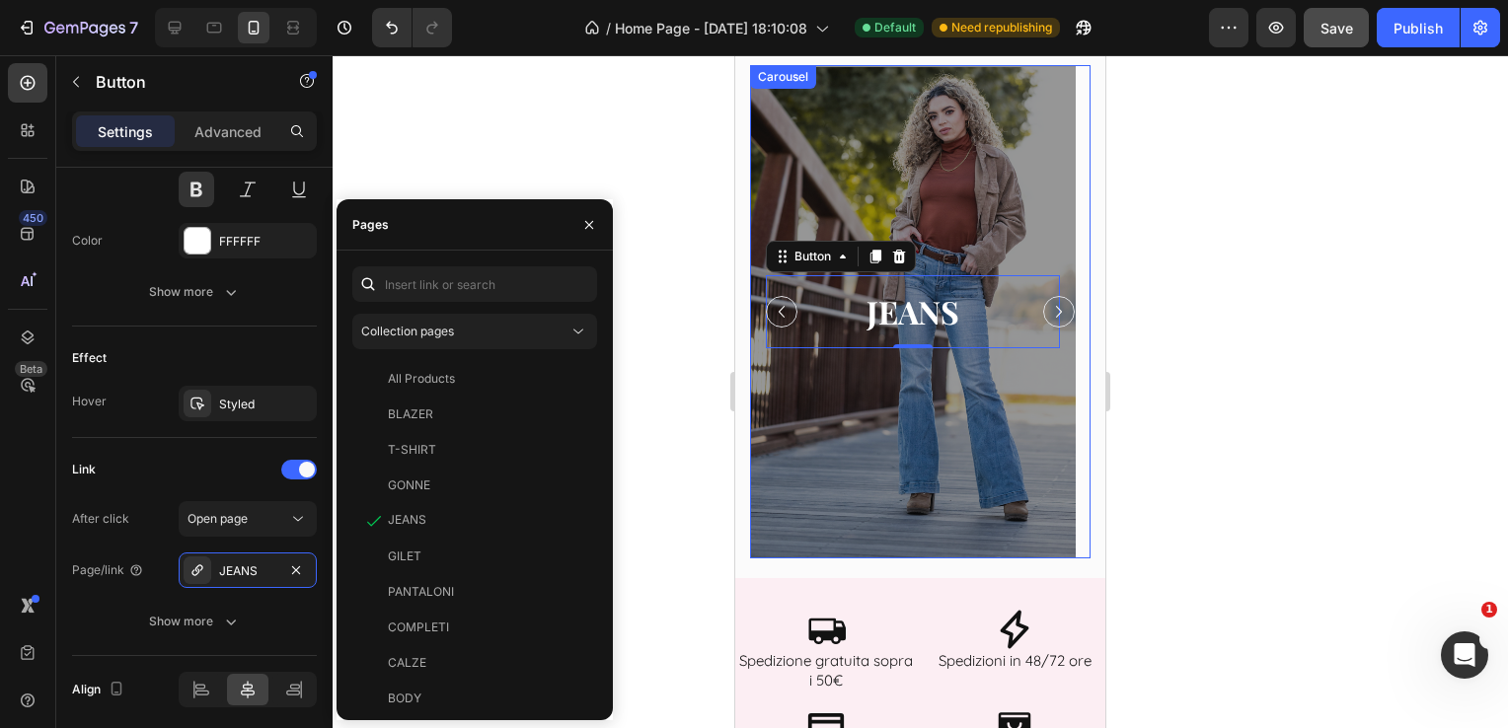
click at [1047, 313] on icon "Carousel Next Arrow" at bounding box center [1059, 312] width 24 height 24
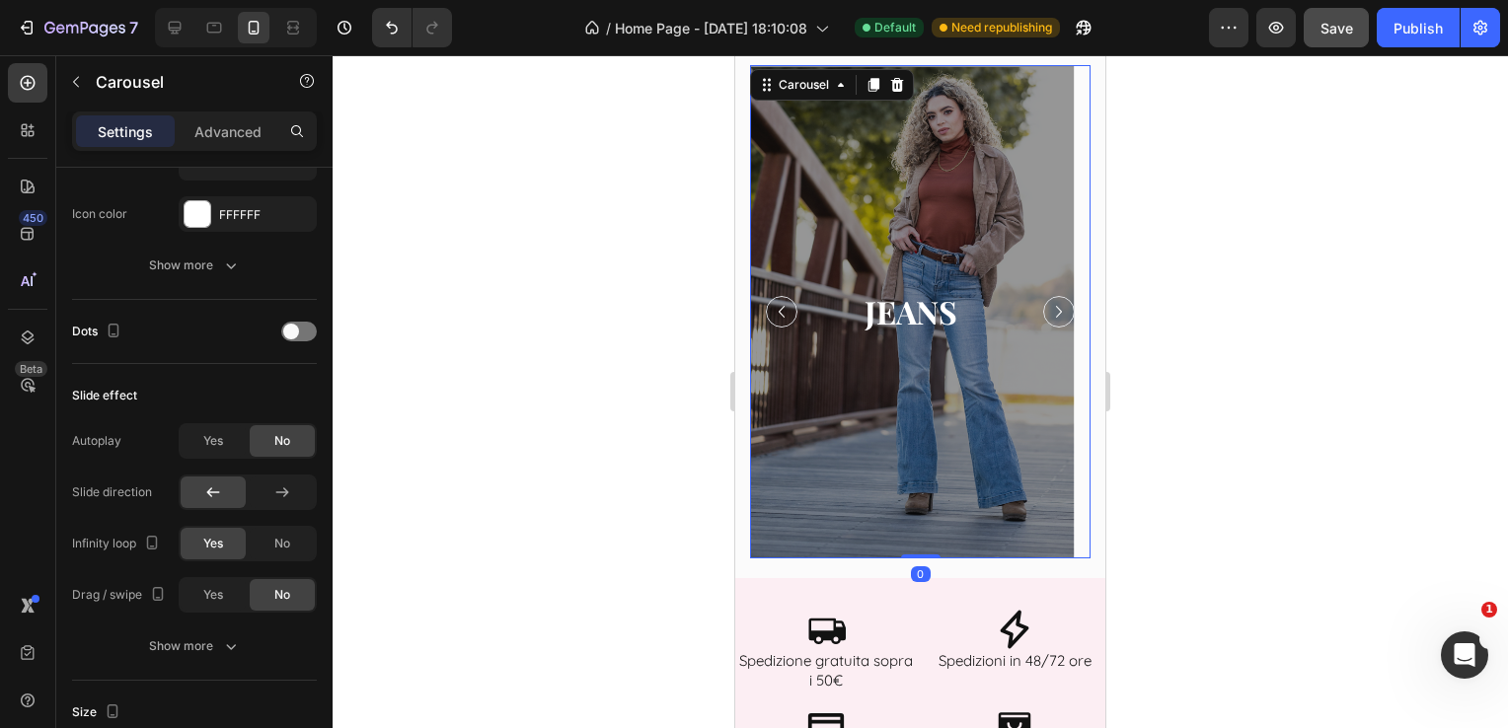
scroll to position [0, 0]
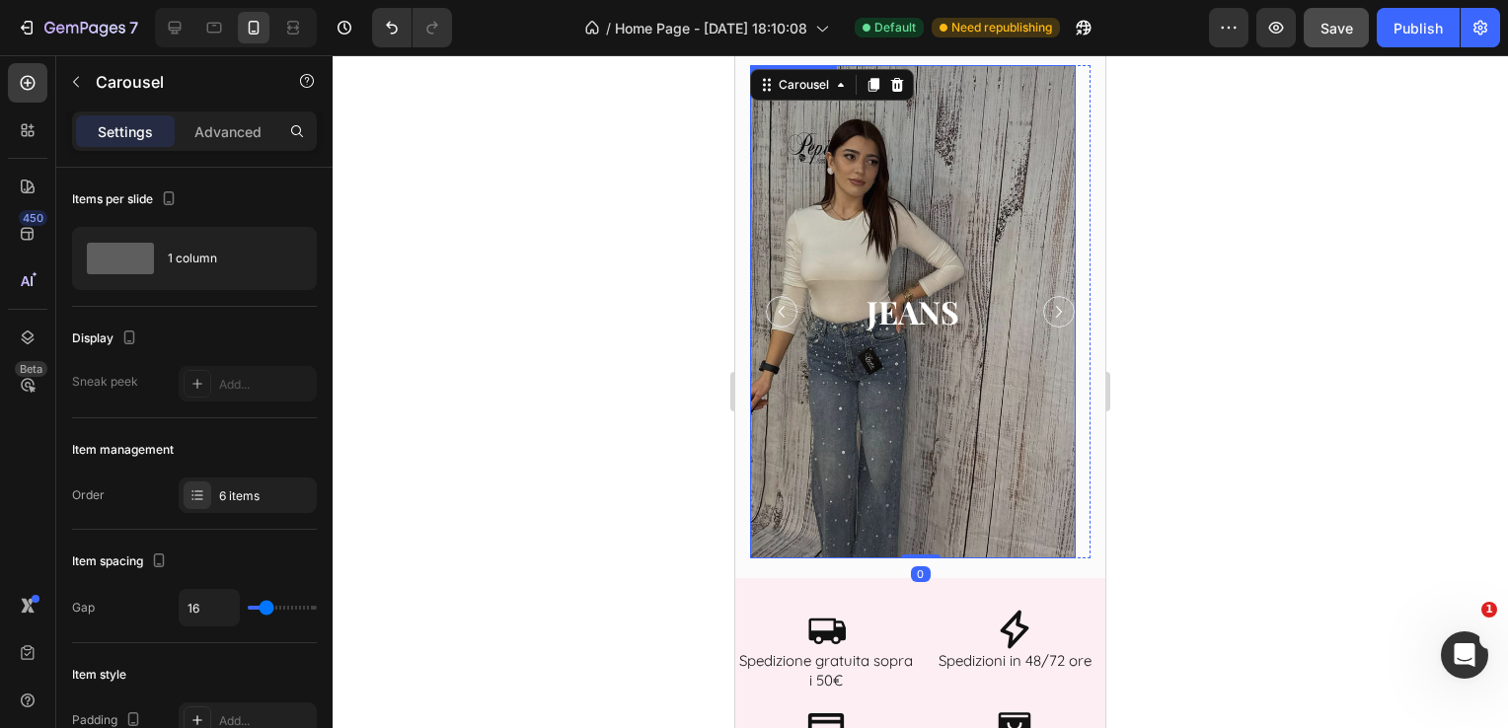
click at [990, 411] on div "Overlay" at bounding box center [913, 311] width 326 height 493
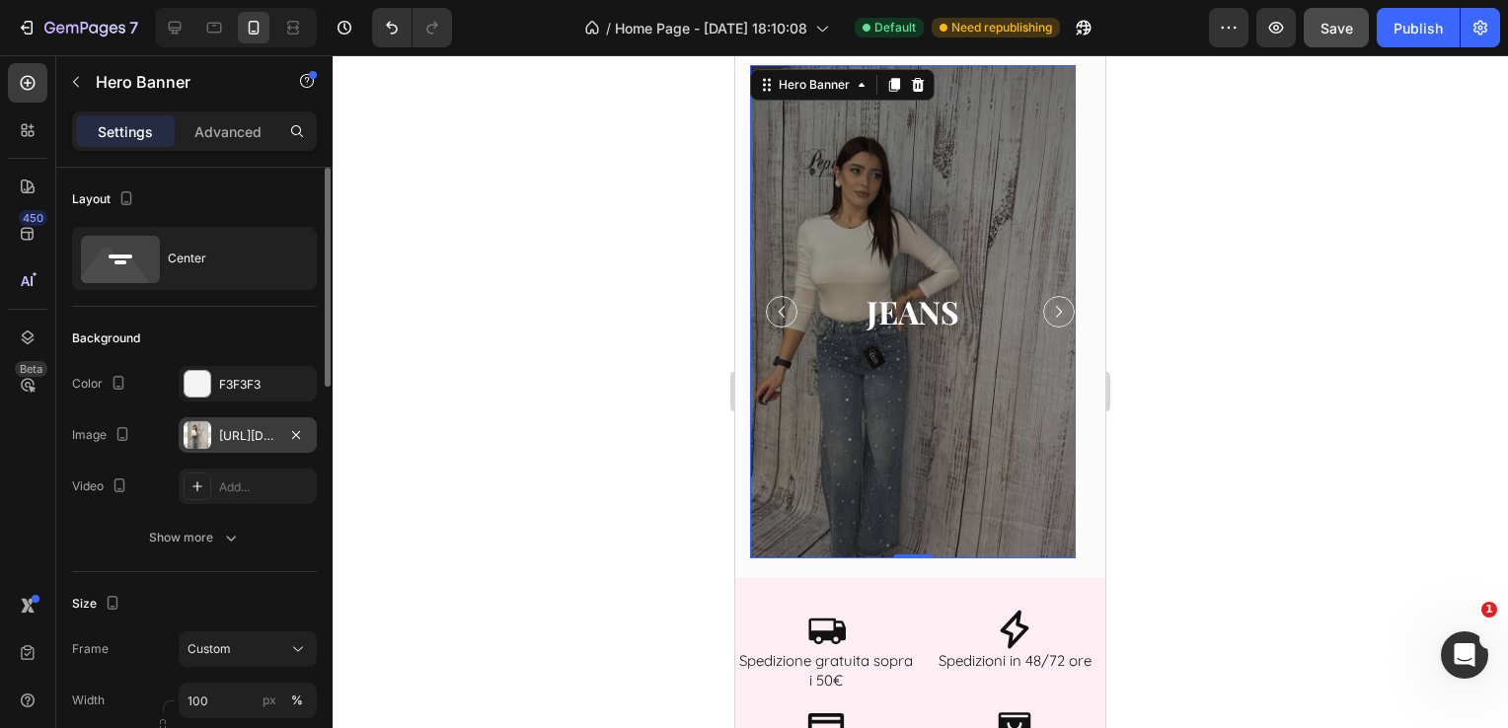
click at [256, 435] on div "[URL][DOMAIN_NAME]" at bounding box center [247, 436] width 57 height 18
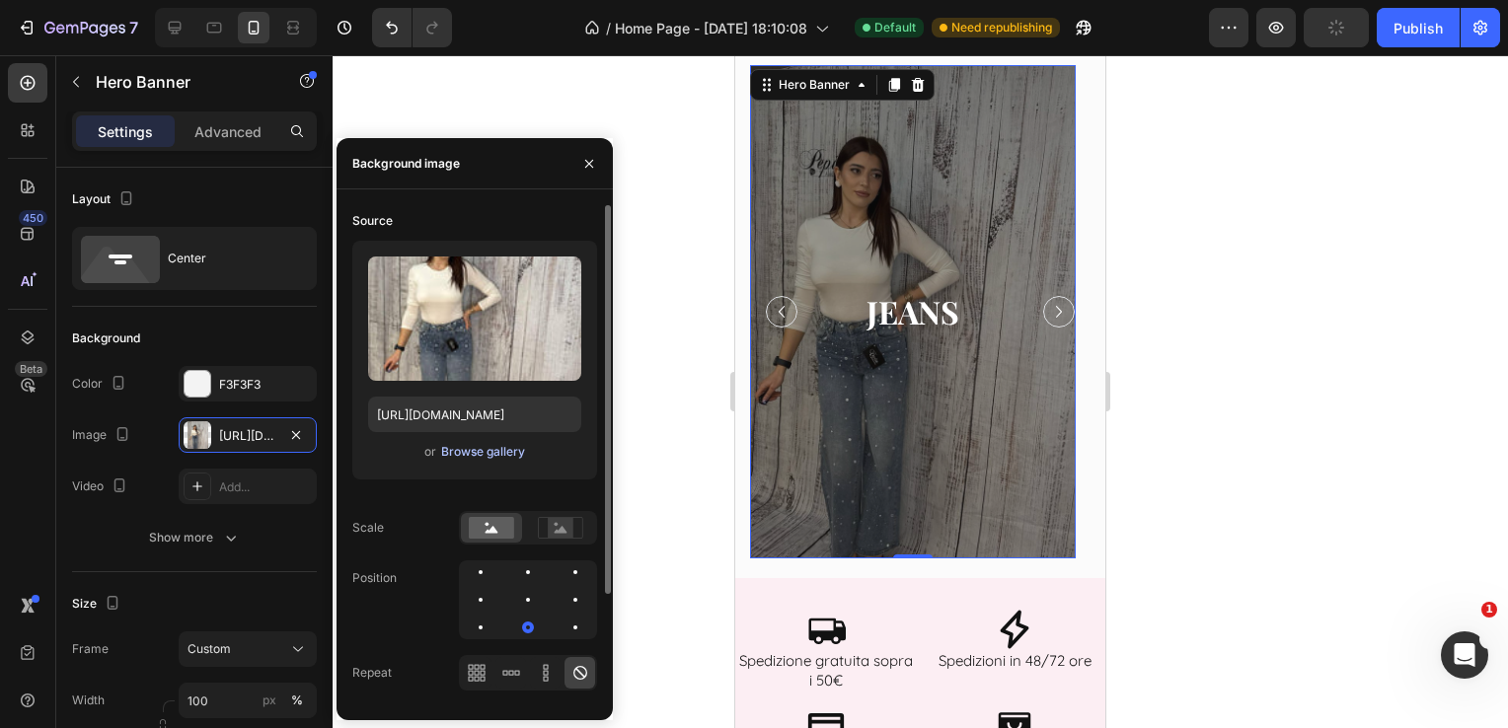
click at [496, 448] on div "Browse gallery" at bounding box center [483, 452] width 84 height 18
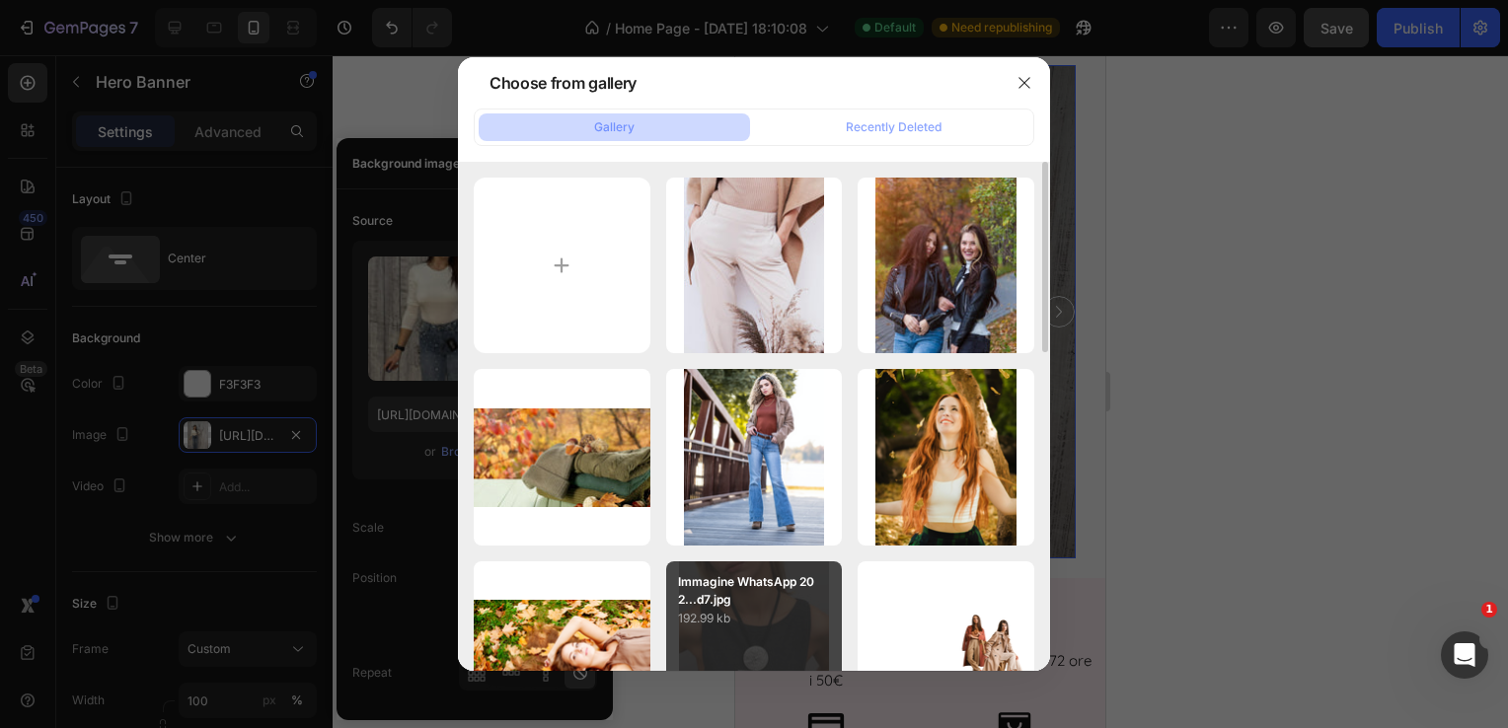
click at [742, 620] on p "192.99 kb" at bounding box center [754, 619] width 153 height 20
type input "[URL][DOMAIN_NAME]"
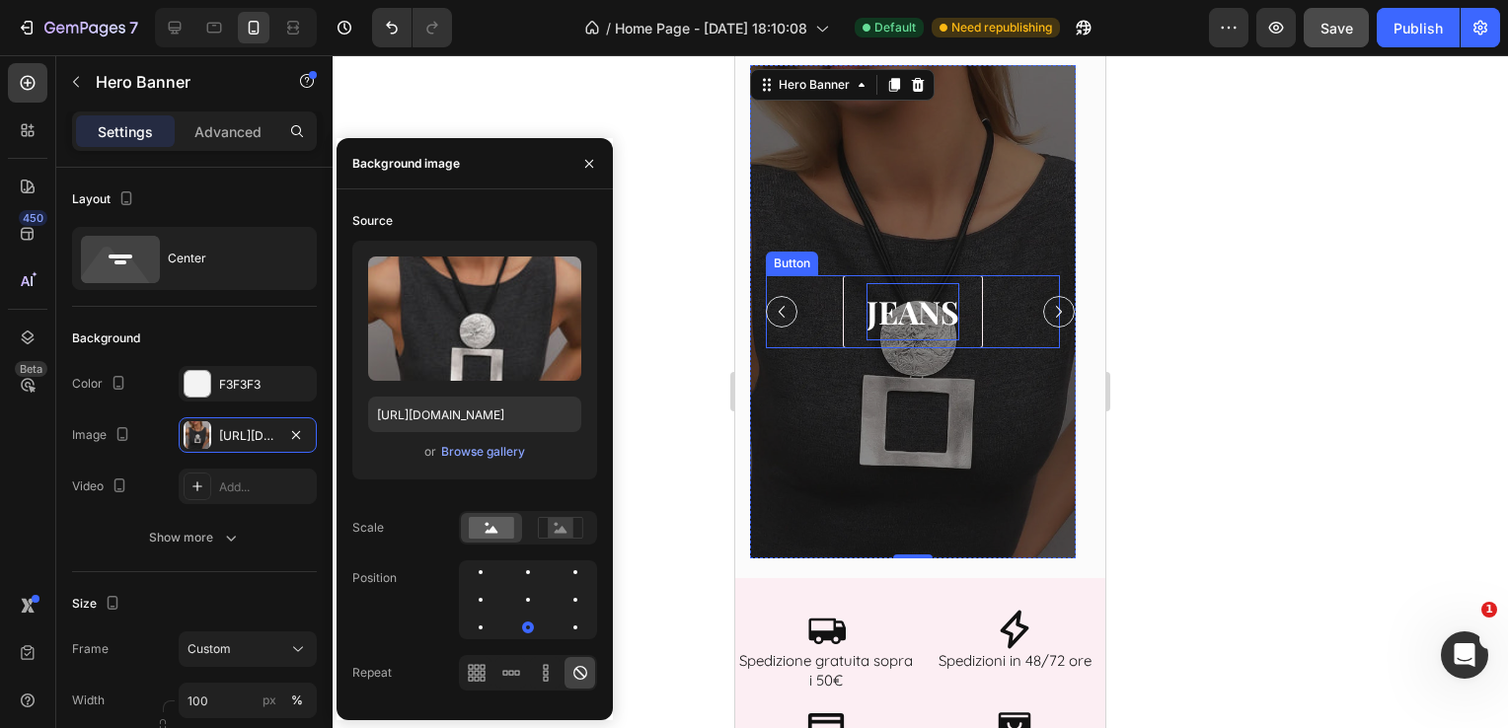
click at [904, 318] on p "JEANS" at bounding box center [913, 311] width 93 height 57
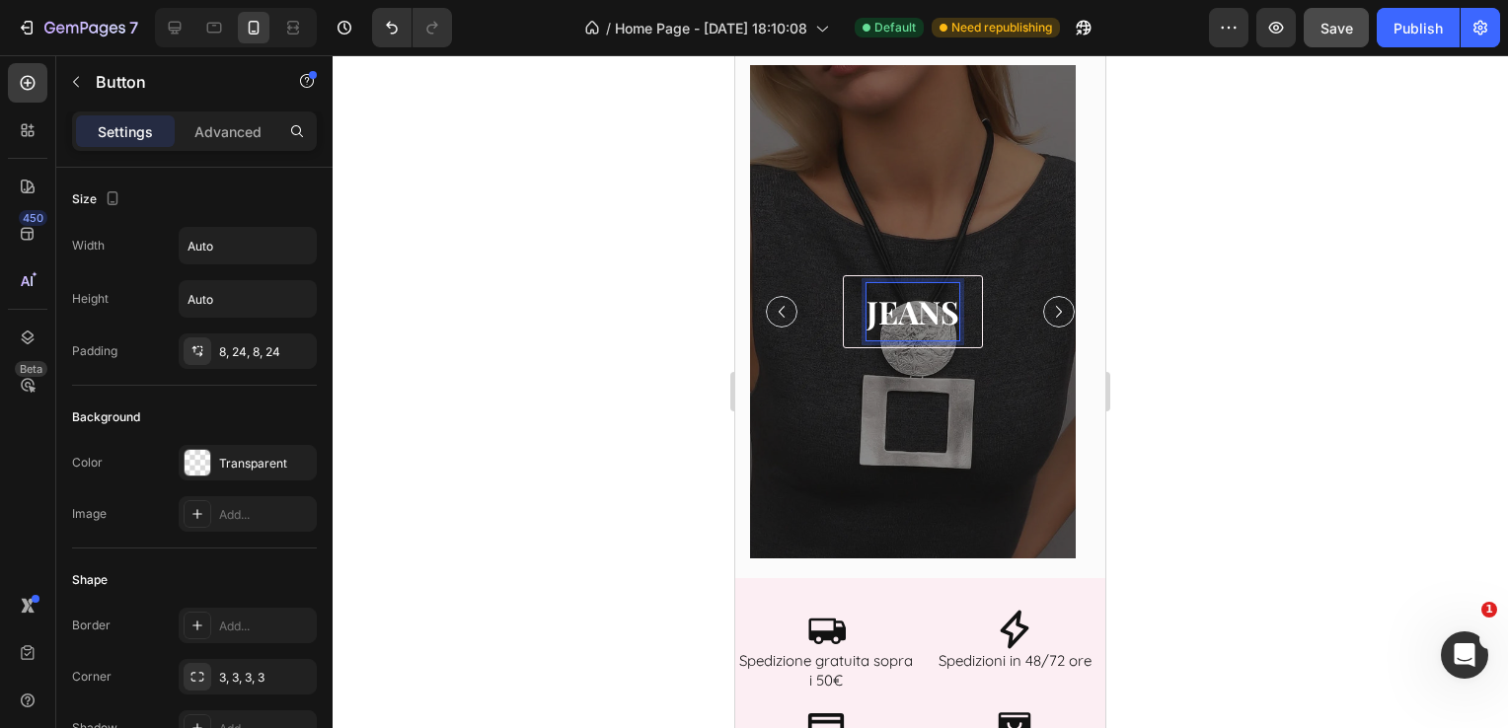
click at [926, 305] on p "JEANS" at bounding box center [913, 311] width 93 height 57
drag, startPoint x: 957, startPoint y: 313, endPoint x: 821, endPoint y: 311, distance: 136.2
click at [821, 311] on div "JEANS Button 0" at bounding box center [913, 311] width 294 height 73
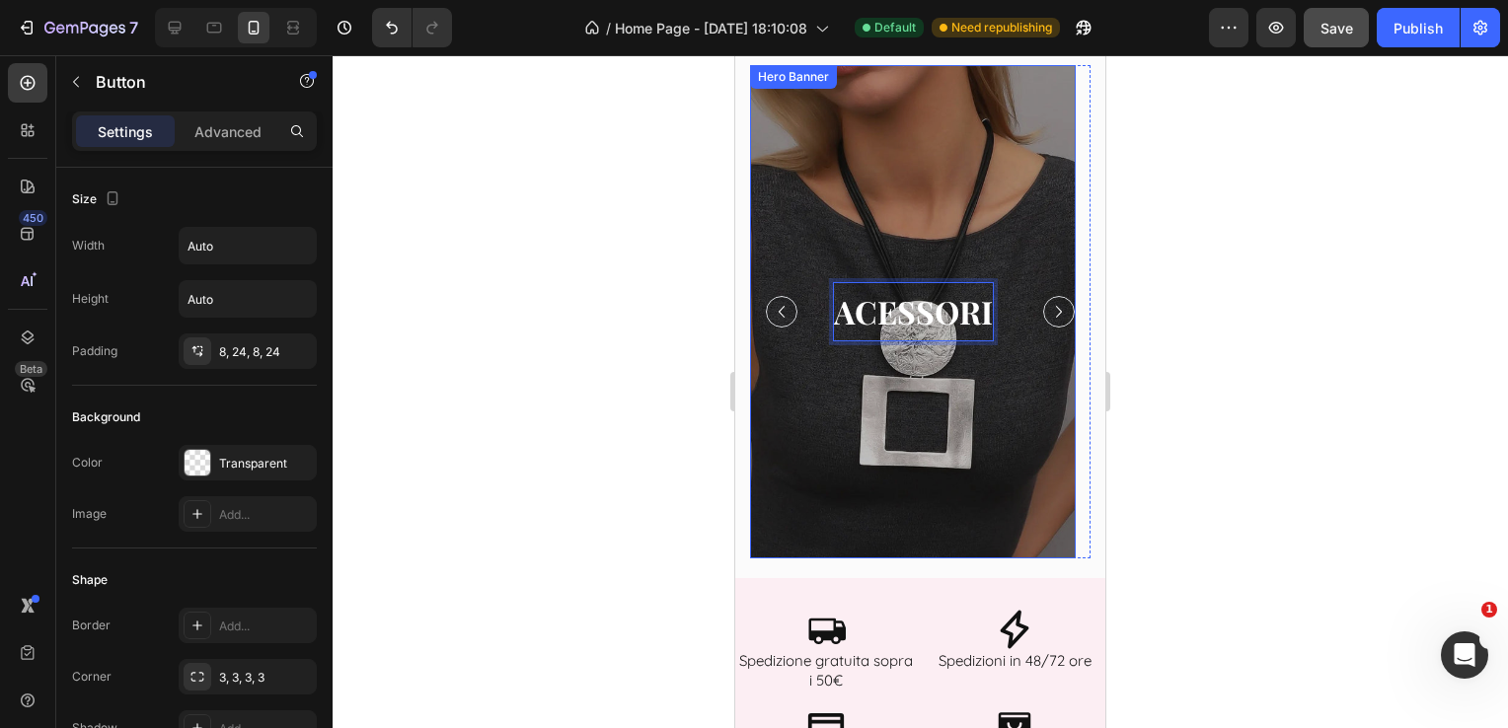
click at [854, 523] on div "Overlay" at bounding box center [913, 311] width 326 height 493
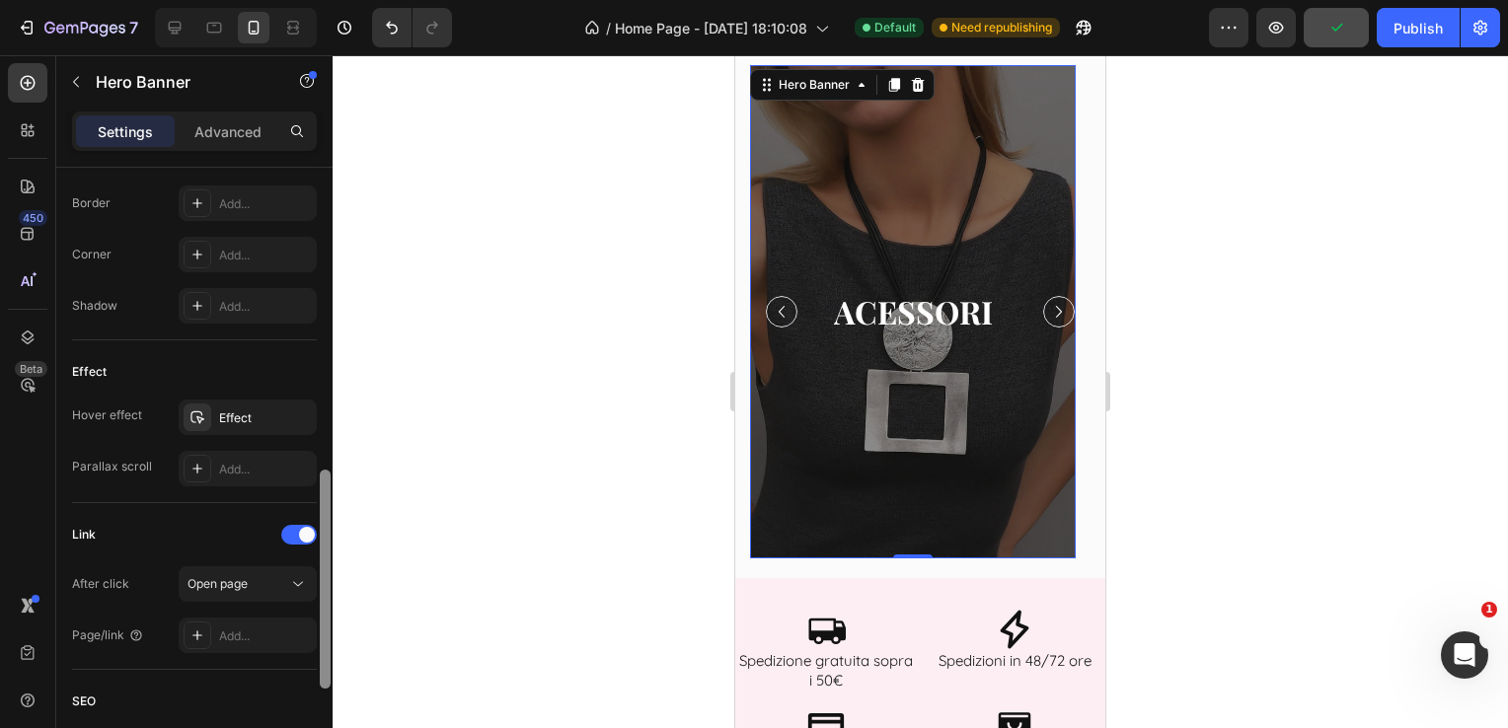
scroll to position [879, 0]
drag, startPoint x: 329, startPoint y: 372, endPoint x: 326, endPoint y: 684, distance: 311.9
click at [326, 684] on div at bounding box center [325, 589] width 11 height 219
click at [272, 636] on div "Add..." at bounding box center [265, 634] width 93 height 18
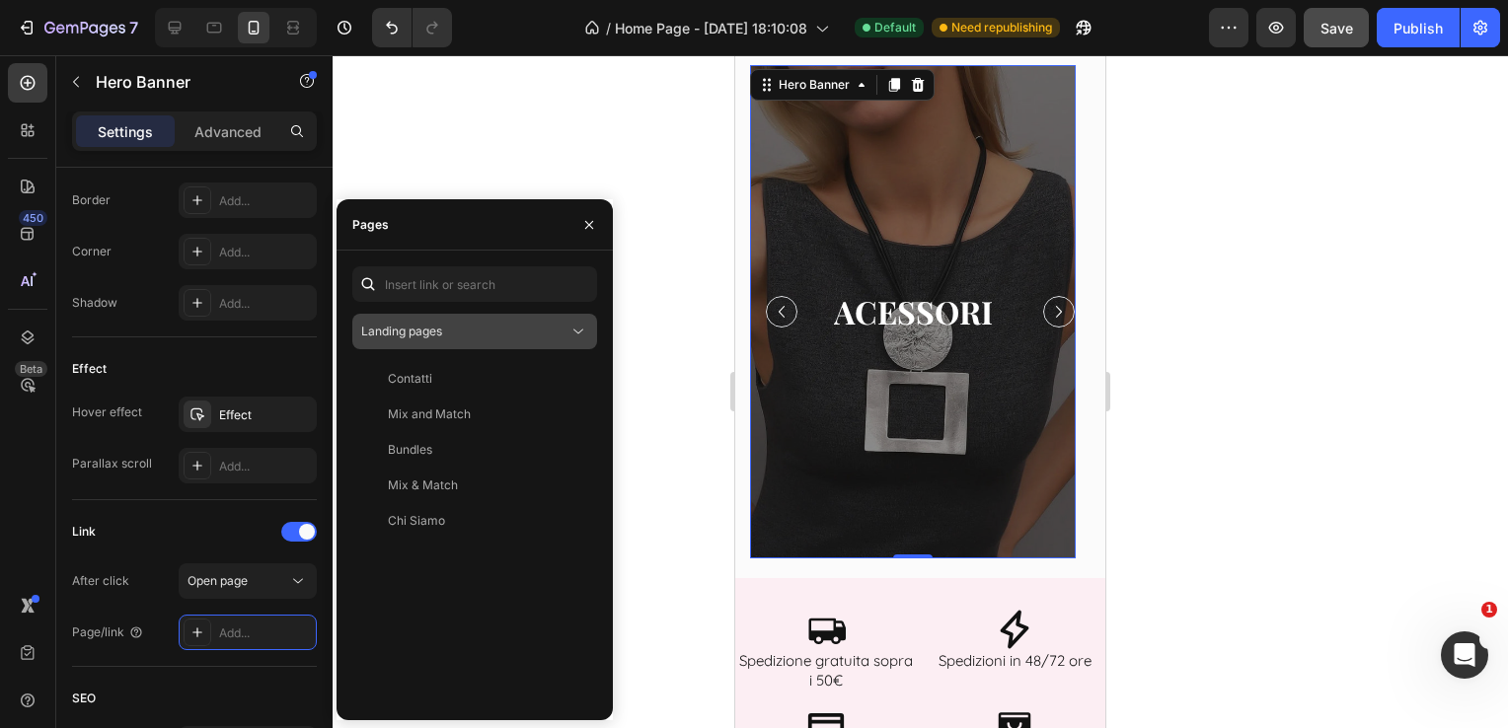
click at [455, 341] on button "Landing pages" at bounding box center [474, 332] width 245 height 36
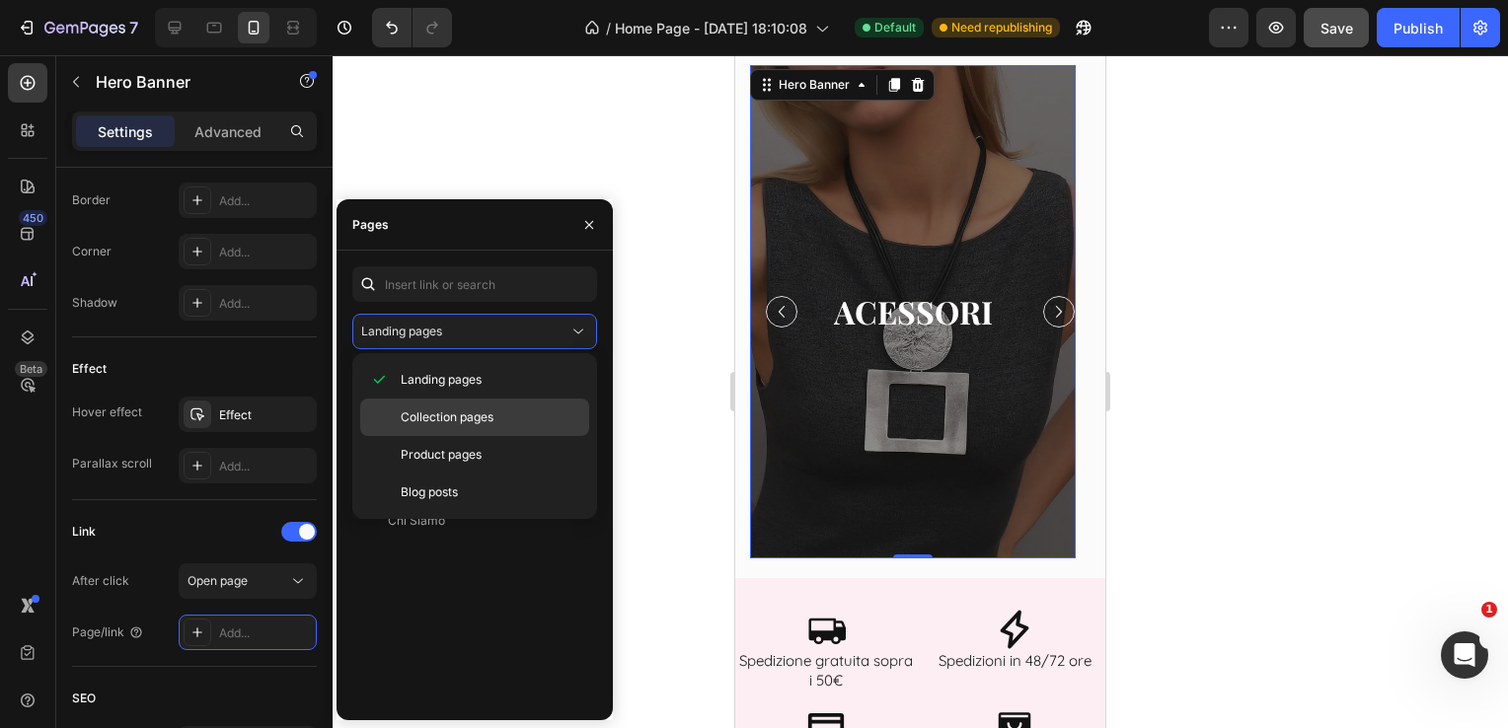
click at [475, 420] on span "Collection pages" at bounding box center [447, 418] width 93 height 18
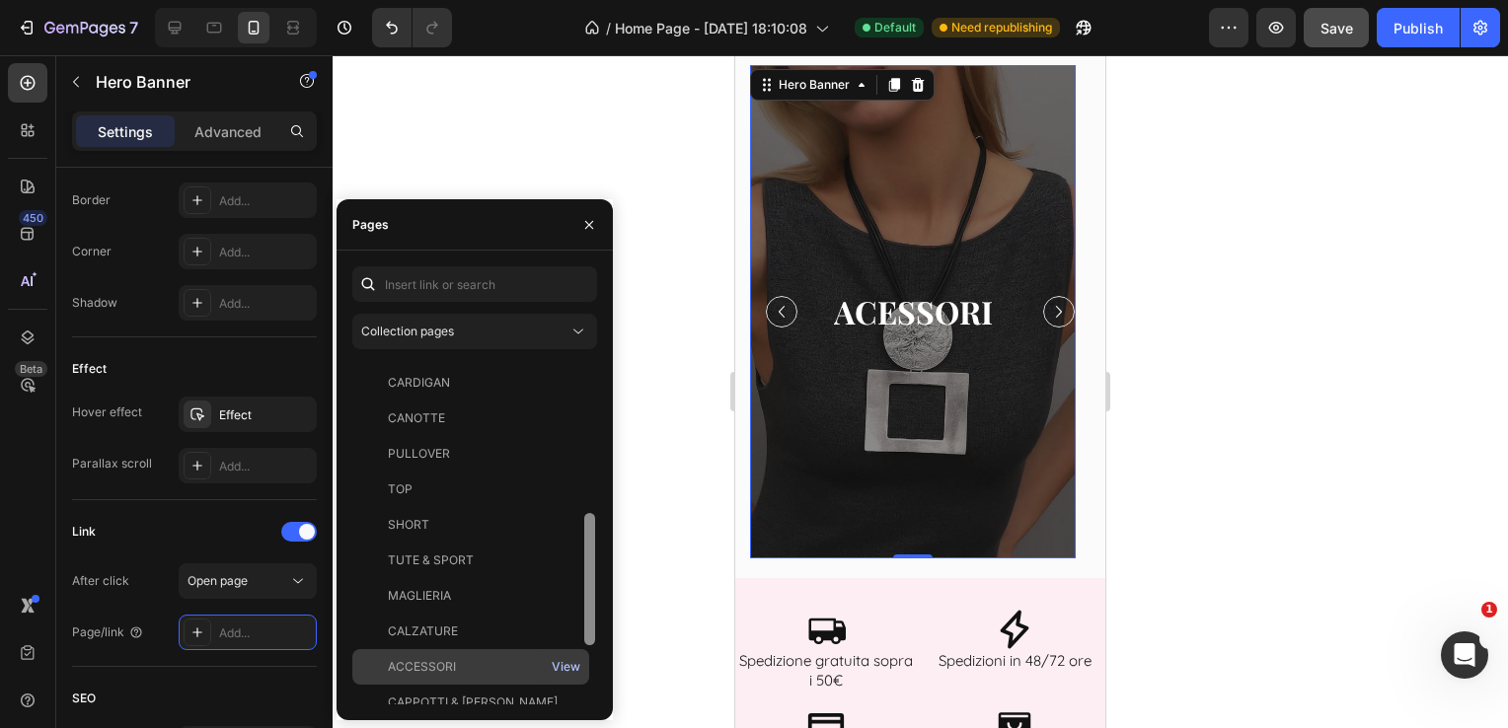
scroll to position [440, 0]
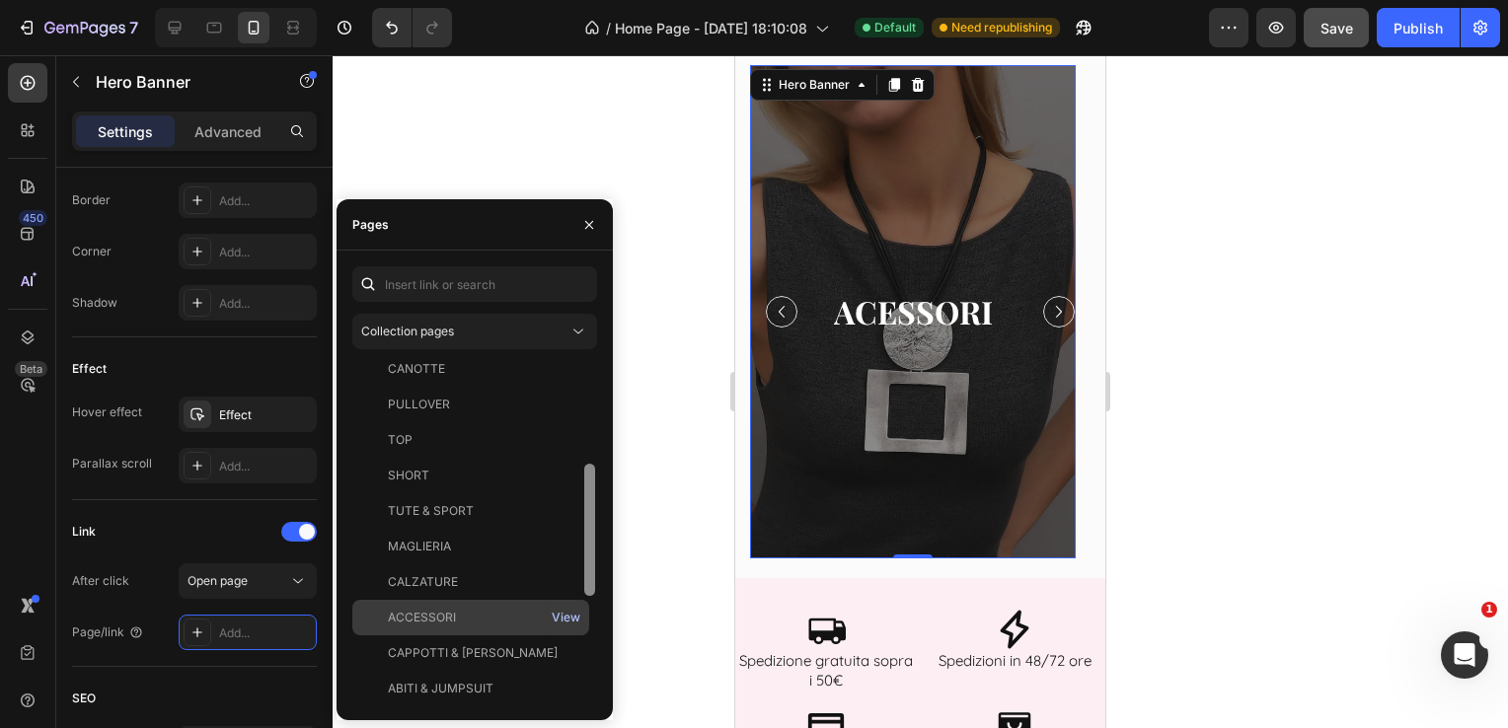
drag, startPoint x: 590, startPoint y: 447, endPoint x: 576, endPoint y: 618, distance: 171.3
click at [576, 618] on div "All Products View BLAZER View T-SHIRT View GONNE View JEANS View GILET View PAN…" at bounding box center [474, 532] width 245 height 343
click at [576, 618] on div "View" at bounding box center [566, 614] width 29 height 18
click at [407, 619] on div "ACCESSORI" at bounding box center [422, 614] width 68 height 18
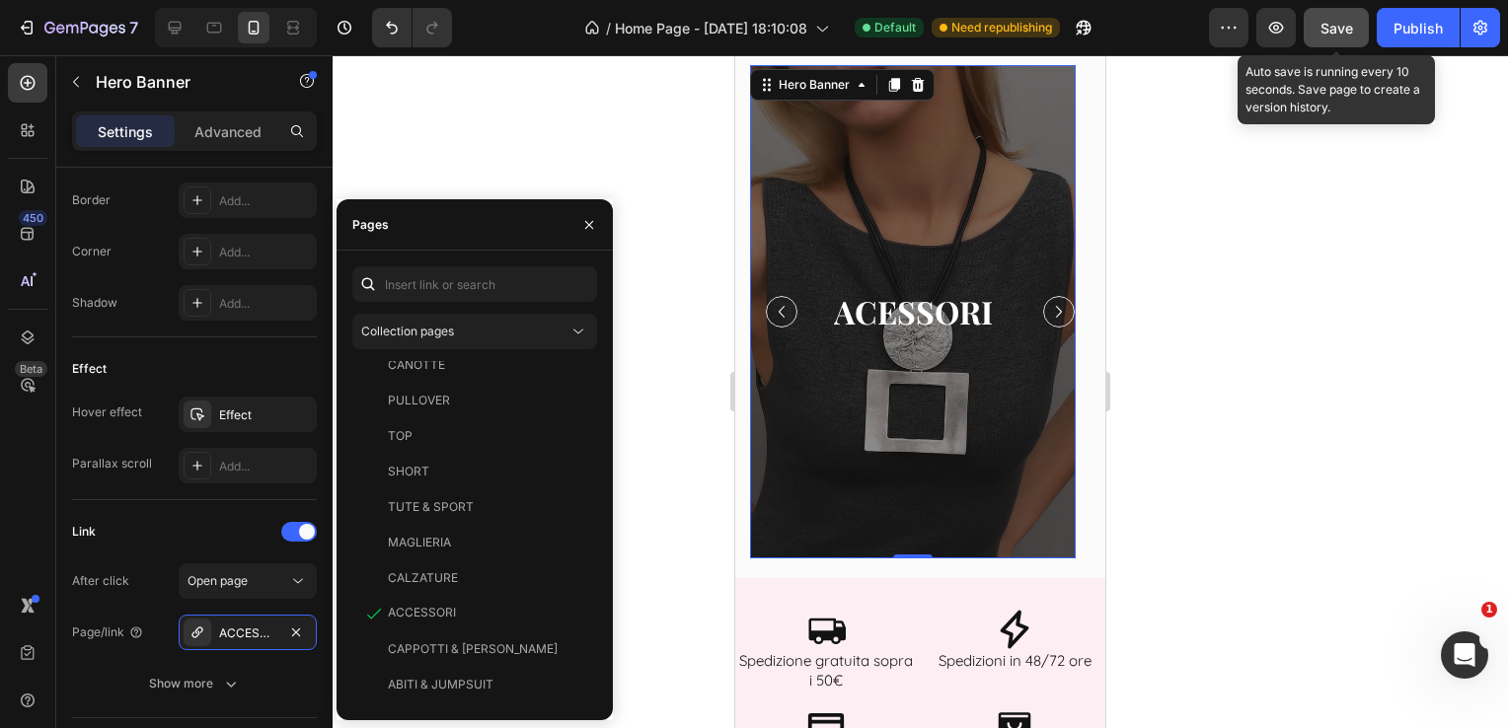
click at [1330, 27] on span "Save" at bounding box center [1337, 28] width 33 height 17
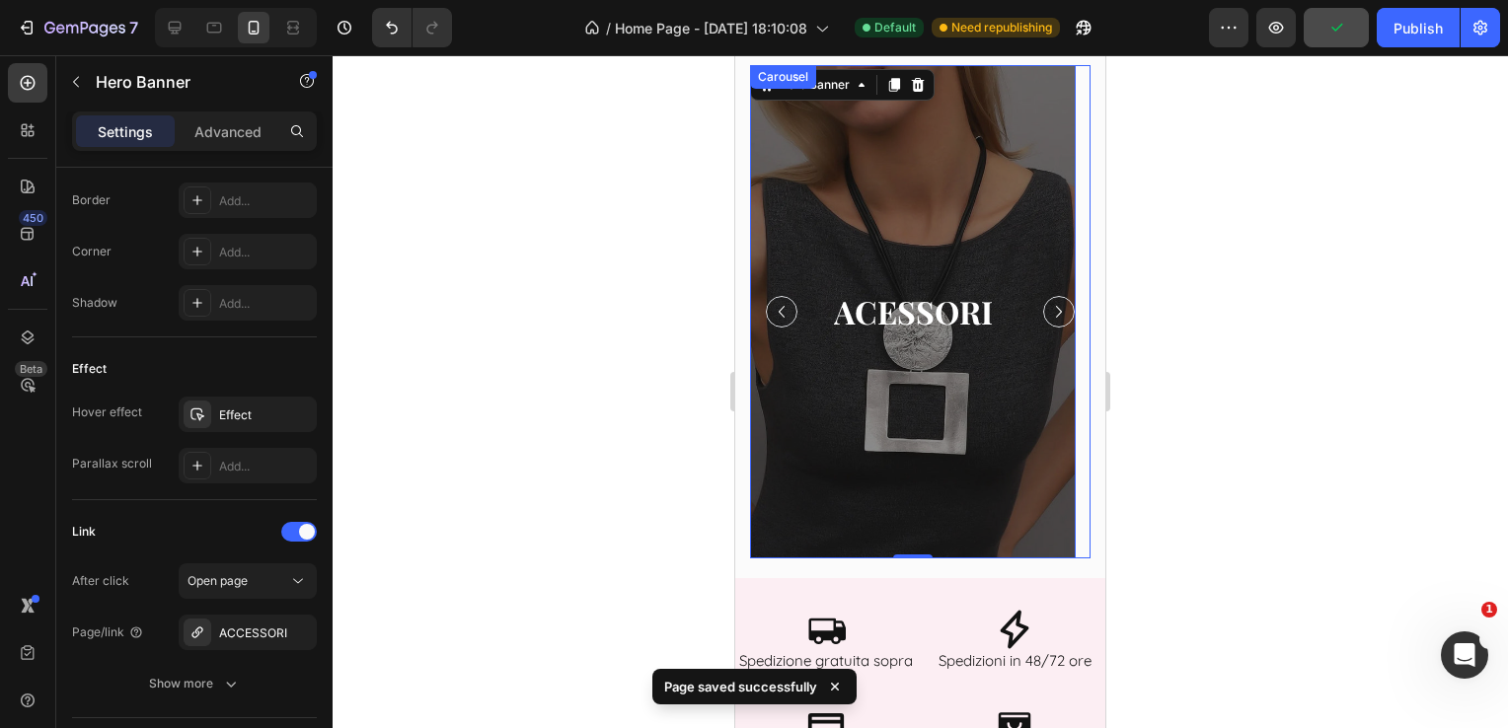
click at [1047, 304] on icon "Carousel Next Arrow" at bounding box center [1059, 312] width 24 height 24
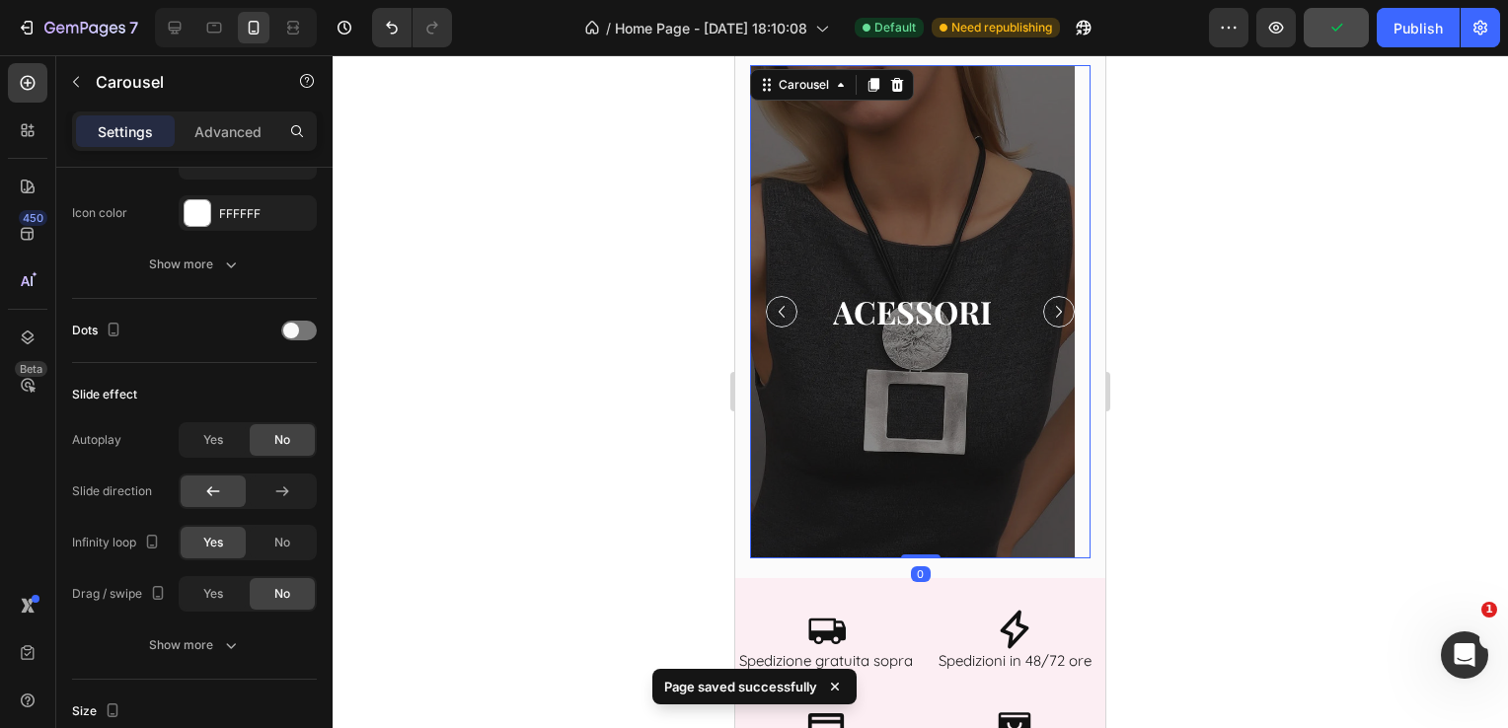
scroll to position [0, 0]
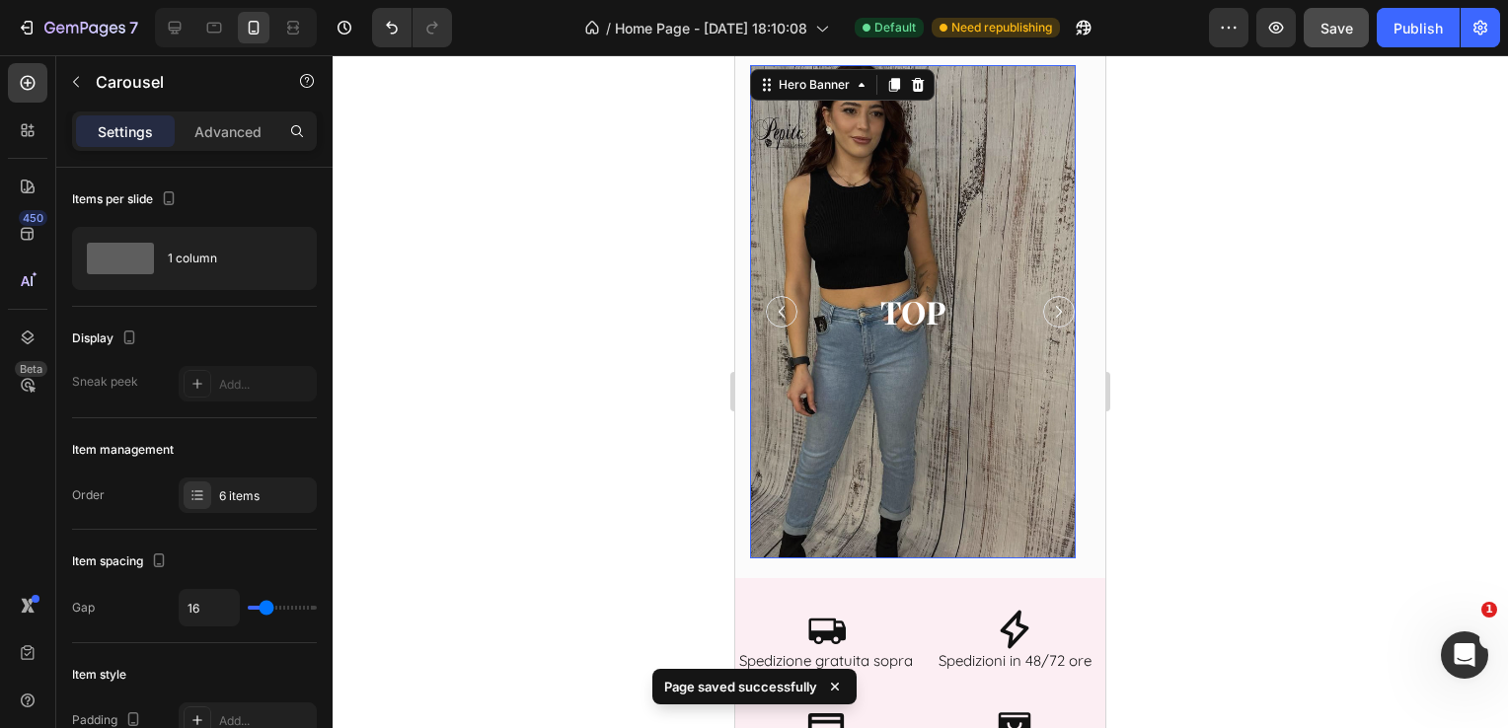
click at [980, 187] on div "Overlay" at bounding box center [913, 311] width 326 height 493
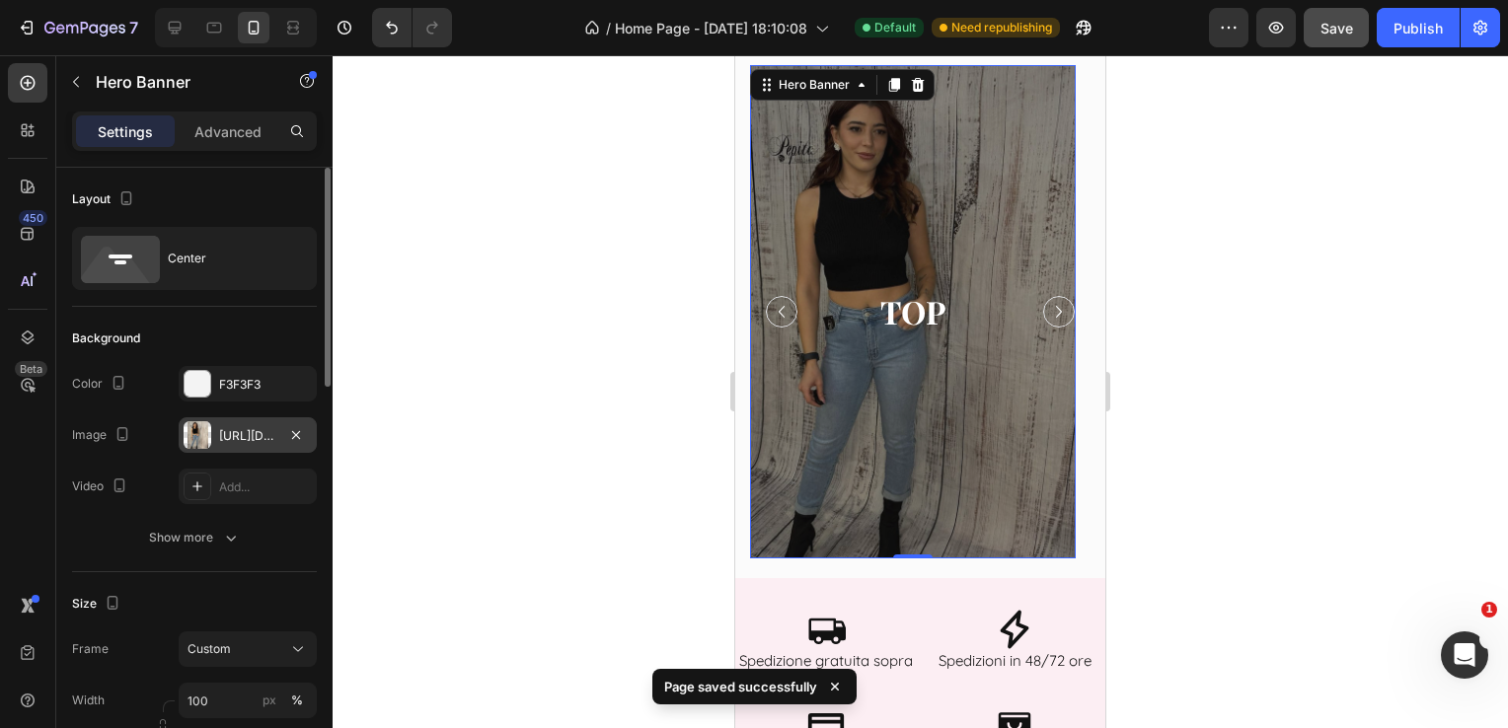
click at [261, 424] on div "[URL][DOMAIN_NAME]" at bounding box center [248, 435] width 138 height 36
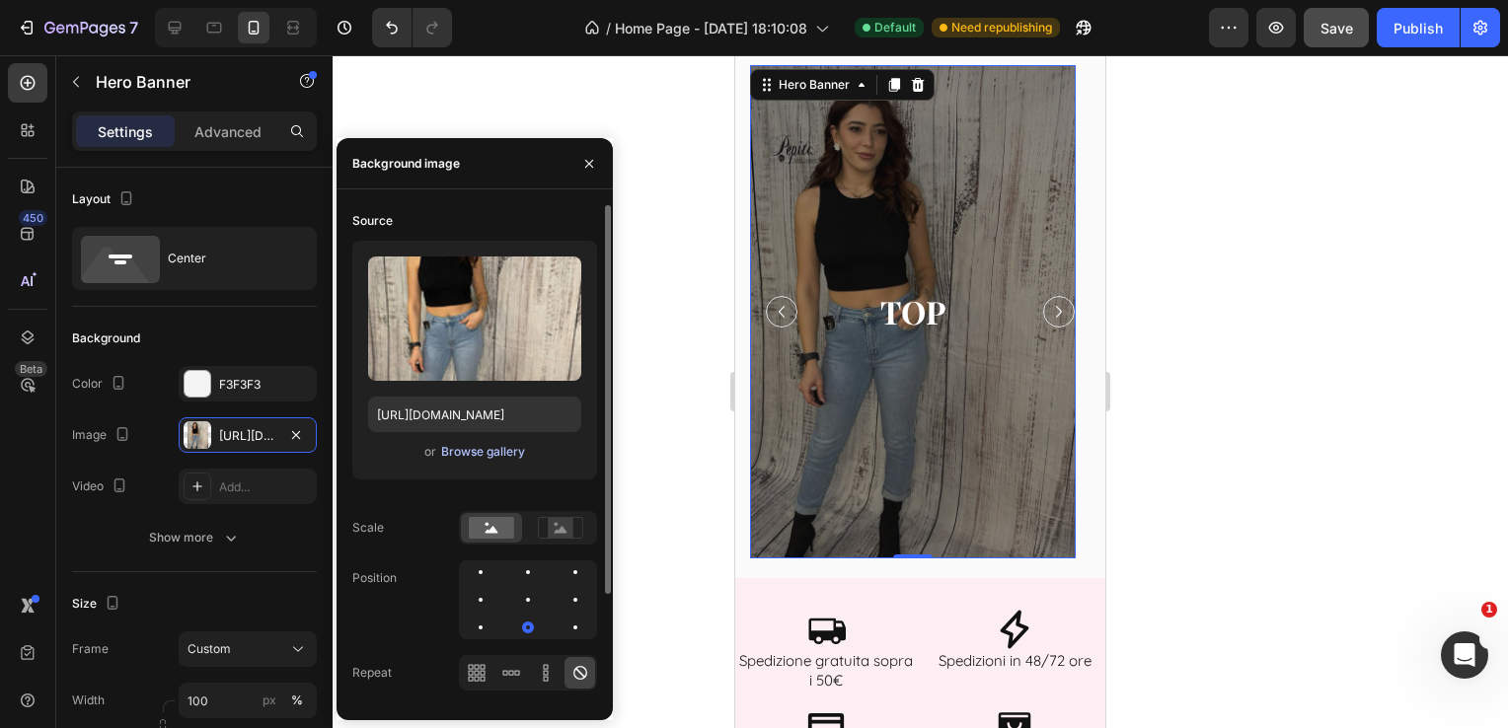
click at [495, 453] on div "Browse gallery" at bounding box center [483, 452] width 84 height 18
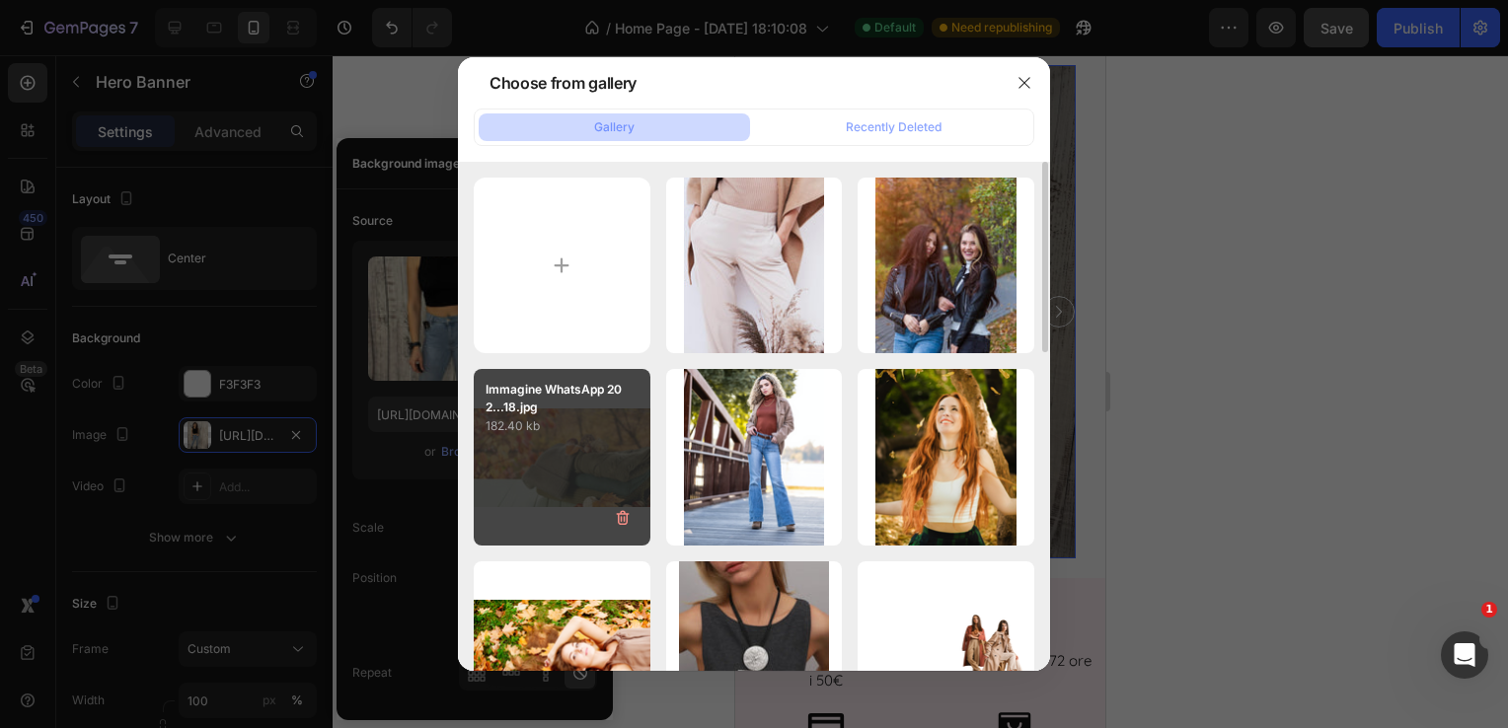
click at [579, 429] on p "182.40 kb" at bounding box center [562, 427] width 153 height 20
type input "[URL][DOMAIN_NAME]"
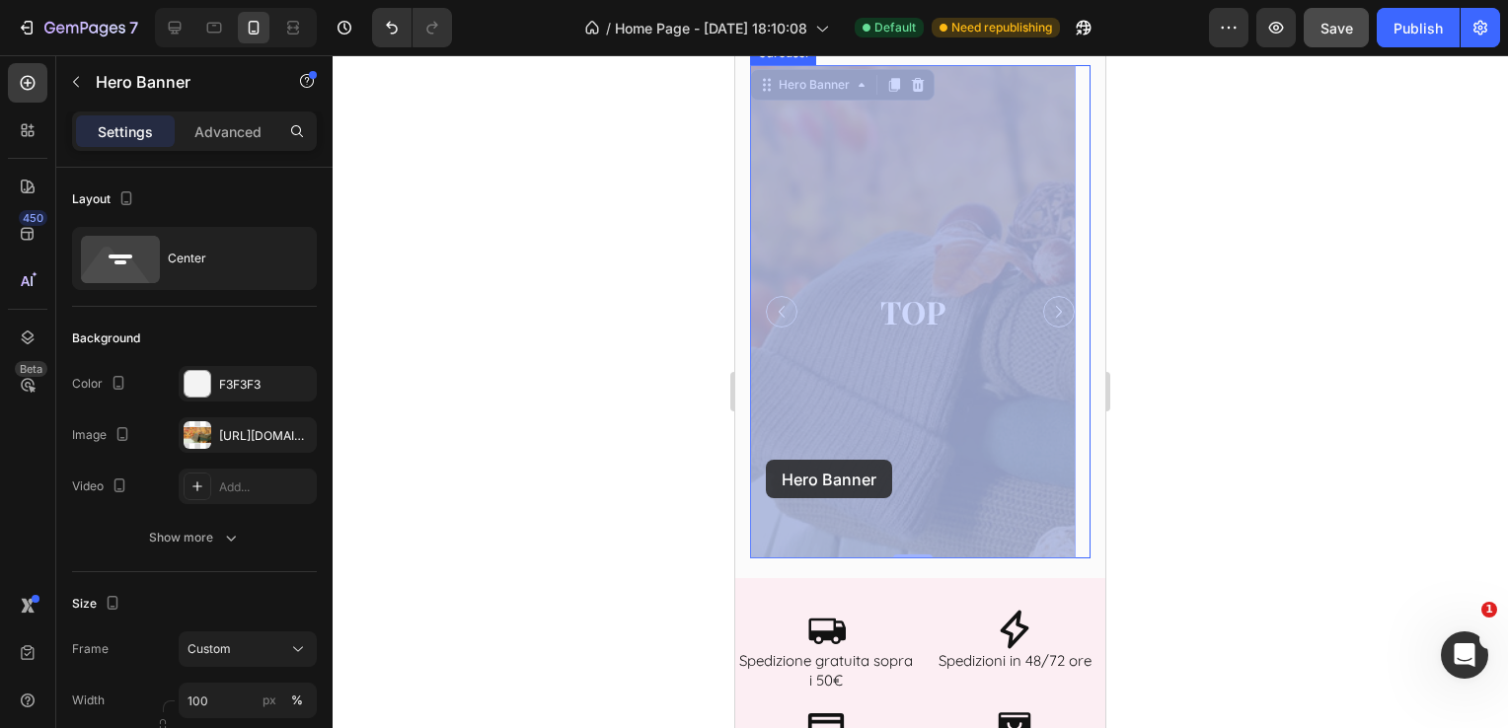
drag, startPoint x: 880, startPoint y: 448, endPoint x: 767, endPoint y: 460, distance: 114.1
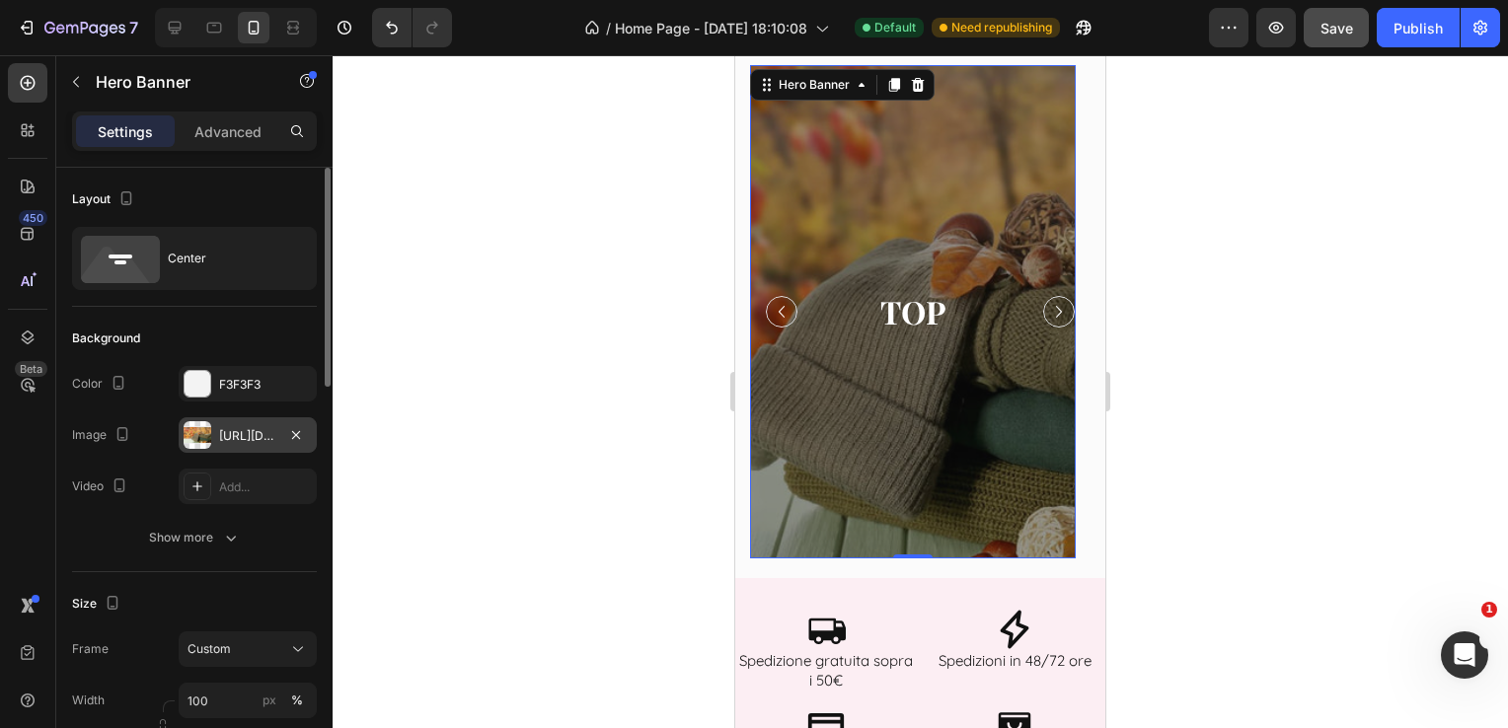
click at [253, 439] on div "[URL][DOMAIN_NAME]" at bounding box center [247, 436] width 57 height 18
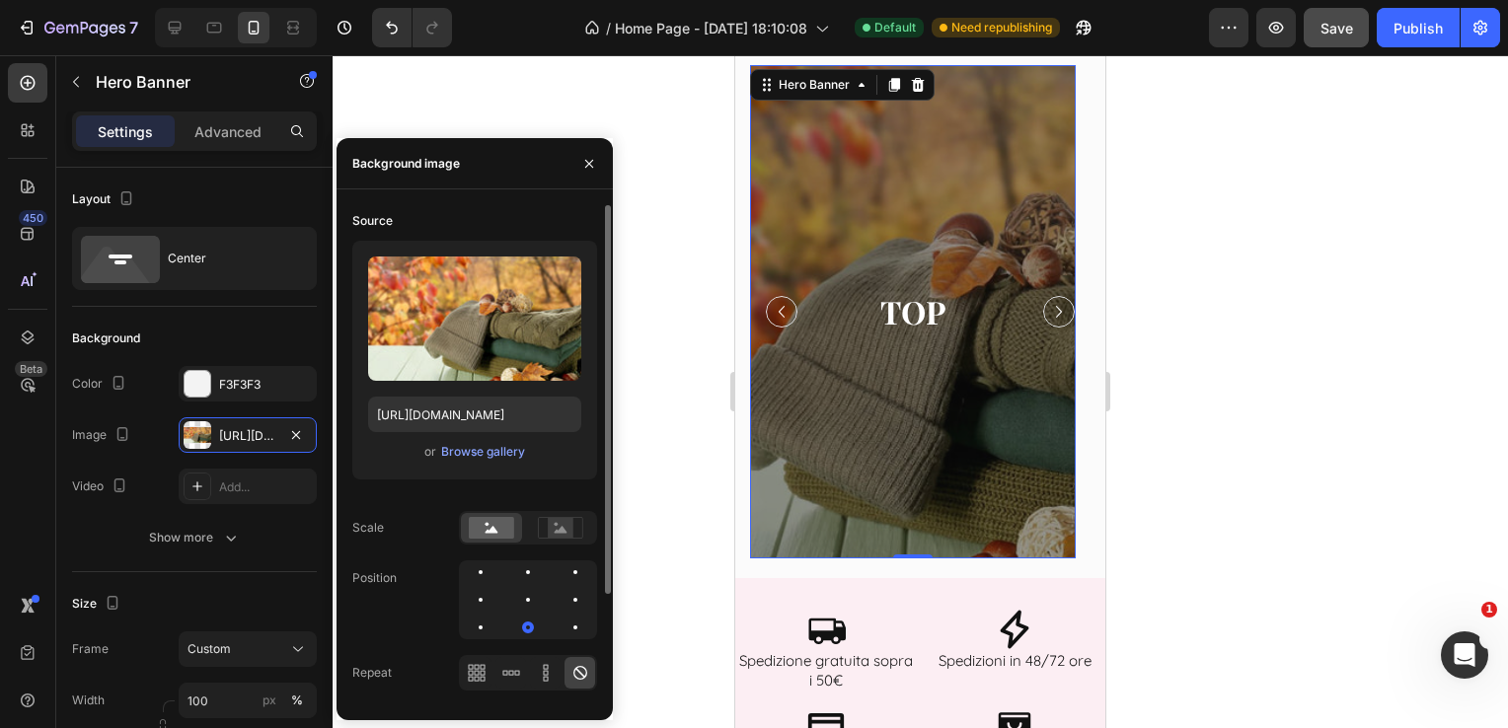
click at [470, 589] on div at bounding box center [528, 600] width 138 height 79
click at [480, 598] on div at bounding box center [481, 600] width 4 height 4
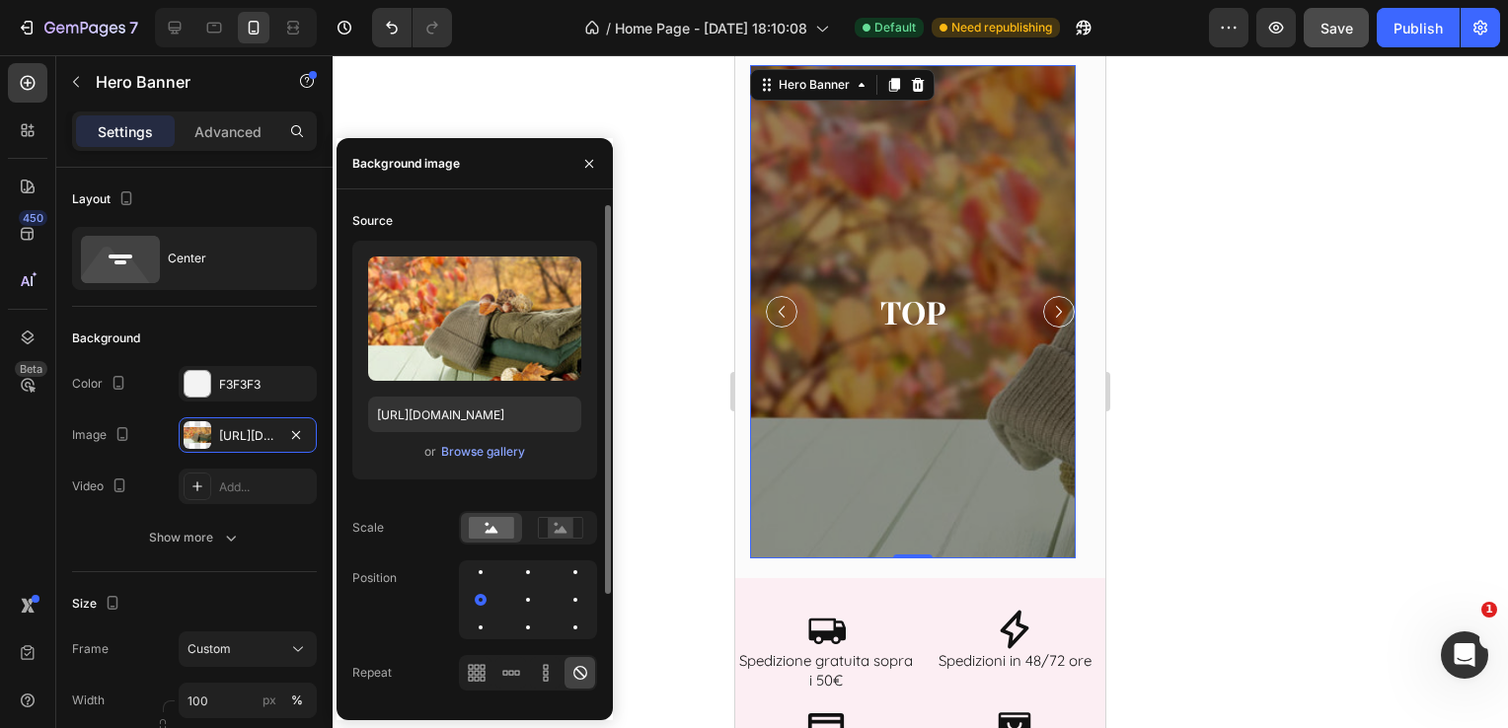
click at [509, 598] on div at bounding box center [528, 600] width 138 height 79
click at [574, 599] on div at bounding box center [575, 600] width 4 height 4
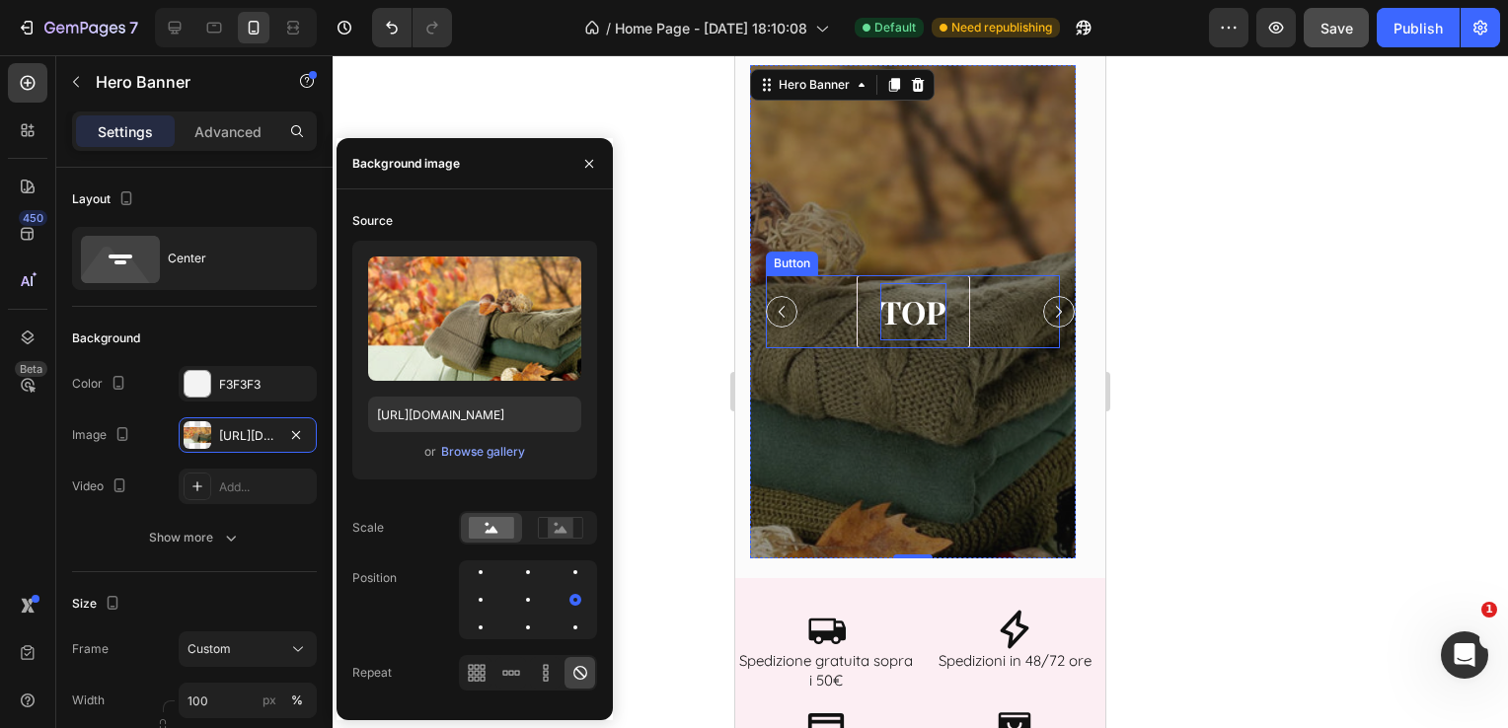
click at [927, 316] on p "TOP" at bounding box center [913, 311] width 66 height 57
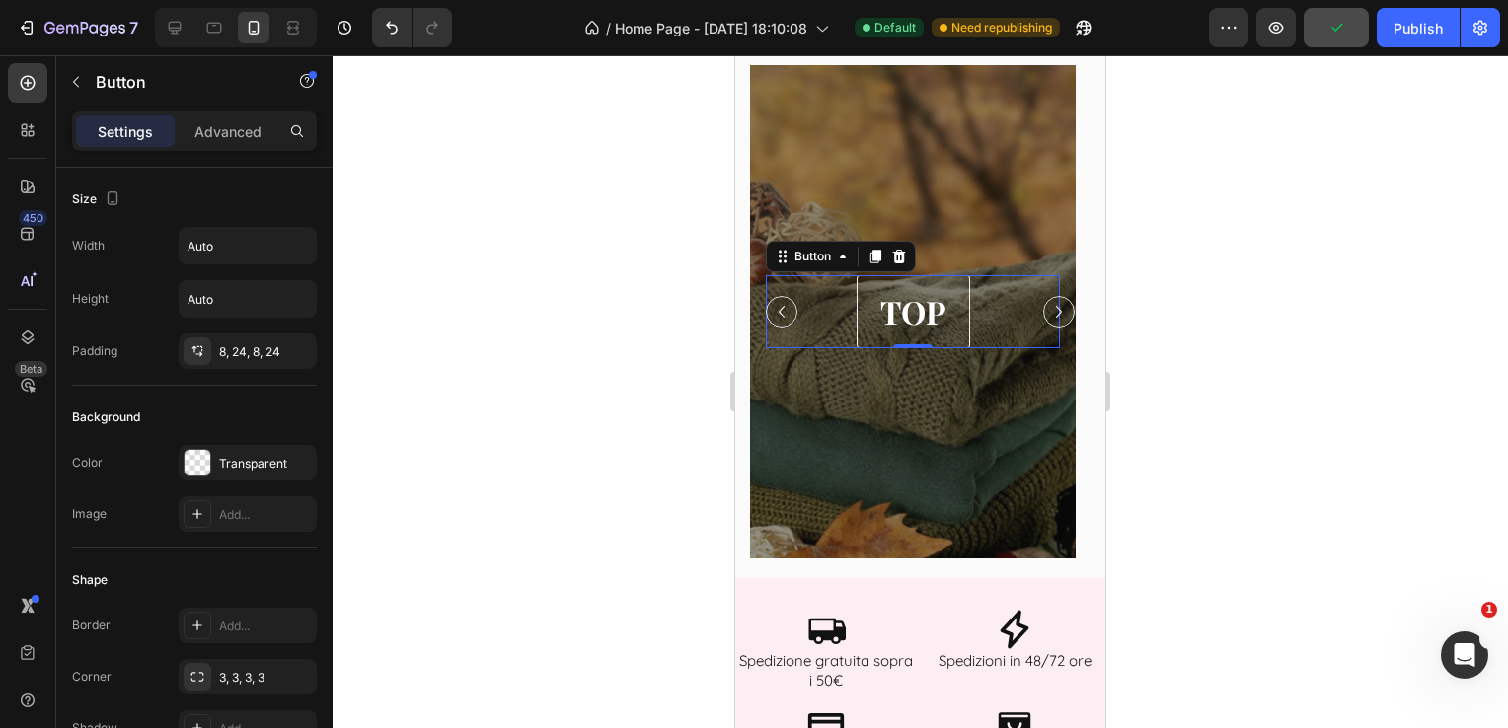
click at [947, 314] on link "TOP" at bounding box center [914, 311] width 114 height 73
click at [932, 303] on p "TOP" at bounding box center [913, 311] width 66 height 57
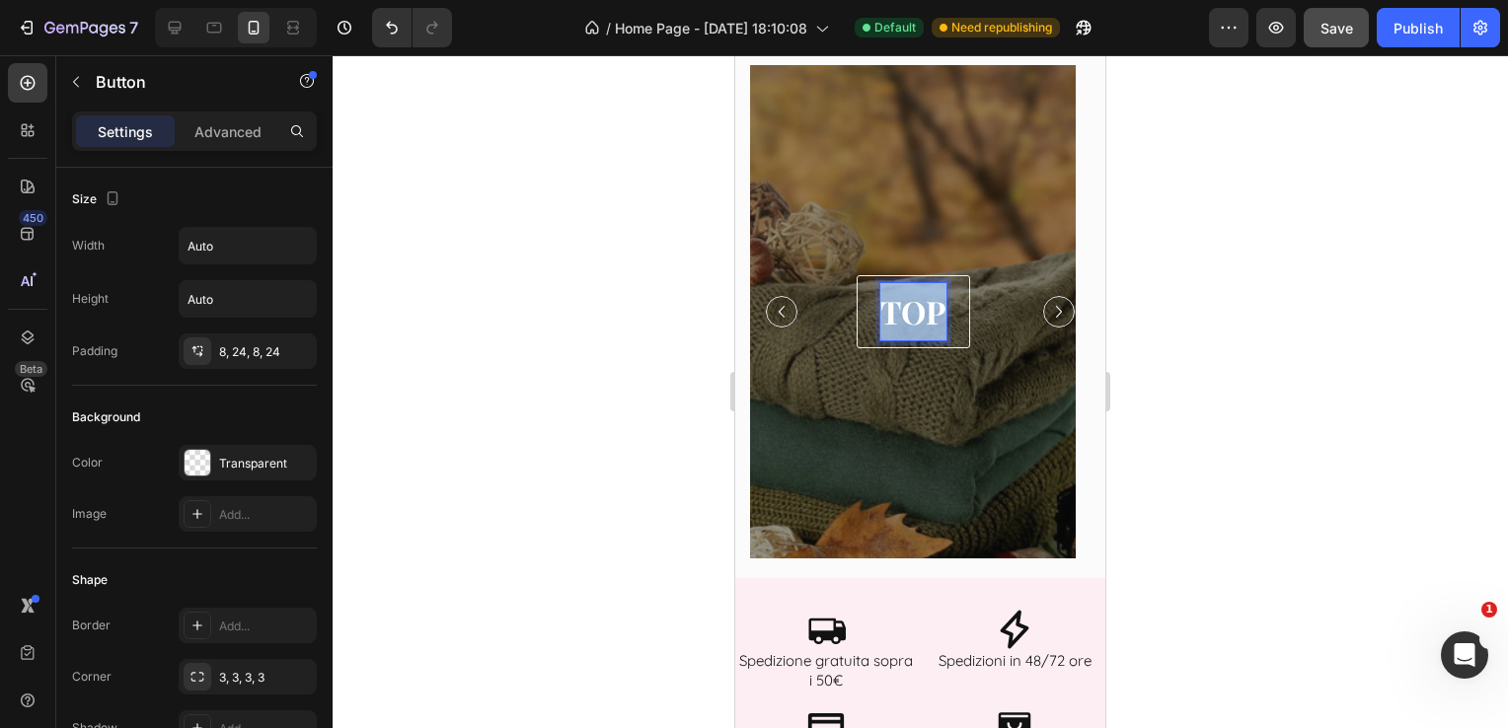
drag, startPoint x: 946, startPoint y: 310, endPoint x: 866, endPoint y: 314, distance: 80.0
click at [866, 314] on link "TOP" at bounding box center [914, 311] width 114 height 73
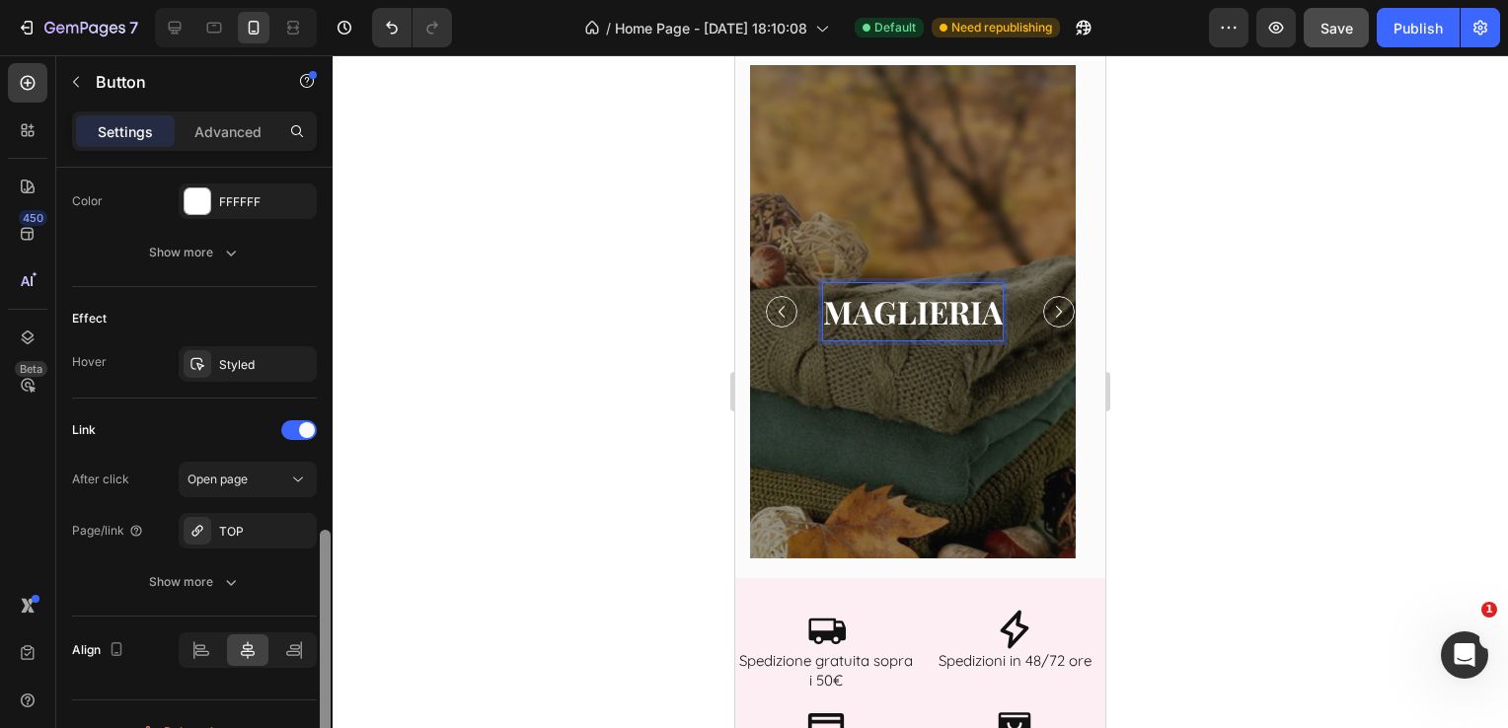
scroll to position [948, 0]
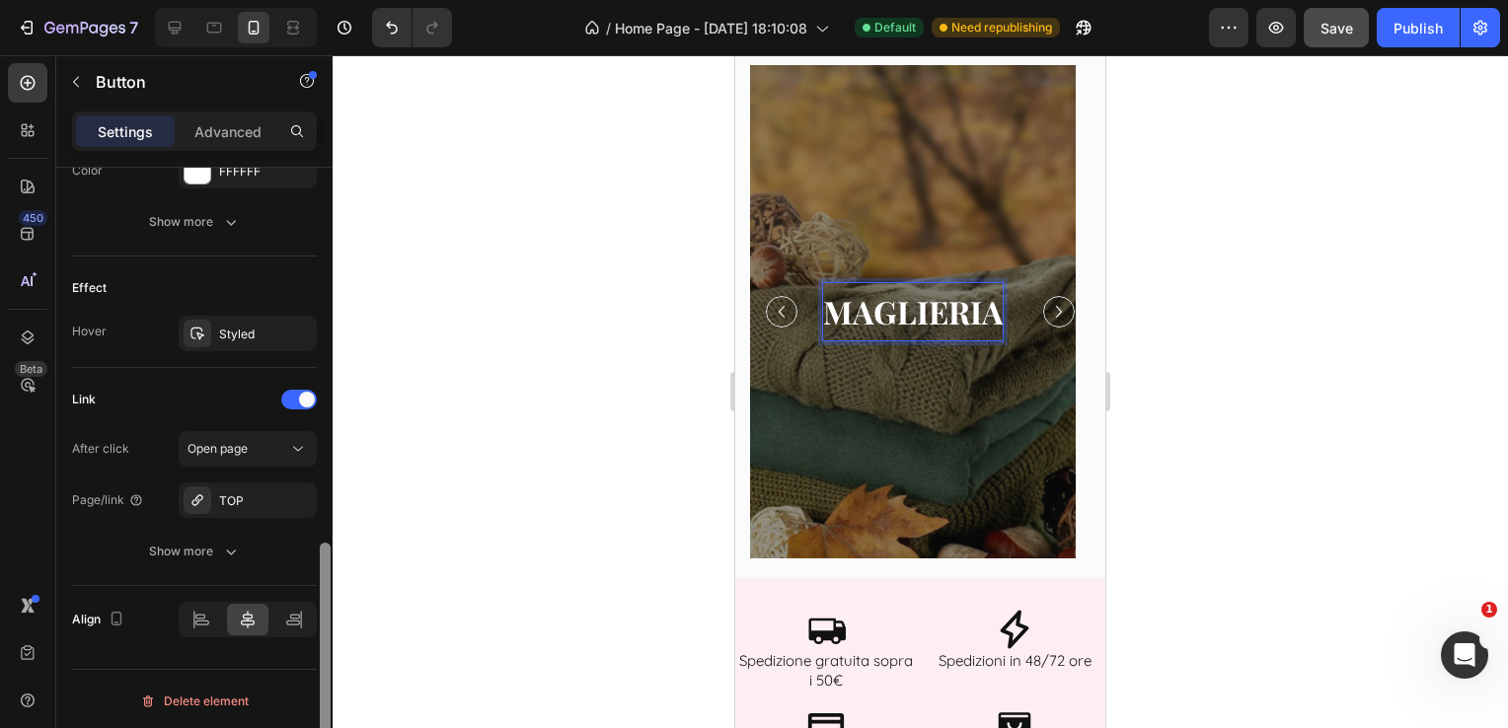
drag, startPoint x: 329, startPoint y: 322, endPoint x: 339, endPoint y: 756, distance: 434.4
click at [339, 0] on html "7 Version history / Home Page - [DATE] 18:10:08 Default Need republishing Previ…" at bounding box center [754, 0] width 1508 height 0
click at [261, 492] on div "TOP" at bounding box center [247, 501] width 57 height 18
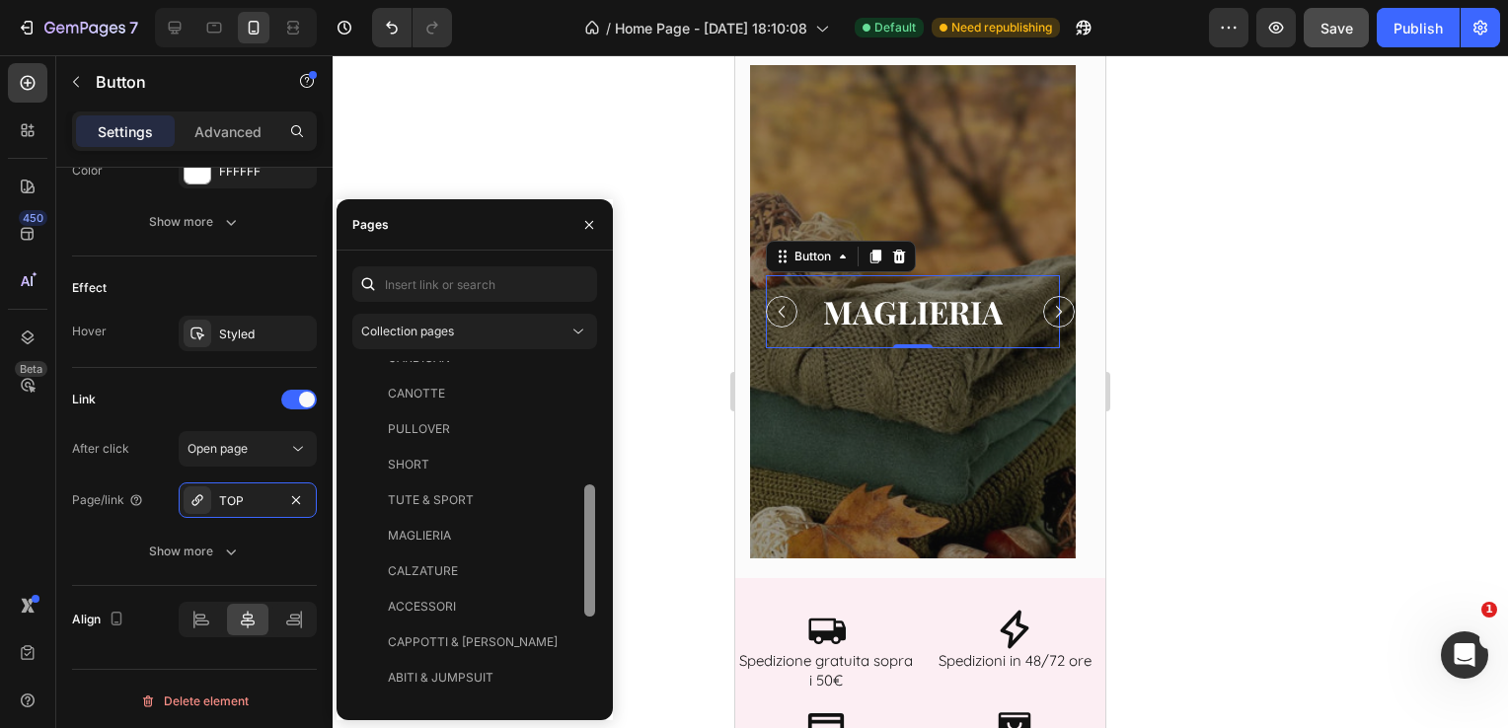
scroll to position [453, 0]
drag, startPoint x: 592, startPoint y: 385, endPoint x: 585, endPoint y: 561, distance: 175.8
click at [585, 561] on div at bounding box center [589, 602] width 11 height 132
click at [487, 526] on div "MAGLIERIA" at bounding box center [470, 530] width 221 height 18
drag, startPoint x: 580, startPoint y: 614, endPoint x: 619, endPoint y: 468, distance: 151.1
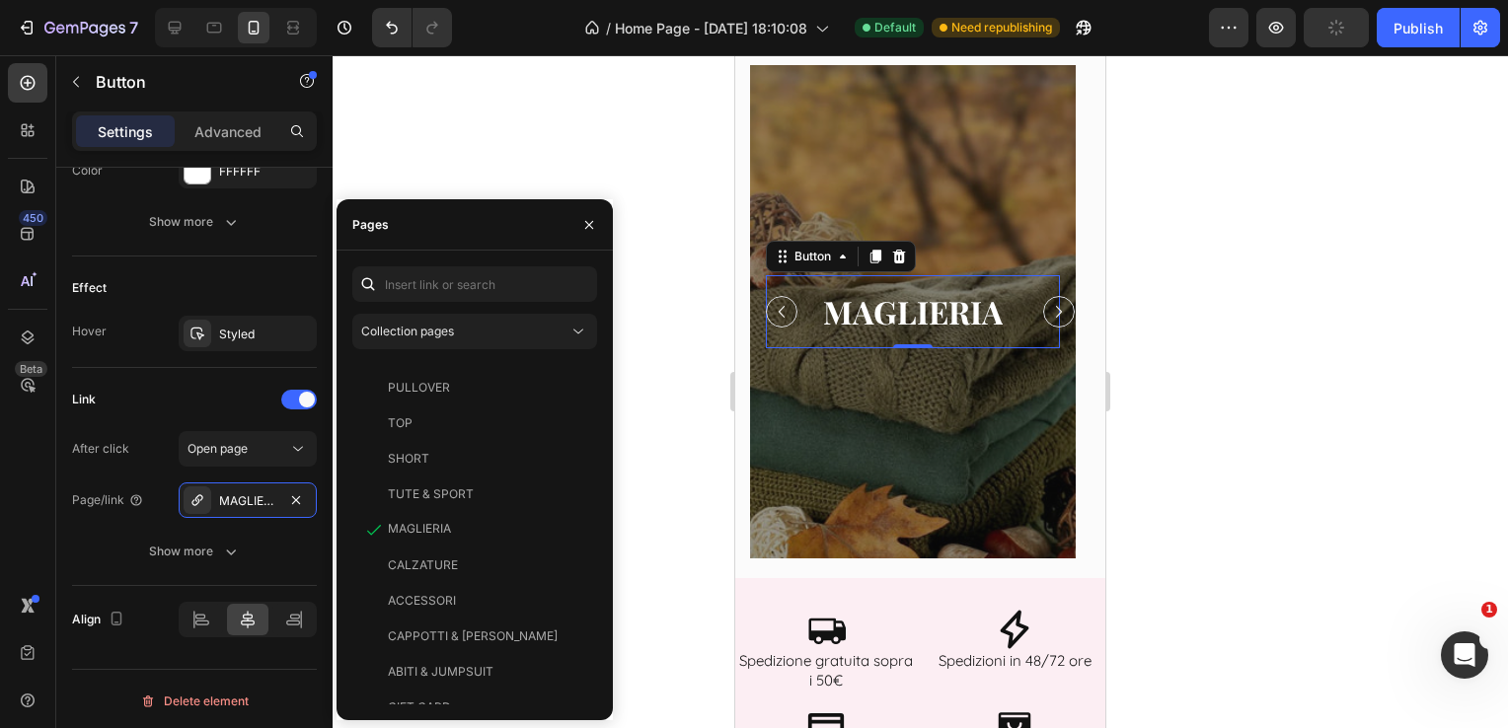
click at [619, 0] on div "7 Version history / Home Page - [DATE] 18:10:08 Default Need republishing Previ…" at bounding box center [754, 0] width 1508 height 0
click at [1223, 314] on div at bounding box center [920, 391] width 1175 height 673
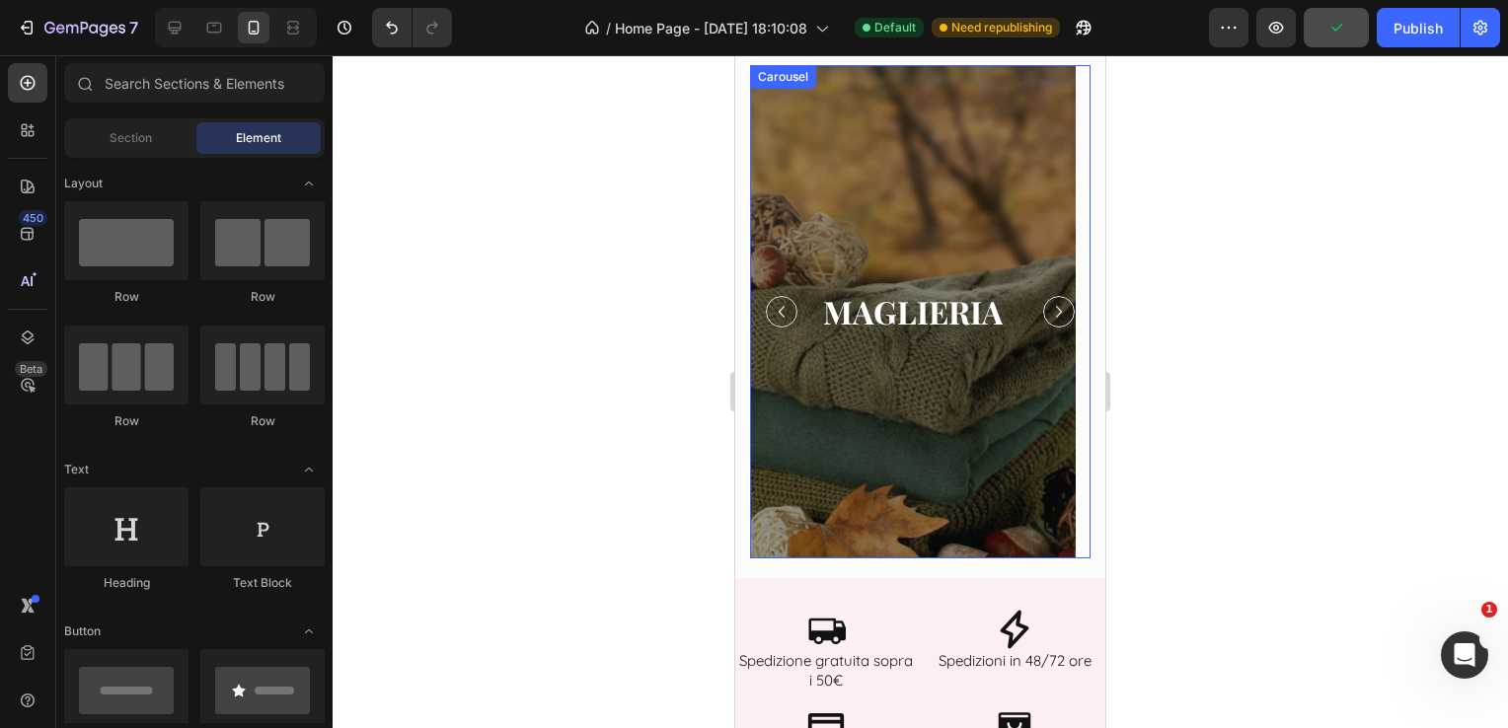
click at [1047, 315] on icon "Carousel Next Arrow" at bounding box center [1059, 312] width 24 height 24
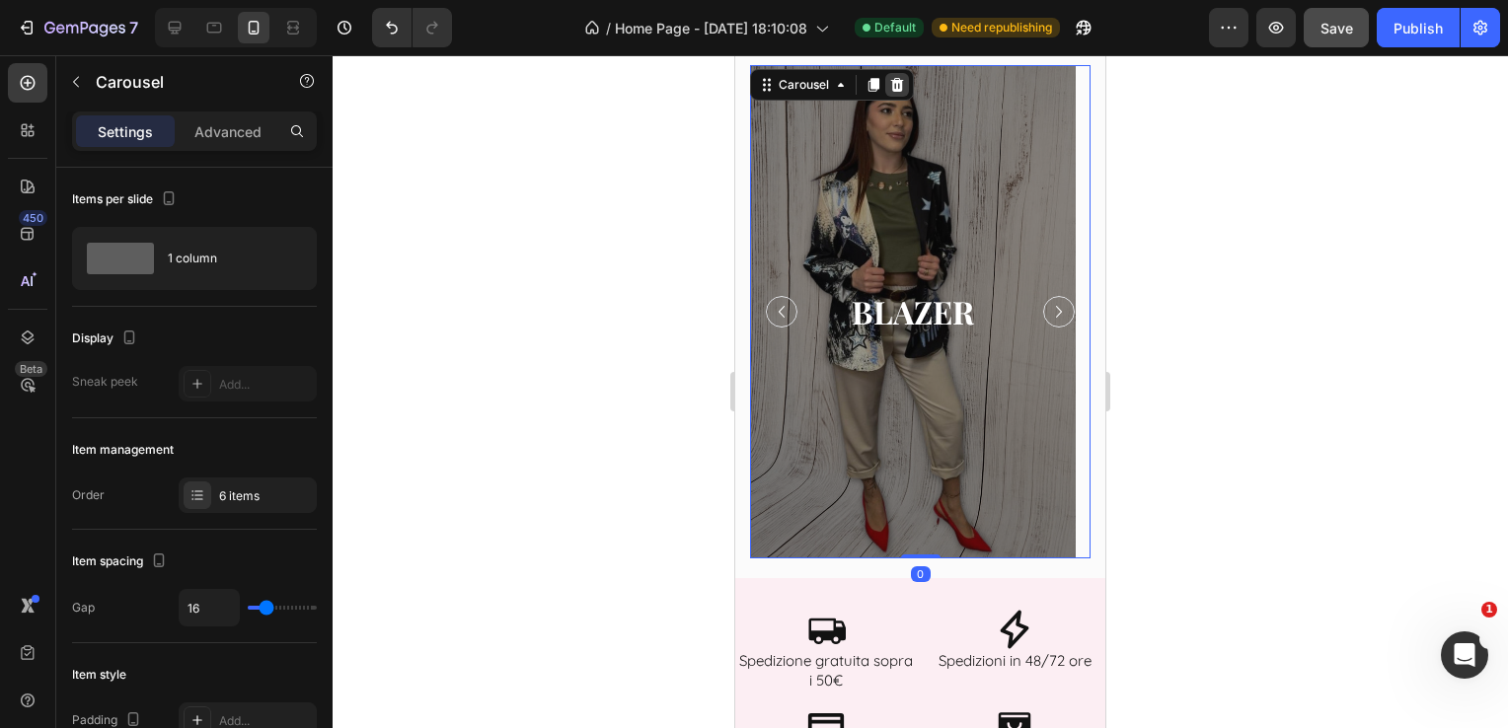
click at [894, 86] on icon at bounding box center [897, 85] width 16 height 16
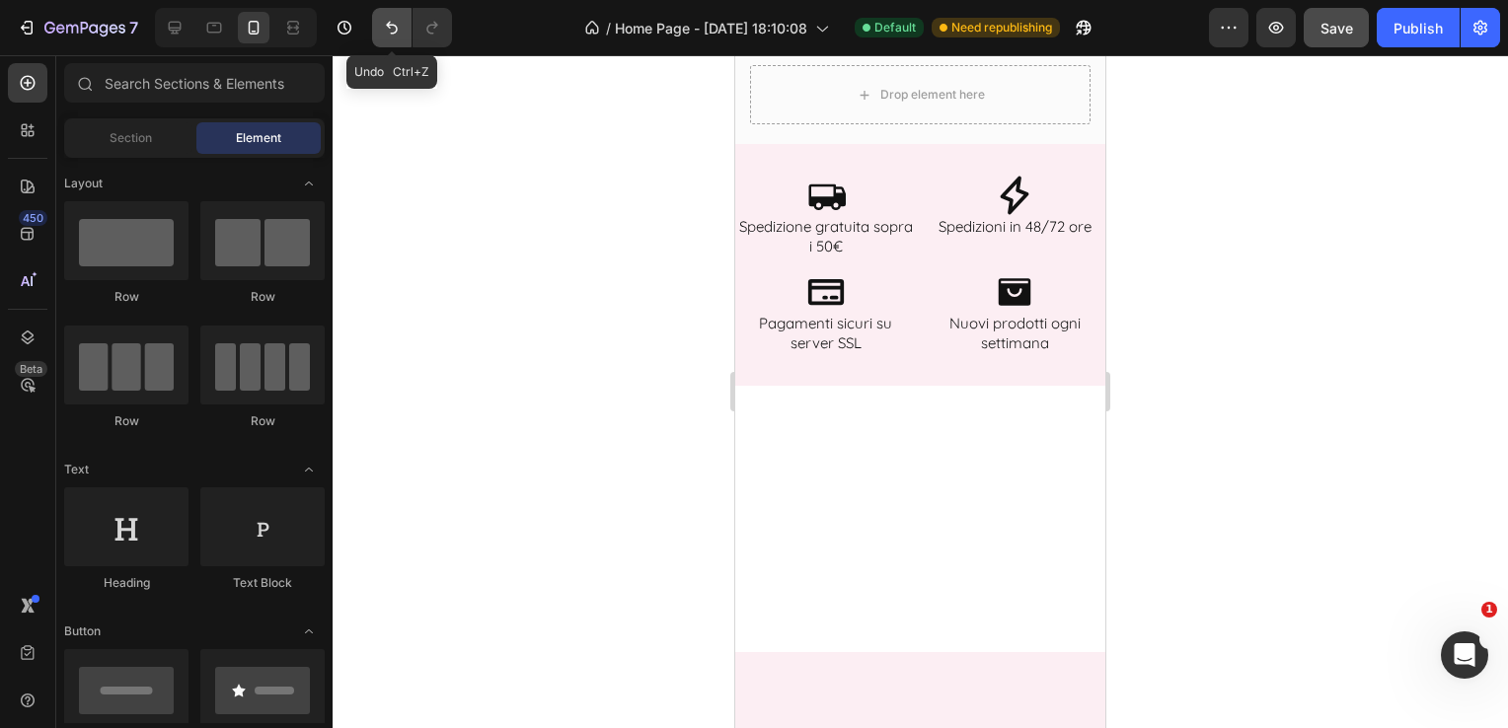
click at [390, 18] on icon "Undo/Redo" at bounding box center [392, 28] width 20 height 20
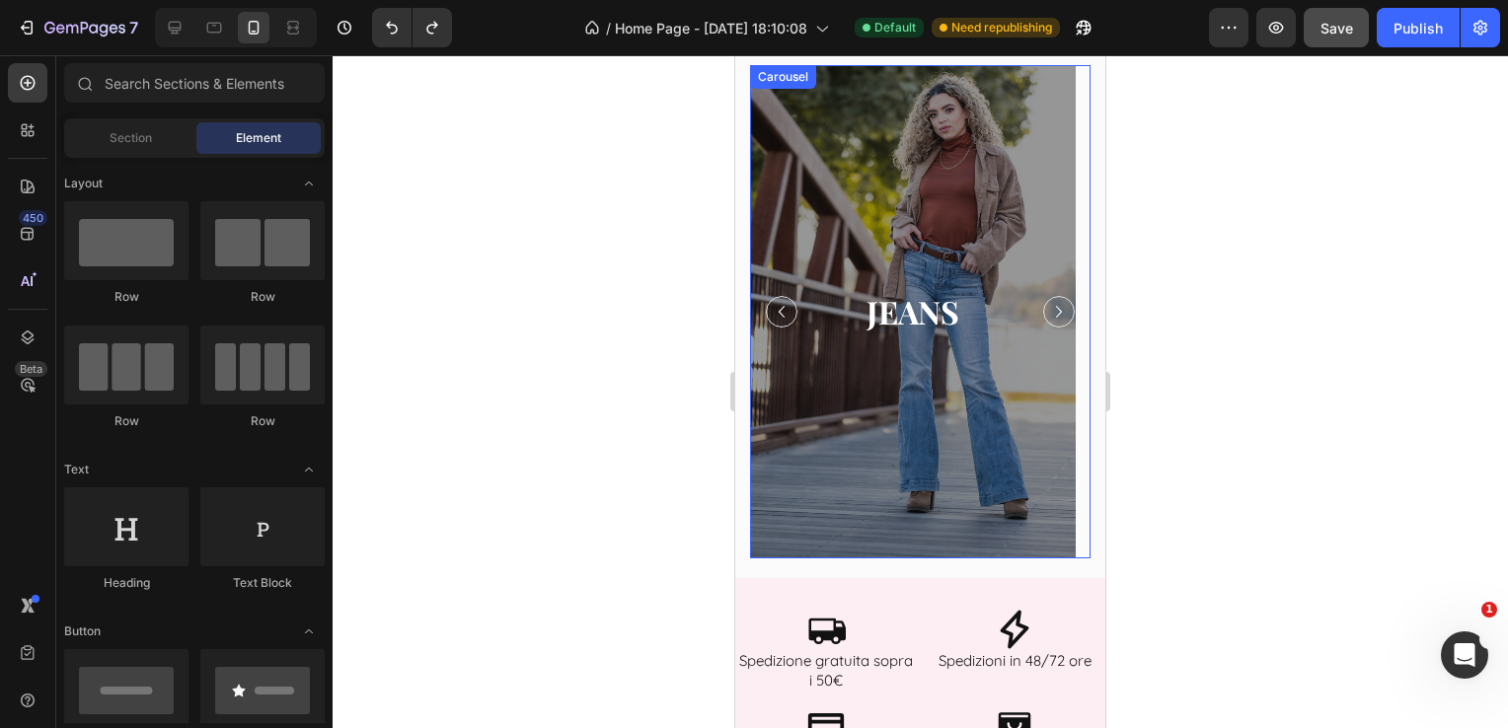
click at [781, 310] on icon "Carousel Back Arrow" at bounding box center [782, 312] width 24 height 24
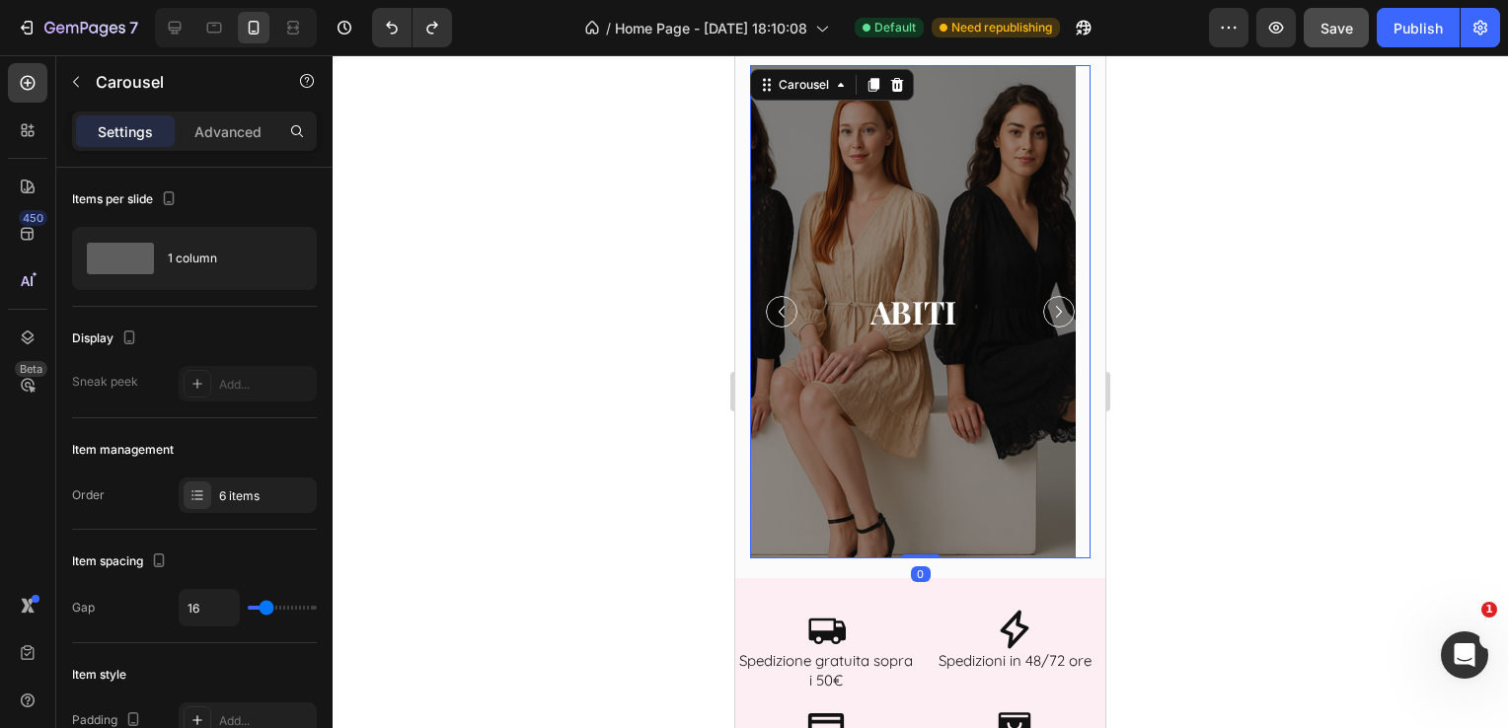
click at [780, 311] on icon "Carousel Back Arrow" at bounding box center [782, 312] width 6 height 12
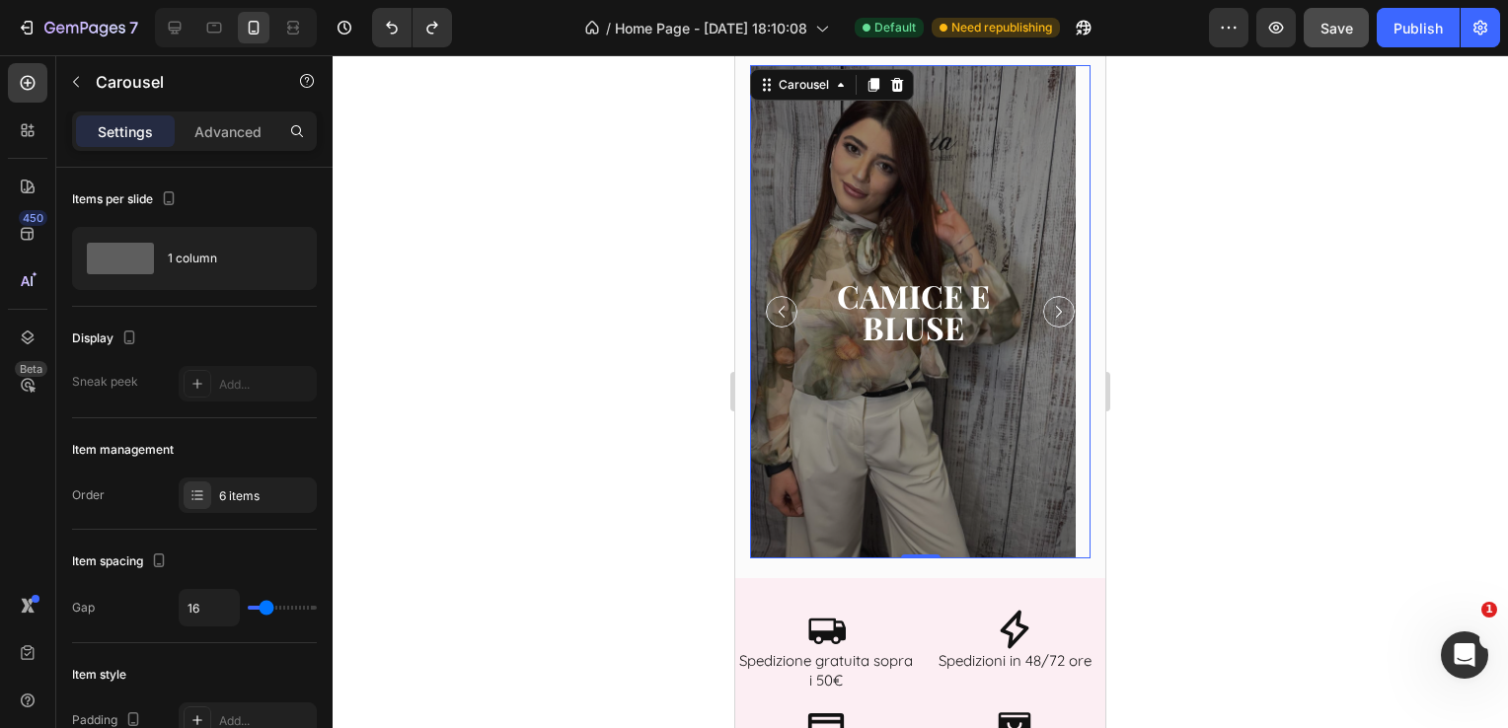
click at [780, 311] on icon "Carousel Back Arrow" at bounding box center [782, 312] width 6 height 12
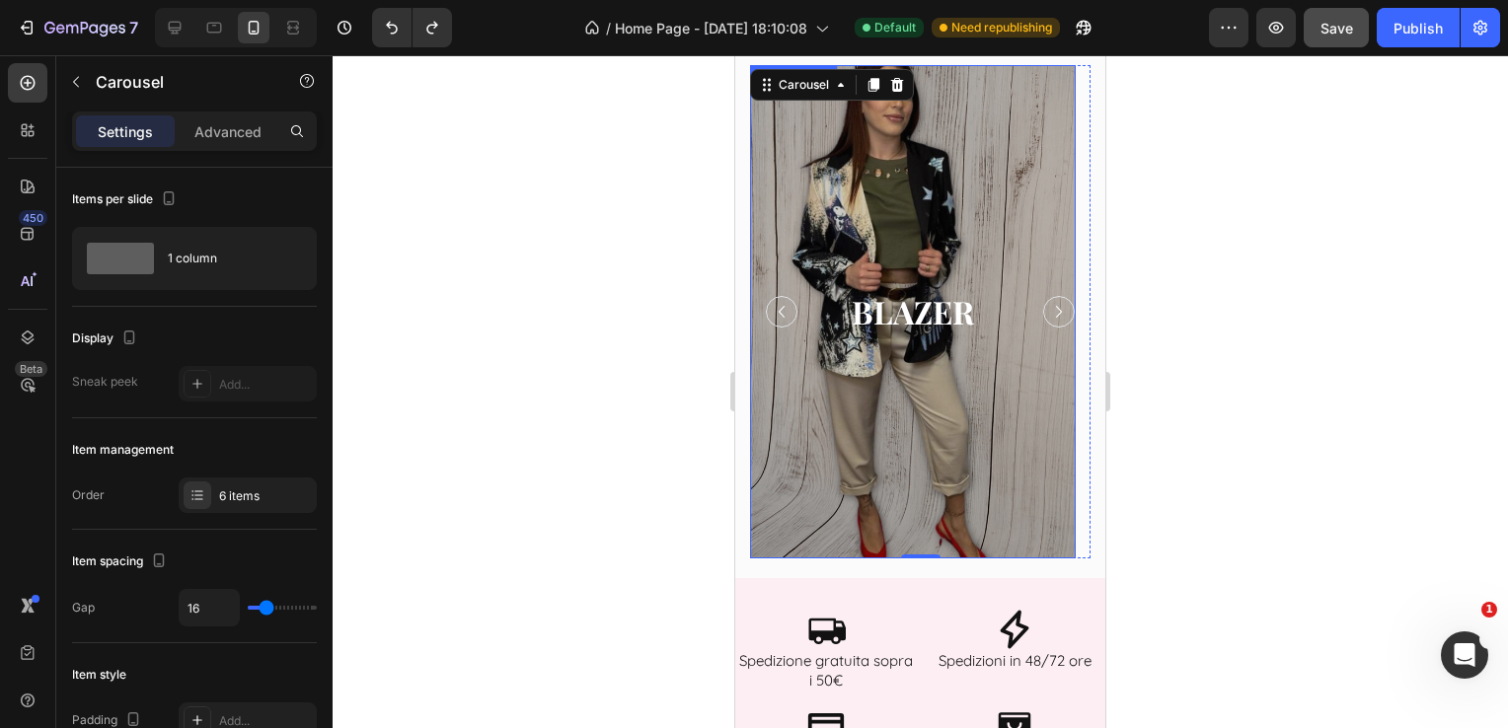
click at [920, 200] on div "Overlay" at bounding box center [913, 311] width 326 height 493
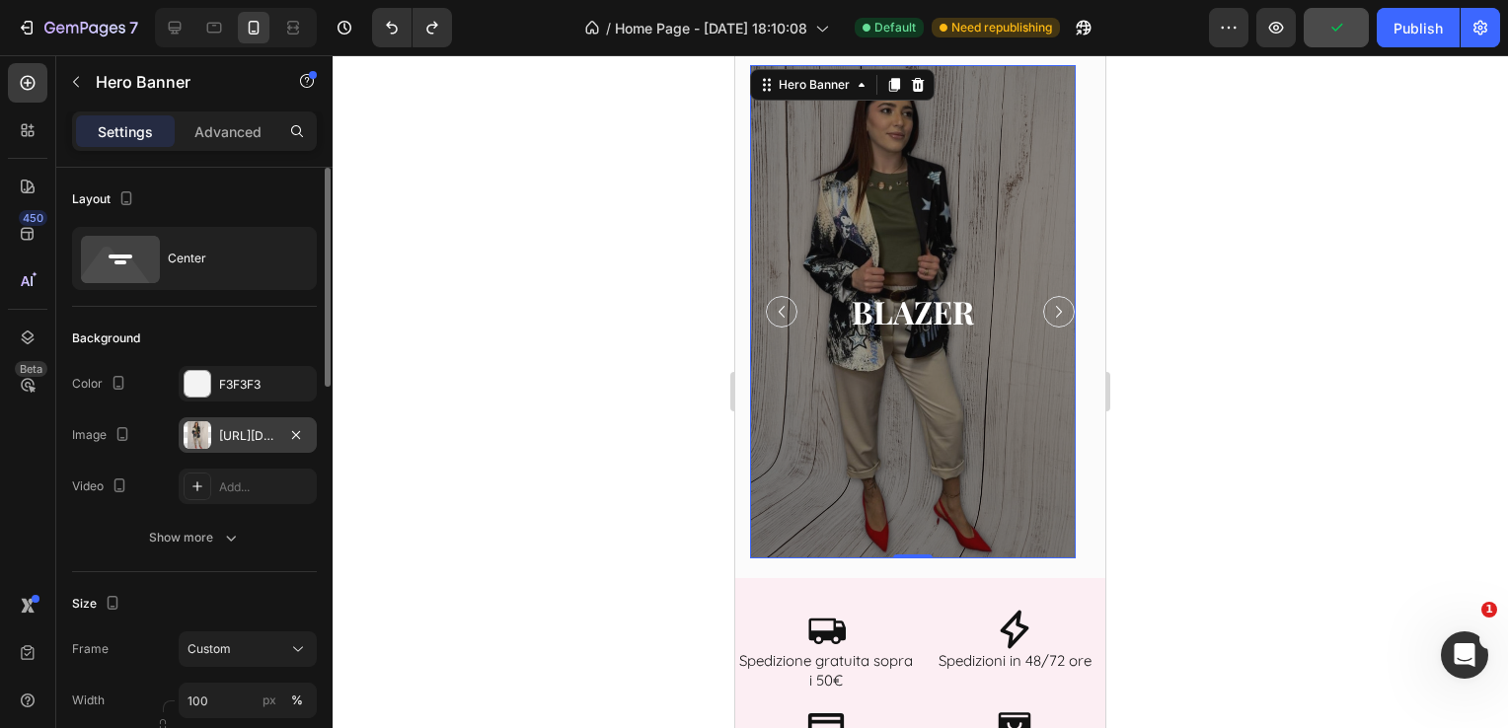
click at [238, 432] on div "[URL][DOMAIN_NAME]" at bounding box center [247, 436] width 57 height 18
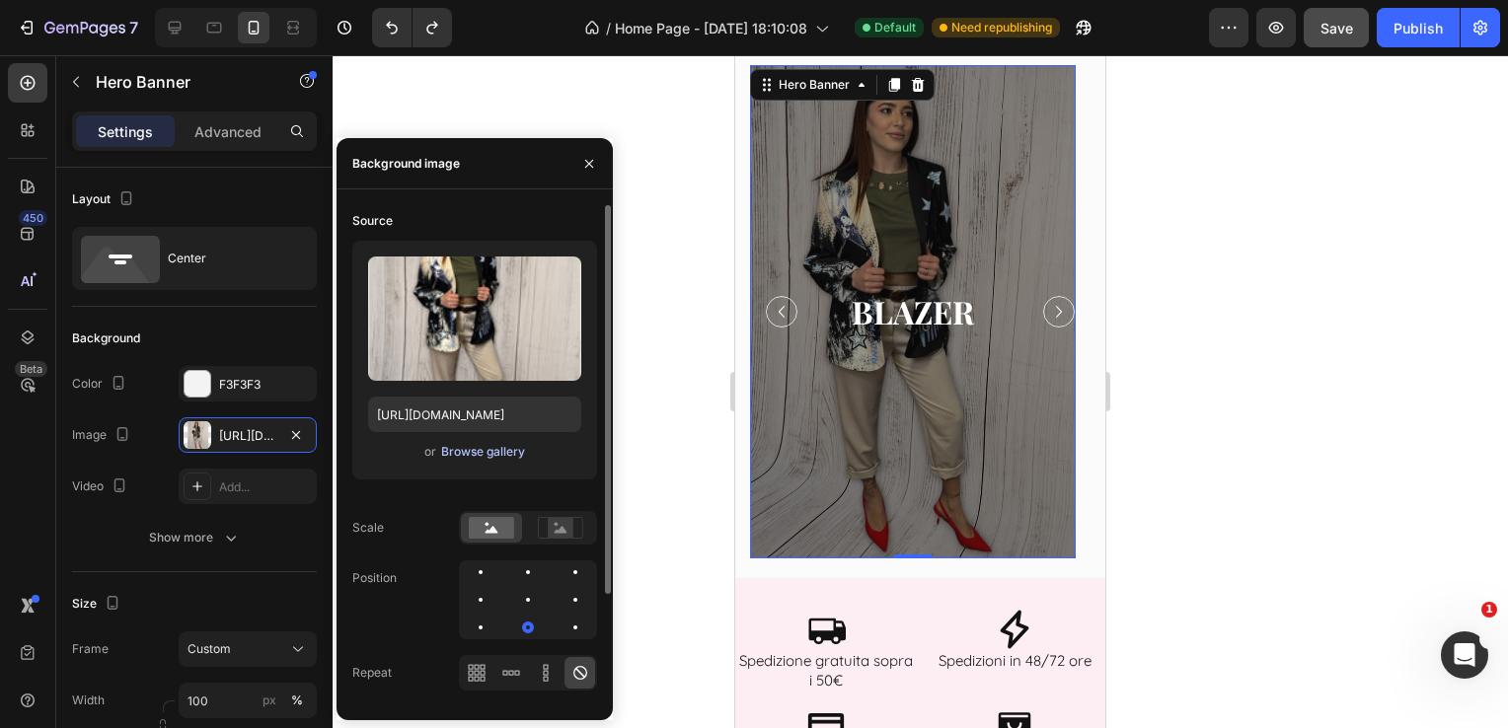
click at [497, 450] on div "Browse gallery" at bounding box center [483, 452] width 84 height 18
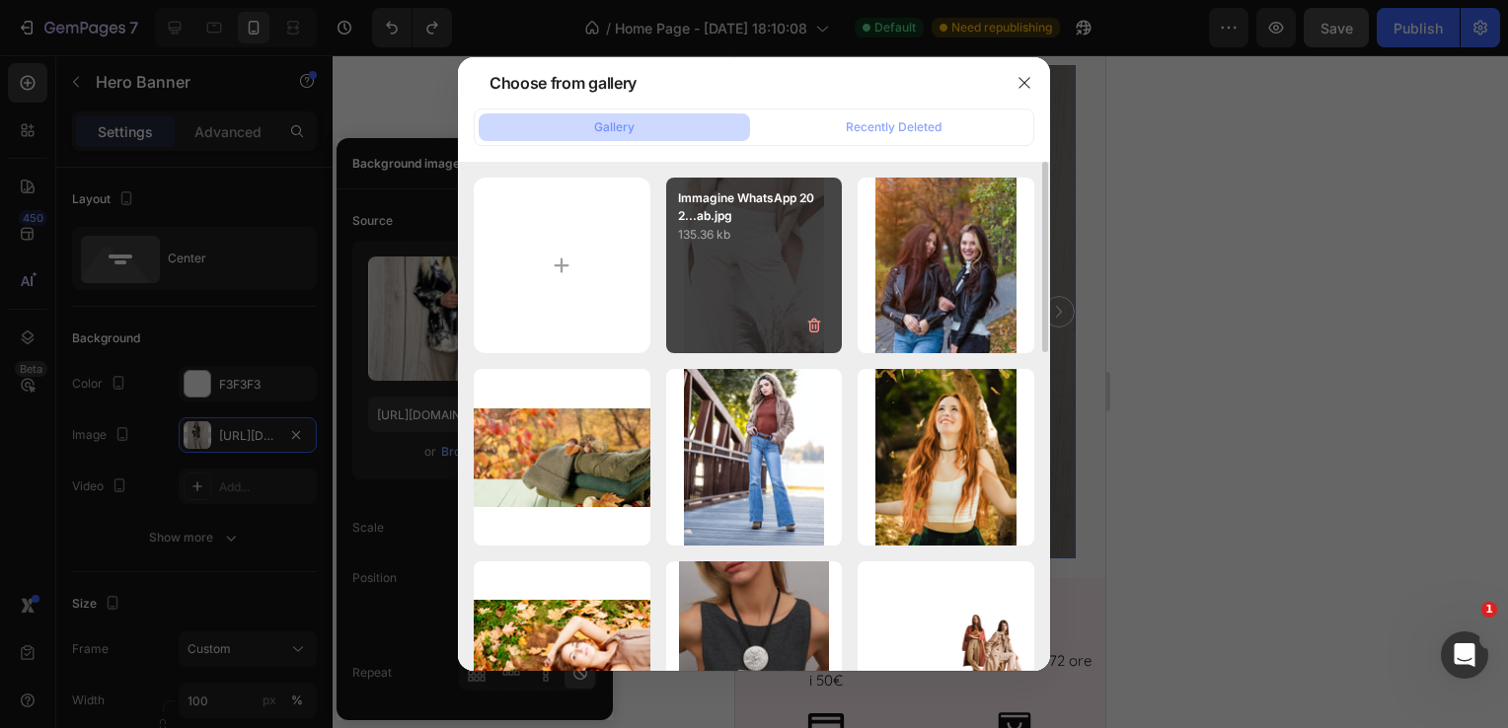
click at [769, 239] on p "135.36 kb" at bounding box center [754, 235] width 153 height 20
type input "[URL][DOMAIN_NAME]"
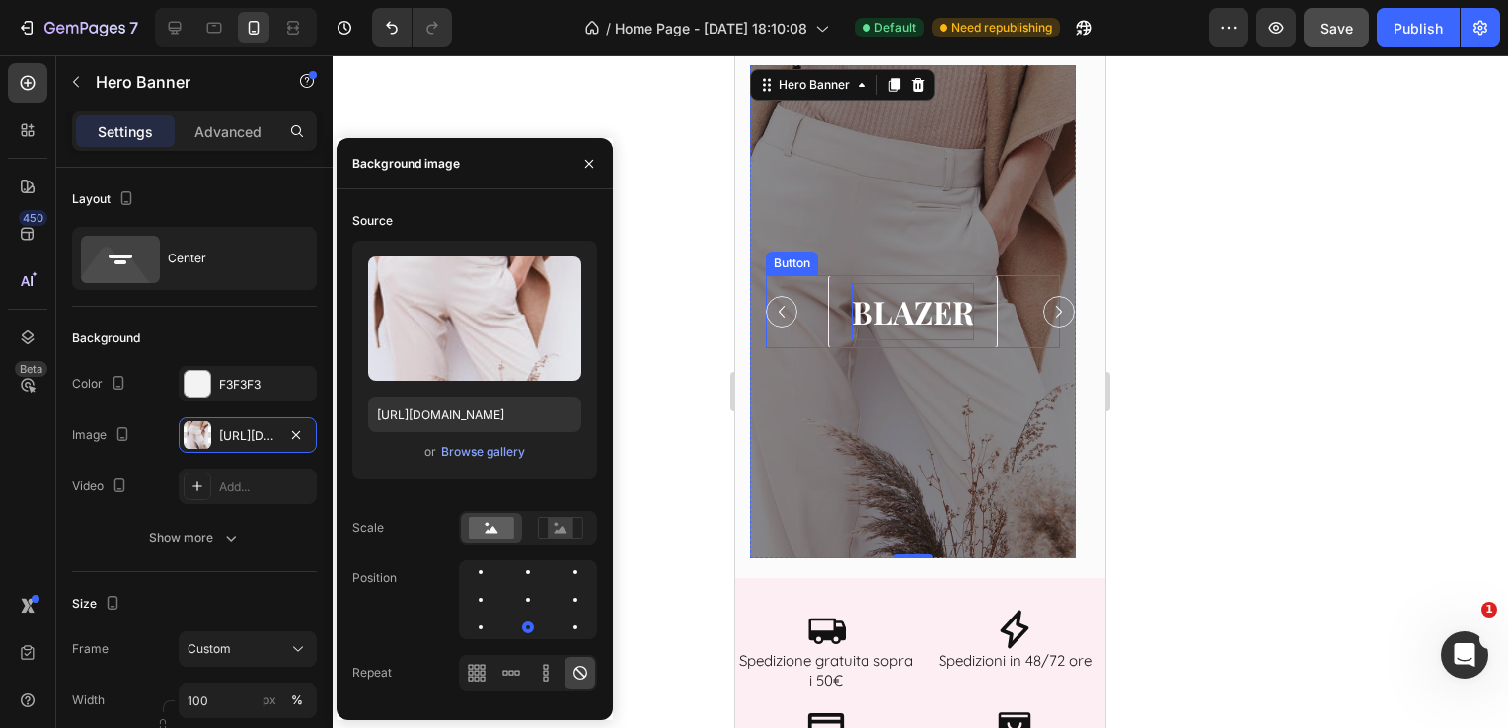
click at [939, 311] on p "BLAZER" at bounding box center [913, 311] width 122 height 57
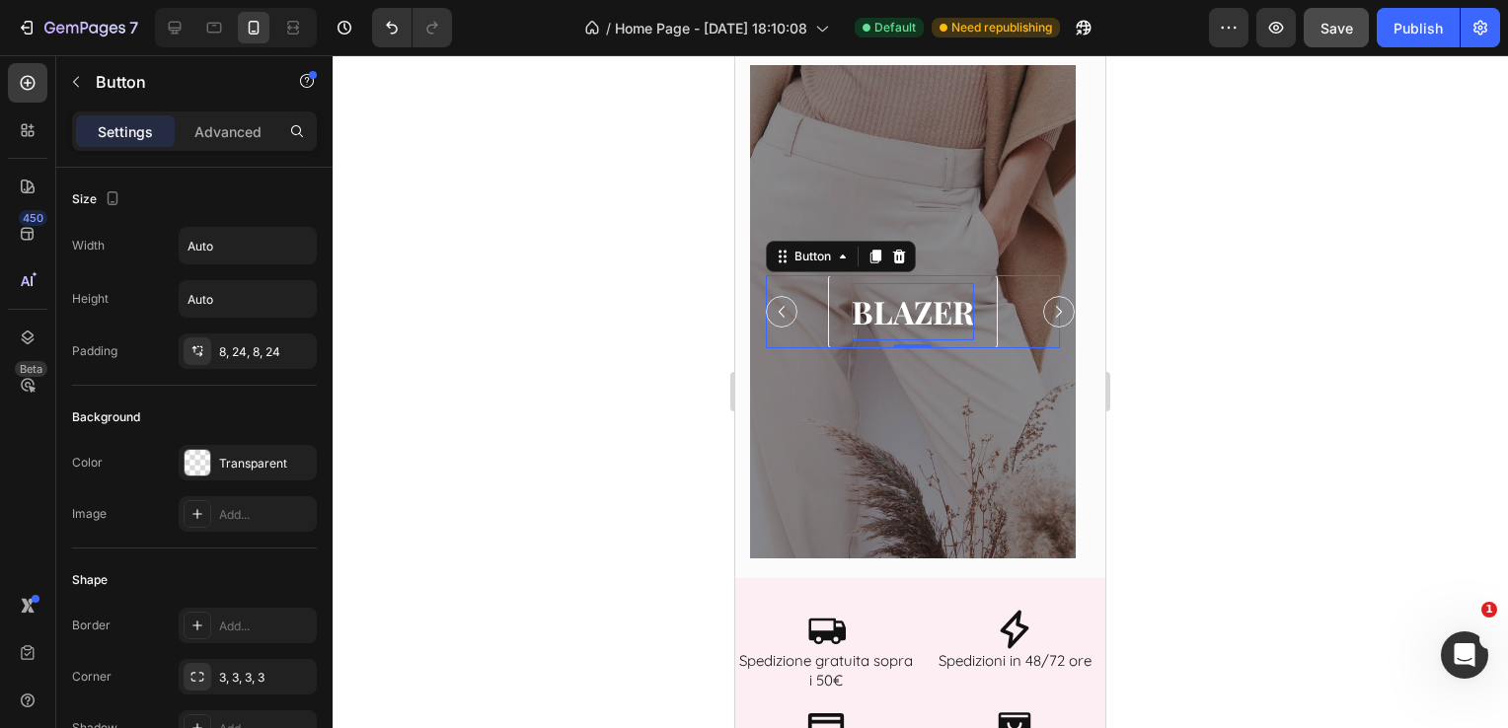
click at [940, 310] on p "BLAZER" at bounding box center [913, 311] width 122 height 57
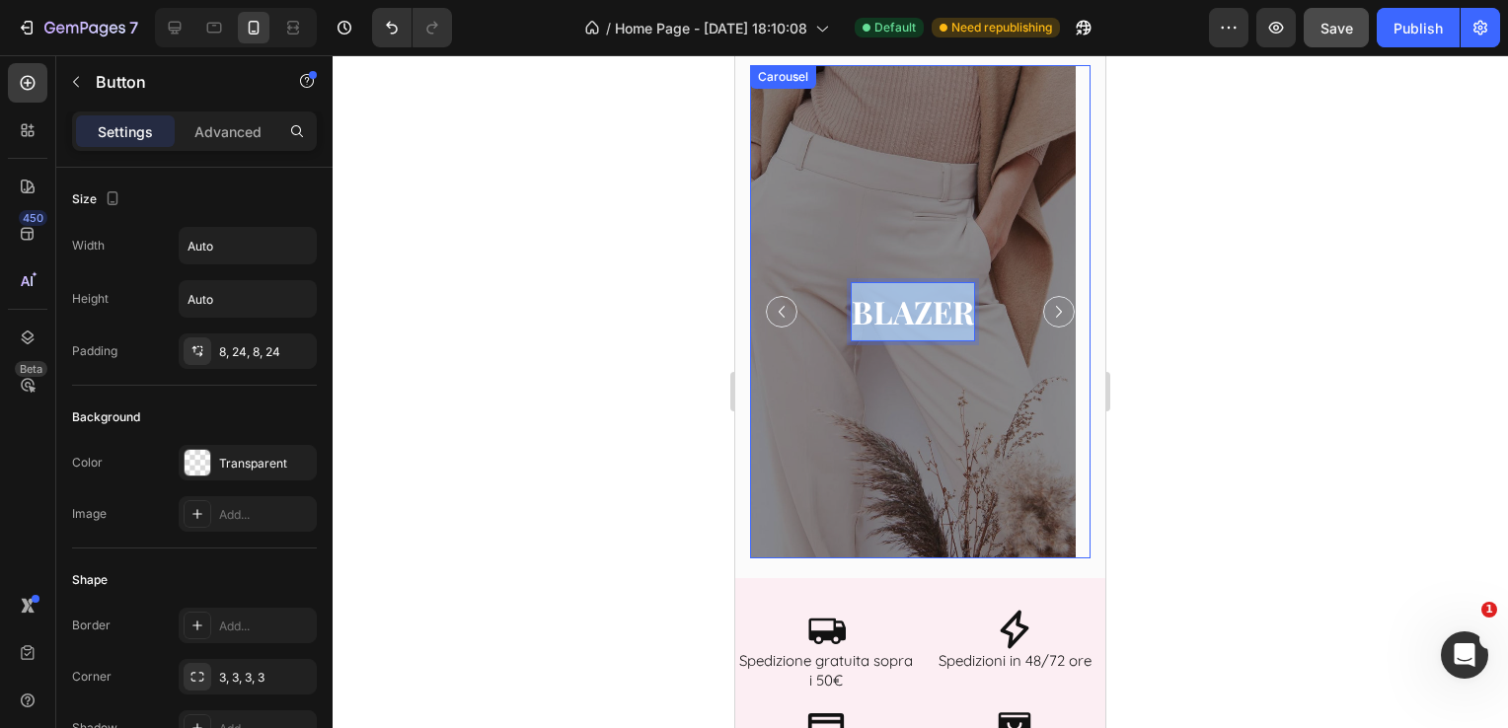
drag, startPoint x: 968, startPoint y: 306, endPoint x: 774, endPoint y: 295, distance: 194.7
click at [774, 295] on div "BLAZER Button 0" at bounding box center [913, 311] width 294 height 73
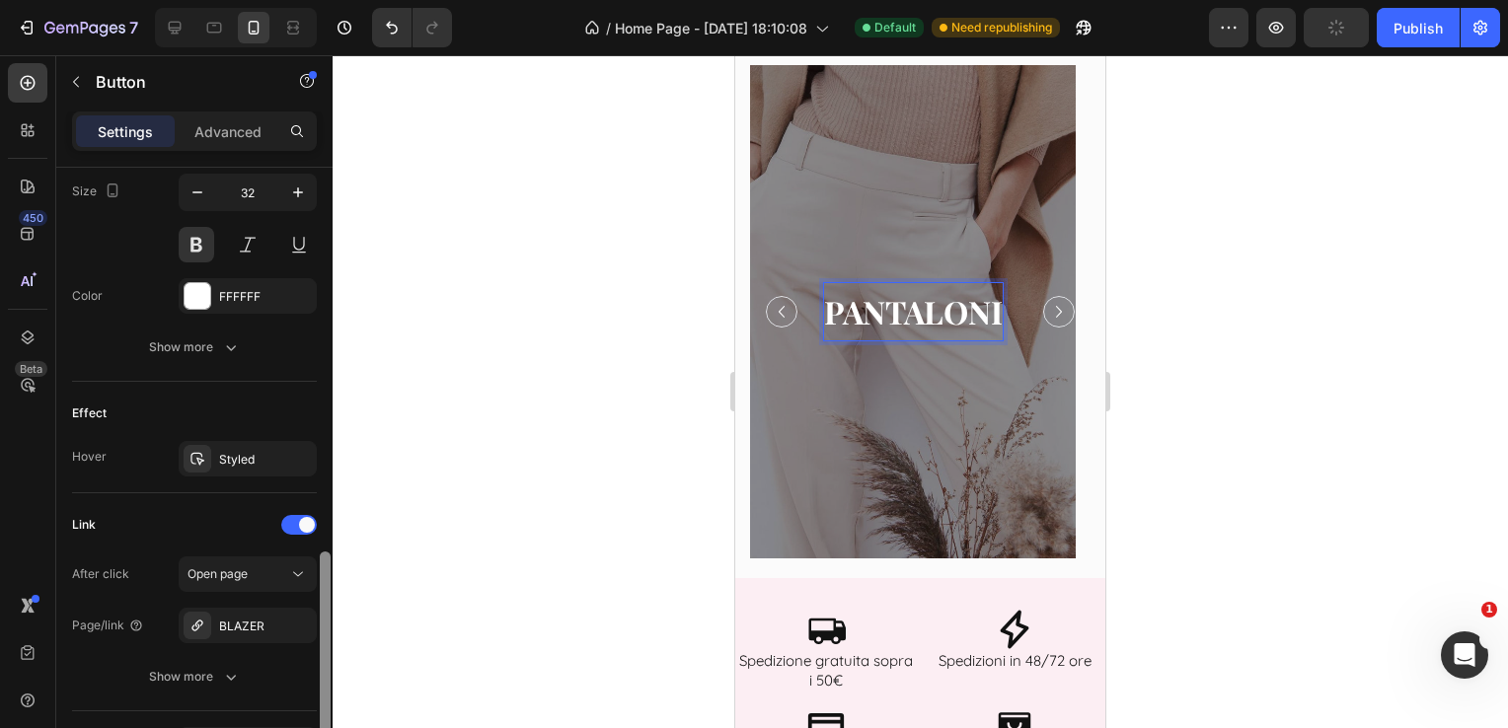
scroll to position [948, 0]
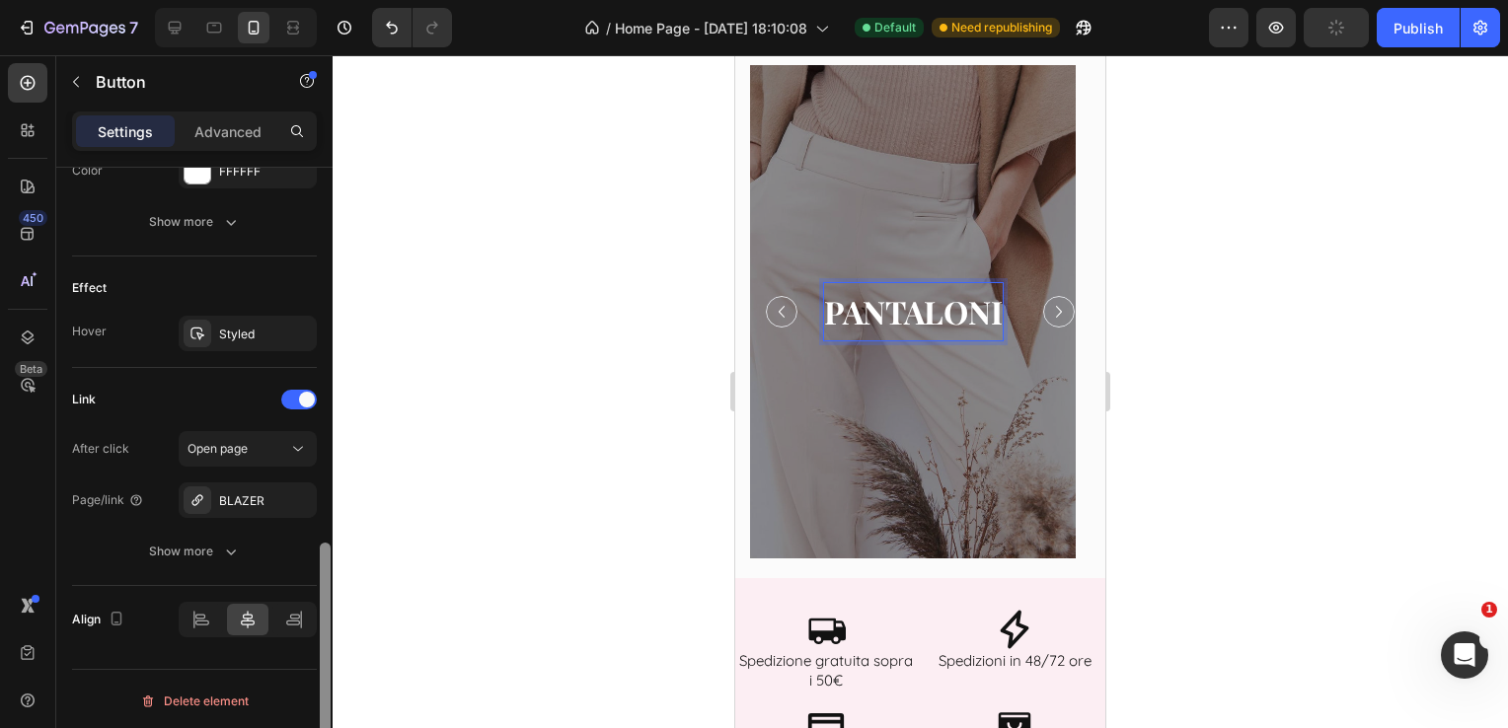
drag, startPoint x: 322, startPoint y: 292, endPoint x: 355, endPoint y: 701, distance: 410.0
click at [355, 0] on div "7 Version history / Home Page - [DATE] 18:10:08 Default Need republishing Previ…" at bounding box center [754, 0] width 1508 height 0
click at [272, 499] on div "BLAZER" at bounding box center [247, 501] width 57 height 18
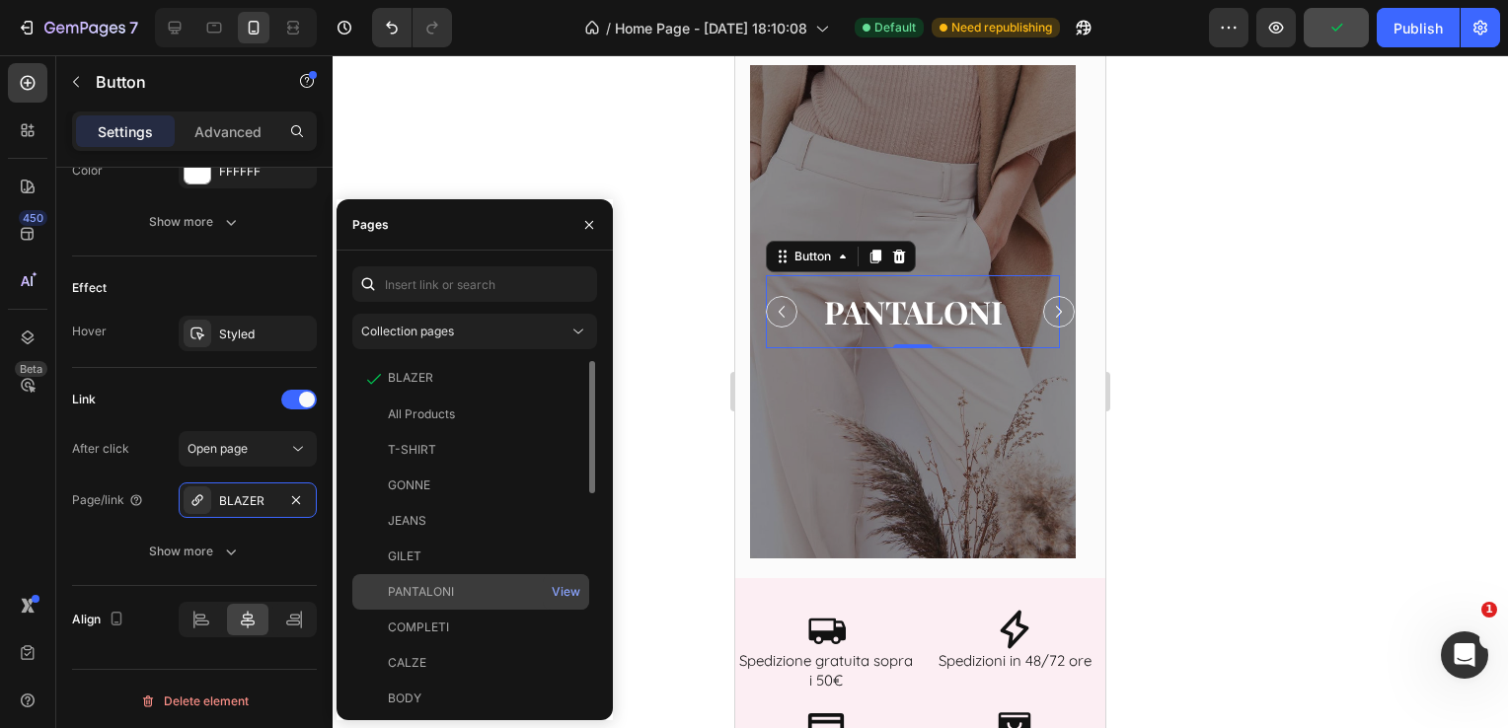
click at [505, 599] on div "PANTALONI" at bounding box center [470, 592] width 221 height 18
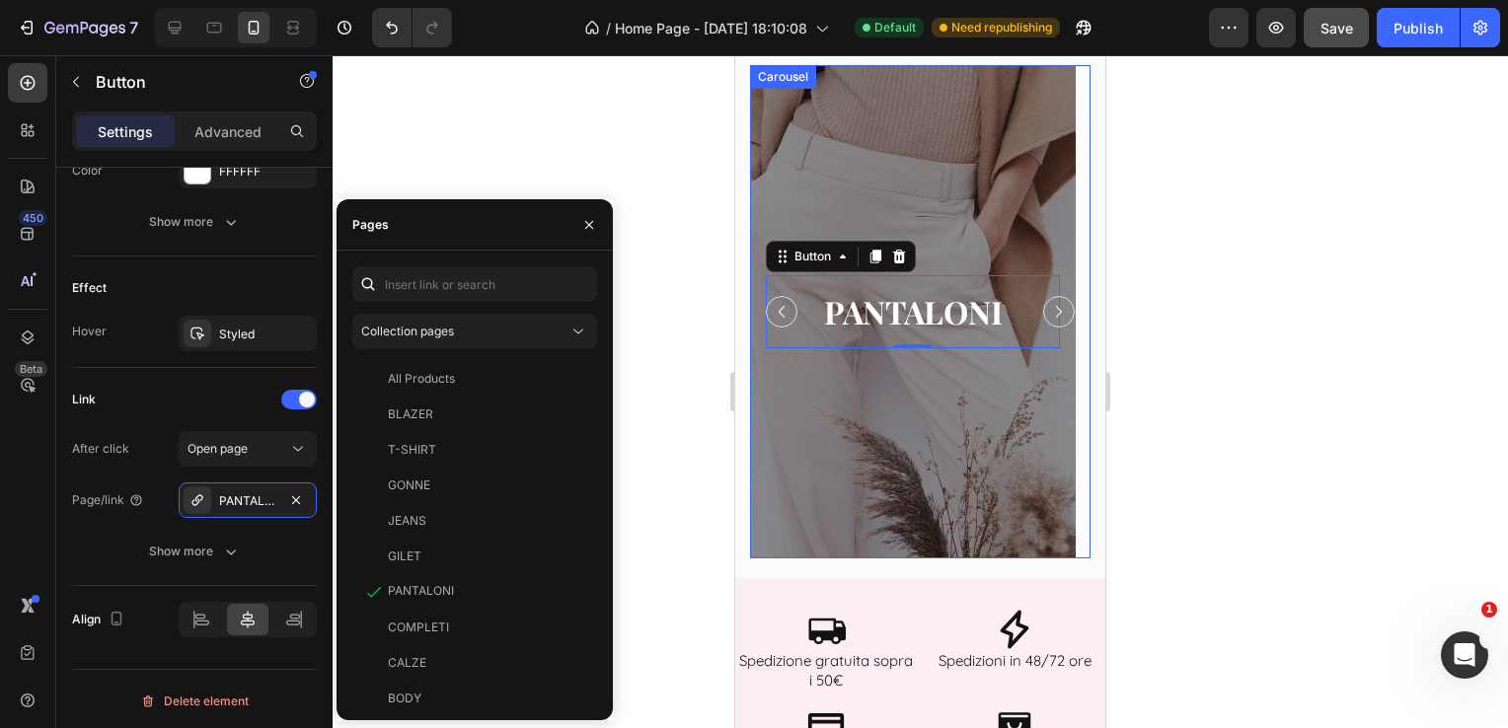
click at [1047, 313] on icon "Carousel Next Arrow" at bounding box center [1059, 312] width 24 height 24
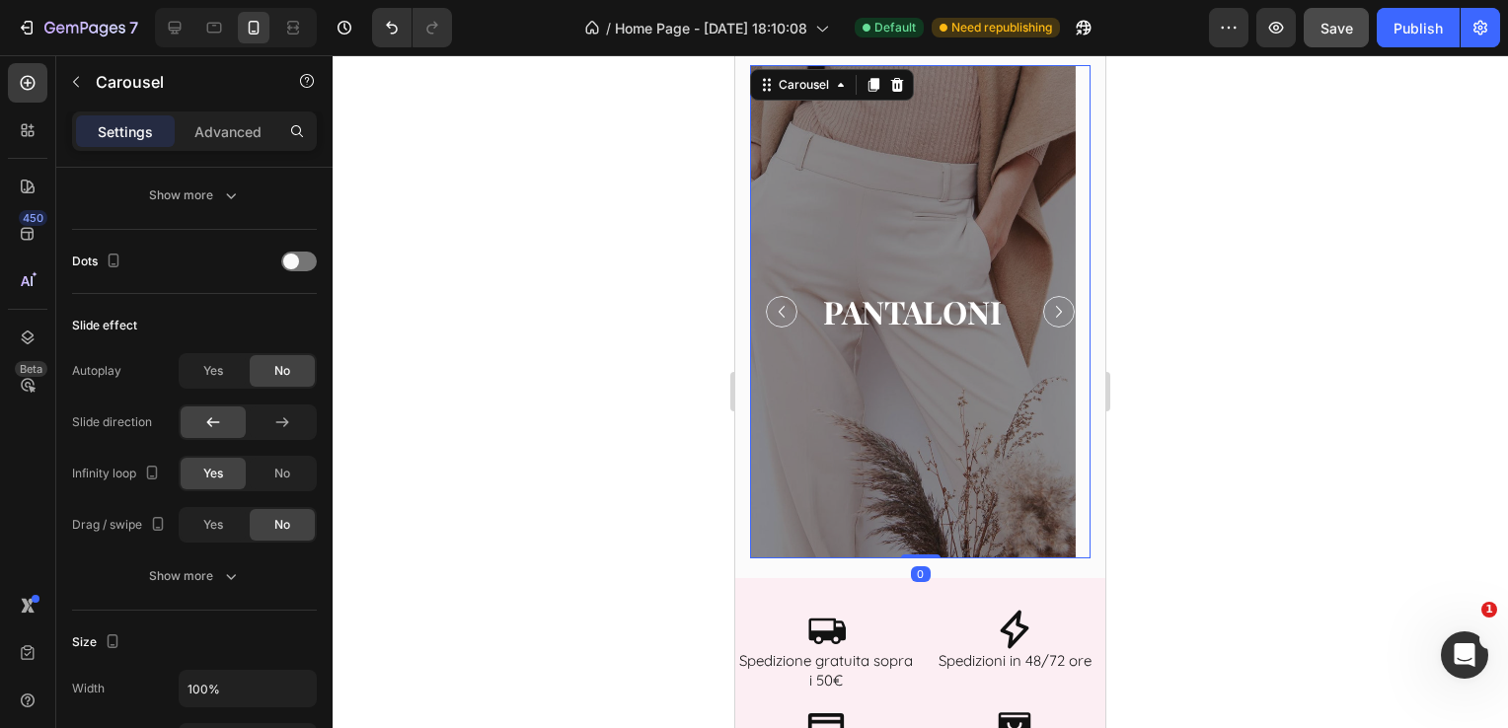
scroll to position [0, 0]
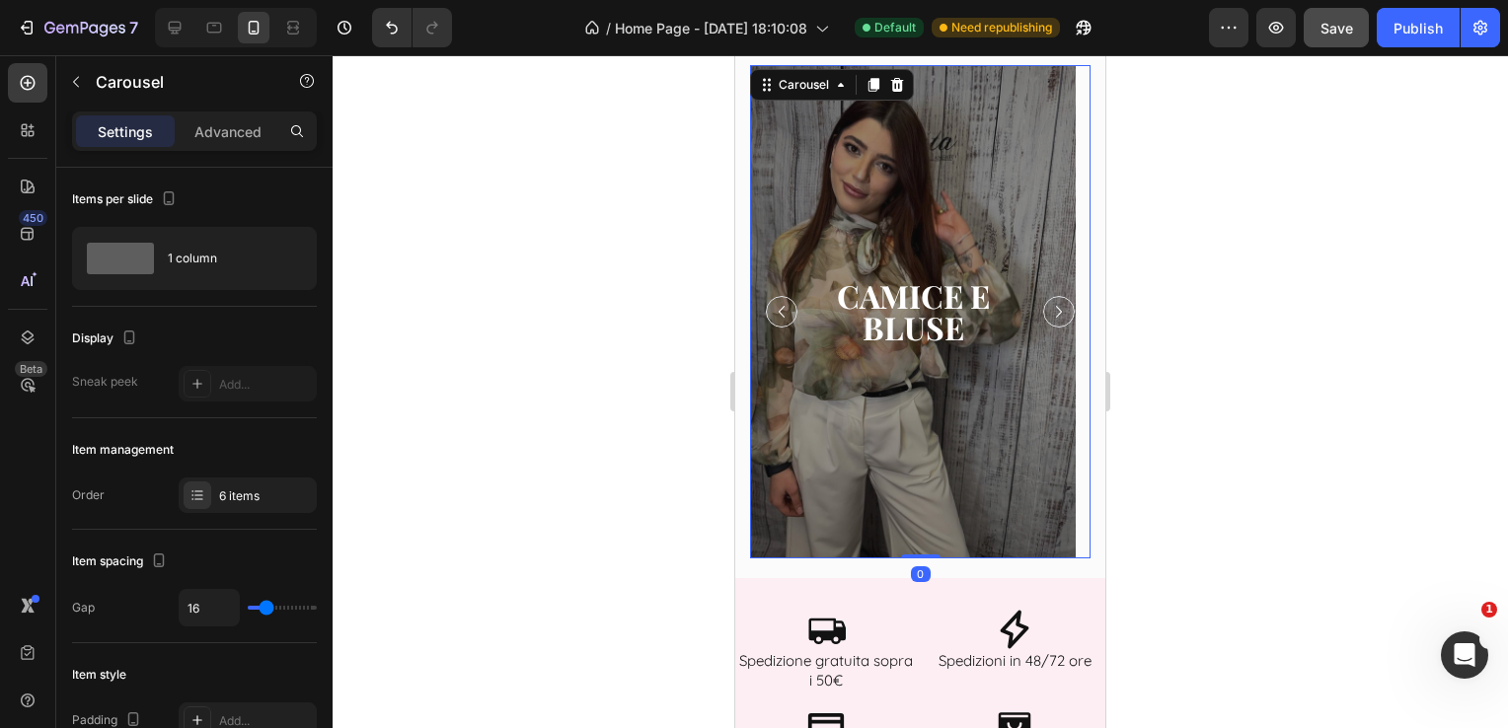
click at [1047, 310] on icon "Carousel Next Arrow" at bounding box center [1059, 312] width 24 height 24
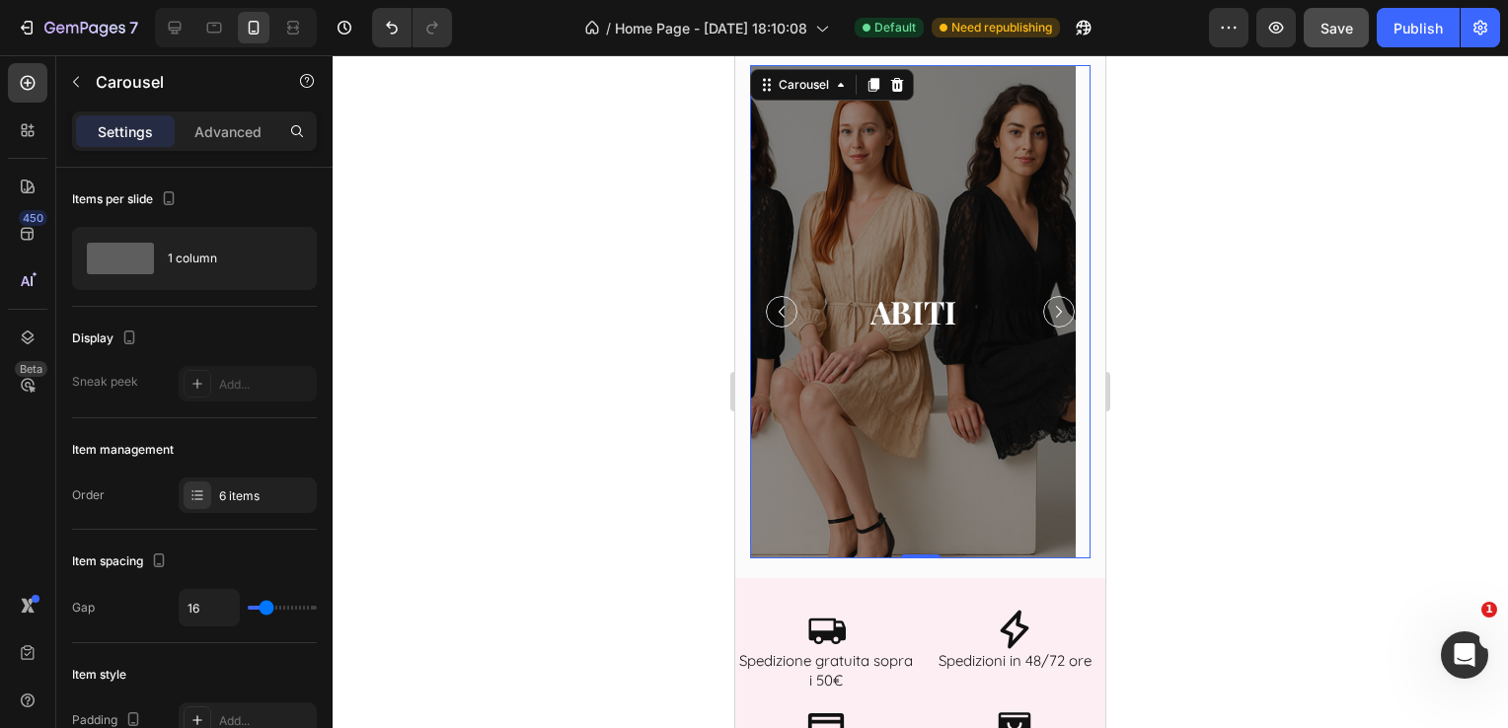
click at [784, 313] on icon "Carousel Back Arrow" at bounding box center [782, 312] width 24 height 24
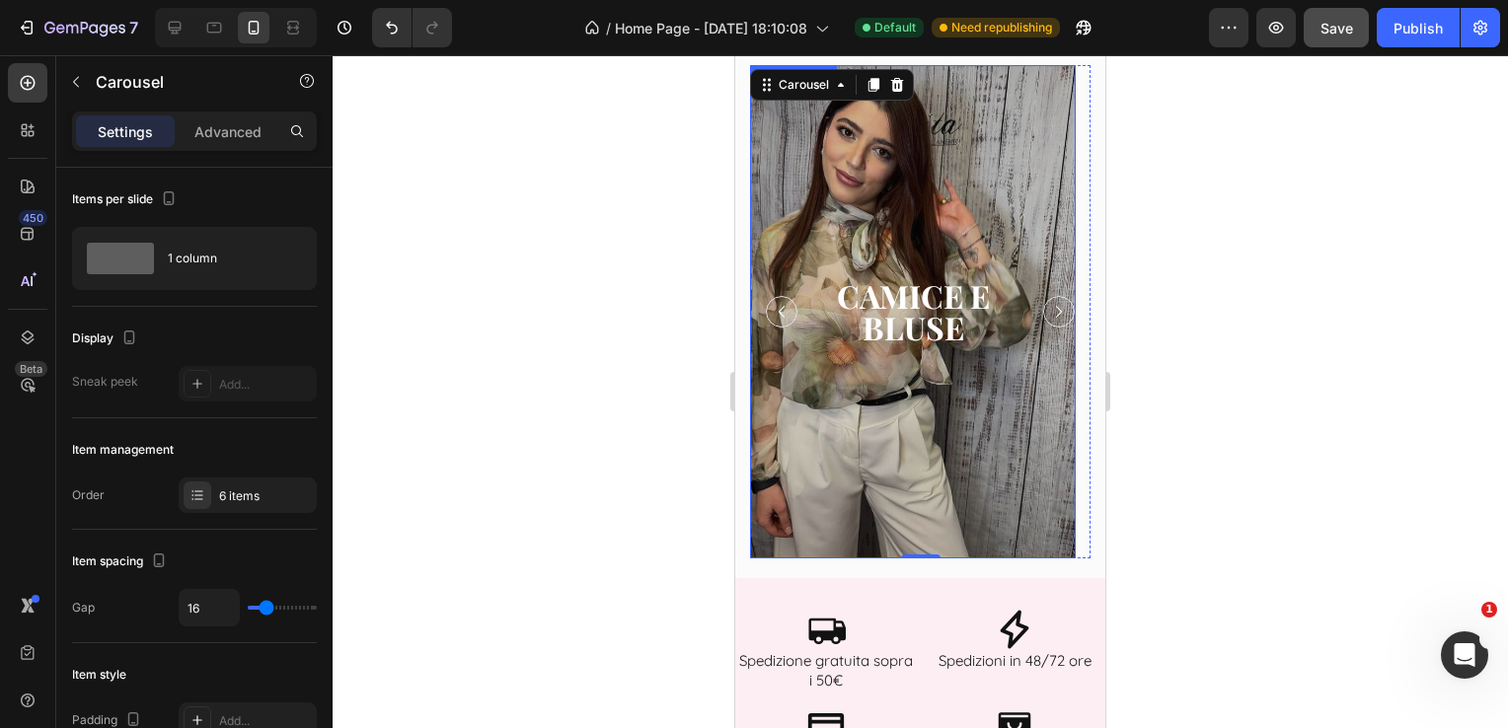
click at [912, 215] on div "Overlay" at bounding box center [913, 311] width 326 height 493
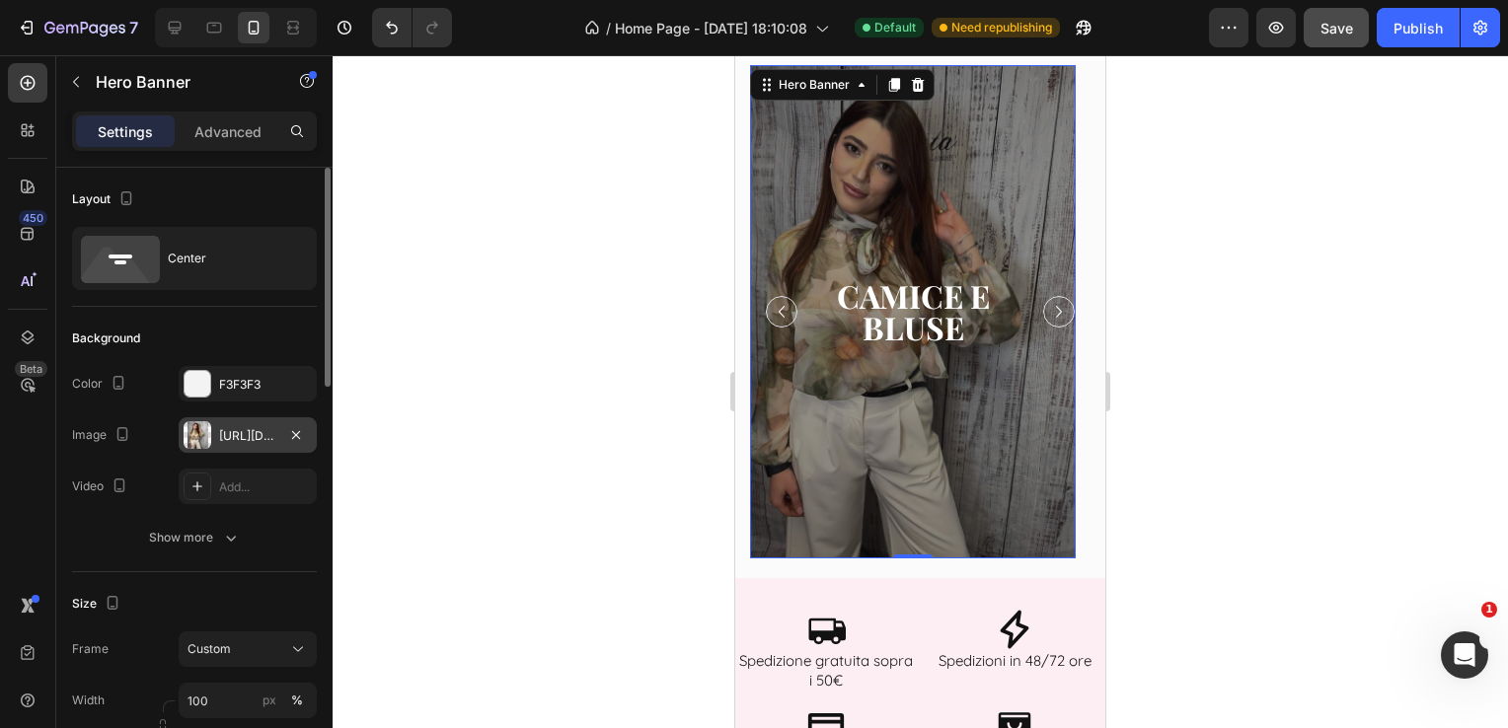
click at [284, 445] on div at bounding box center [296, 435] width 24 height 24
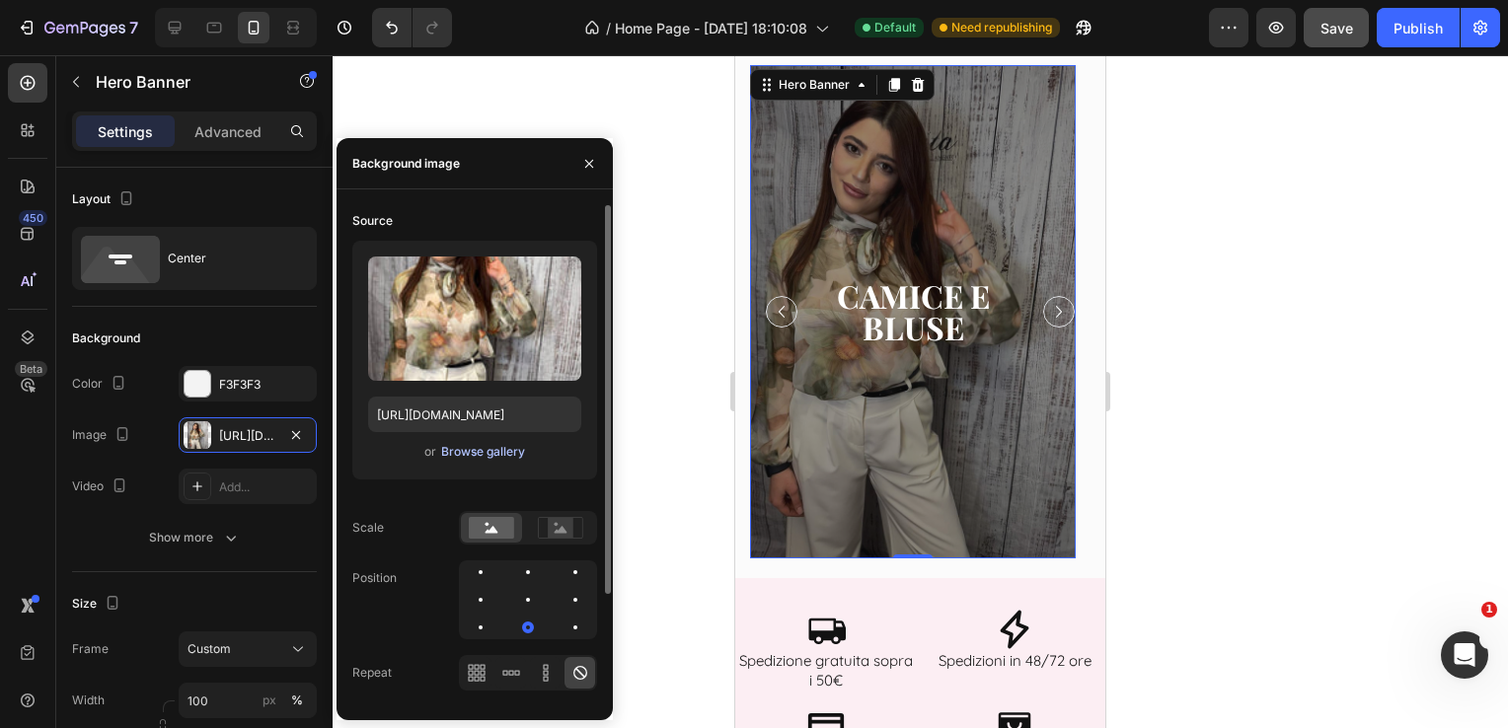
click at [469, 454] on div "Browse gallery" at bounding box center [483, 452] width 84 height 18
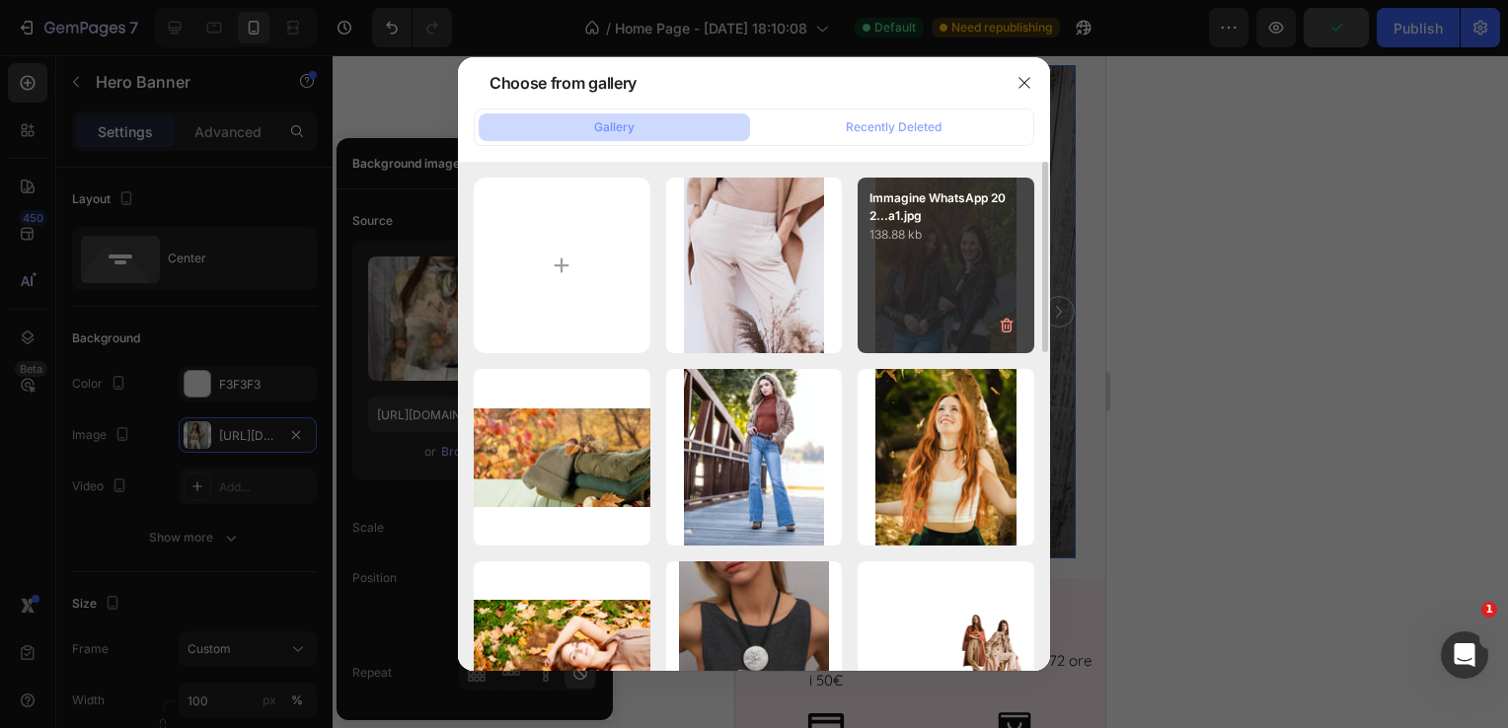
click at [918, 259] on div "Immagine WhatsApp 202...a1.jpg 138.88 kb" at bounding box center [946, 266] width 177 height 177
type input "[URL][DOMAIN_NAME]"
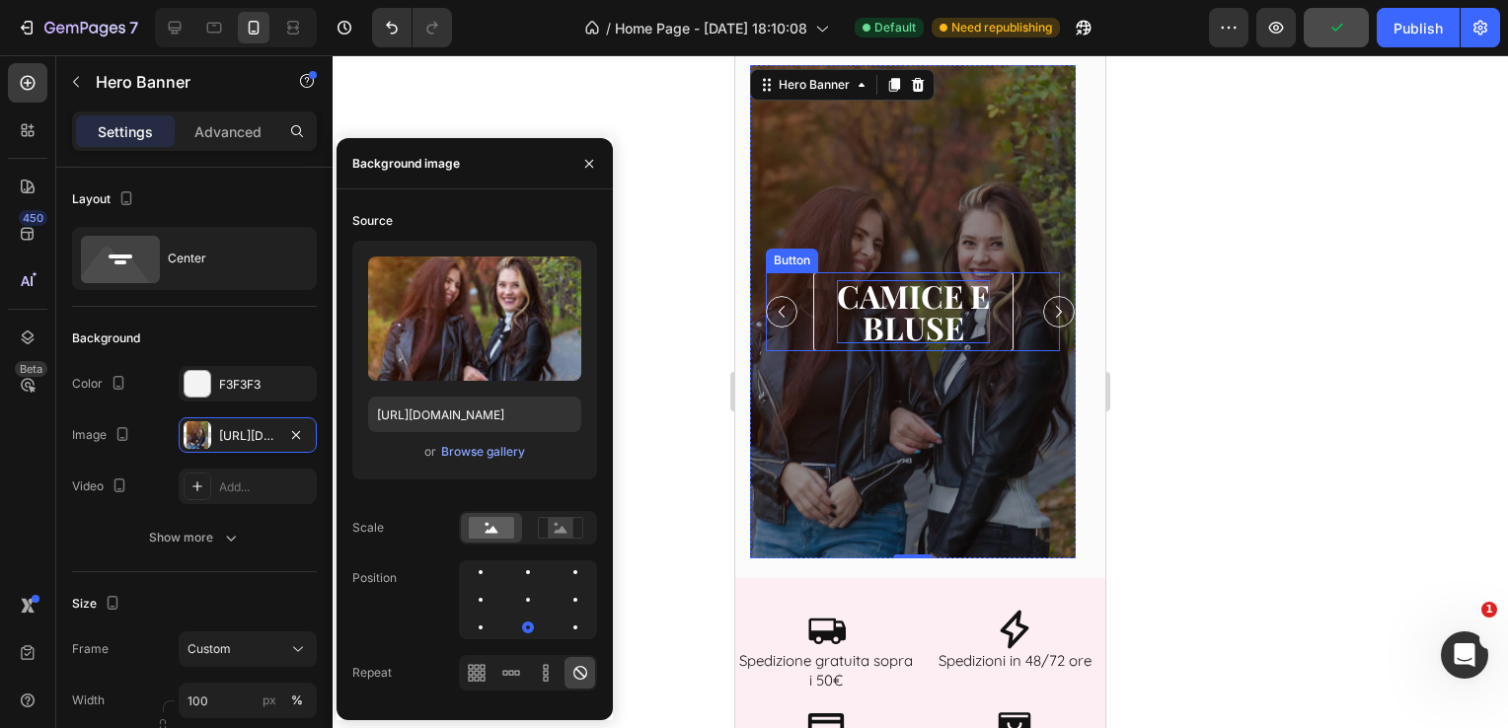
click at [923, 306] on p "[PERSON_NAME]" at bounding box center [913, 311] width 153 height 63
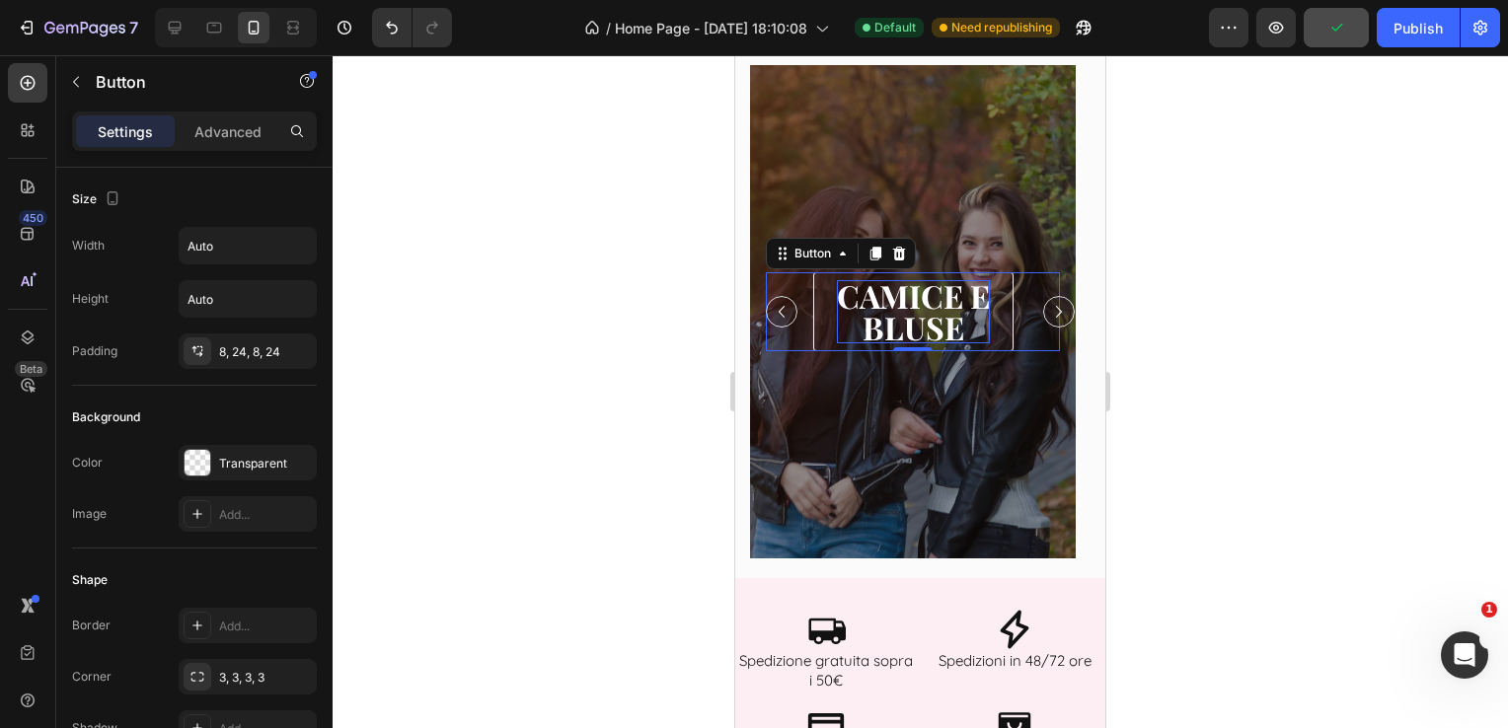
click at [960, 324] on p "[PERSON_NAME]" at bounding box center [913, 311] width 153 height 63
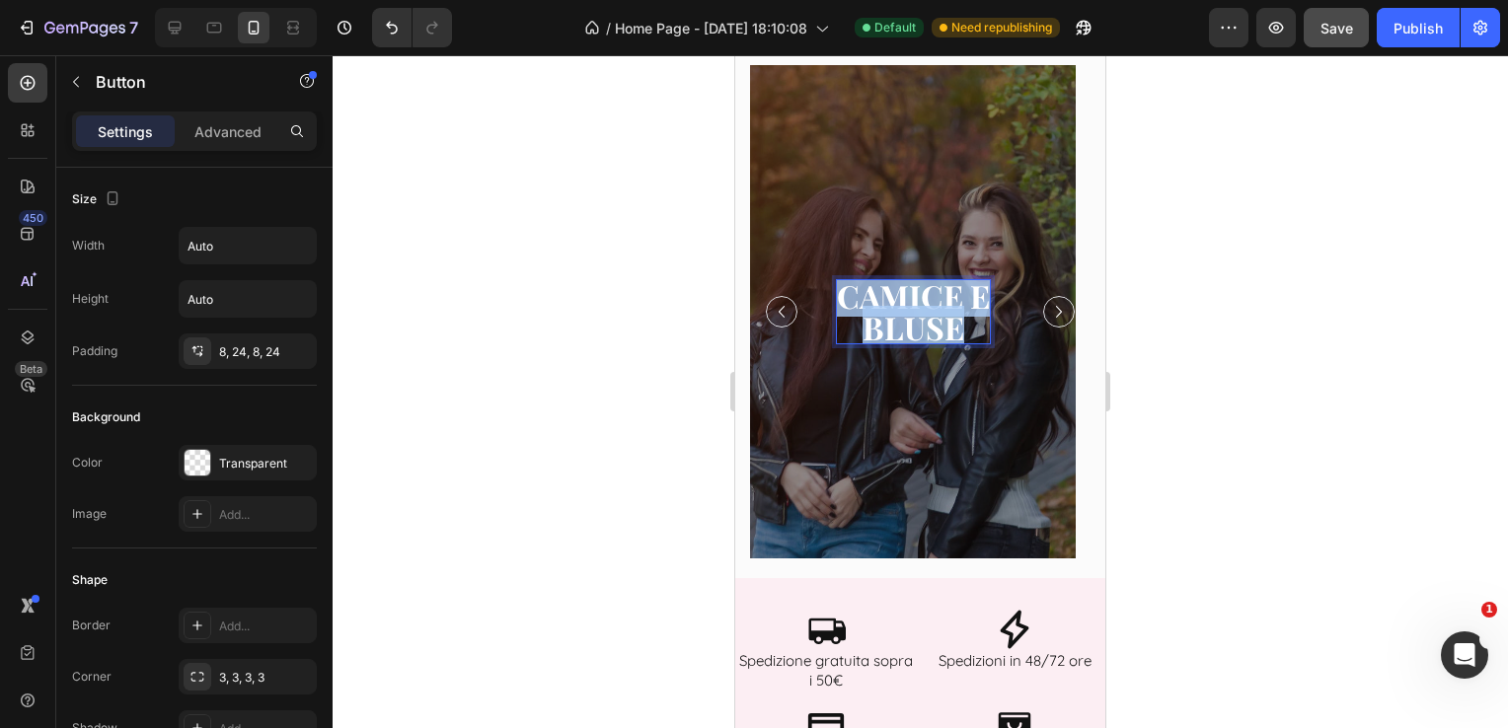
drag, startPoint x: 955, startPoint y: 326, endPoint x: 802, endPoint y: 287, distance: 157.7
click at [802, 287] on div "[PERSON_NAME] Button 0" at bounding box center [913, 311] width 294 height 79
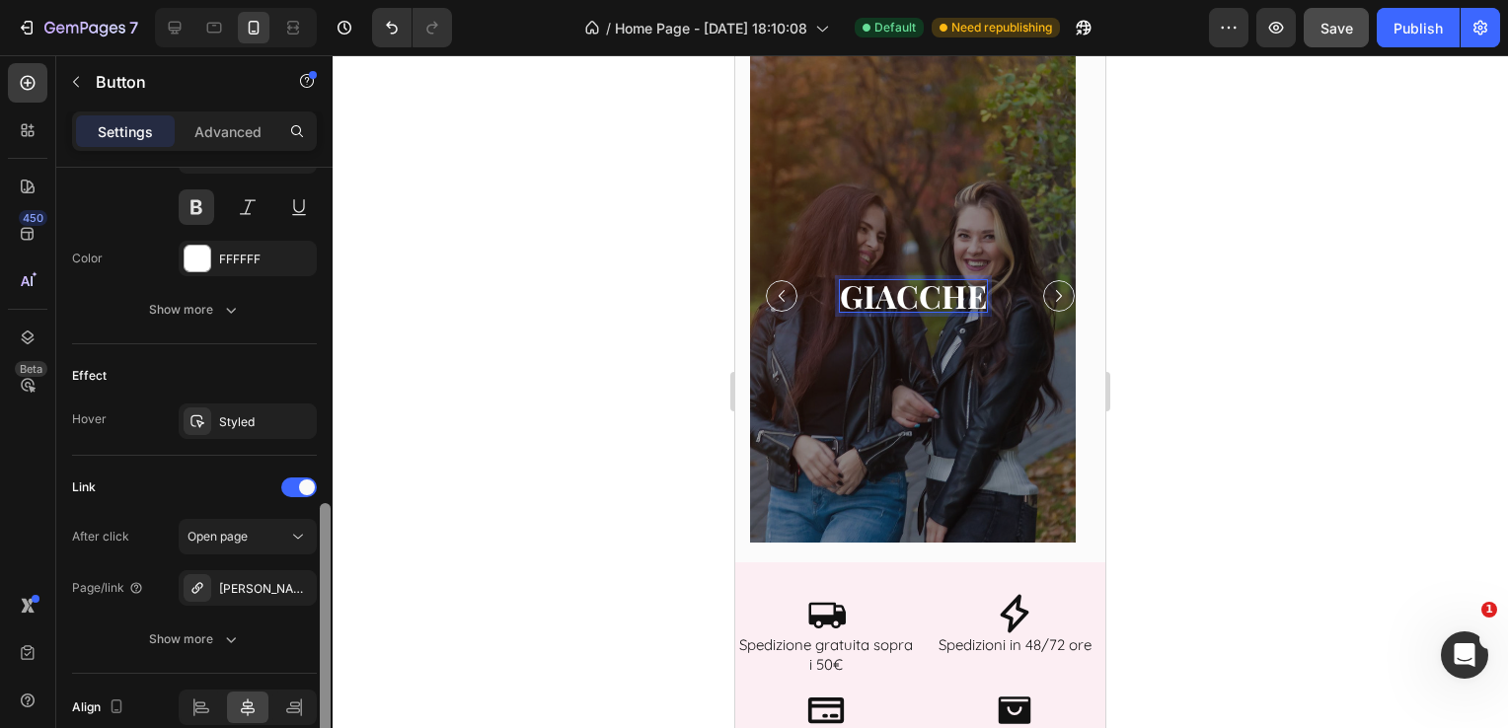
scroll to position [871, 0]
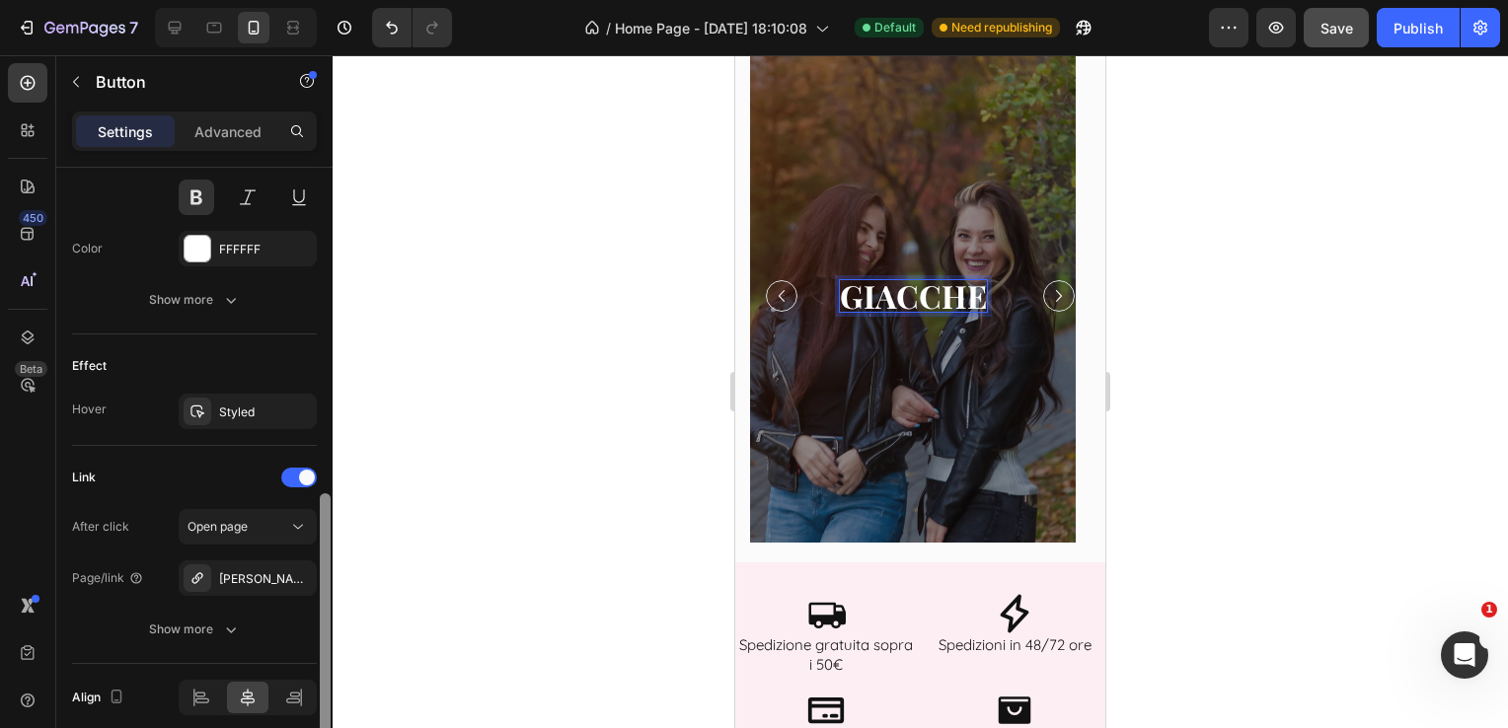
drag, startPoint x: 330, startPoint y: 375, endPoint x: 376, endPoint y: 719, distance: 347.6
click at [376, 0] on div "7 Version history / Home Page - [DATE] 18:10:08 Default Need republishing Previ…" at bounding box center [754, 0] width 1508 height 0
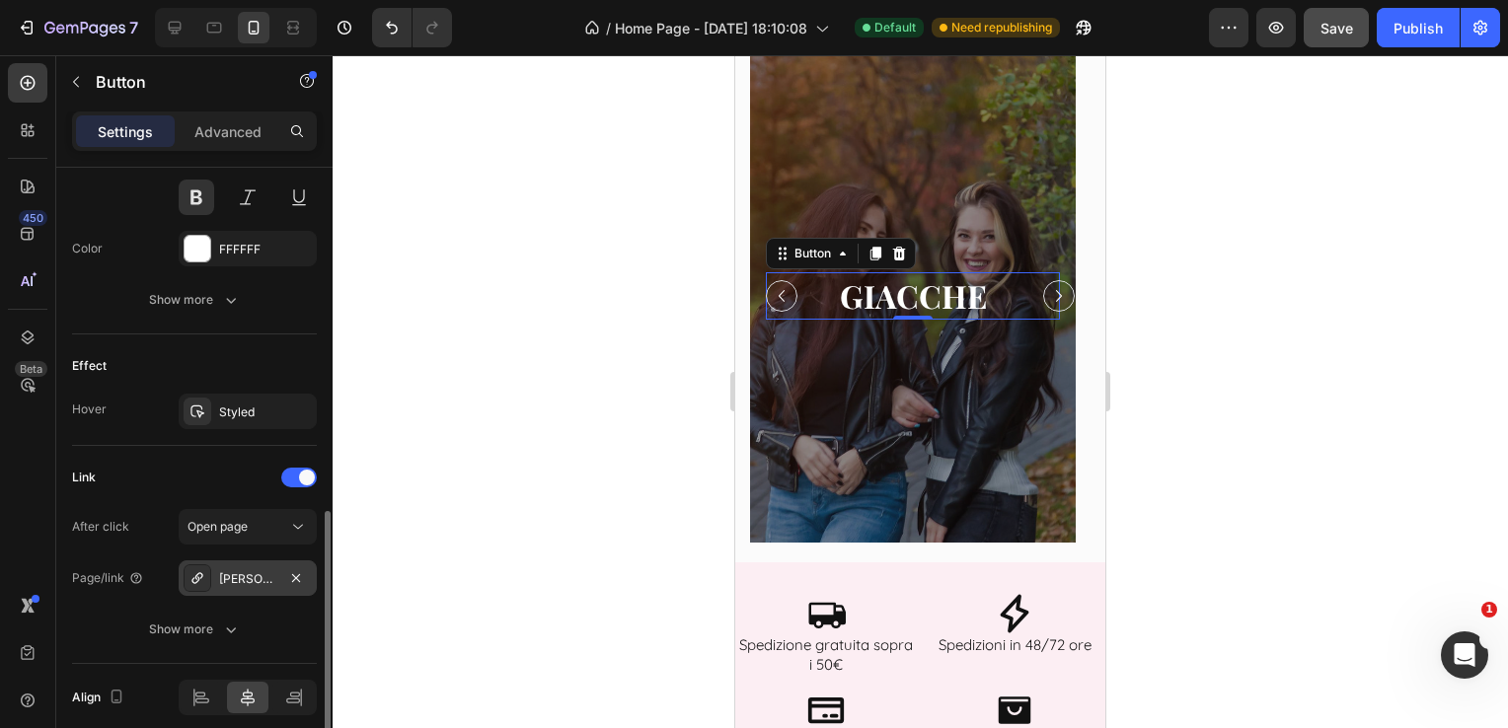
click at [272, 578] on div "[PERSON_NAME]" at bounding box center [247, 579] width 57 height 18
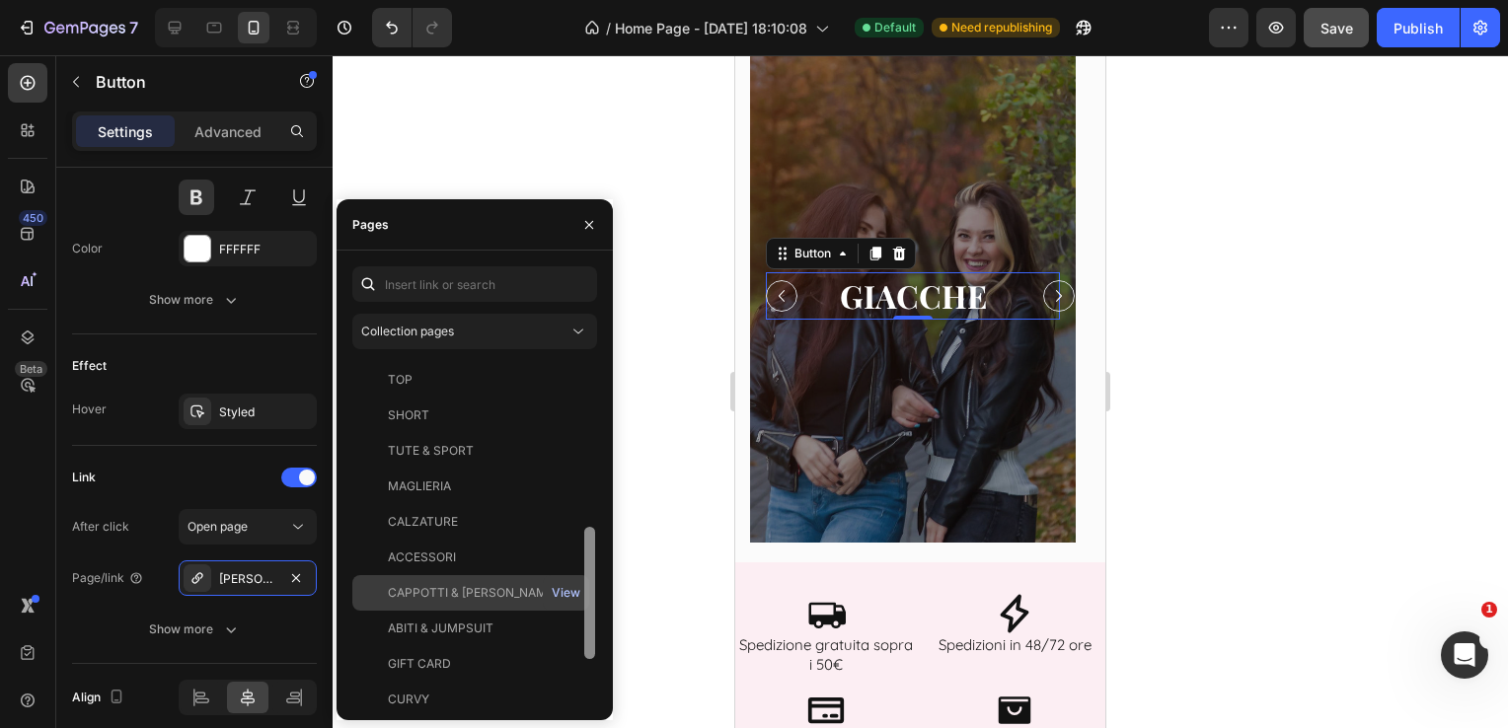
scroll to position [503, 0]
drag, startPoint x: 592, startPoint y: 384, endPoint x: 572, endPoint y: 579, distance: 196.4
click at [572, 579] on div "[PERSON_NAME] View All Products View BLAZER View T-SHIRT View GONNE View JEANS …" at bounding box center [474, 532] width 245 height 343
click at [477, 578] on div "CAPPOTTI & [PERSON_NAME]" at bounding box center [473, 586] width 170 height 18
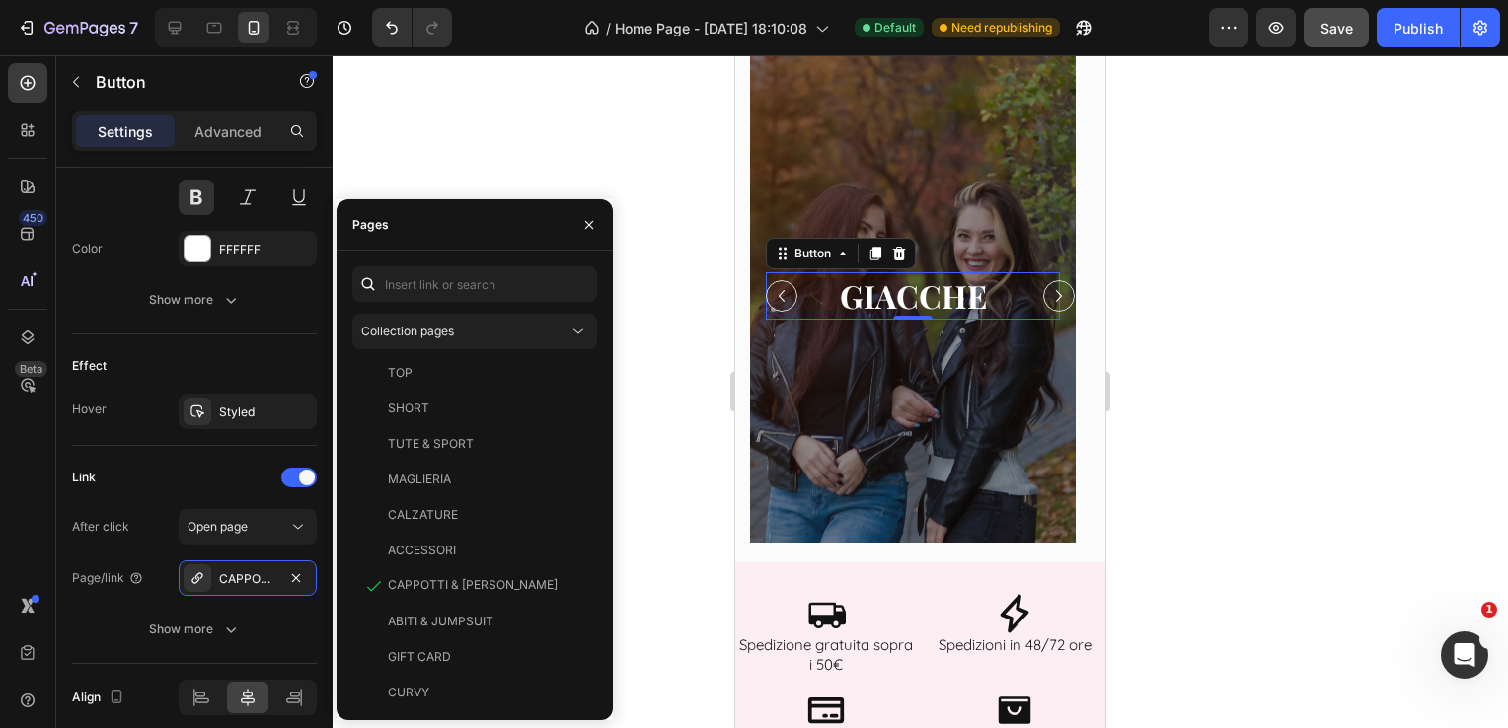
click at [694, 377] on div at bounding box center [920, 391] width 1175 height 673
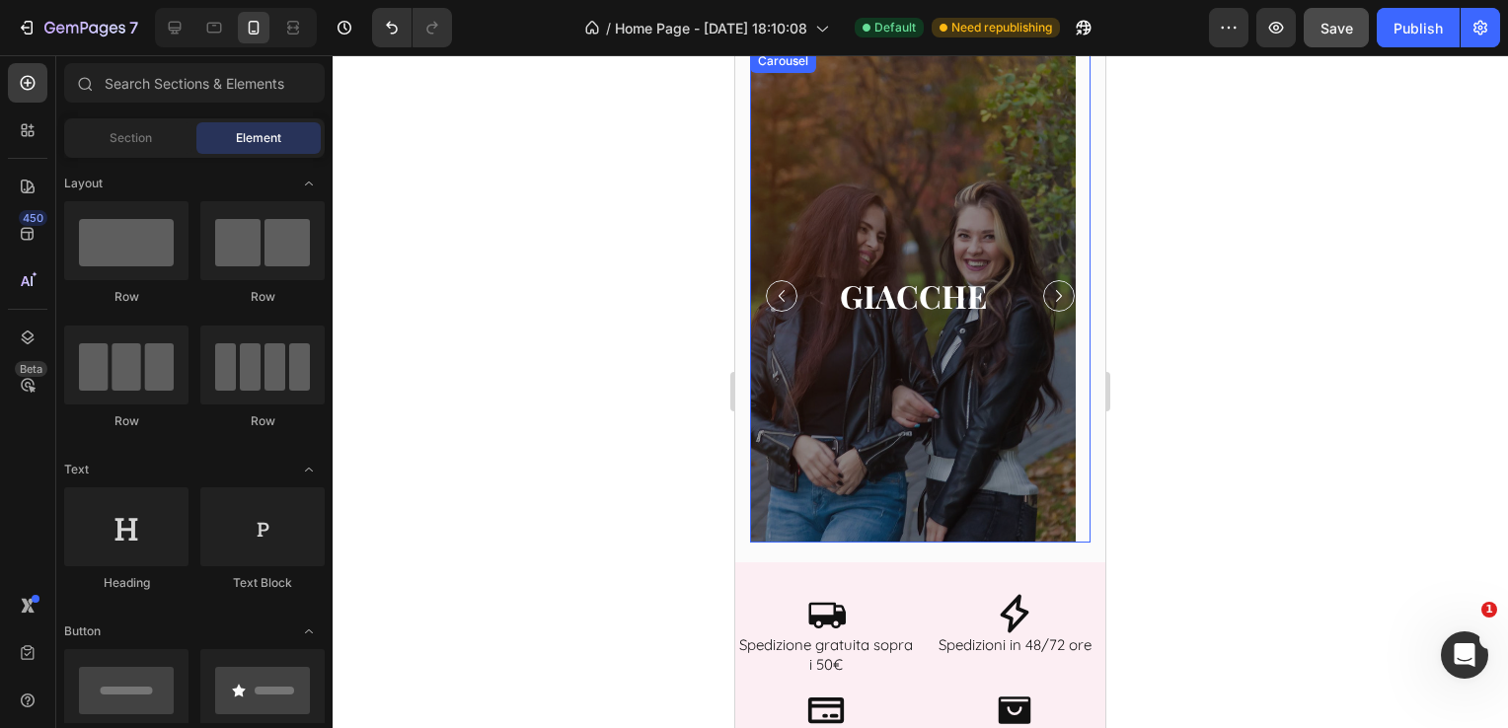
click at [1047, 287] on icon "Carousel Next Arrow" at bounding box center [1059, 296] width 24 height 24
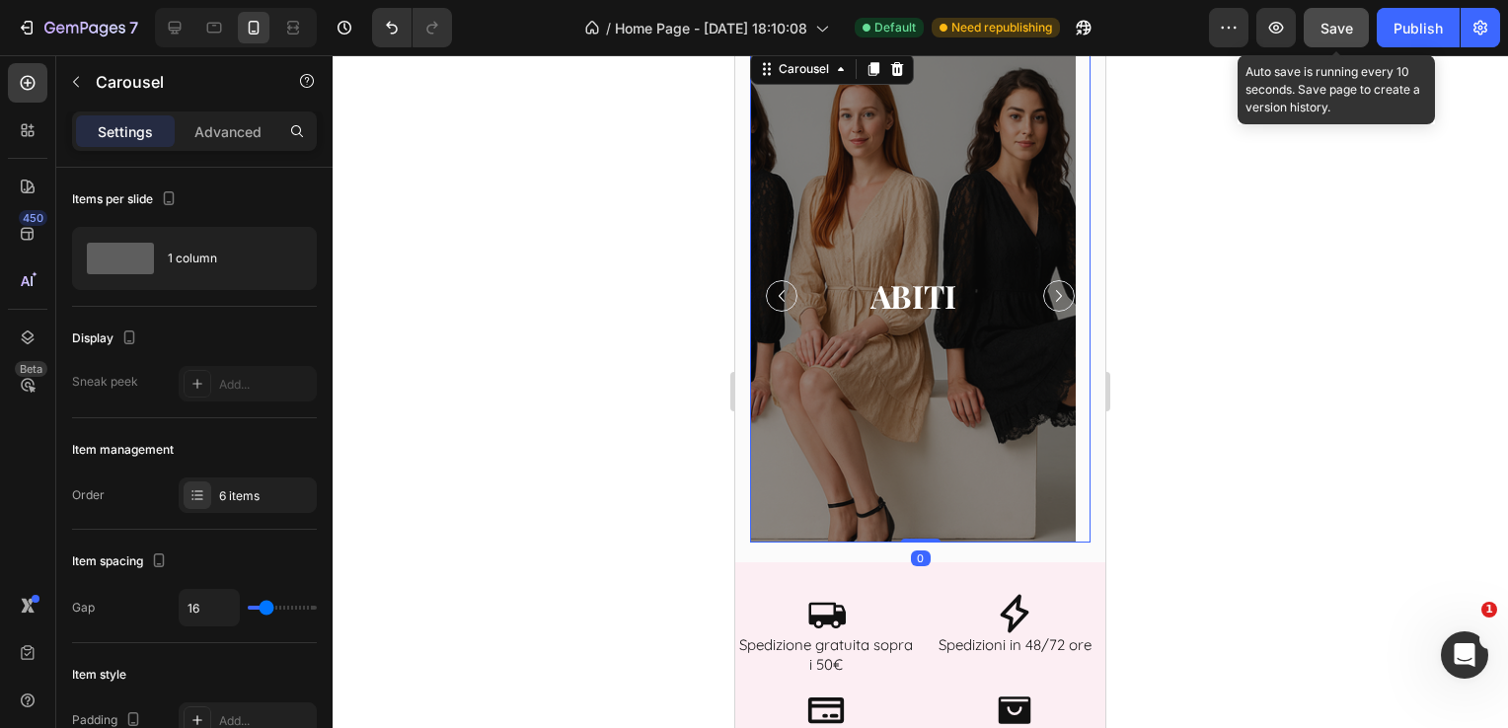
click at [1324, 27] on span "Save" at bounding box center [1337, 28] width 33 height 17
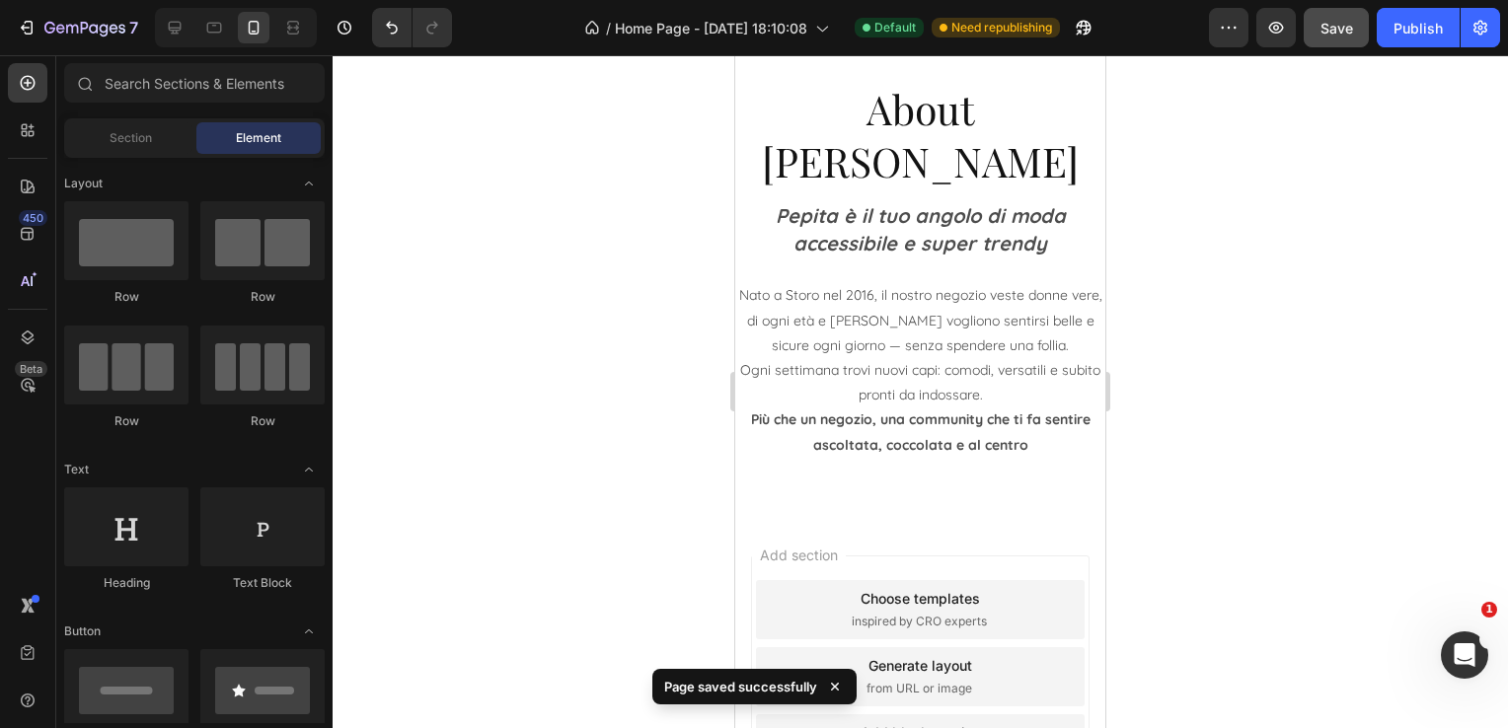
scroll to position [1625, 0]
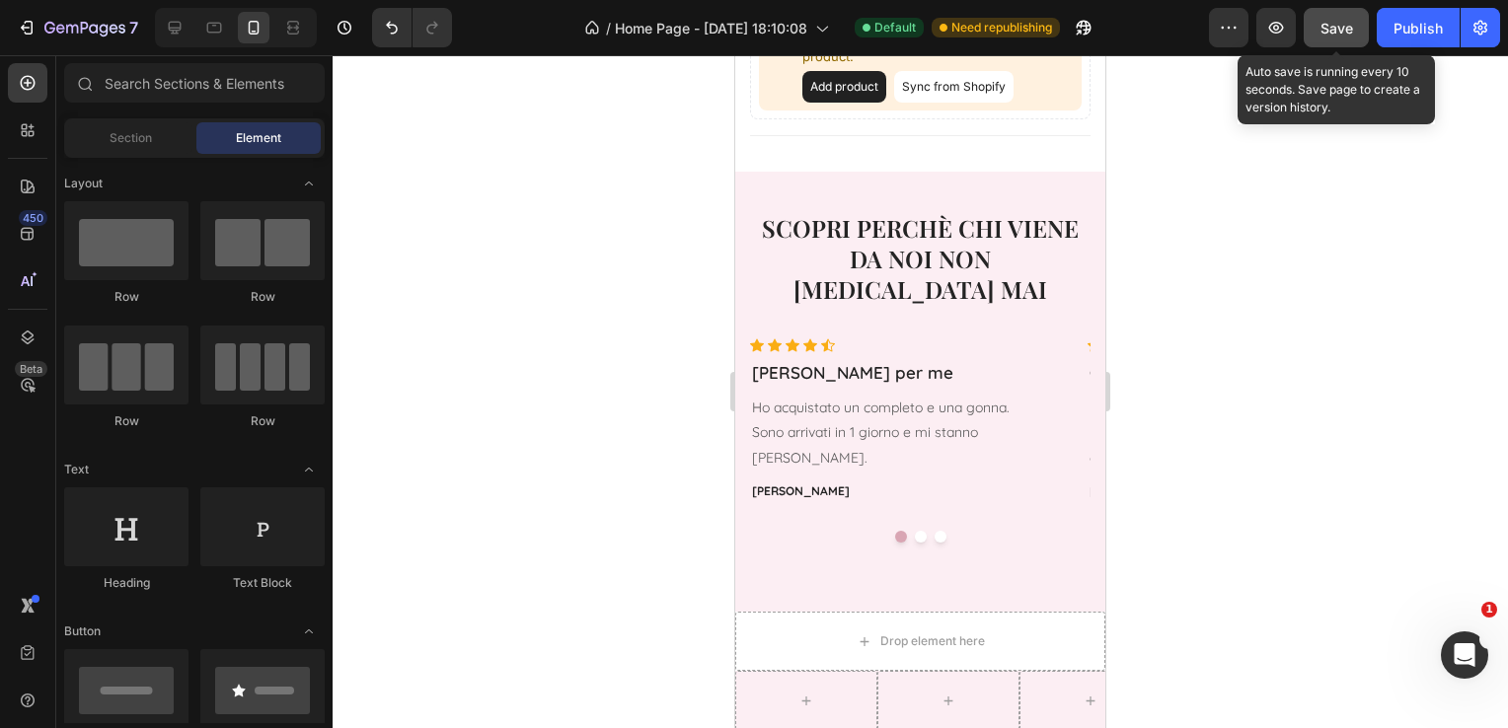
click at [1339, 32] on span "Save" at bounding box center [1337, 28] width 33 height 17
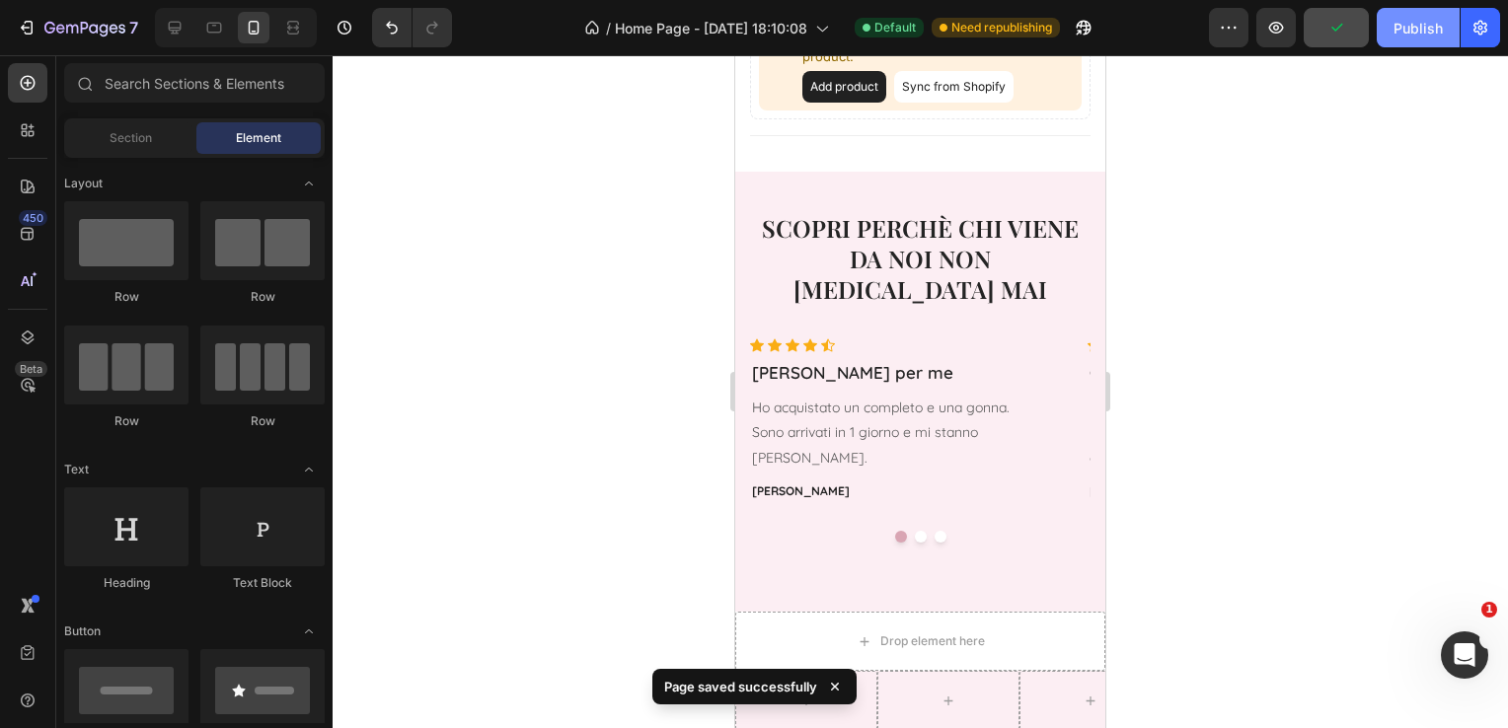
click at [1416, 28] on div "Publish" at bounding box center [1418, 28] width 49 height 21
